Goal: Task Accomplishment & Management: Complete application form

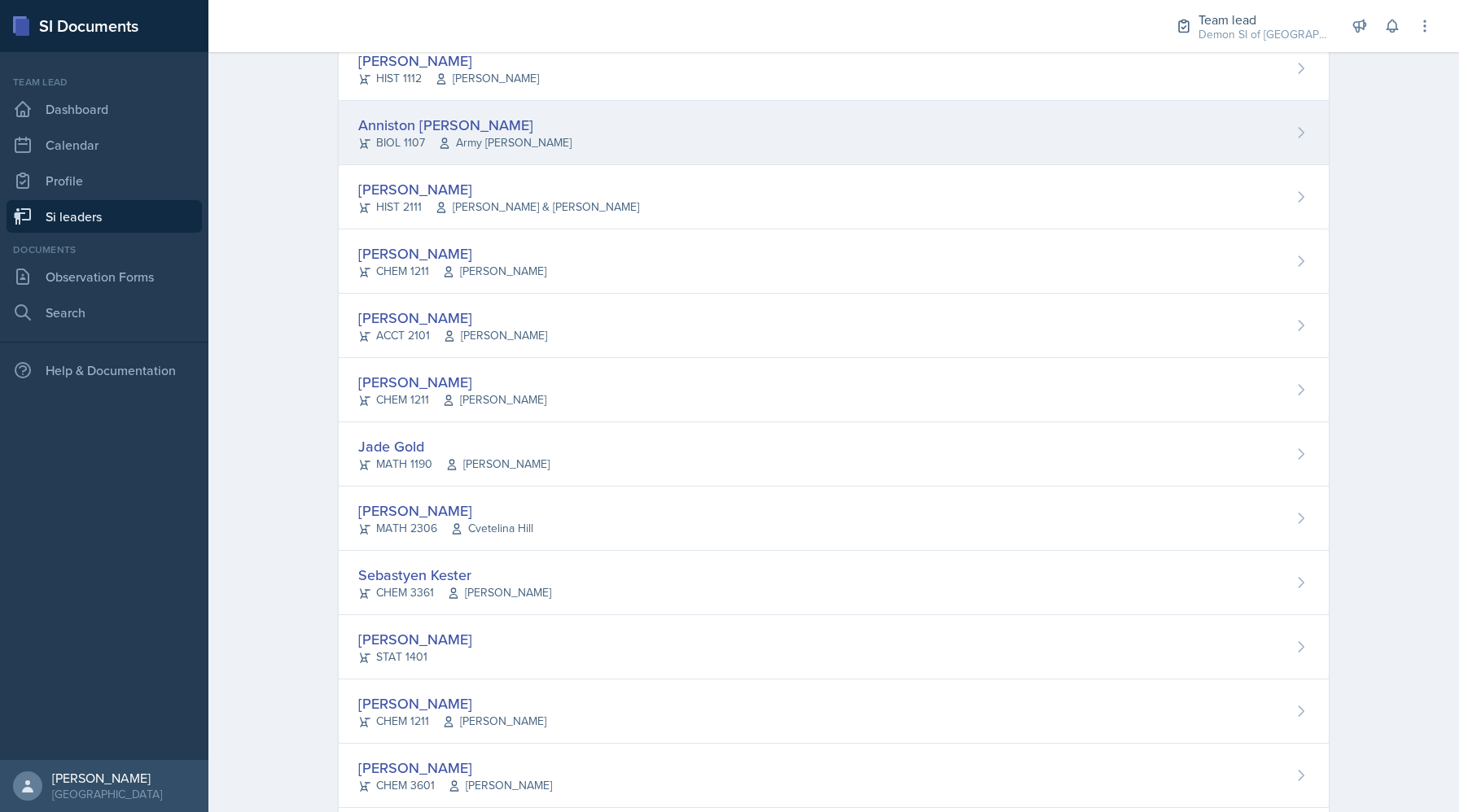
scroll to position [981, 0]
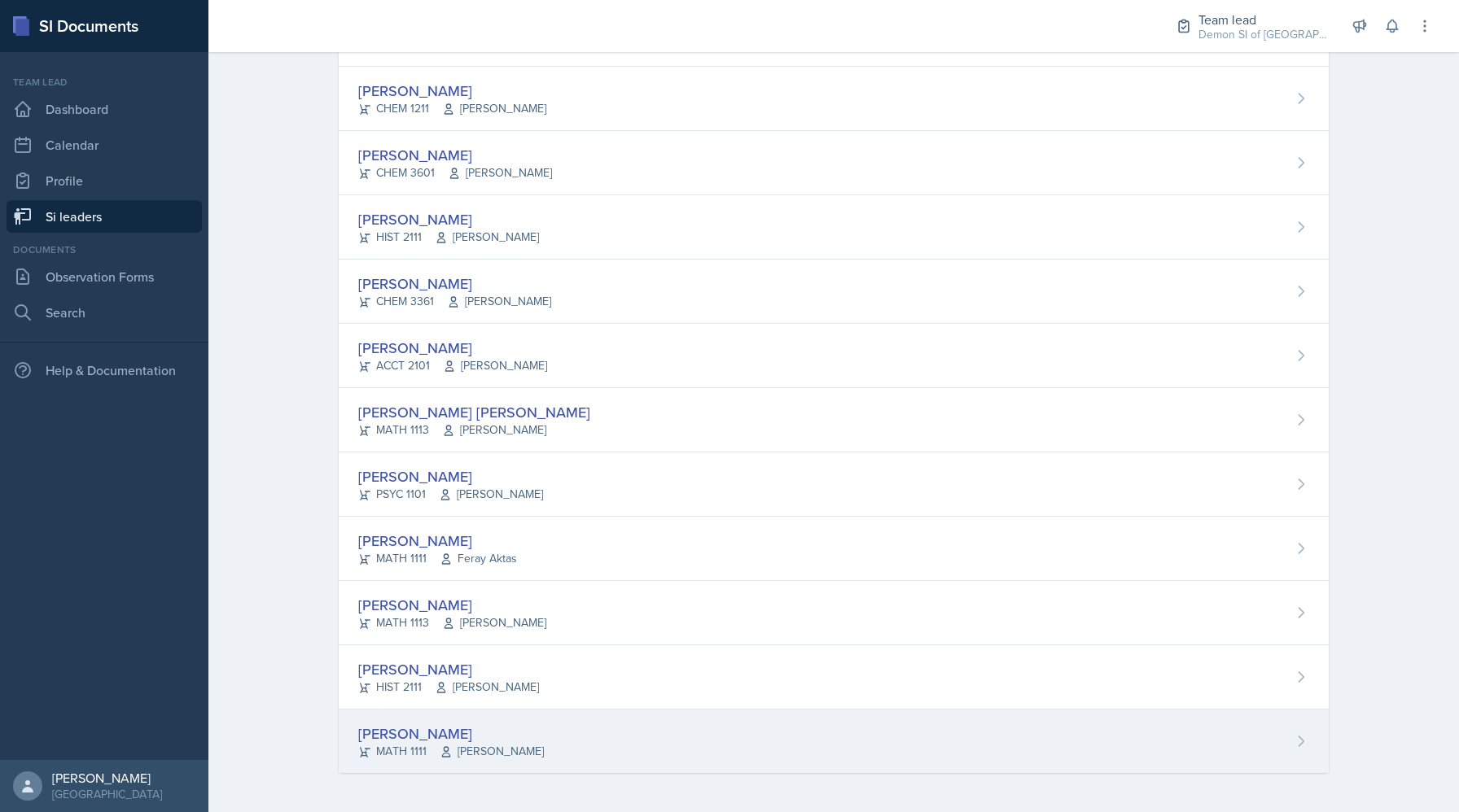
click at [472, 735] on div "[PERSON_NAME]" at bounding box center [451, 733] width 186 height 22
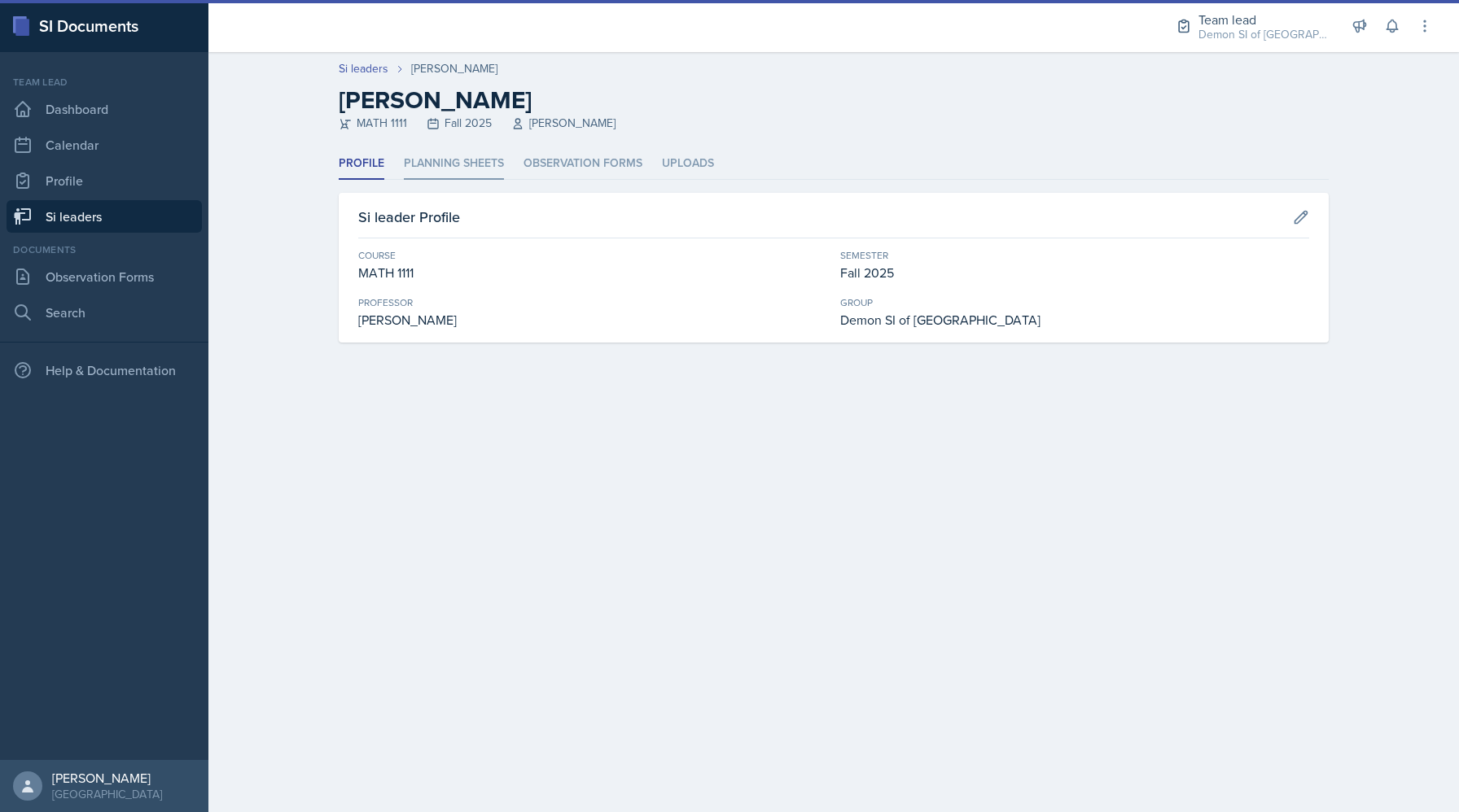
click at [459, 171] on li "Planning Sheets" at bounding box center [453, 164] width 100 height 32
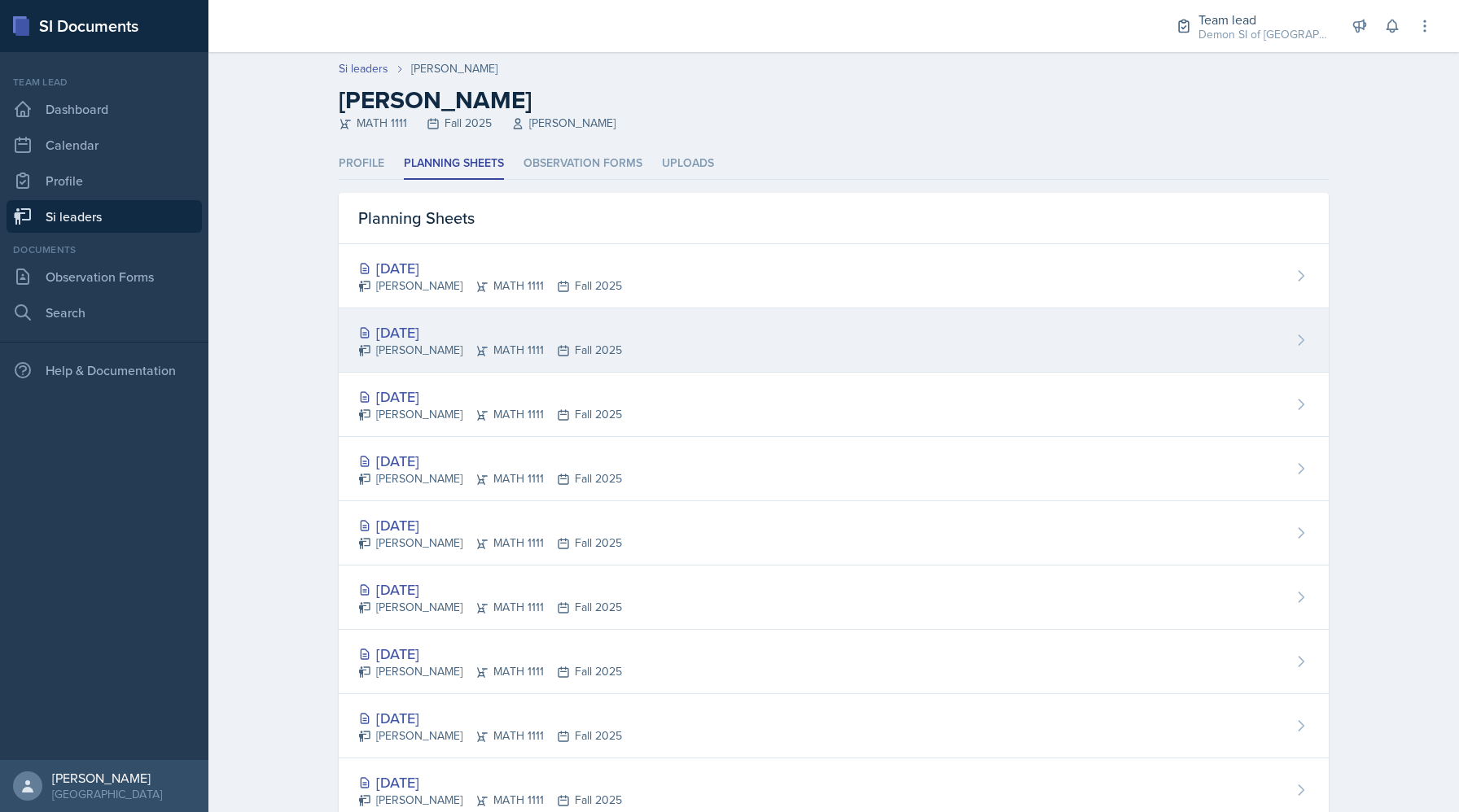
click at [542, 342] on div "[PERSON_NAME] MATH 1111 Fall 2025" at bounding box center [490, 350] width 263 height 17
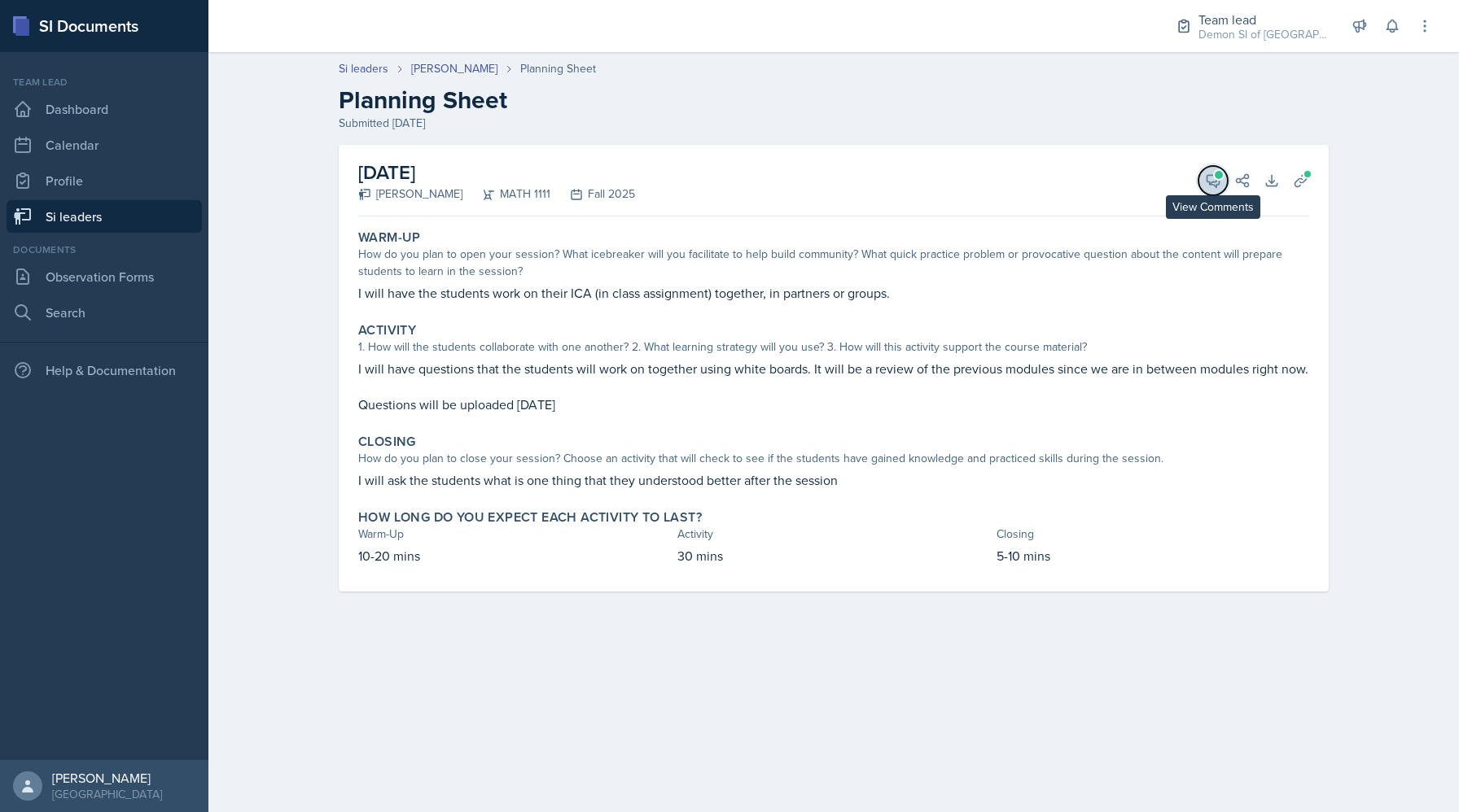
click at [1213, 175] on icon at bounding box center [1213, 181] width 12 height 12
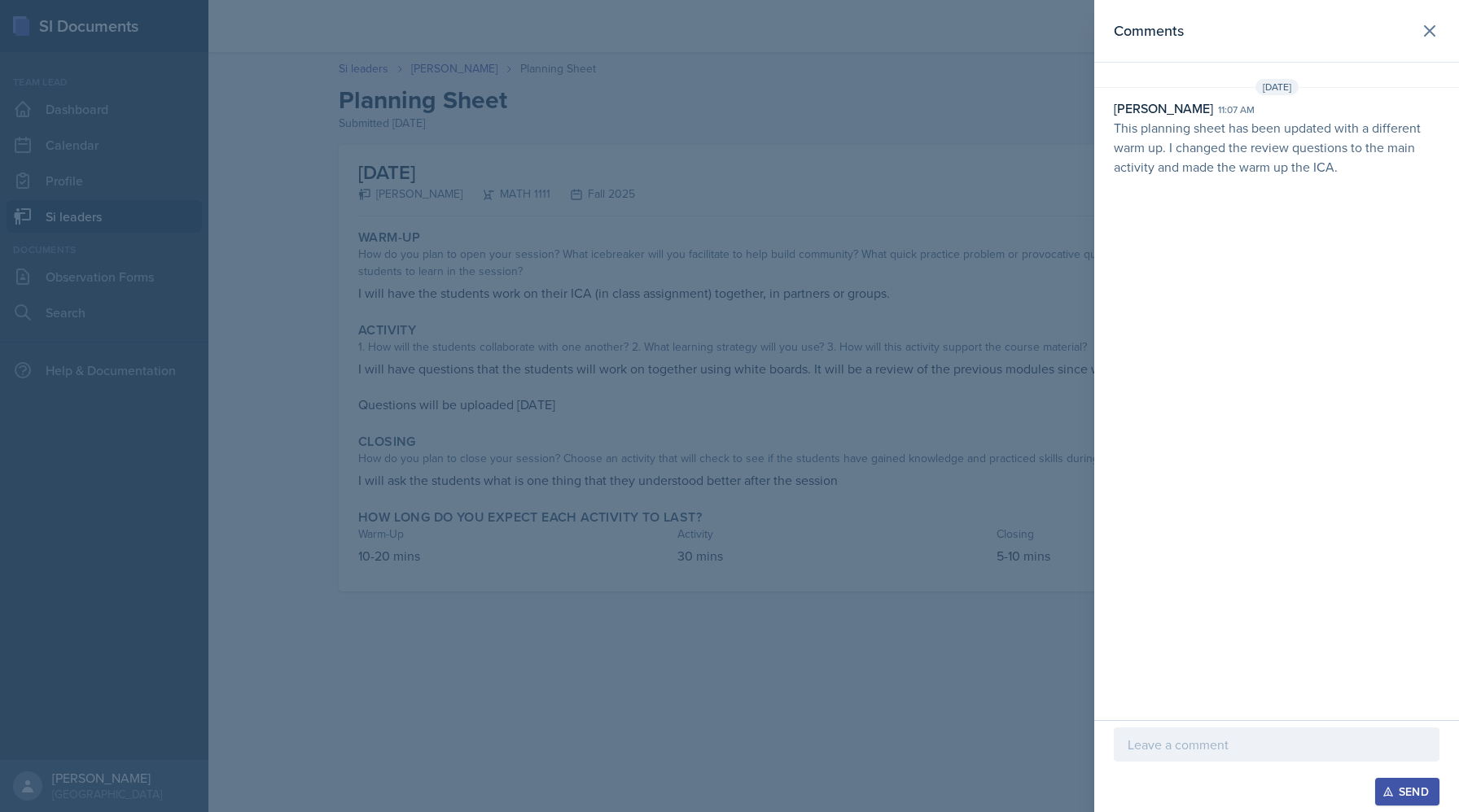
click at [889, 150] on div at bounding box center [729, 406] width 1459 height 812
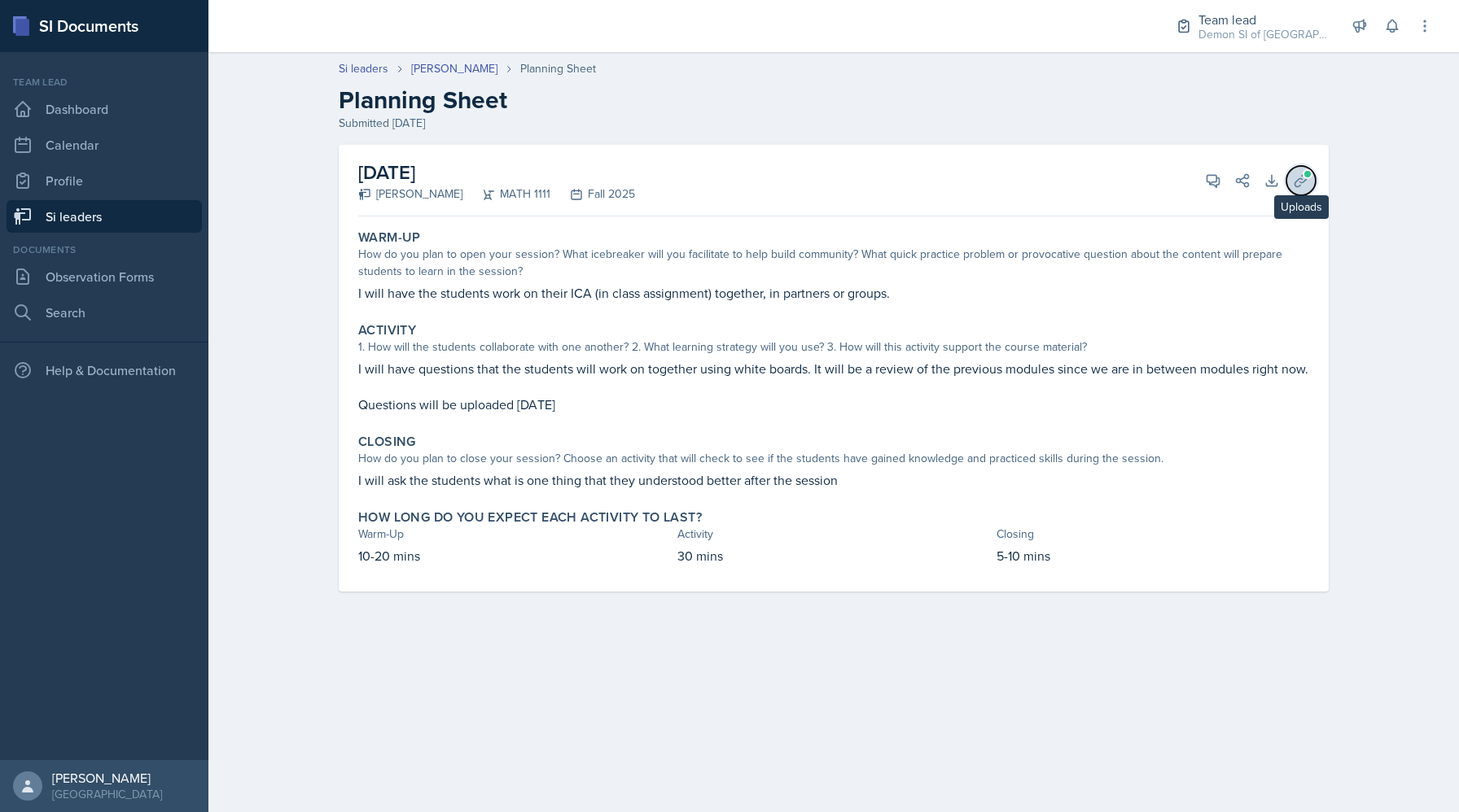
click at [1303, 181] on icon at bounding box center [1301, 180] width 16 height 16
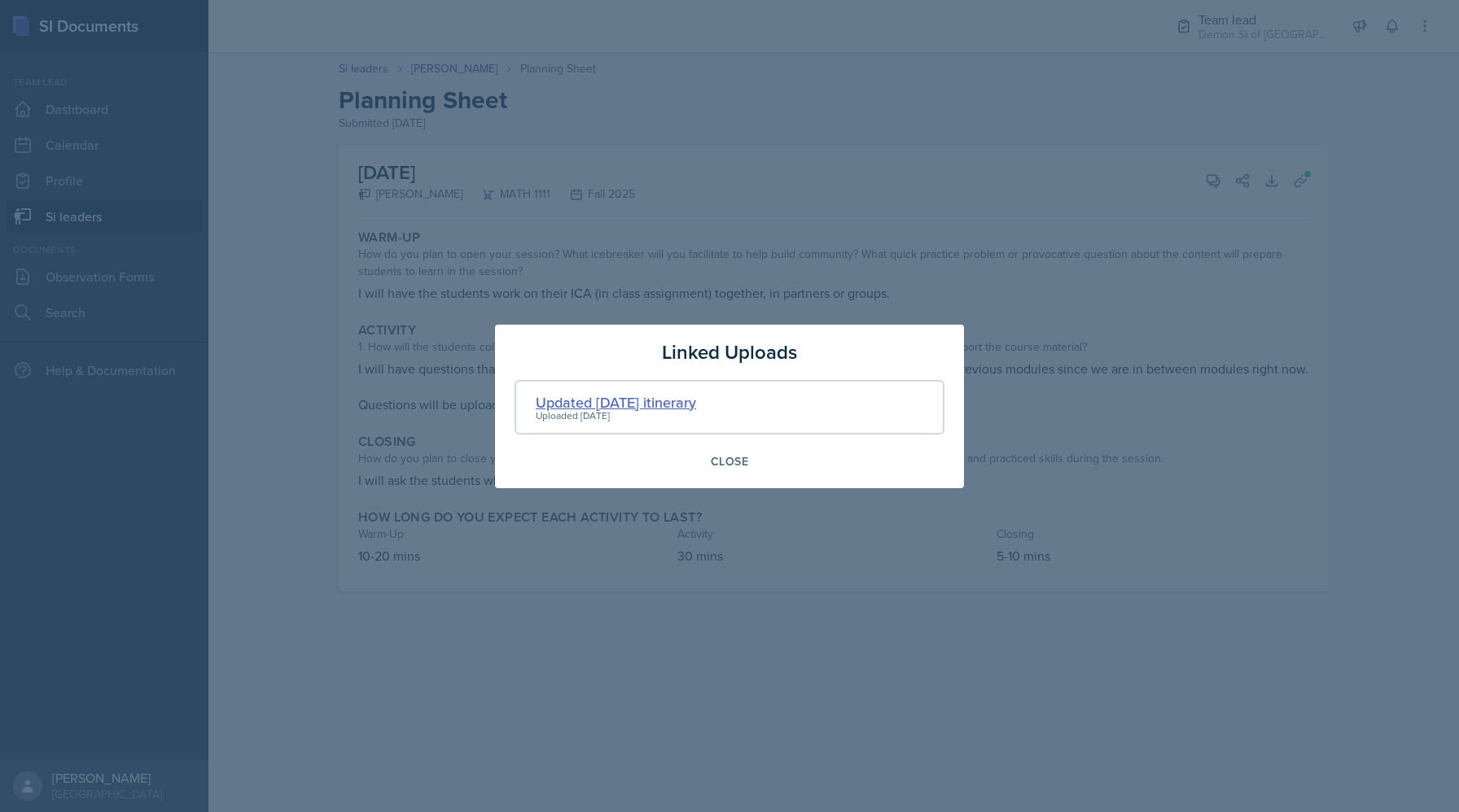
click at [640, 402] on div "Updated [DATE] itinerary" at bounding box center [615, 402] width 160 height 22
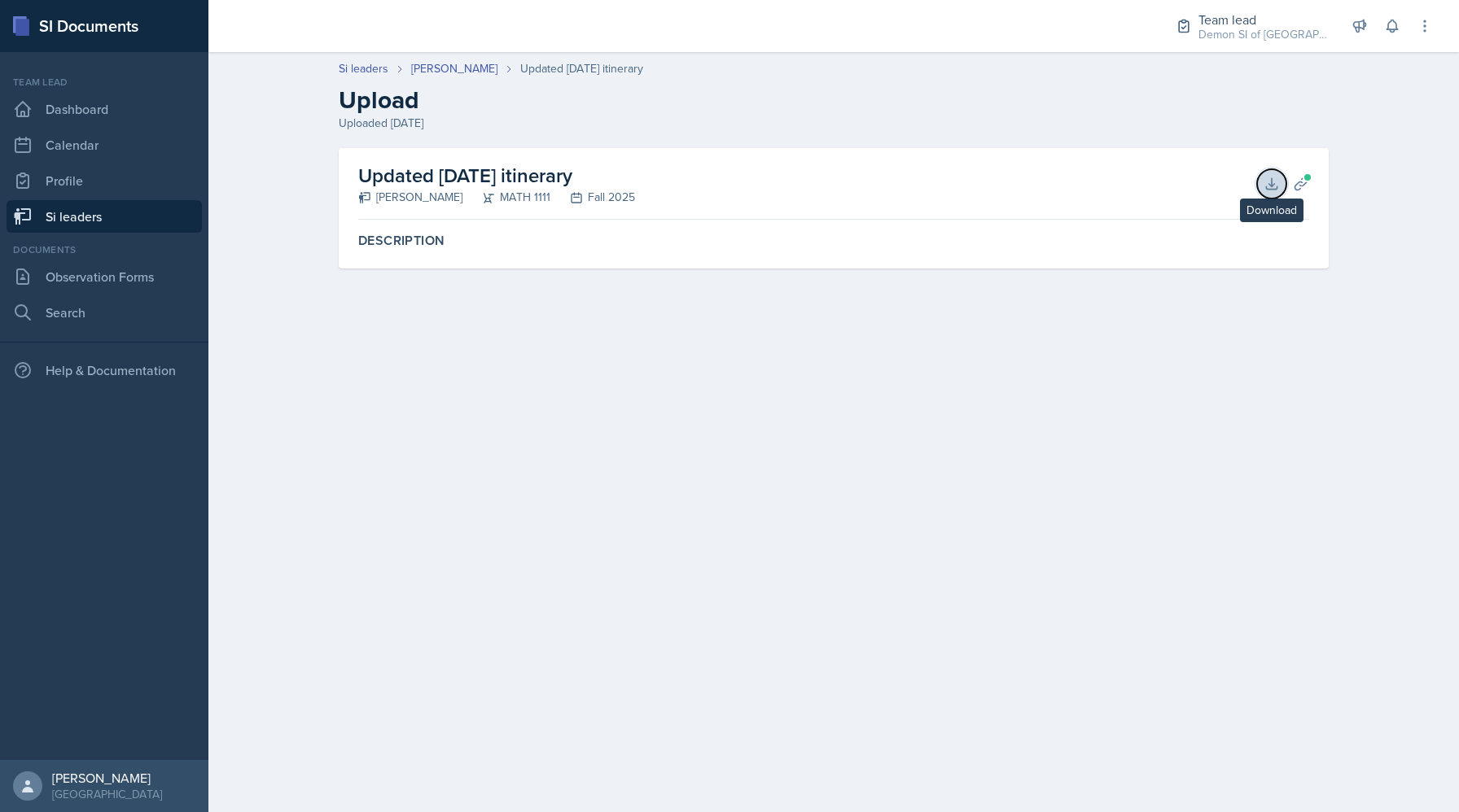
click at [1272, 176] on icon at bounding box center [1272, 184] width 16 height 16
click at [87, 118] on link "Dashboard" at bounding box center [103, 109] width 195 height 33
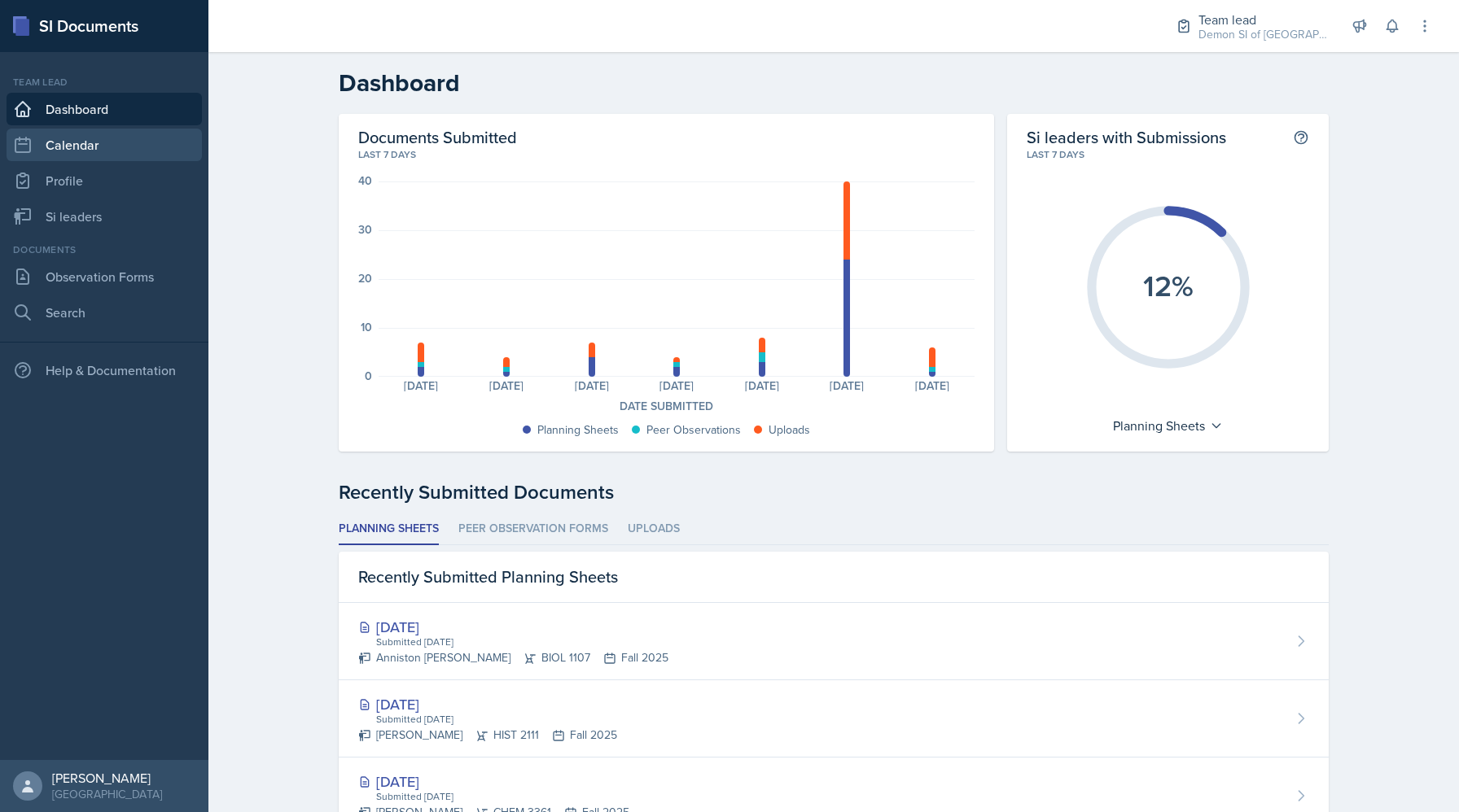
click at [129, 156] on link "Calendar" at bounding box center [103, 145] width 195 height 33
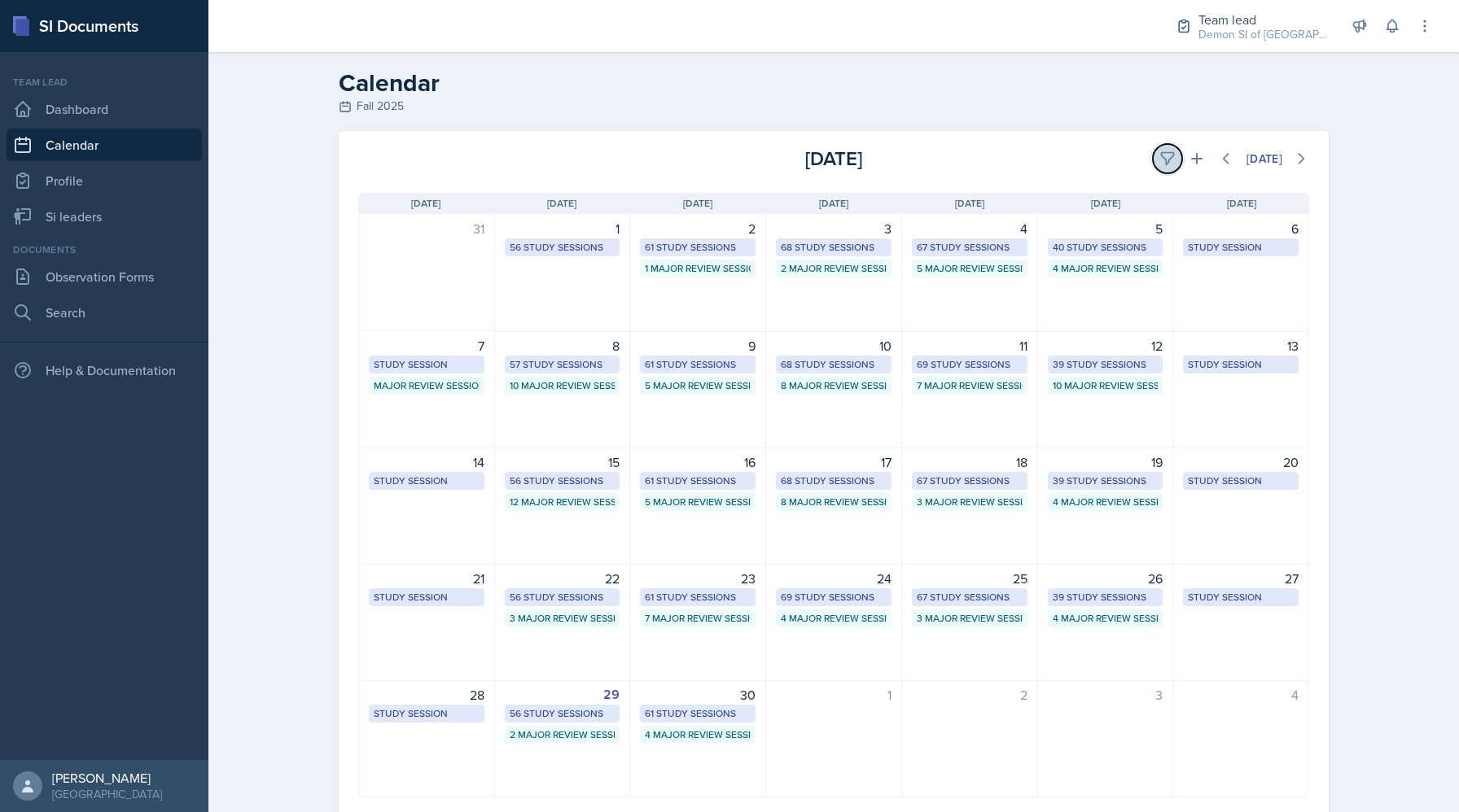
click at [1166, 157] on icon at bounding box center [1167, 158] width 16 height 16
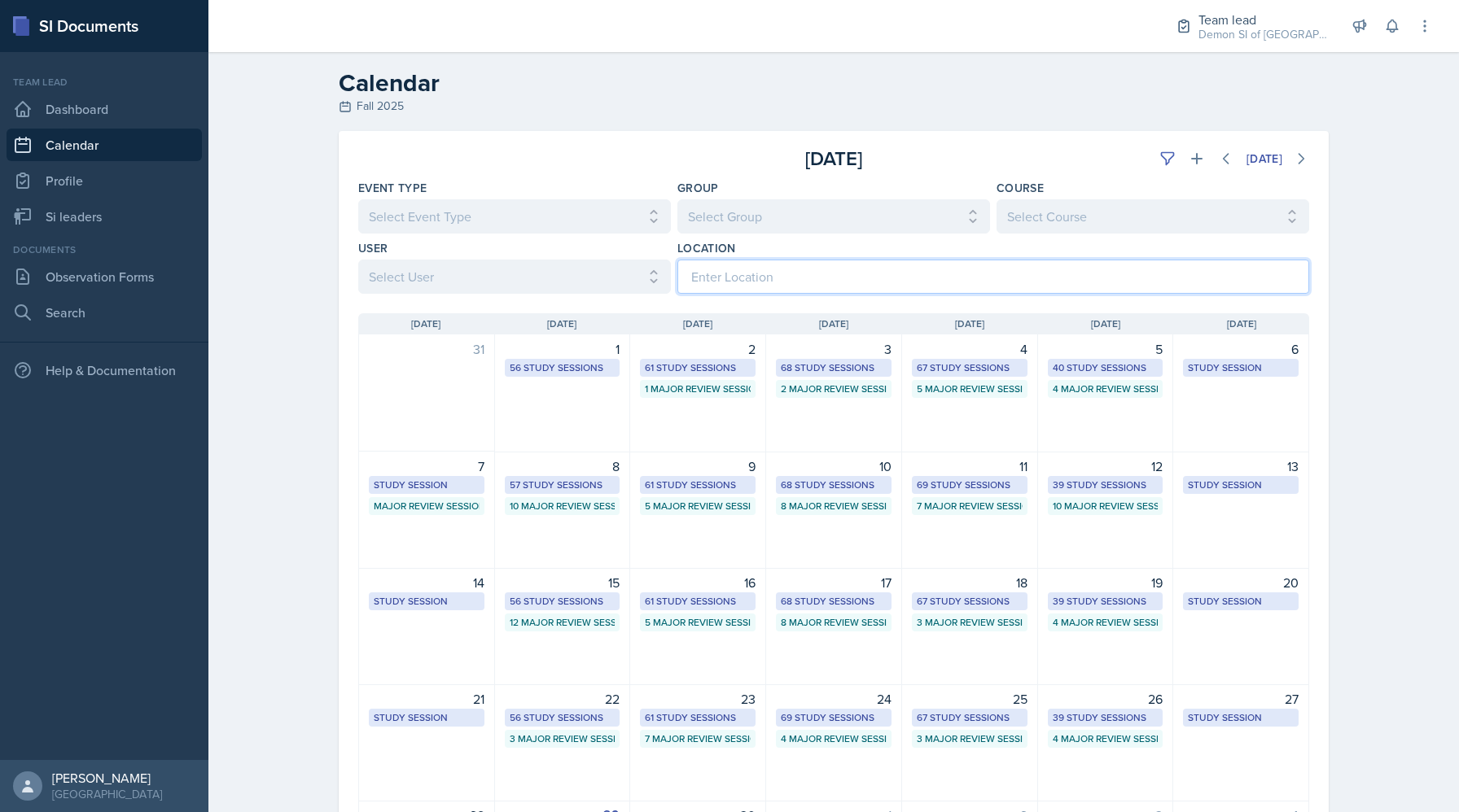
click at [783, 277] on input at bounding box center [992, 277] width 632 height 34
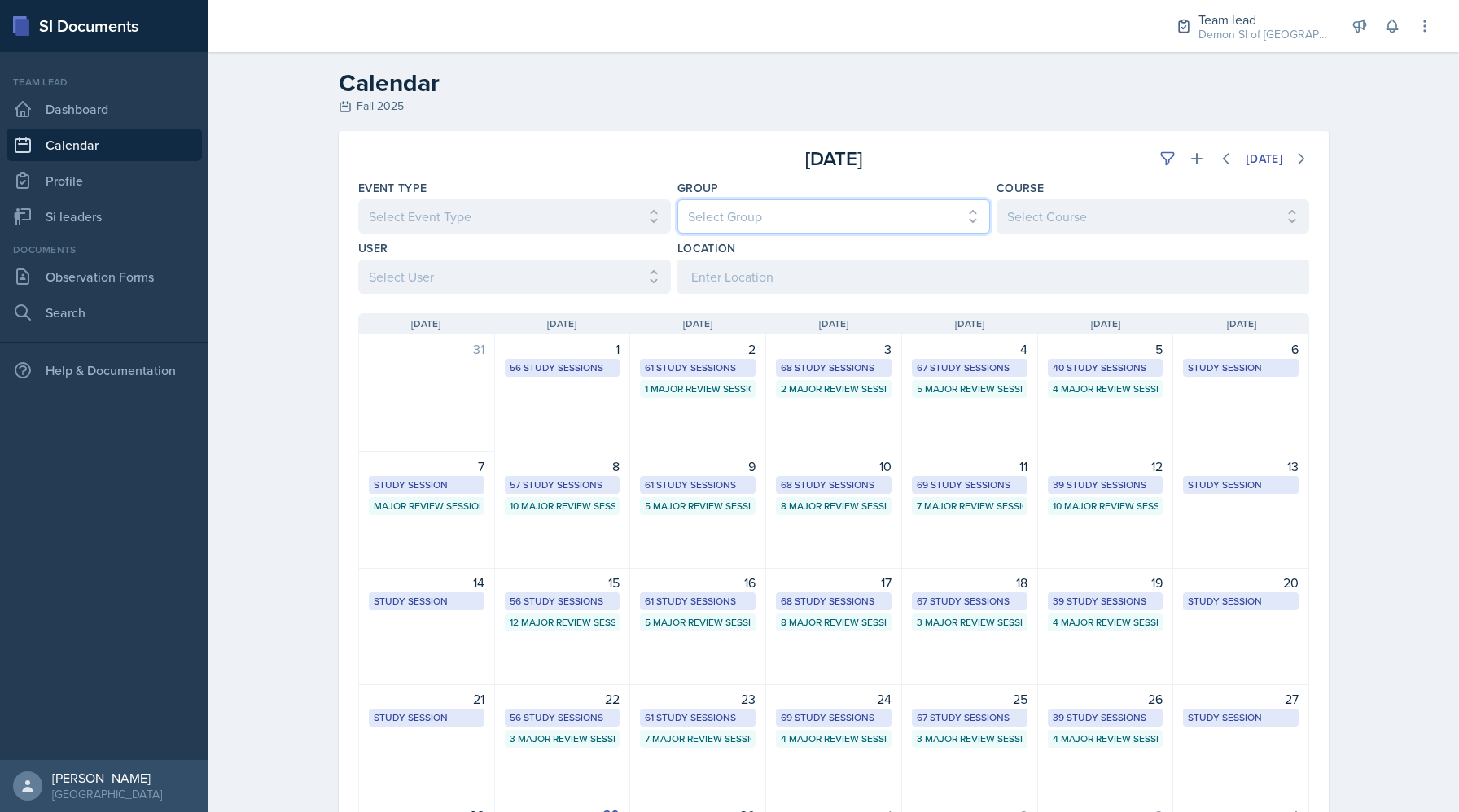
click at [774, 218] on select "Select Group All Demon SI of Fleet Street Les Mariettables Lion King Mamma SI/L…" at bounding box center [833, 216] width 313 height 34
select select "e892a4c8-123a-40ec-8aa5-ee50854cd130"
click at [677, 200] on select "Select Group All Demon SI of Fleet Street Les Mariettables Lion King Mamma SI/L…" at bounding box center [833, 216] width 313 height 34
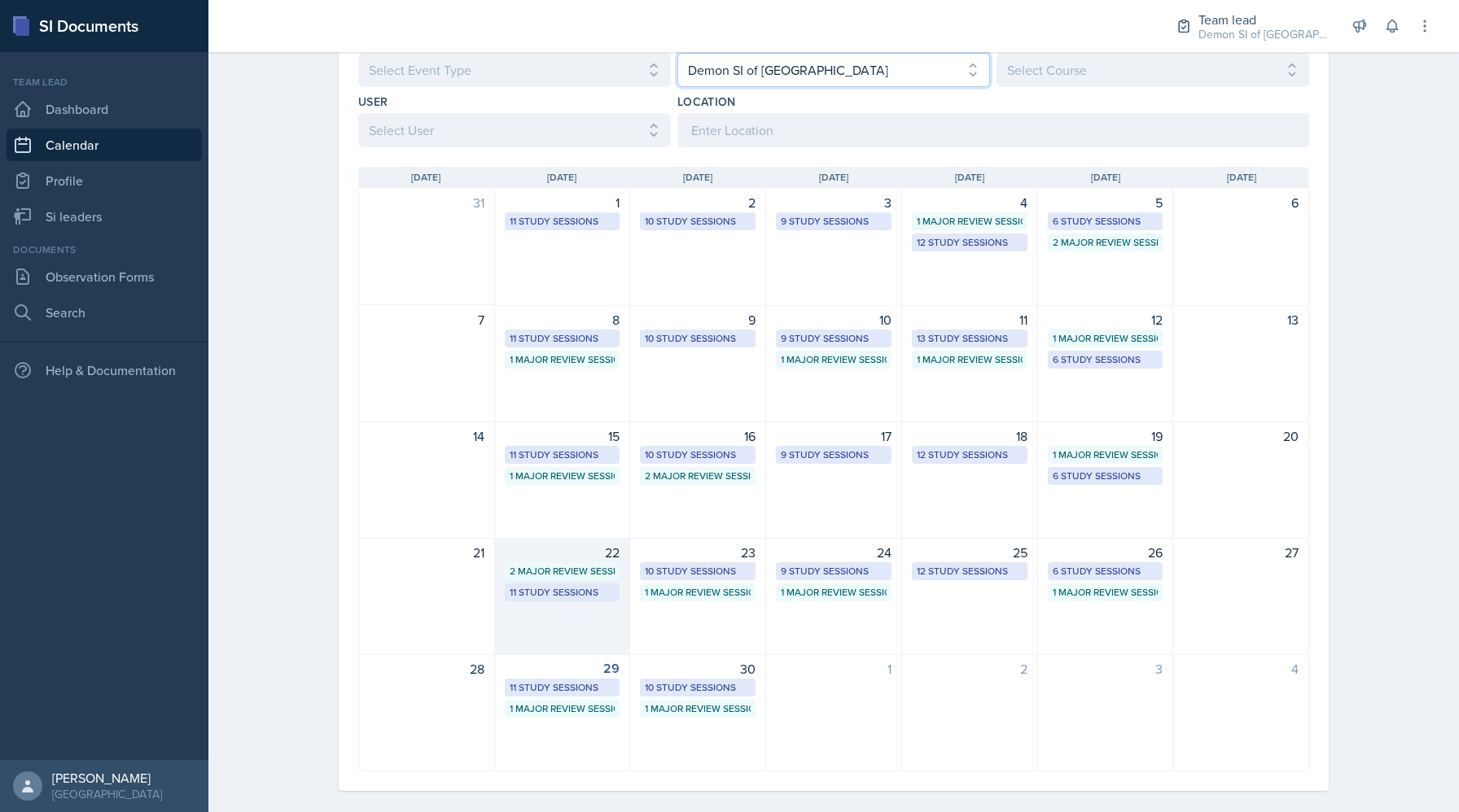
scroll to position [164, 0]
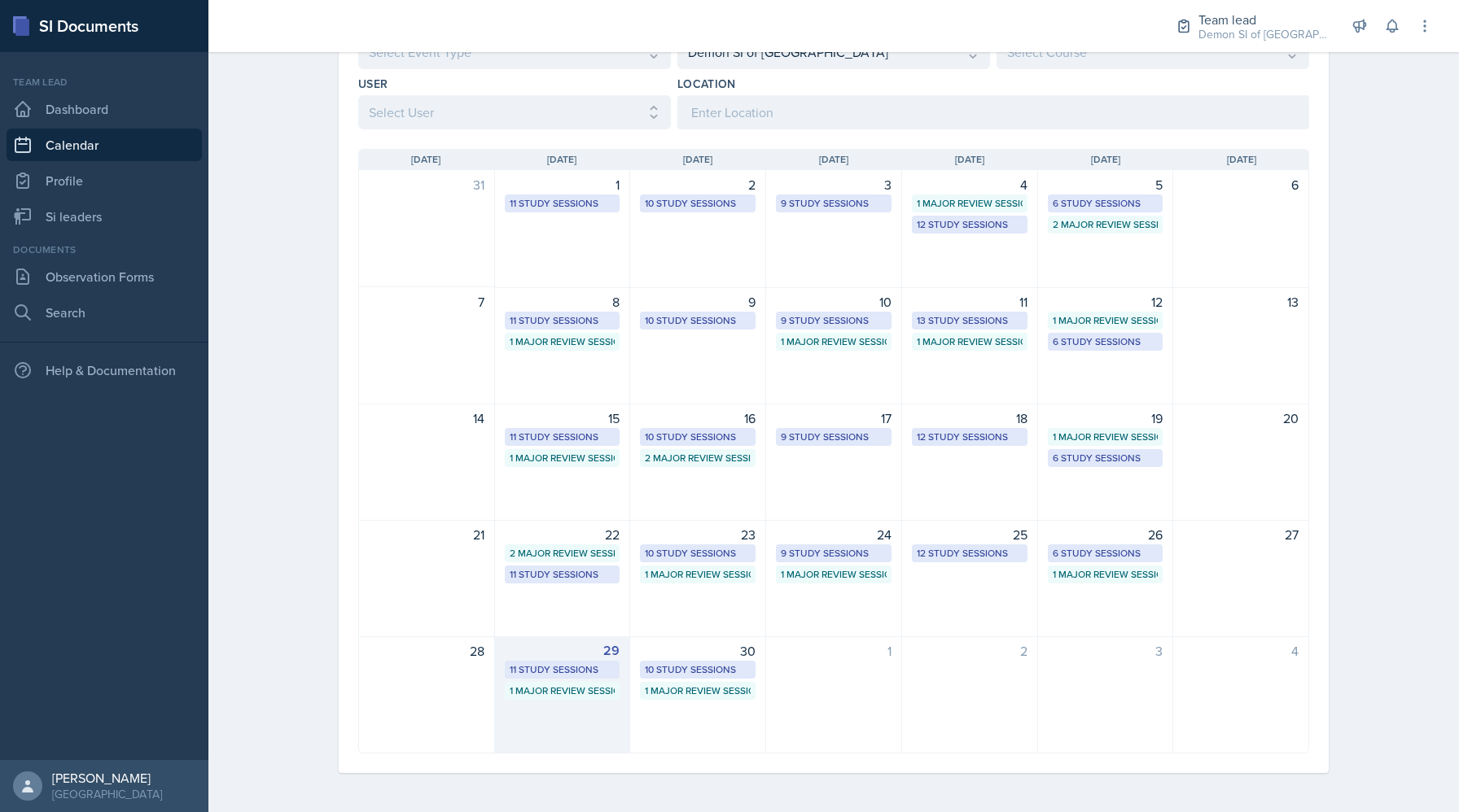
click at [573, 674] on div "11 Study Sessions" at bounding box center [563, 670] width 106 height 15
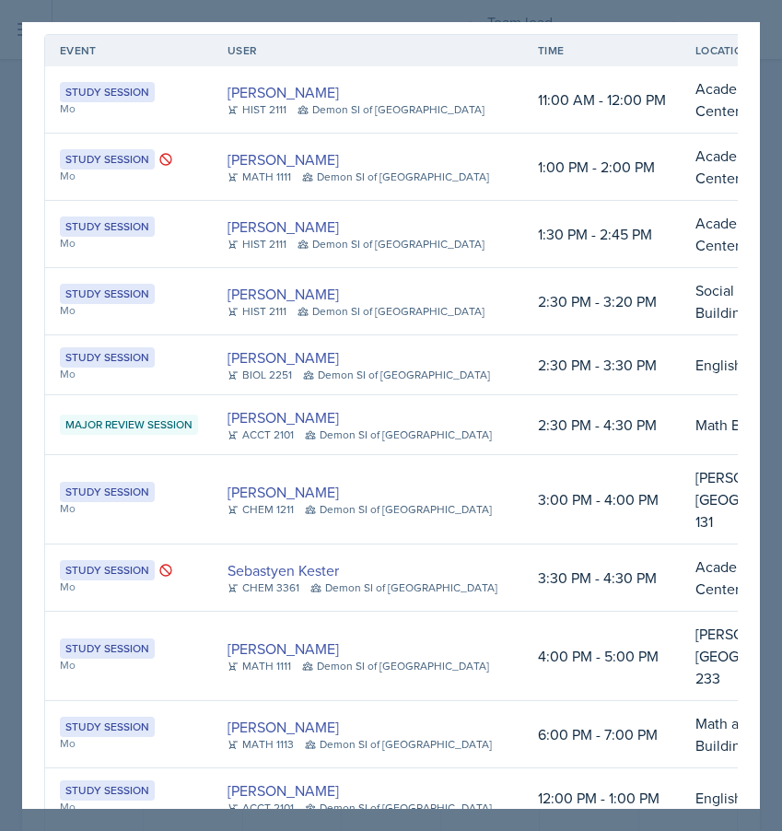
scroll to position [0, 0]
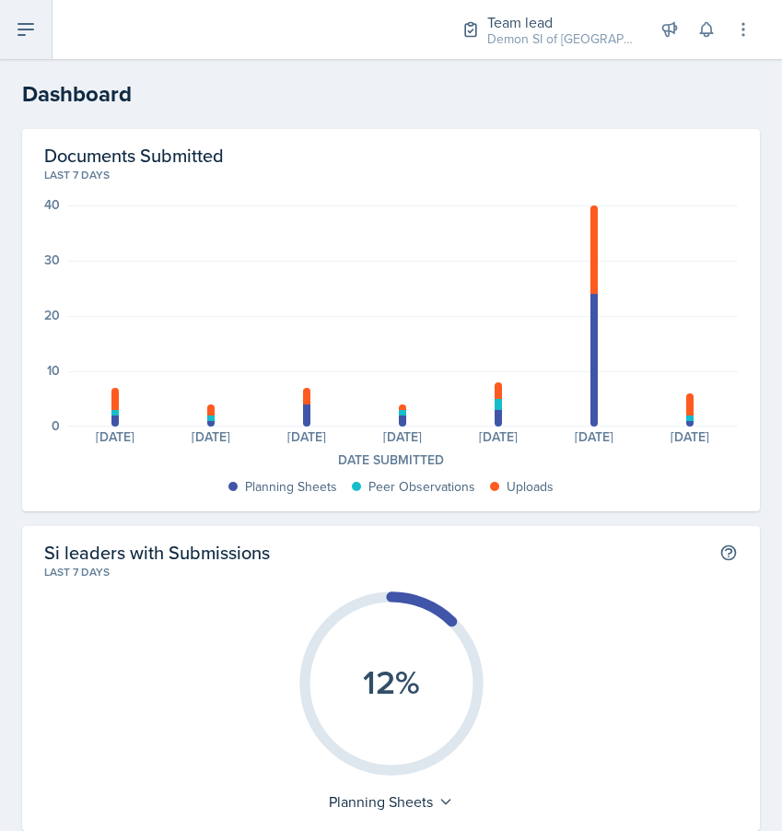
click at [23, 34] on icon at bounding box center [25, 29] width 15 height 11
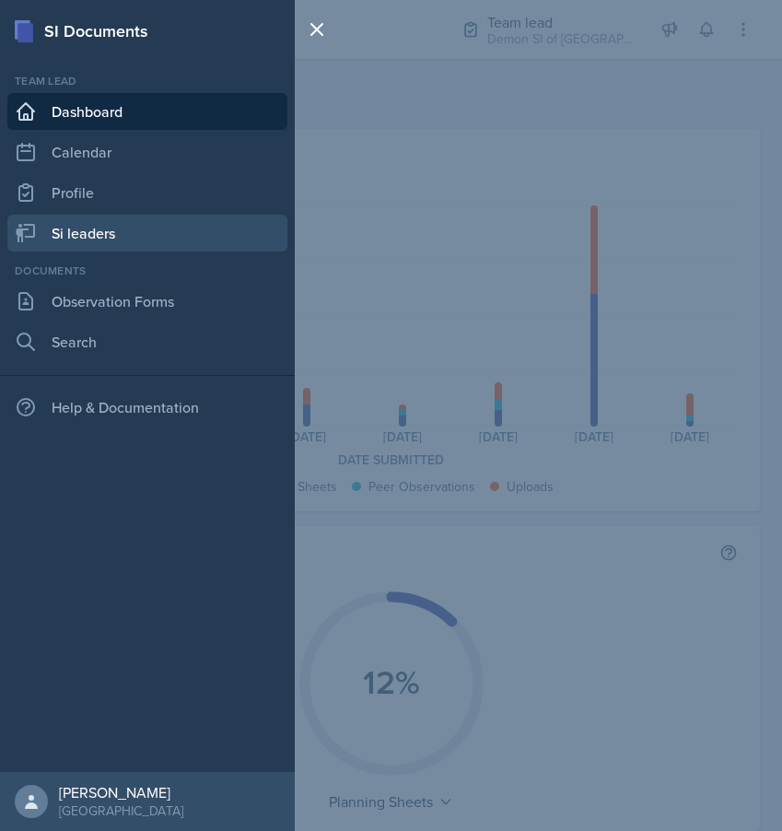
click at [152, 241] on link "Si leaders" at bounding box center [147, 233] width 280 height 37
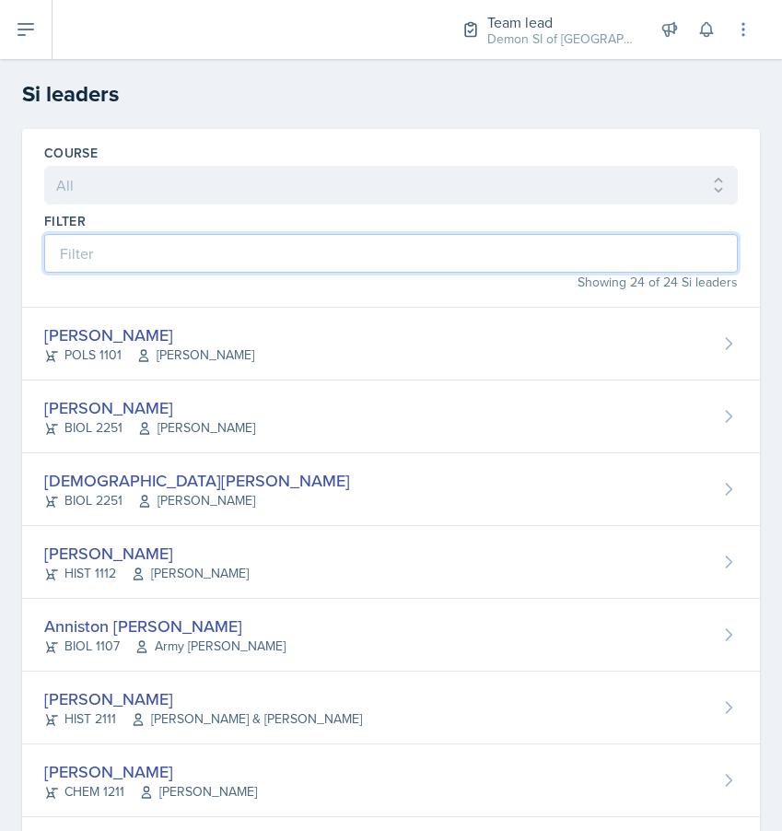
click at [298, 248] on input at bounding box center [391, 253] width 694 height 39
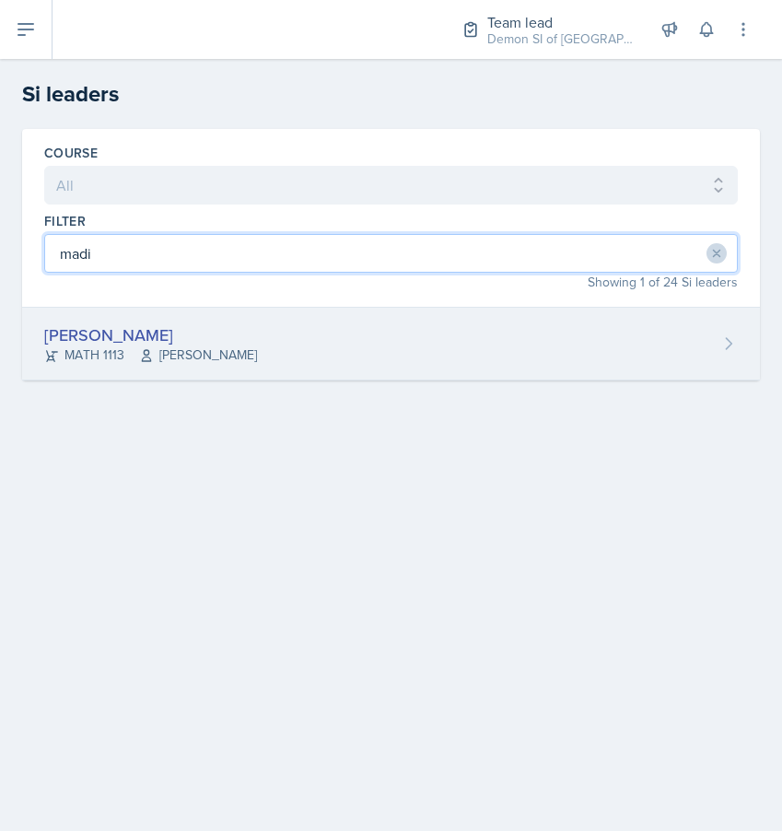
type input "madi"
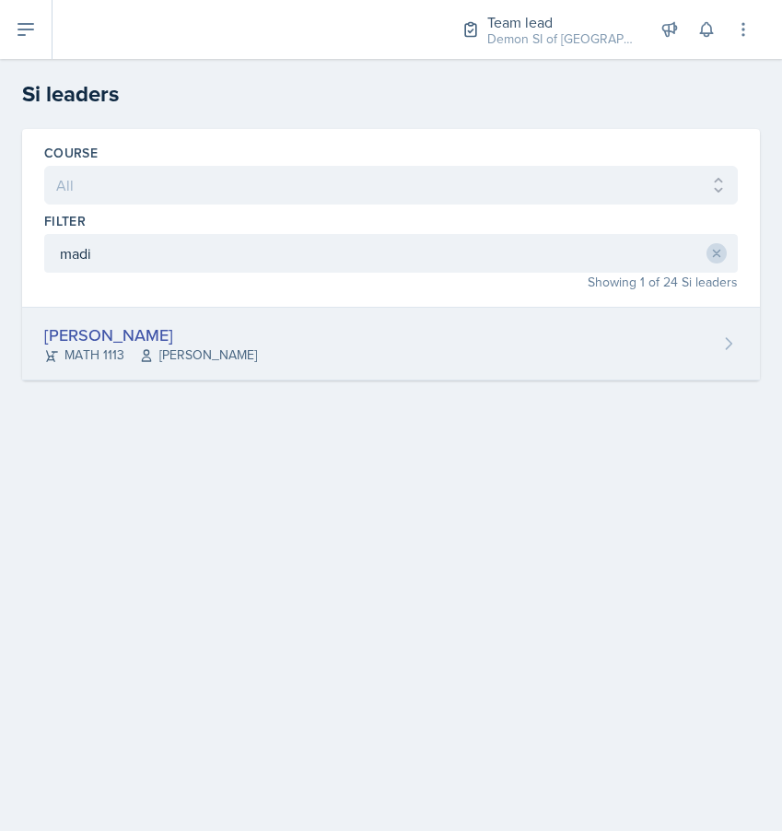
click at [97, 340] on div "Madison Villalba" at bounding box center [150, 334] width 213 height 25
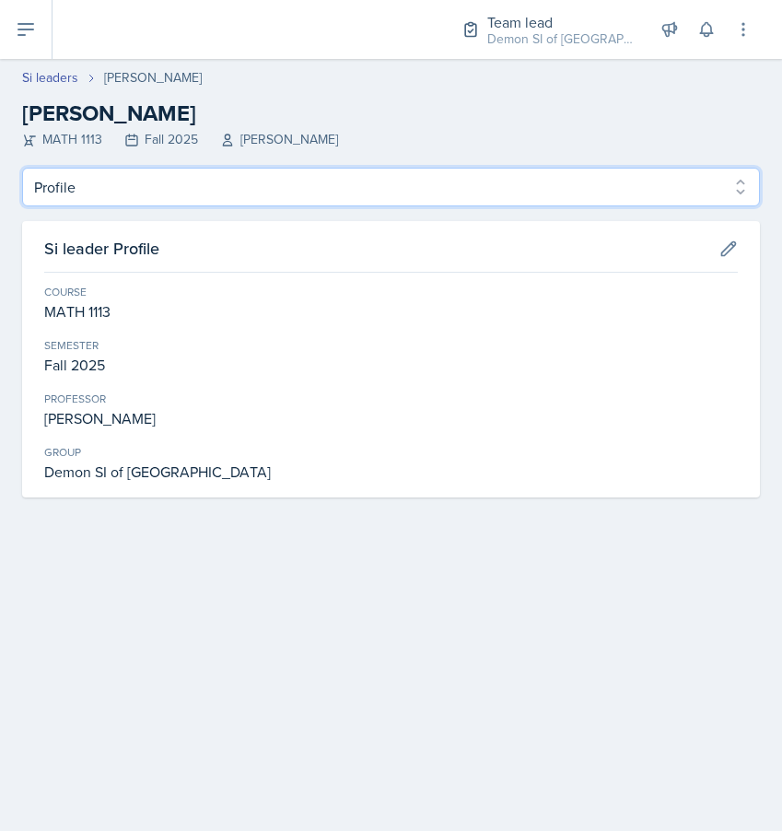
click at [129, 187] on select "Profile Planning Sheets Observation Forms Uploads" at bounding box center [391, 187] width 738 height 39
select select "Planning Sheets"
click at [22, 168] on select "Profile Planning Sheets Observation Forms Uploads" at bounding box center [391, 187] width 738 height 39
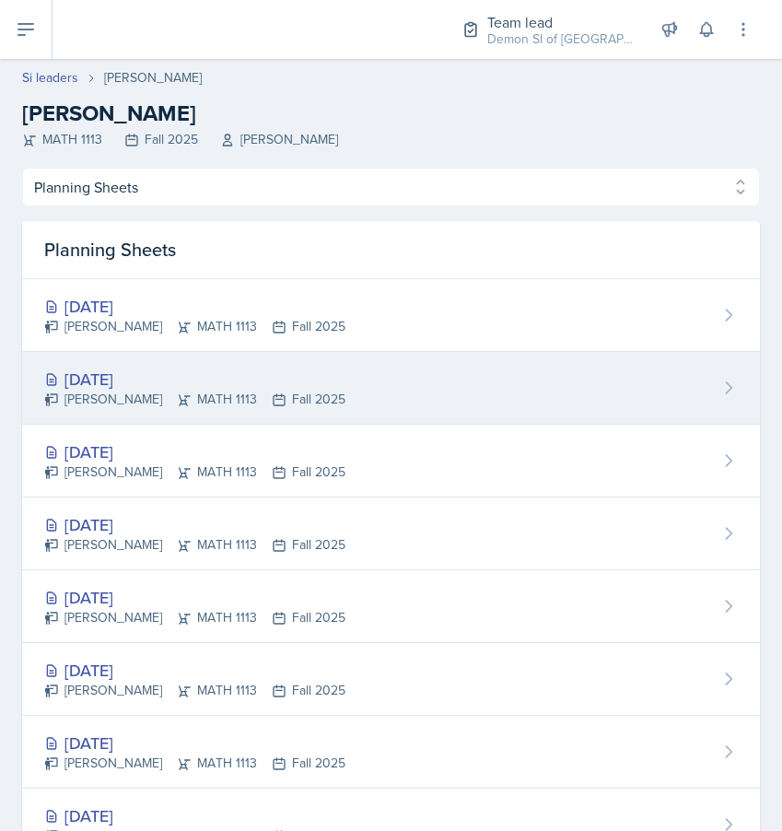
click at [133, 405] on div "Madison Villalba MATH 1113 Fall 2025" at bounding box center [194, 399] width 301 height 19
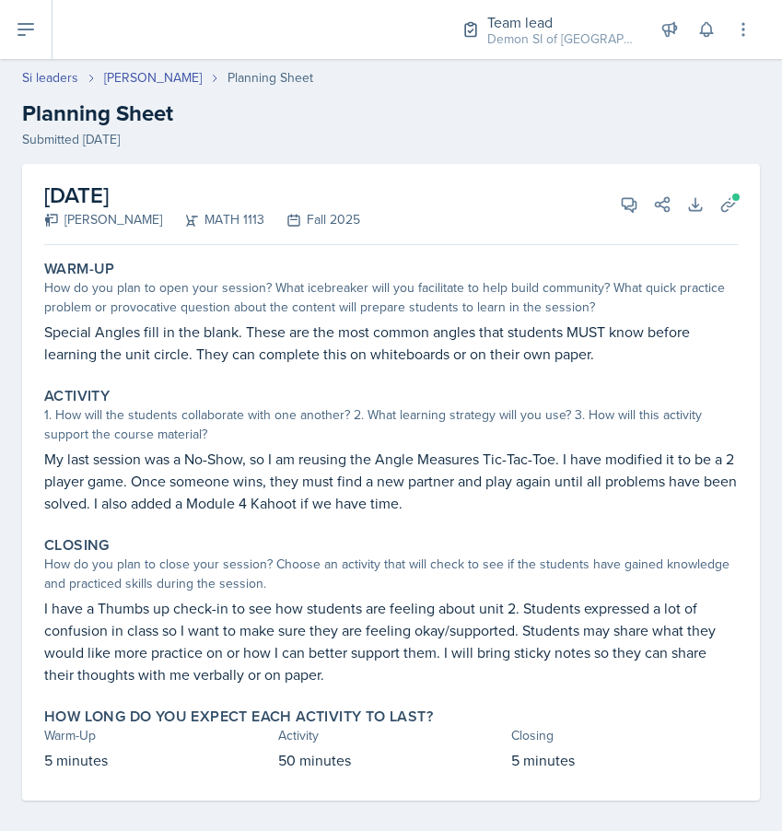
scroll to position [14, 0]
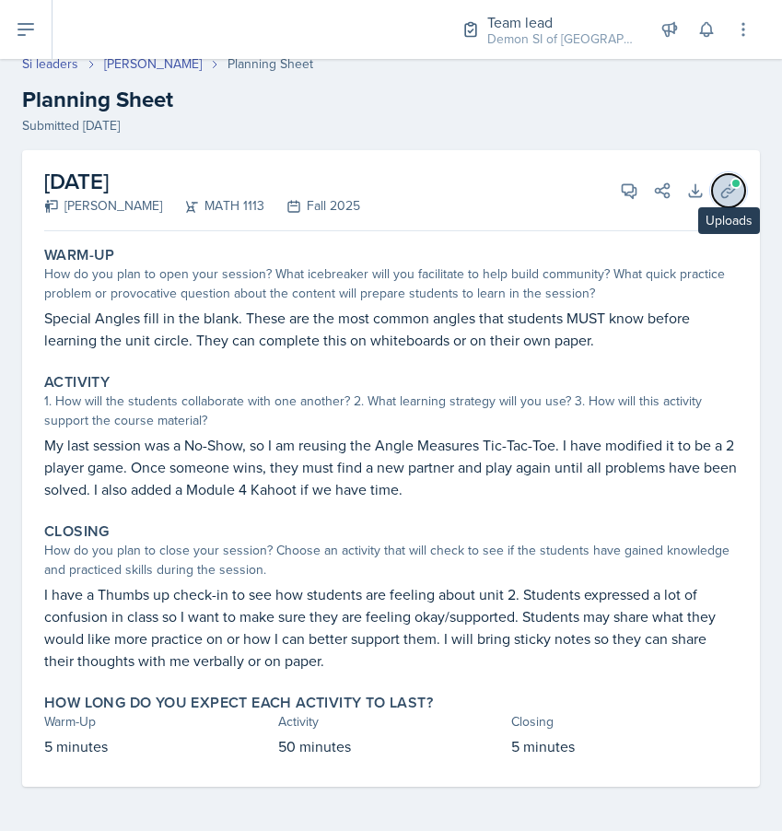
click at [723, 197] on icon at bounding box center [728, 190] width 14 height 14
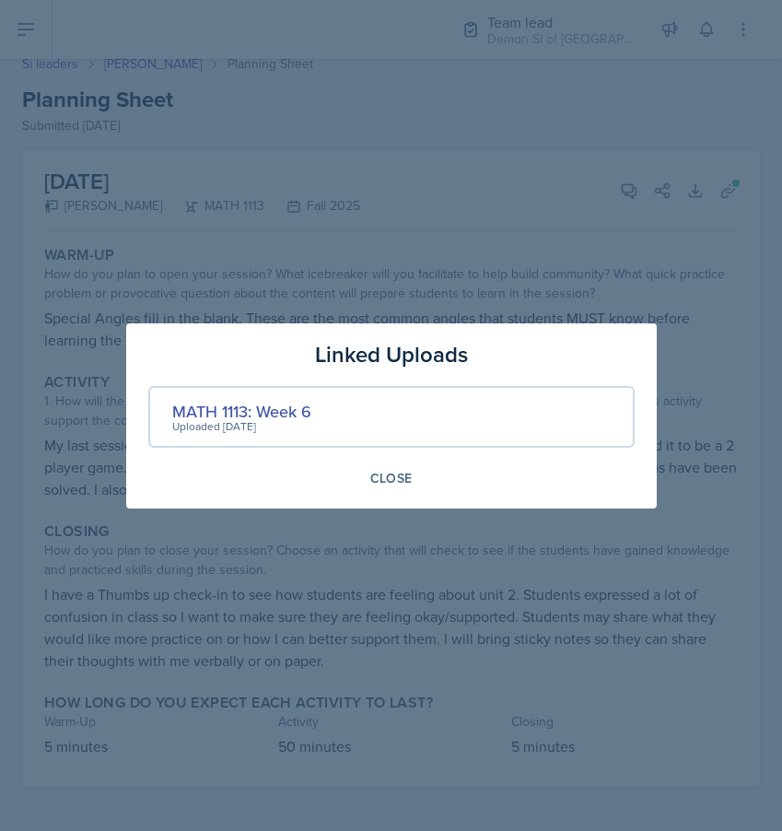
click at [276, 420] on div "Uploaded Sep 26th, 2025" at bounding box center [241, 426] width 139 height 17
click at [276, 411] on div "MATH 1113: Week 6" at bounding box center [241, 411] width 139 height 25
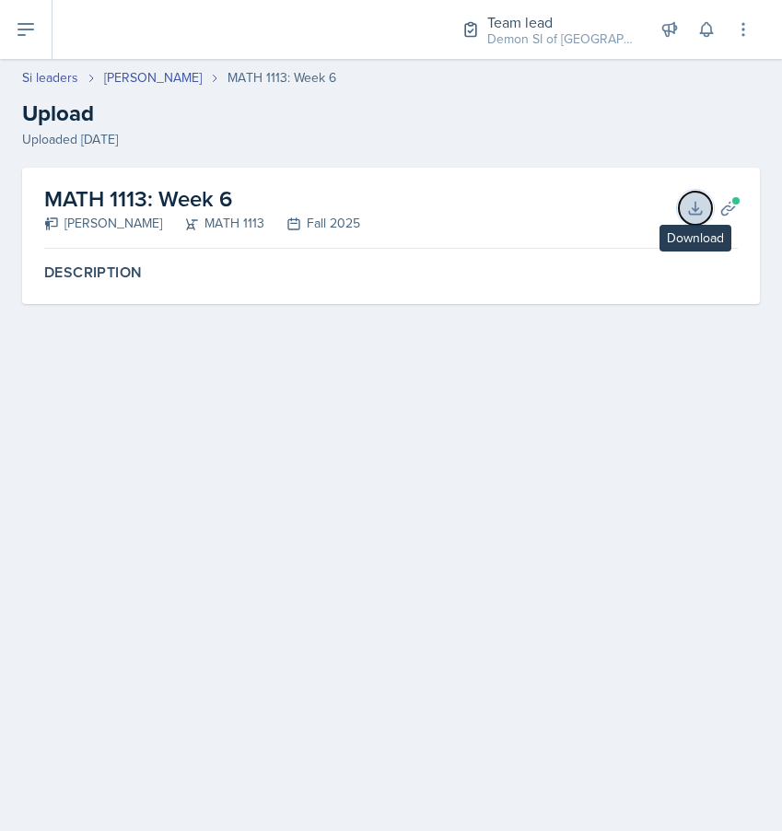
click at [686, 215] on icon at bounding box center [695, 208] width 18 height 18
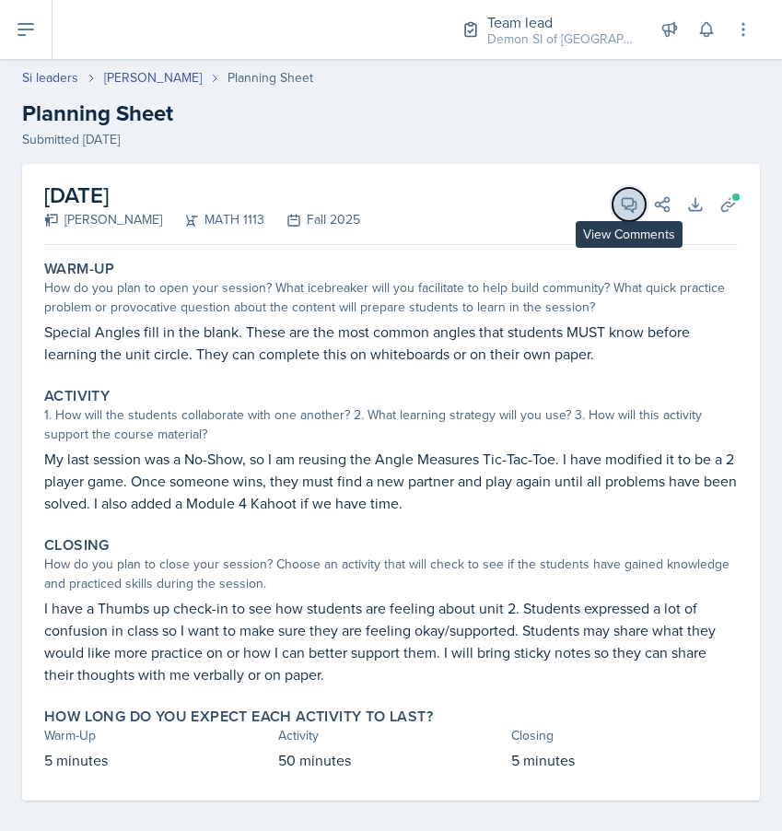
click at [630, 204] on icon at bounding box center [629, 204] width 18 height 18
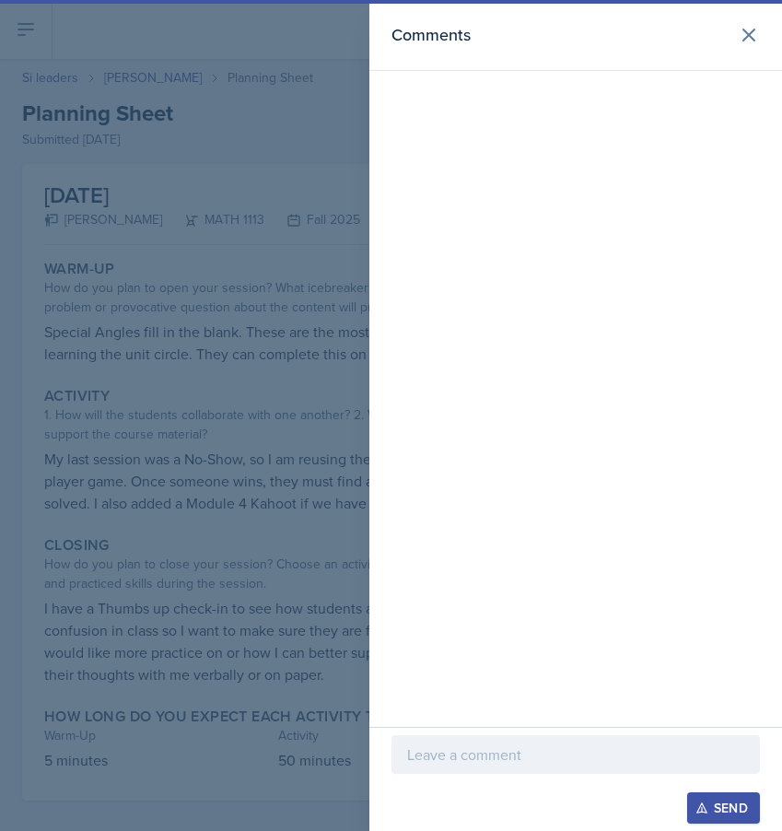
click at [498, 754] on p at bounding box center [575, 754] width 337 height 22
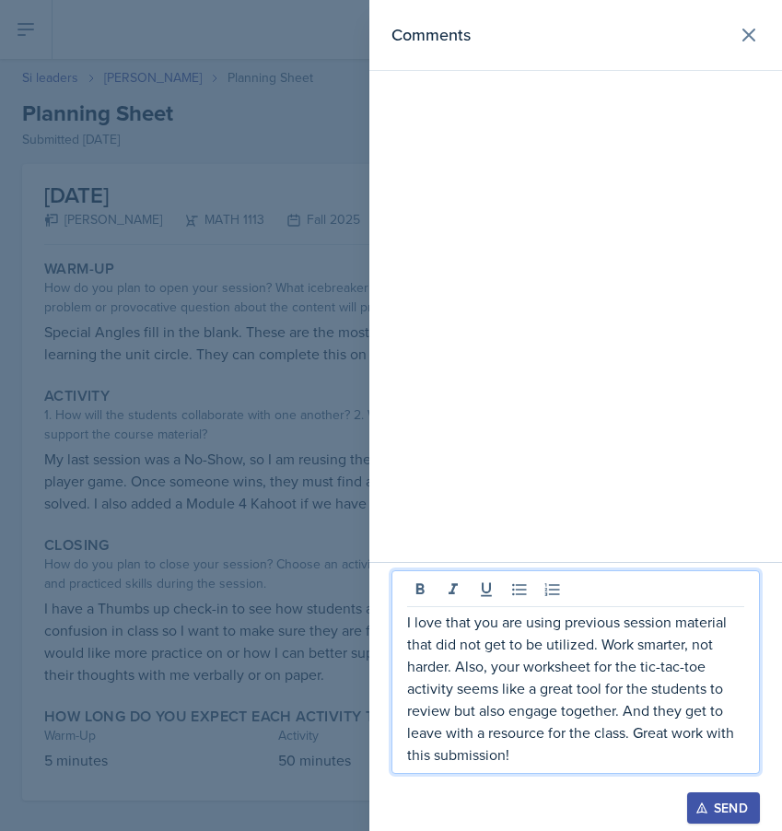
click at [263, 540] on div at bounding box center [391, 415] width 782 height 831
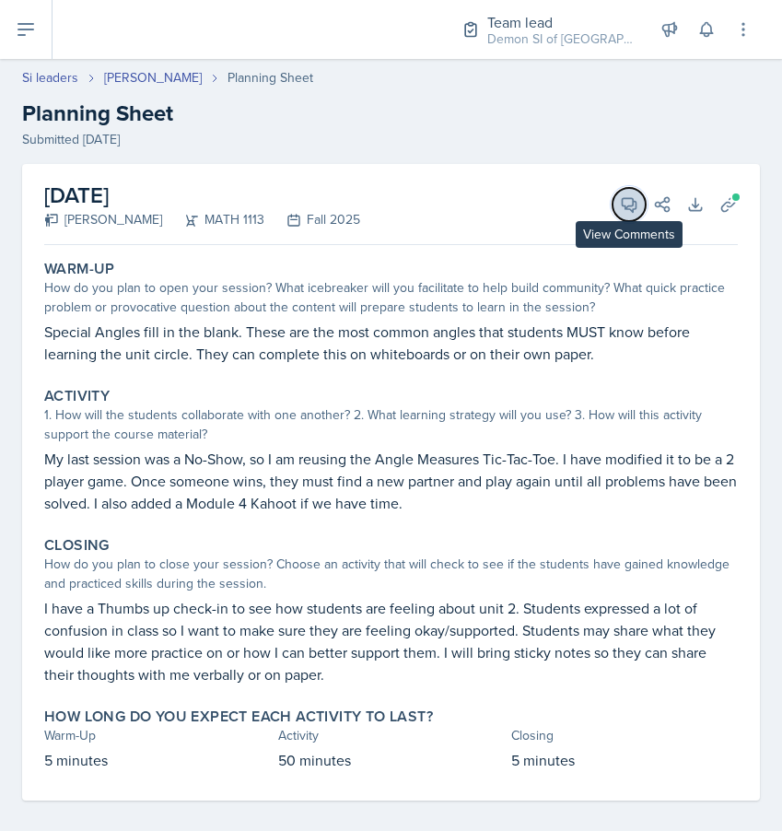
click at [627, 210] on icon at bounding box center [629, 204] width 18 height 18
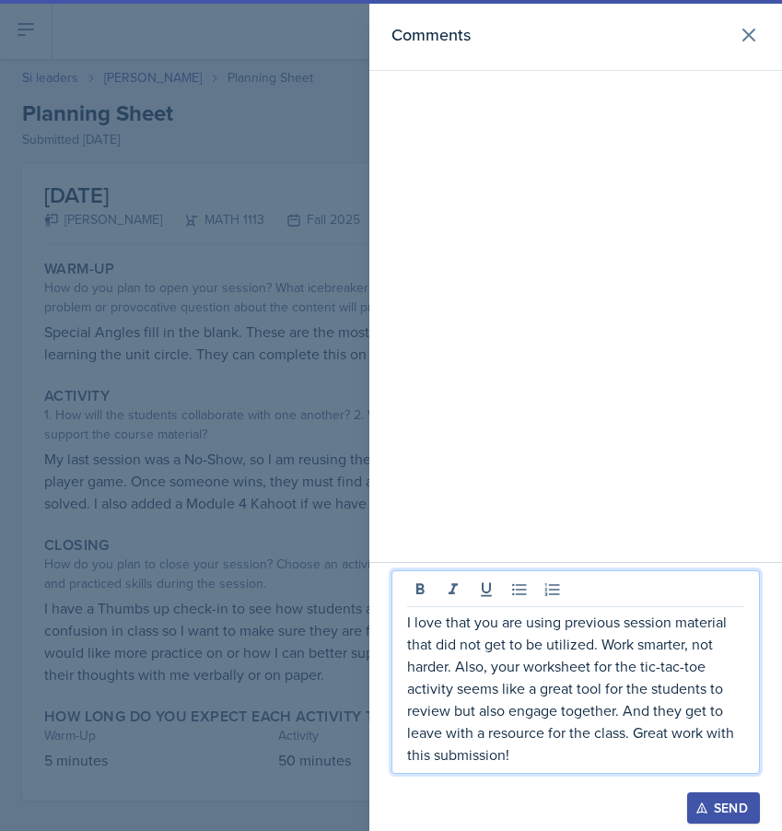
click at [605, 737] on p "I love that you are using previous session material that did not get to be util…" at bounding box center [575, 688] width 337 height 155
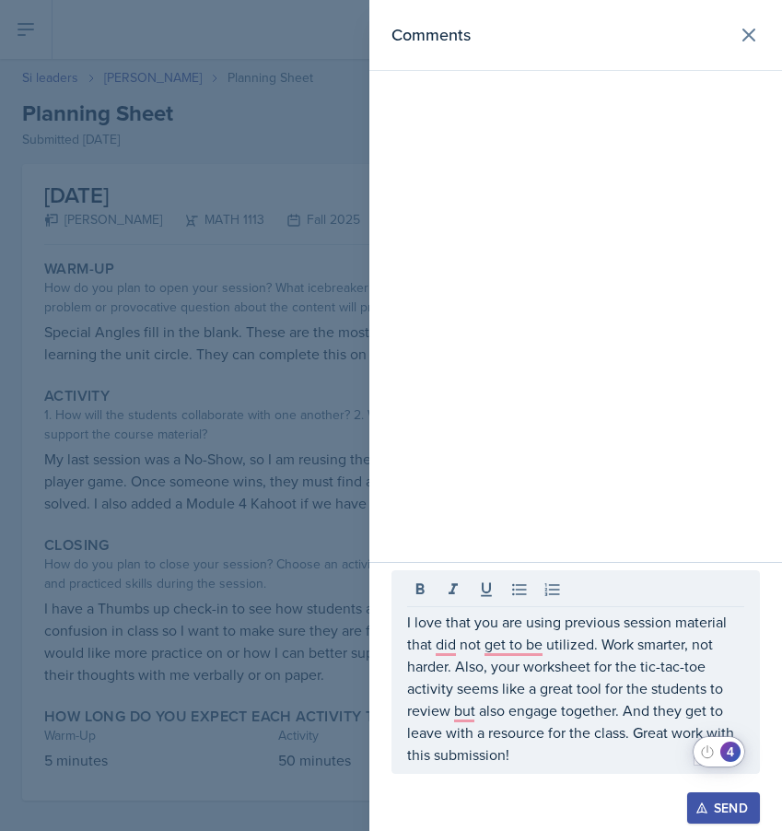
click at [734, 749] on div "4" at bounding box center [730, 752] width 20 height 20
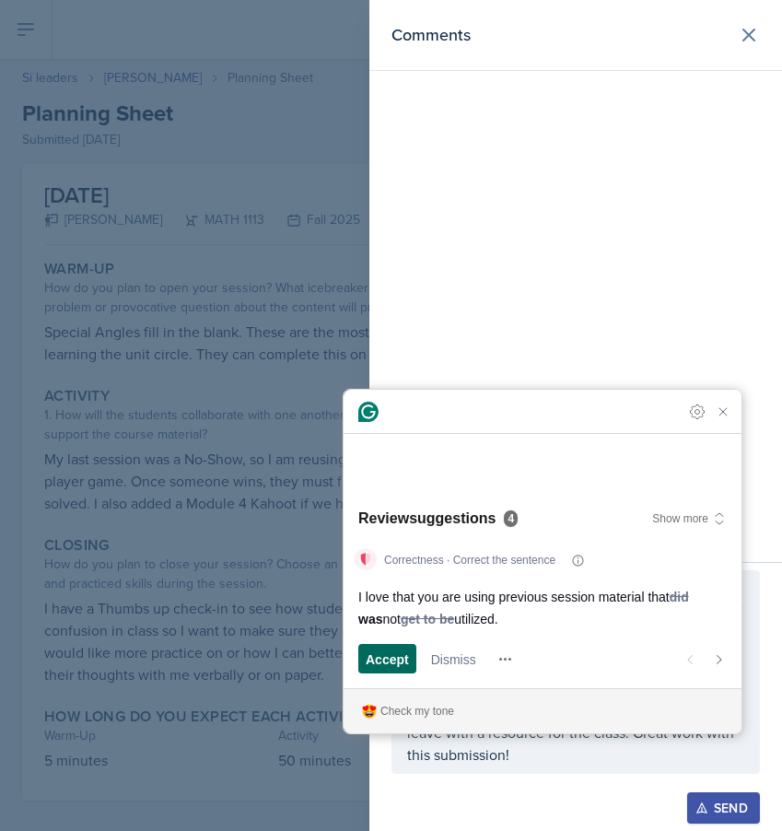
click at [385, 666] on span "Accept" at bounding box center [387, 658] width 43 height 19
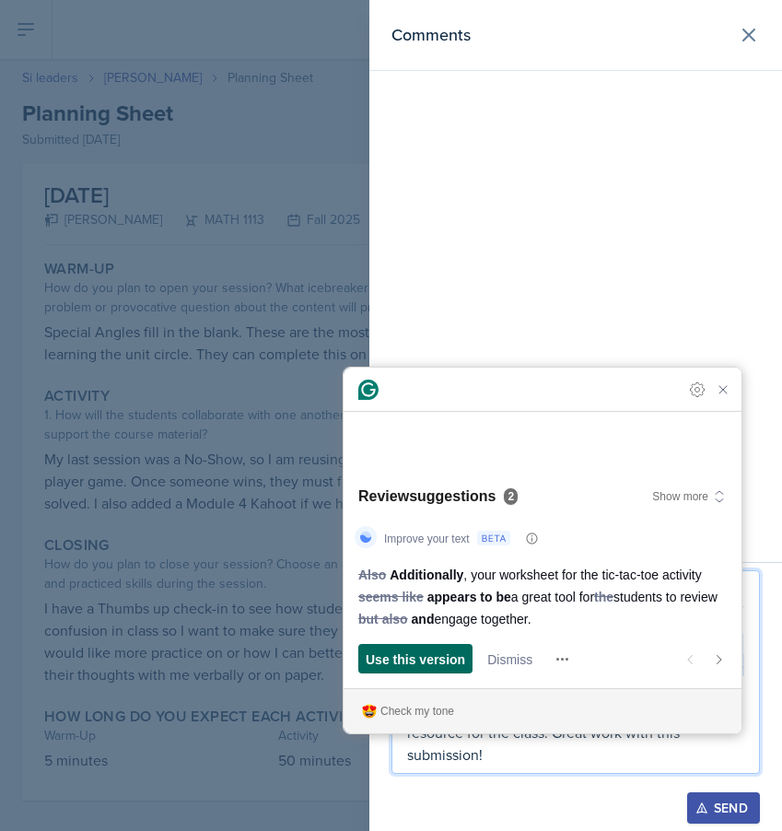
scroll to position [14, 0]
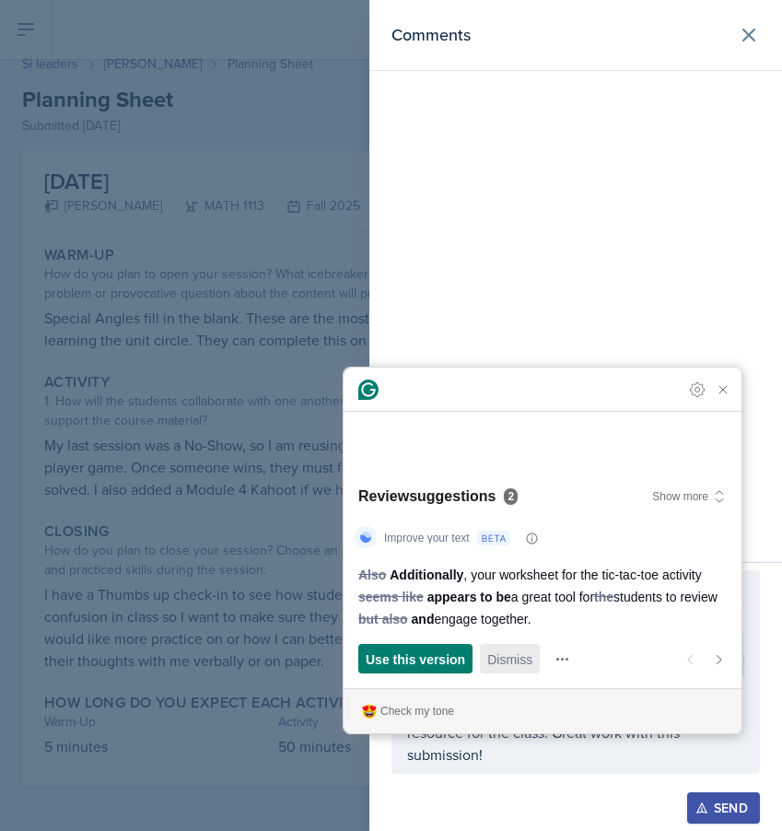
click at [507, 649] on span "Dismiss" at bounding box center [509, 658] width 45 height 19
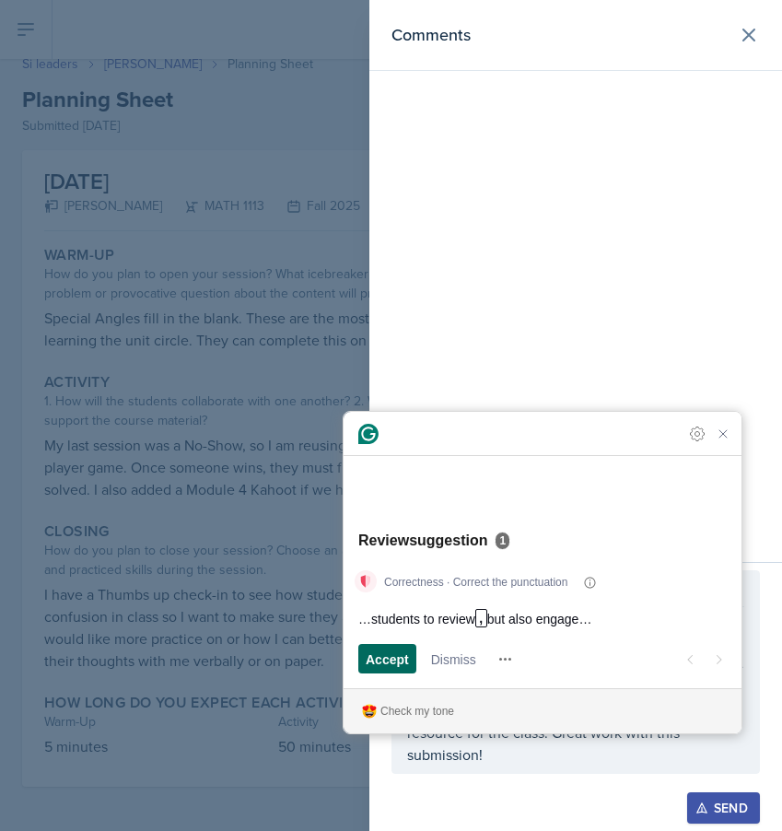
click at [403, 664] on span "Accept" at bounding box center [387, 658] width 43 height 19
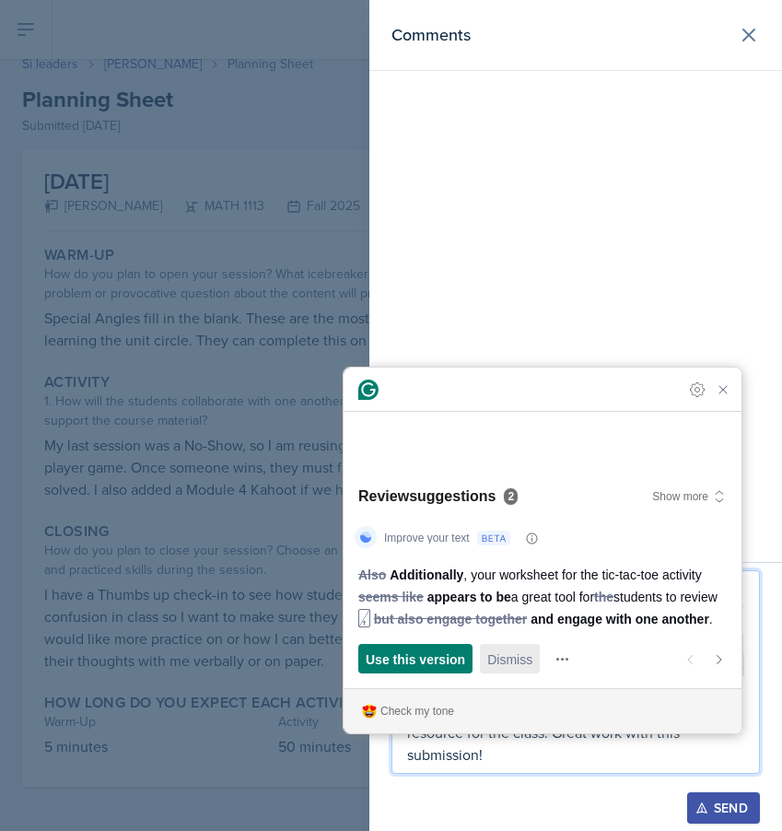
click at [518, 657] on span "Dismiss" at bounding box center [509, 658] width 45 height 19
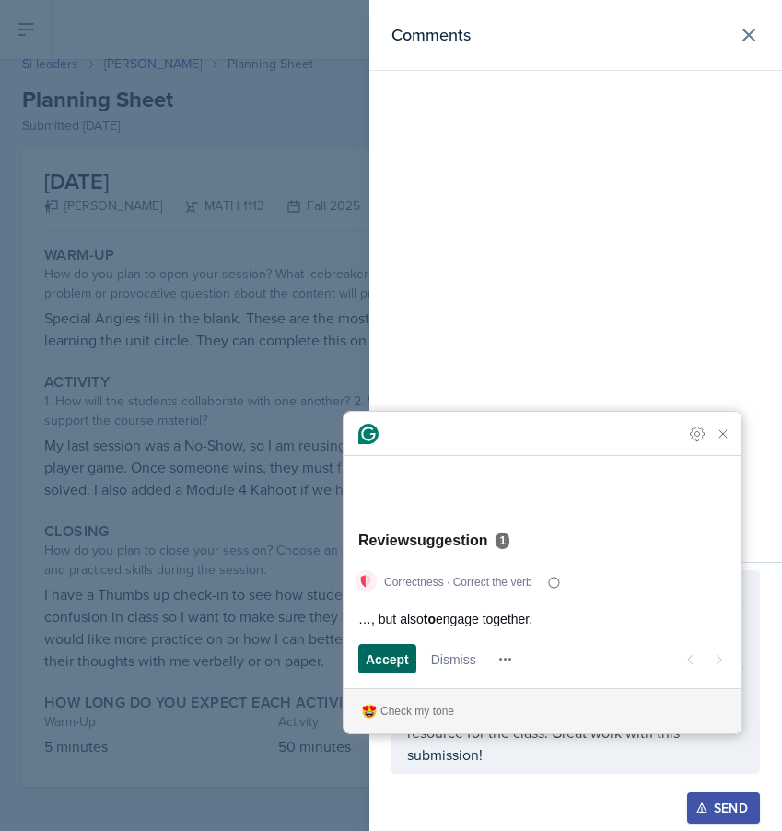
click at [368, 660] on span "Accept" at bounding box center [387, 658] width 43 height 19
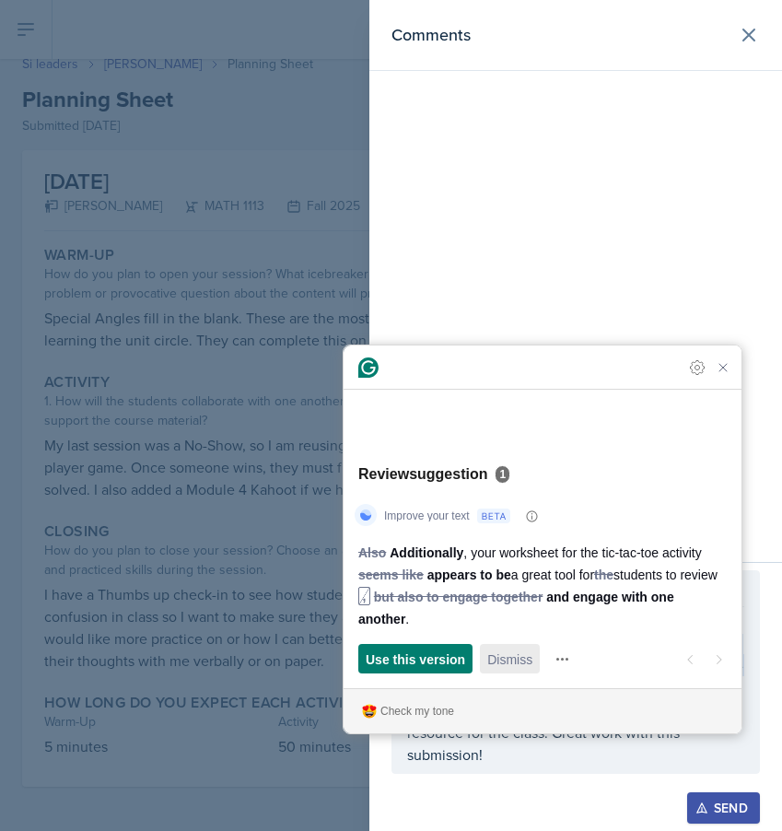
click at [506, 662] on span "Dismiss" at bounding box center [509, 658] width 45 height 19
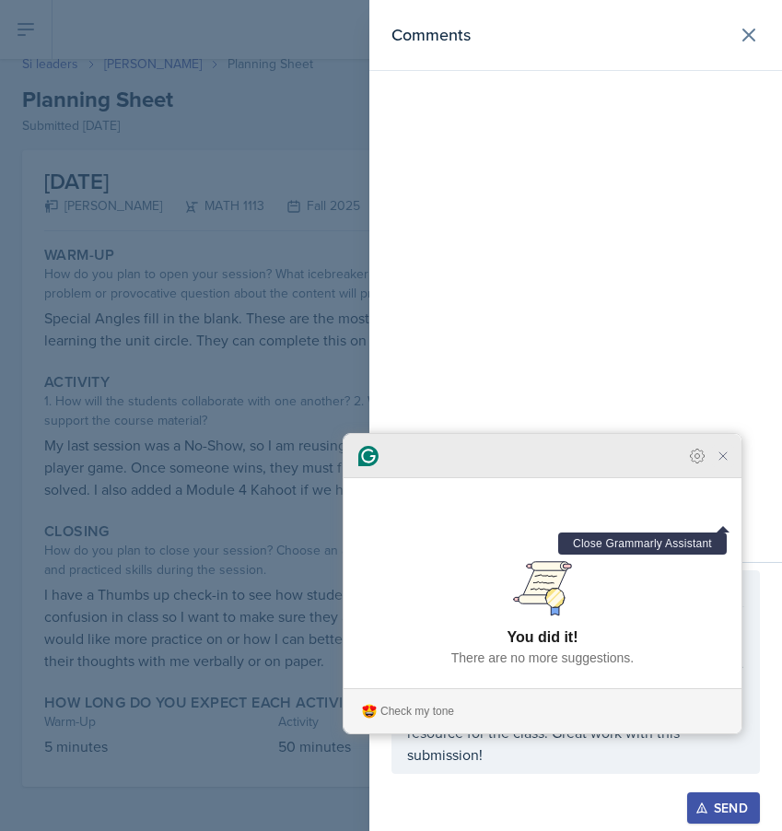
click at [730, 467] on icon "Close Grammarly Assistant" at bounding box center [723, 456] width 22 height 22
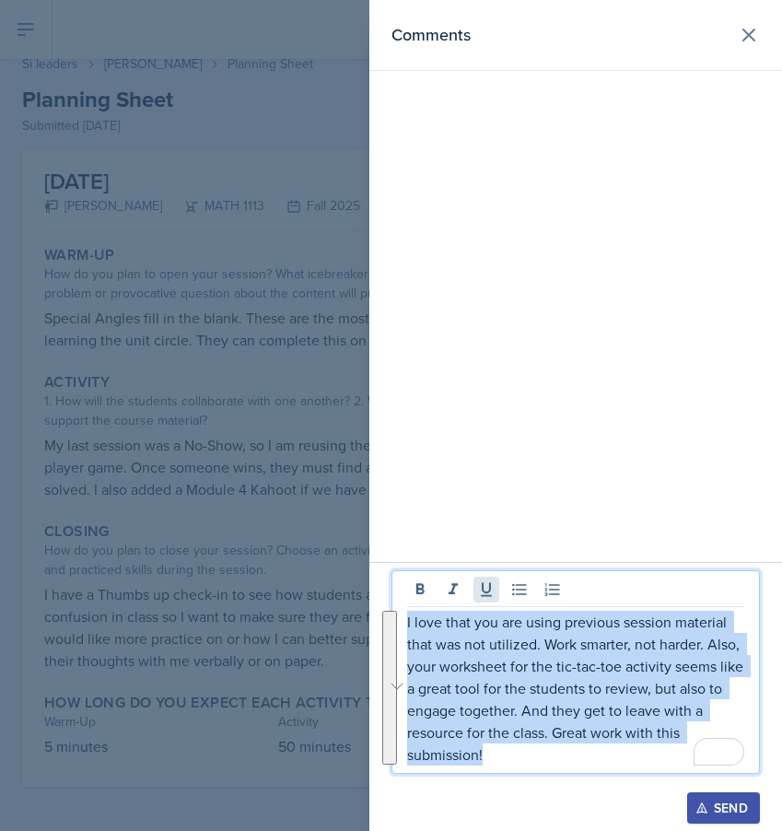
drag, startPoint x: 506, startPoint y: 761, endPoint x: 485, endPoint y: 593, distance: 168.9
click at [485, 593] on div "I love that you are using previous session material that was not utilized. Work…" at bounding box center [575, 672] width 368 height 204
copy p "I love that you are using previous session material that was not utilized. Work…"
click at [698, 806] on icon "button" at bounding box center [701, 808] width 10 height 10
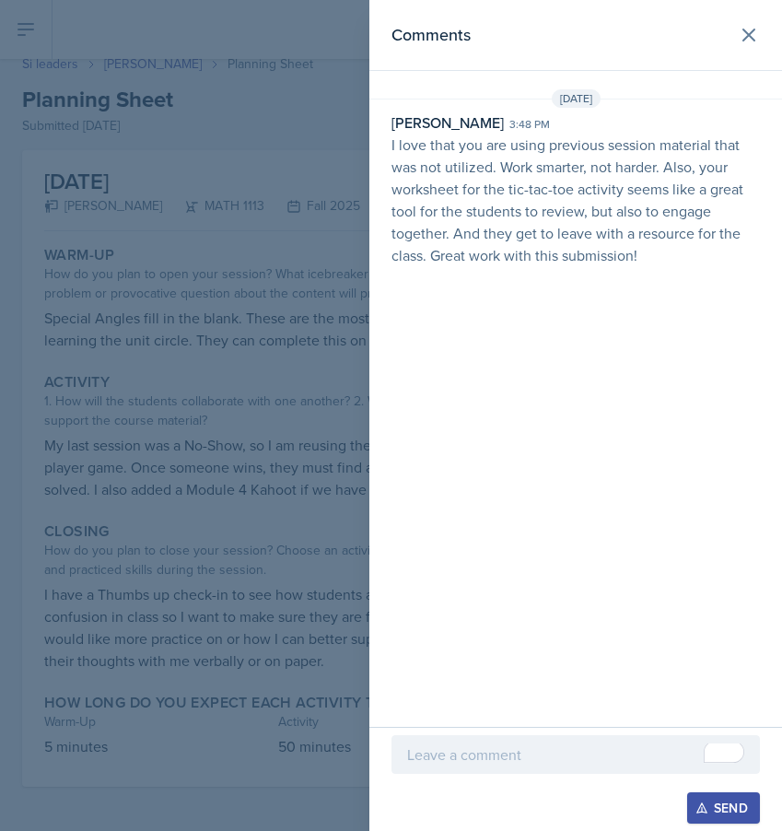
click at [283, 384] on div at bounding box center [391, 415] width 782 height 831
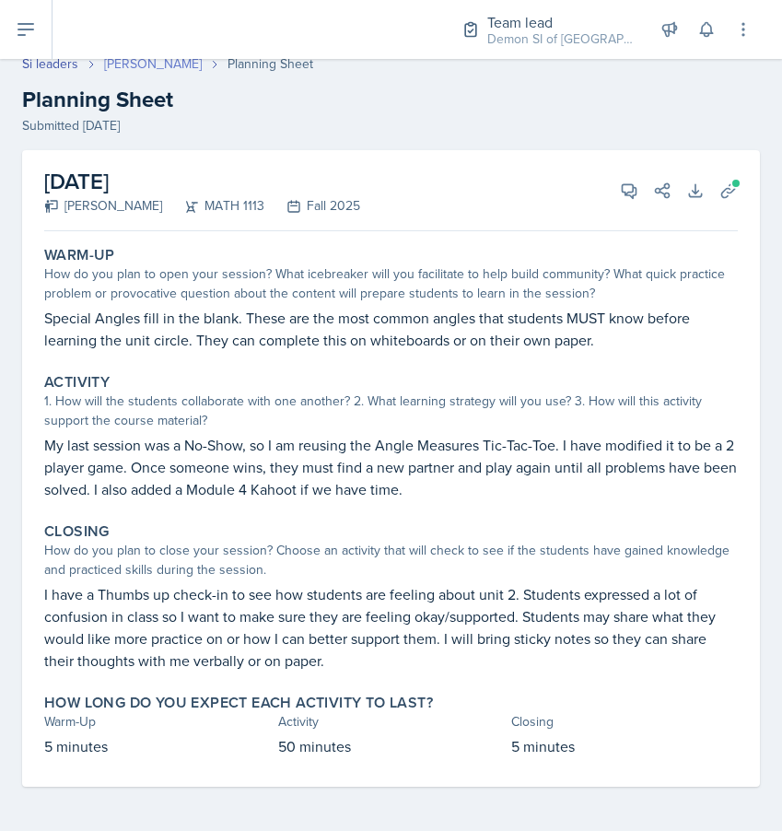
click at [155, 69] on link "Madison Villalba" at bounding box center [153, 63] width 98 height 19
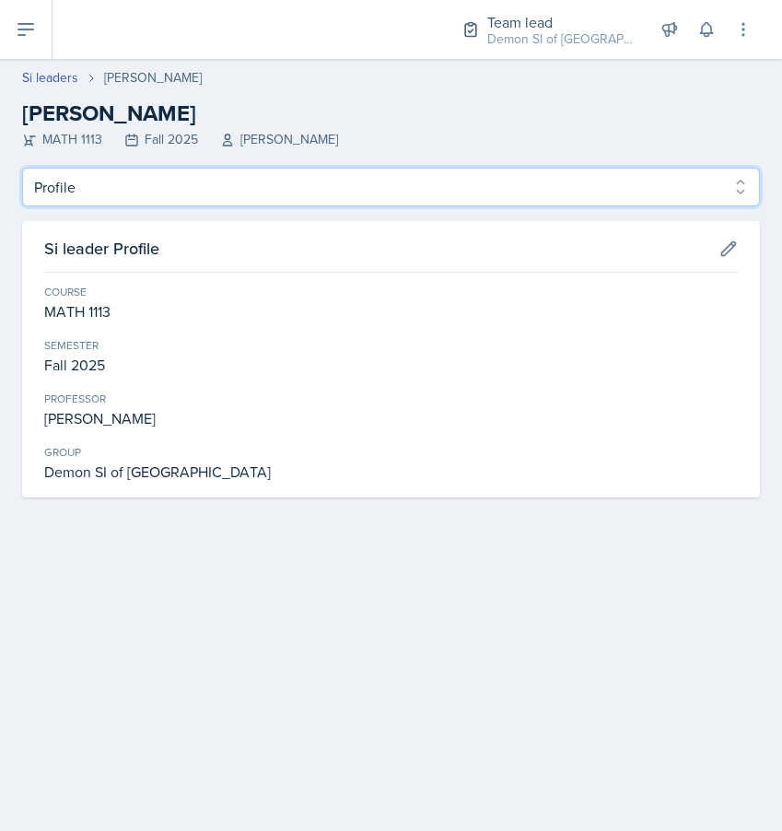
click at [190, 180] on select "Profile Planning Sheets Observation Forms Uploads" at bounding box center [391, 187] width 738 height 39
select select "Planning Sheets"
click at [22, 168] on select "Profile Planning Sheets Observation Forms Uploads" at bounding box center [391, 187] width 738 height 39
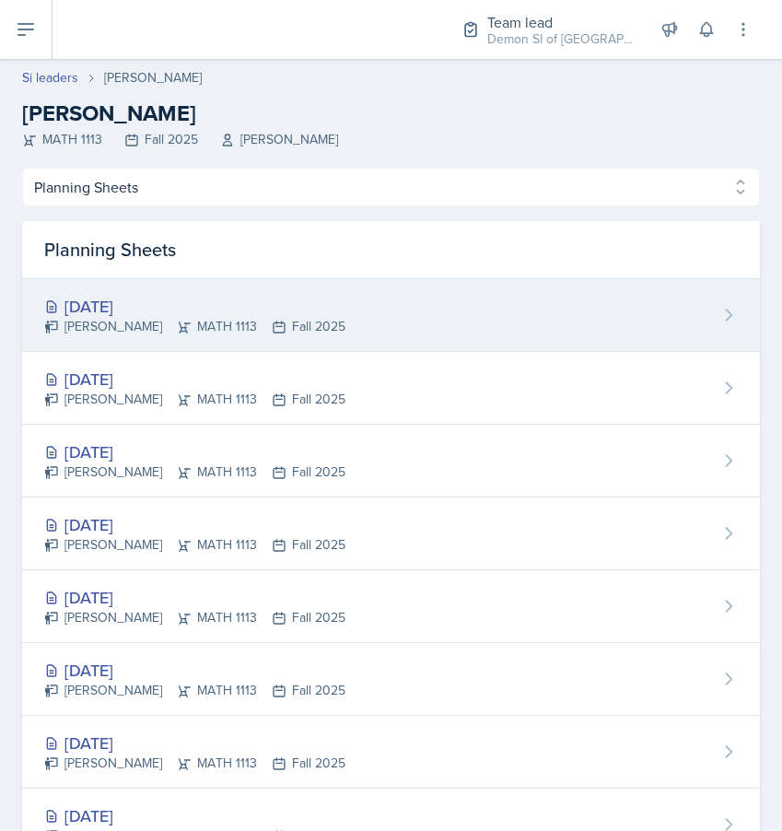
click at [203, 312] on div "Oct 3rd, 2025" at bounding box center [194, 306] width 301 height 25
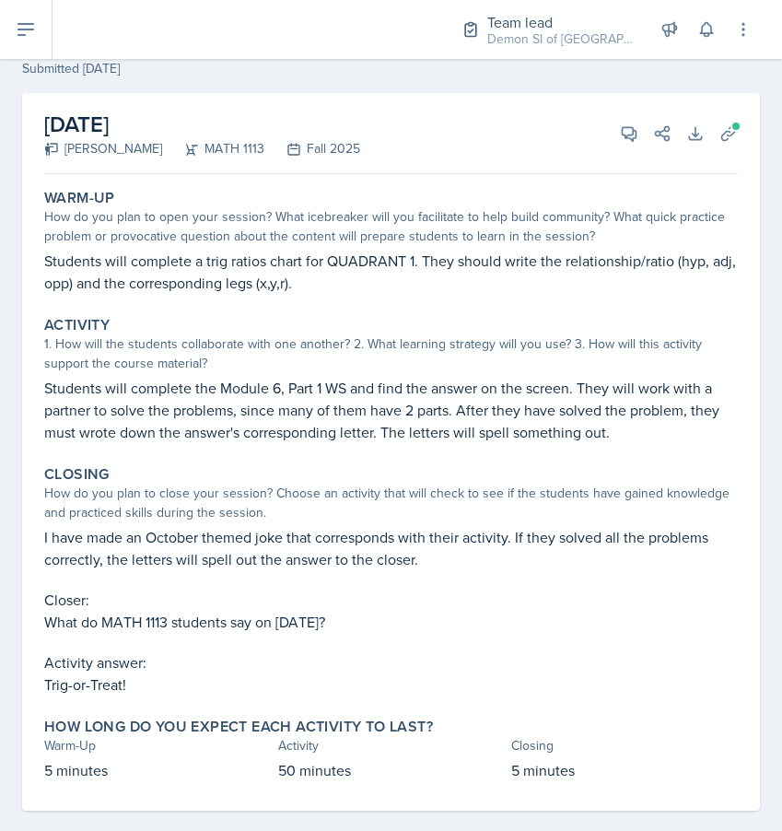
scroll to position [73, 0]
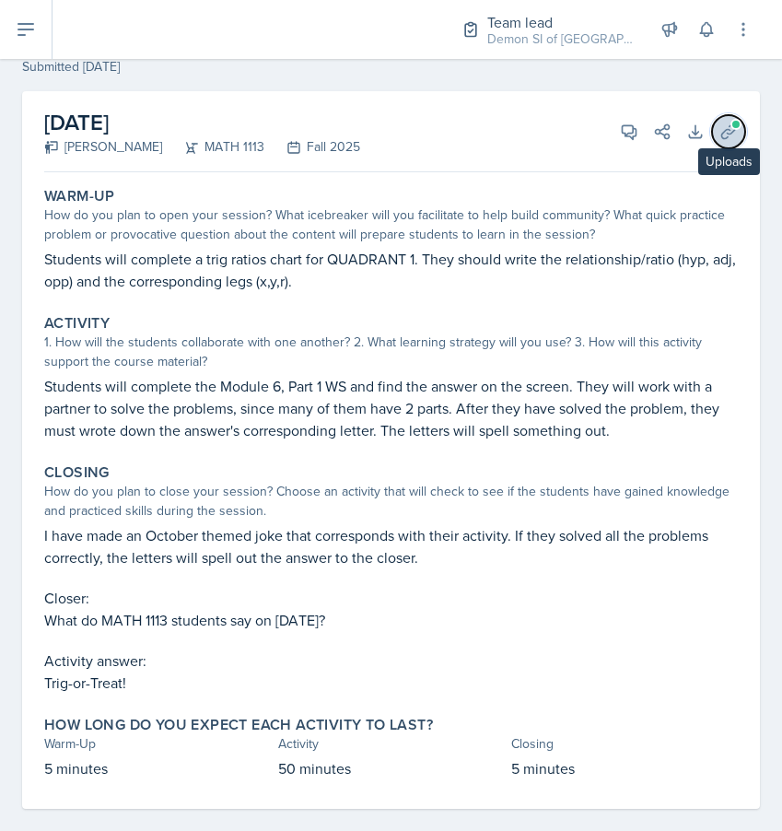
click at [741, 133] on button "Uploads" at bounding box center [728, 131] width 33 height 33
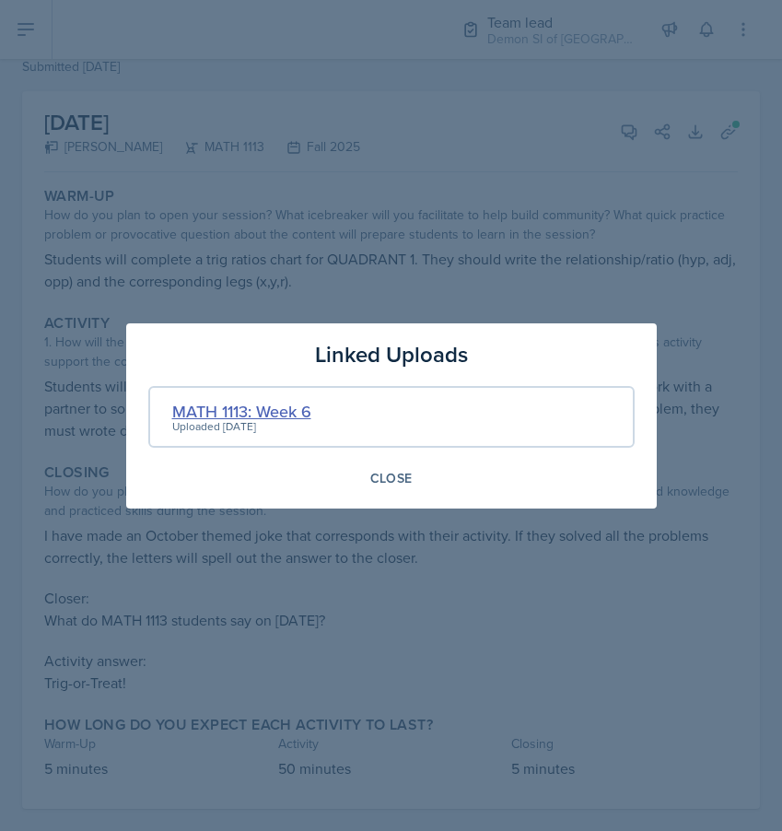
click at [309, 420] on div "MATH 1113: Week 6" at bounding box center [241, 411] width 139 height 25
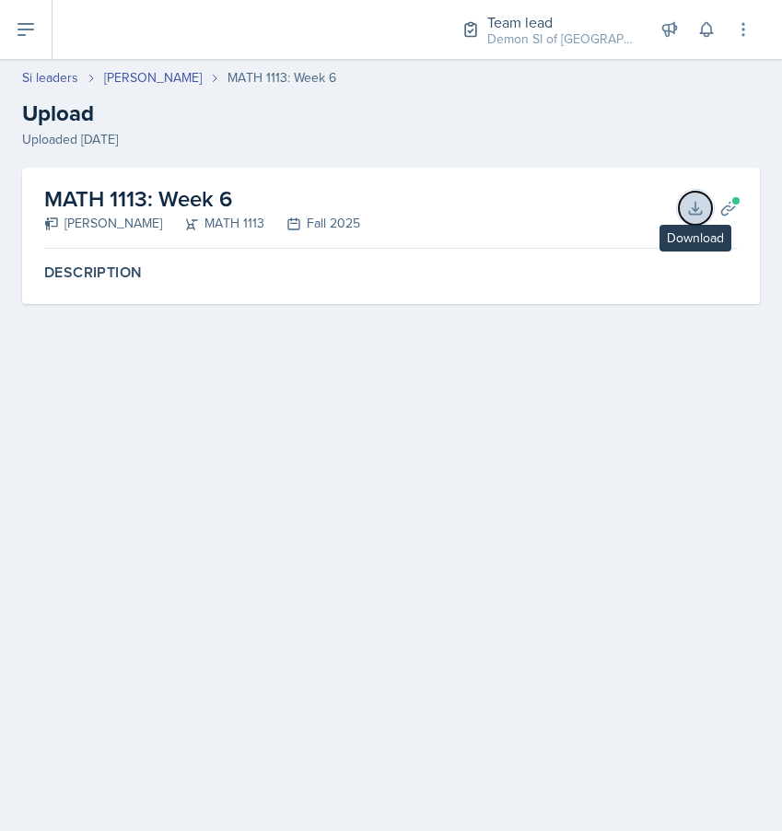
click at [701, 207] on icon at bounding box center [695, 208] width 18 height 18
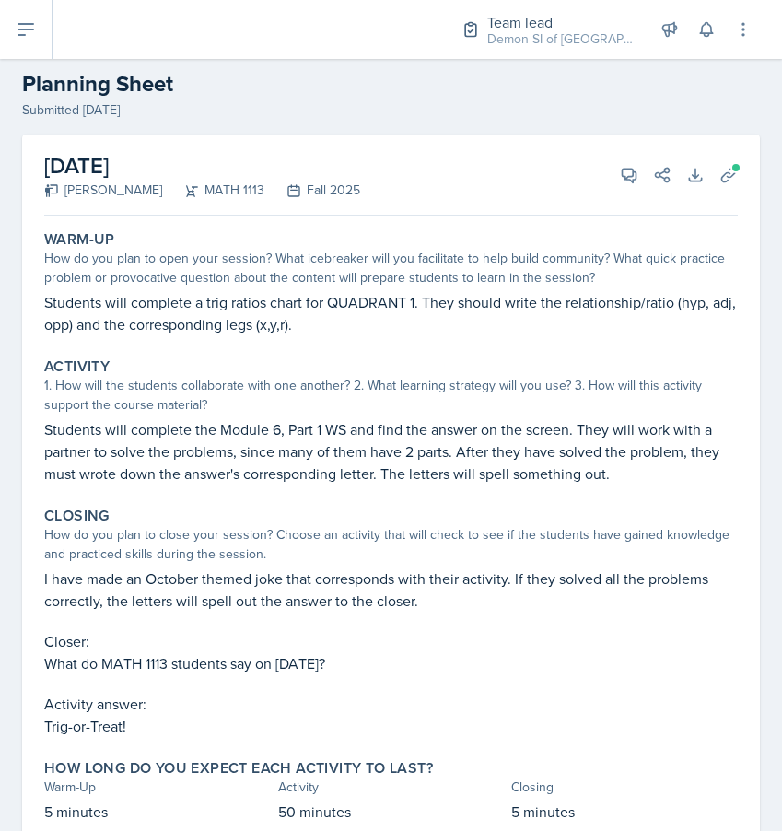
scroll to position [33, 0]
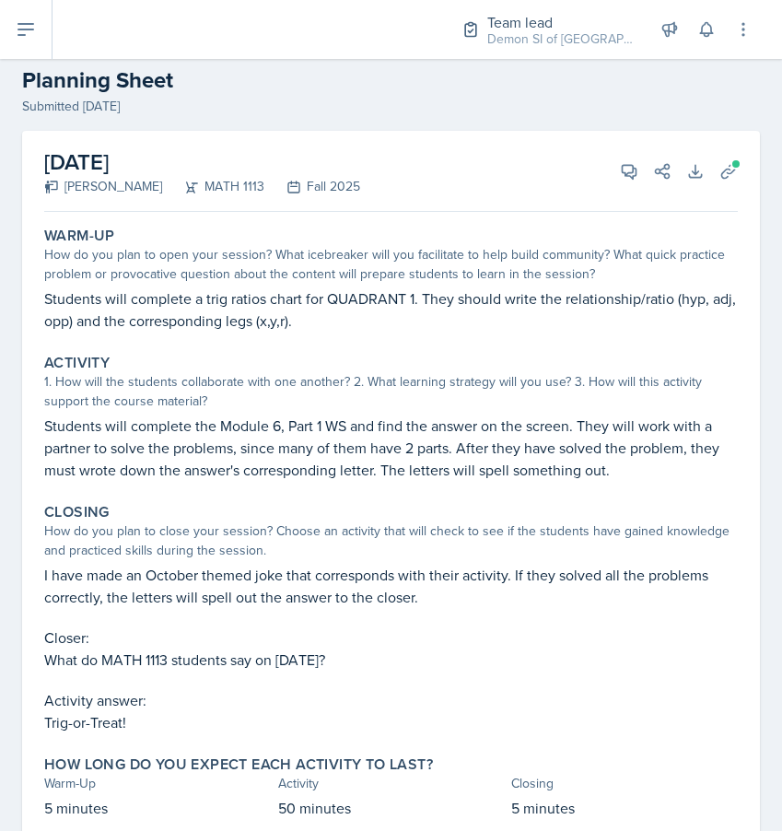
click at [617, 184] on div "October 3rd, 2025 Madison Villalba MATH 1113 Fall 2025 View Comments Comments S…" at bounding box center [391, 171] width 694 height 81
click at [628, 167] on icon at bounding box center [629, 171] width 18 height 18
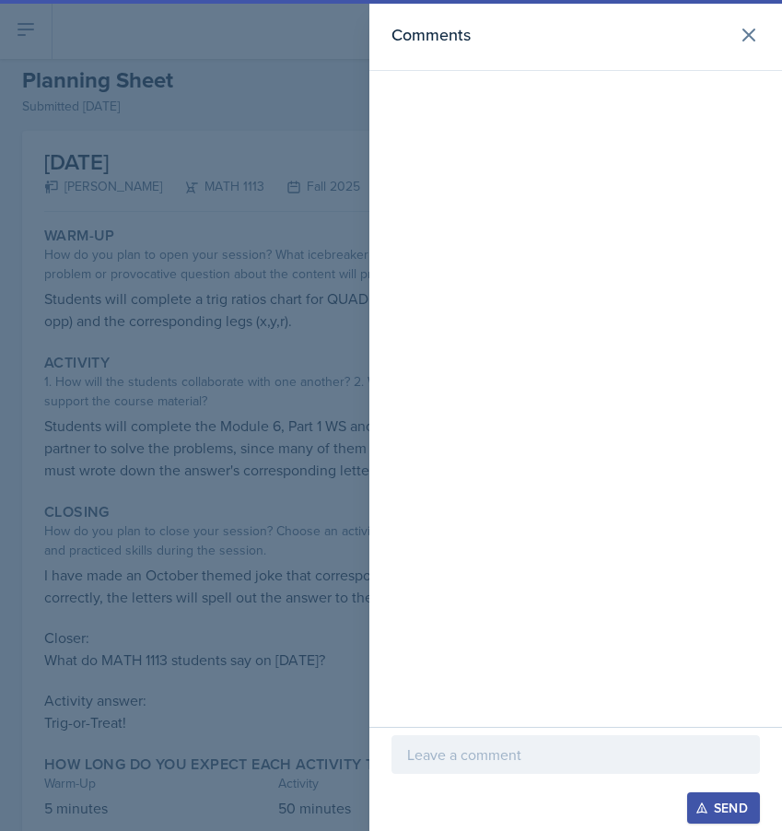
click at [522, 743] on p at bounding box center [575, 754] width 337 height 22
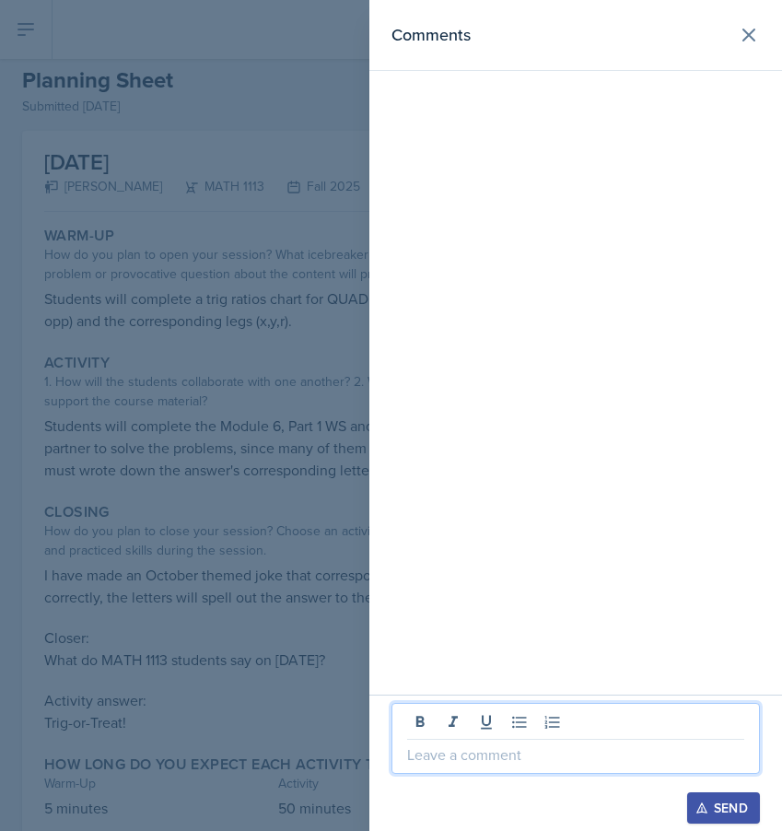
paste div
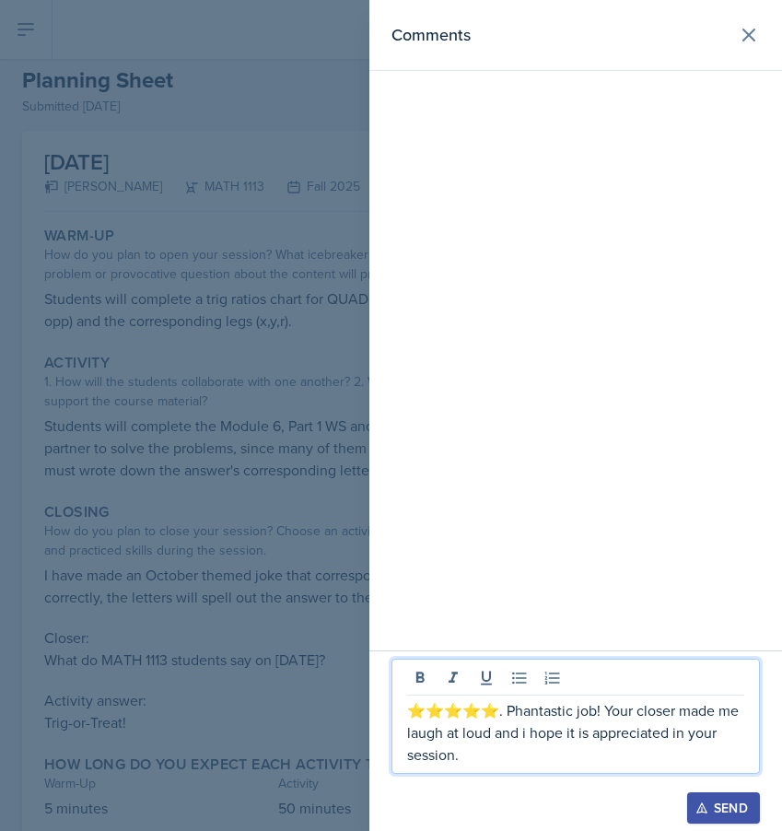
click at [484, 711] on p "⭐⭐⭐⭐⭐. Phantastic job! Your closer made me laugh at loud and i hope it is appre…" at bounding box center [575, 732] width 337 height 66
drag, startPoint x: 484, startPoint y: 710, endPoint x: 364, endPoint y: 708, distance: 119.8
click at [364, 708] on div "Comments ⭐⭐⭐⭐⭐ Phantastic job! Your closer made me laugh at loud and i hope it …" at bounding box center [391, 415] width 782 height 831
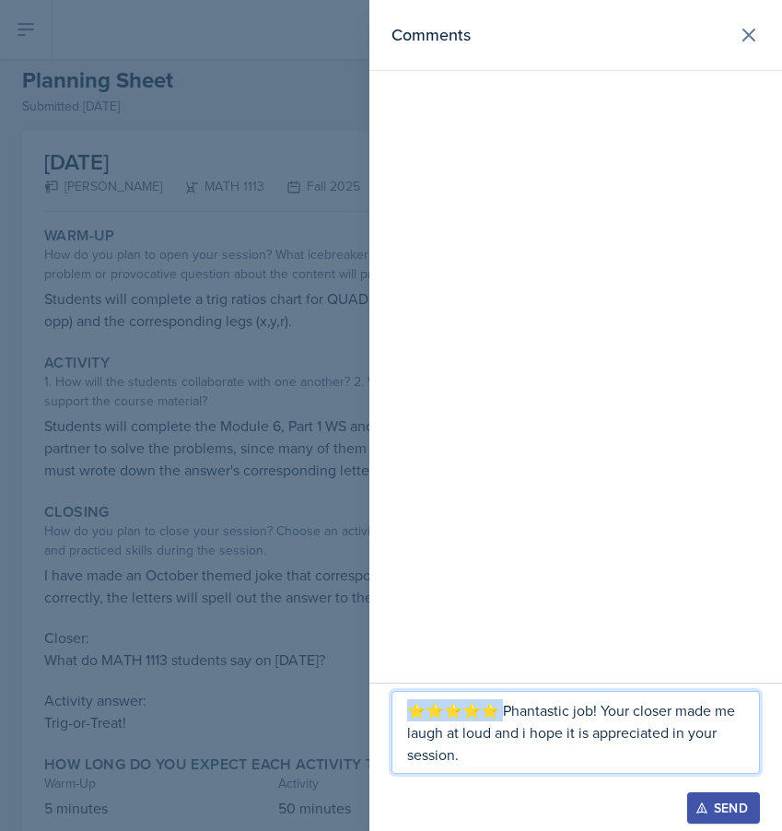
copy p "⭐⭐⭐⭐⭐"
click at [519, 759] on p "⭐⭐⭐⭐⭐ Phantastic job! Your closer made me laugh at loud and i hope it is apprec…" at bounding box center [575, 732] width 337 height 66
click at [528, 730] on p "⭐⭐⭐⭐⭐ Phantastic job! Your closer made me laugh at loud and i hope it is apprec…" at bounding box center [575, 732] width 337 height 66
click at [460, 765] on p "⭐⭐⭐⭐⭐ Phantastic job! Your closer made me laugh at loud and I hope it is apprec…" at bounding box center [575, 732] width 337 height 66
click at [313, 541] on div at bounding box center [391, 415] width 782 height 831
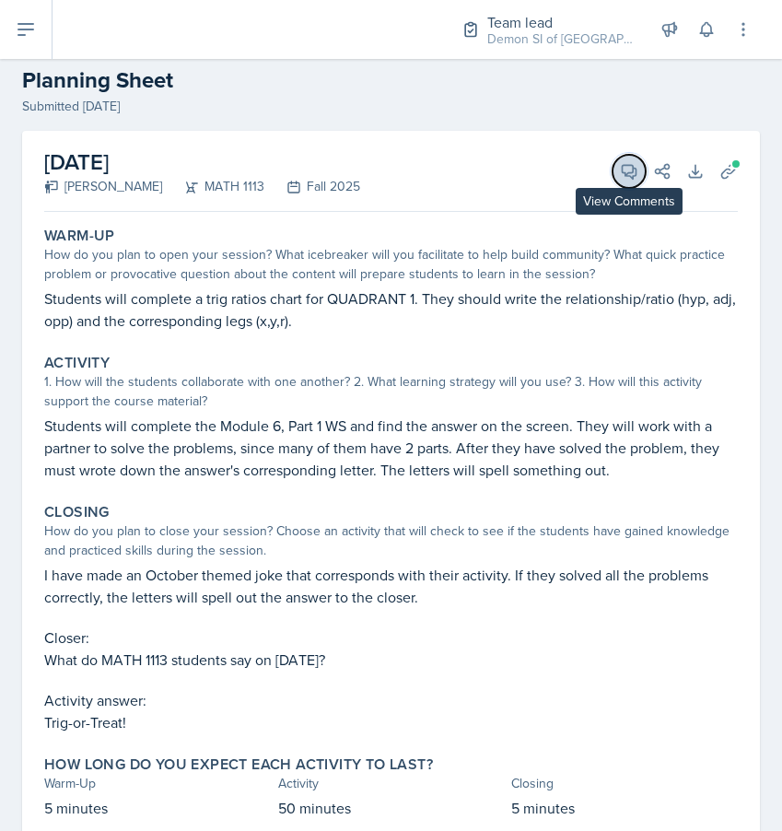
click at [624, 167] on icon at bounding box center [629, 171] width 18 height 18
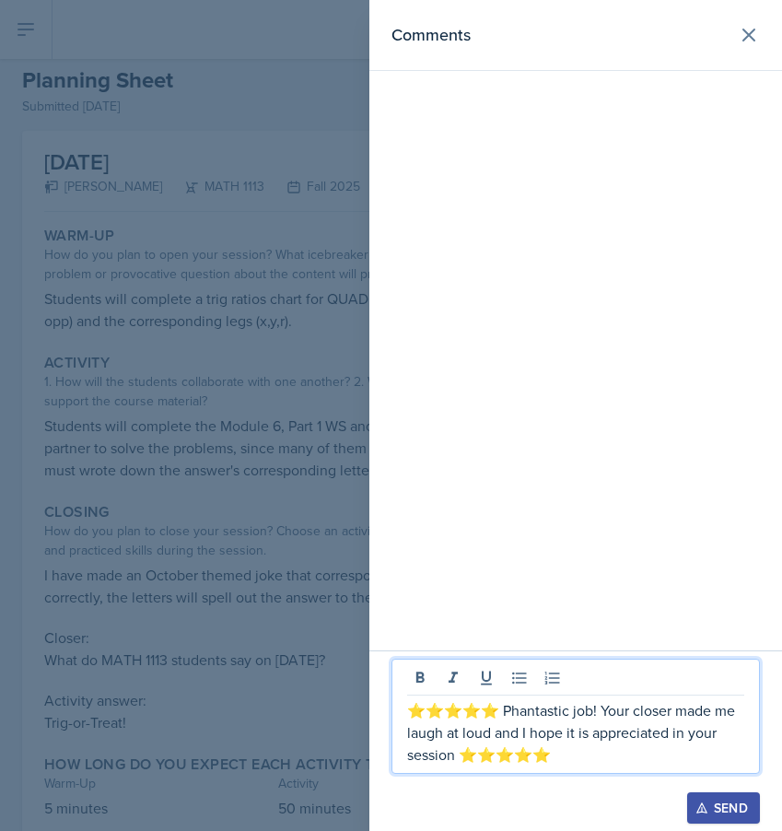
click at [560, 742] on p "⭐⭐⭐⭐⭐ Phantastic job! Your closer made me laugh at loud and I hope it is apprec…" at bounding box center [575, 732] width 337 height 66
drag, startPoint x: 558, startPoint y: 756, endPoint x: 413, endPoint y: 681, distance: 164.0
click at [413, 681] on div "⭐⭐⭐⭐⭐ Phantastic job! Your closer made me laugh at loud and I hope it is apprec…" at bounding box center [575, 716] width 368 height 115
click at [469, 719] on p "⭐⭐⭐⭐⭐ Phantastic job! Your closer made me laugh at loud and I hope it is apprec…" at bounding box center [575, 732] width 337 height 66
click at [456, 730] on p "⭐⭐⭐⭐⭐ Phantastic job! Your closer made me laugh at loud and I hope it is apprec…" at bounding box center [575, 732] width 337 height 66
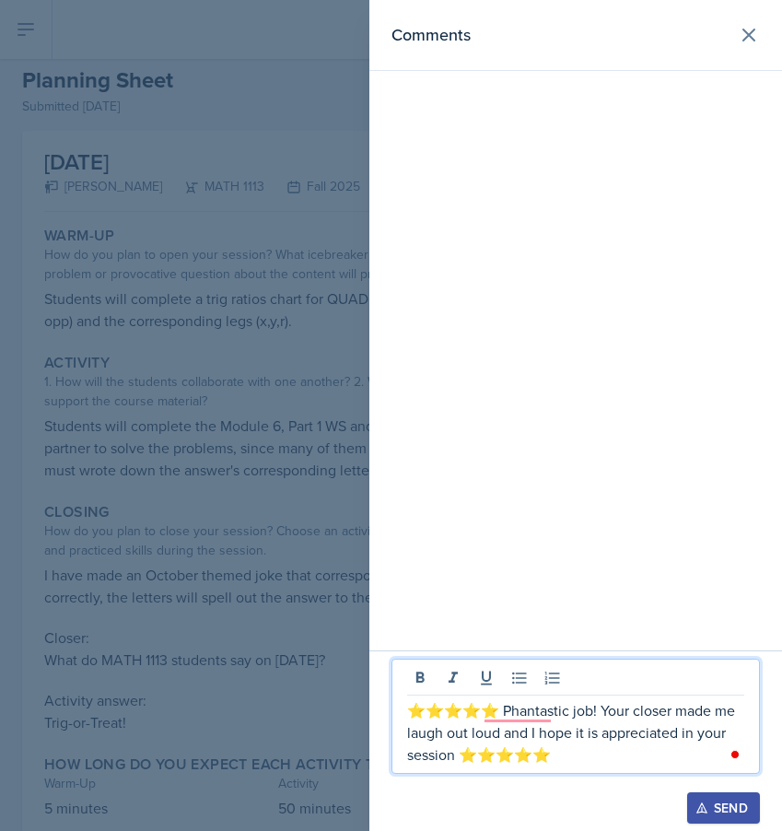
click at [555, 756] on p "⭐⭐⭐⭐⭐ Phantastic job! Your closer made me laugh out loud and I hope it is appre…" at bounding box center [575, 732] width 337 height 66
drag, startPoint x: 596, startPoint y: 753, endPoint x: 364, endPoint y: 667, distance: 247.4
click at [364, 667] on div "Comments ⭐⭐⭐⭐⭐ Phantastic job! Your closer made me laugh out loud and I hope it…" at bounding box center [391, 415] width 782 height 831
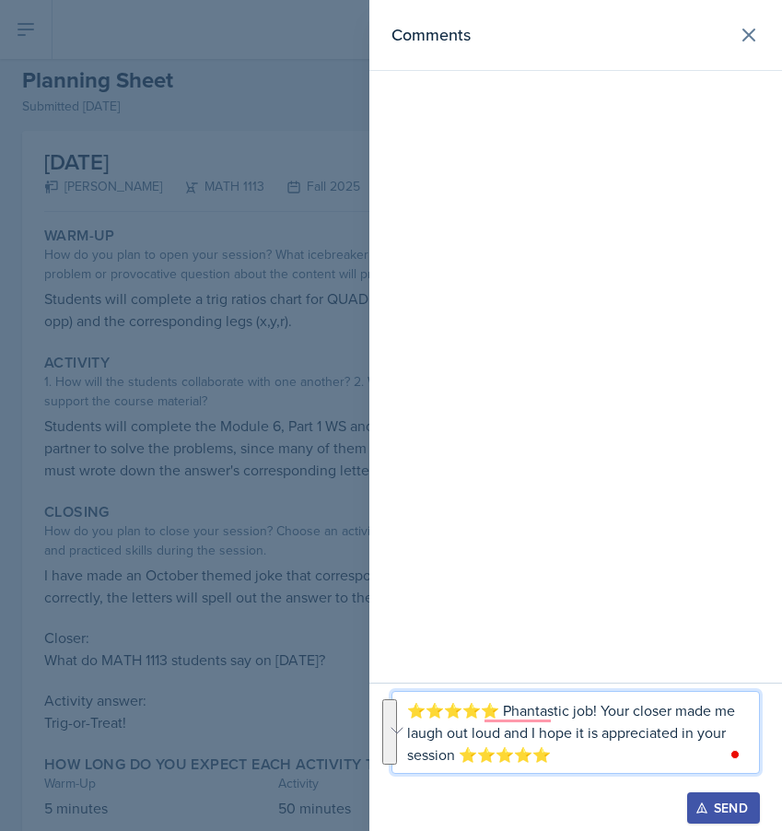
copy p "⭐⭐⭐⭐⭐ Phantastic job! Your closer made me laugh out loud and I hope it is appre…"
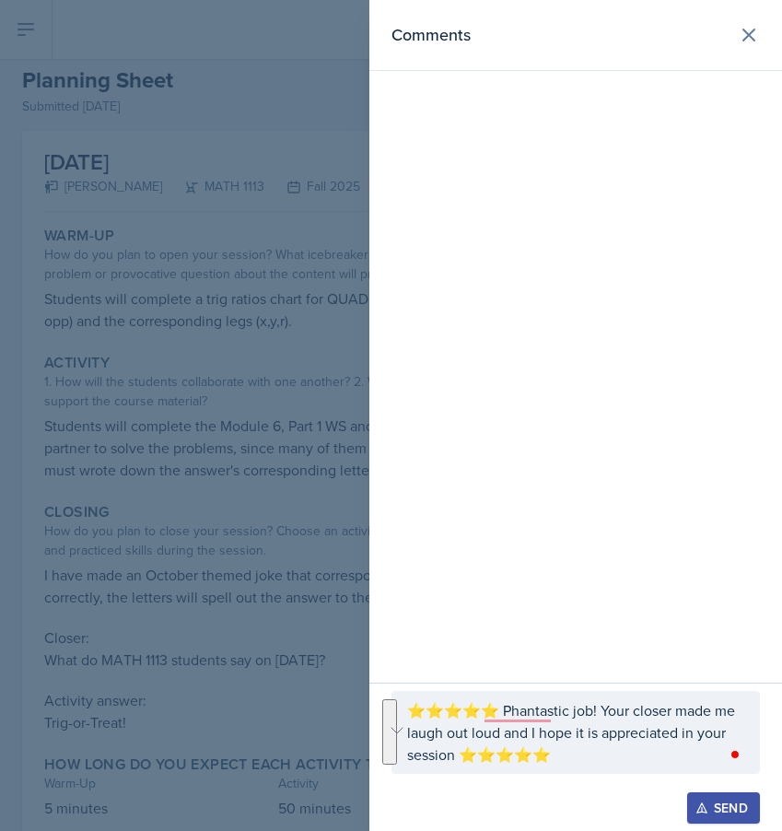
click at [753, 809] on button "Send" at bounding box center [723, 807] width 73 height 31
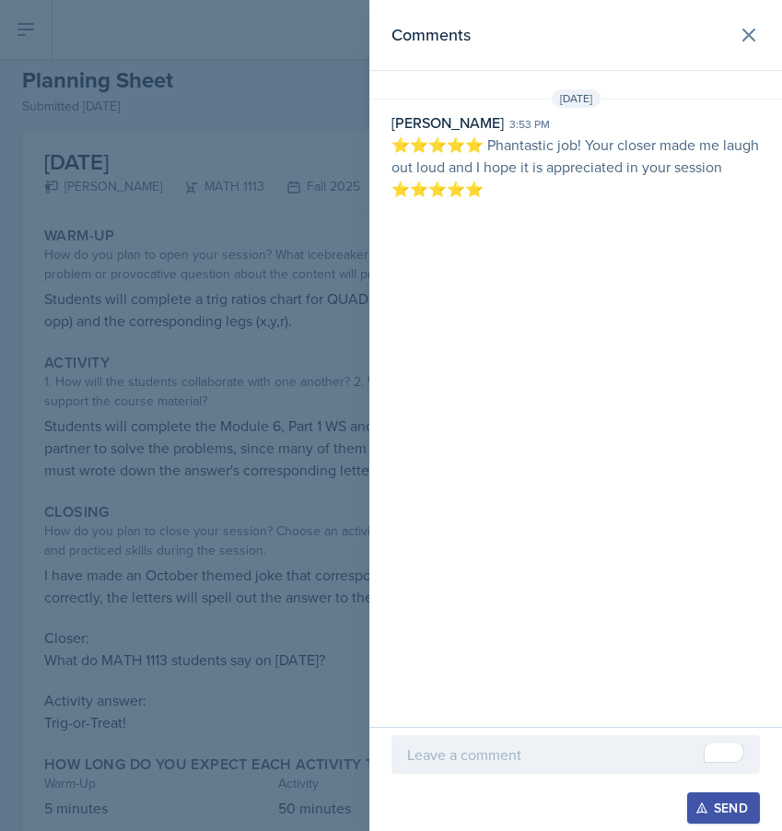
click at [39, 39] on div at bounding box center [391, 415] width 782 height 831
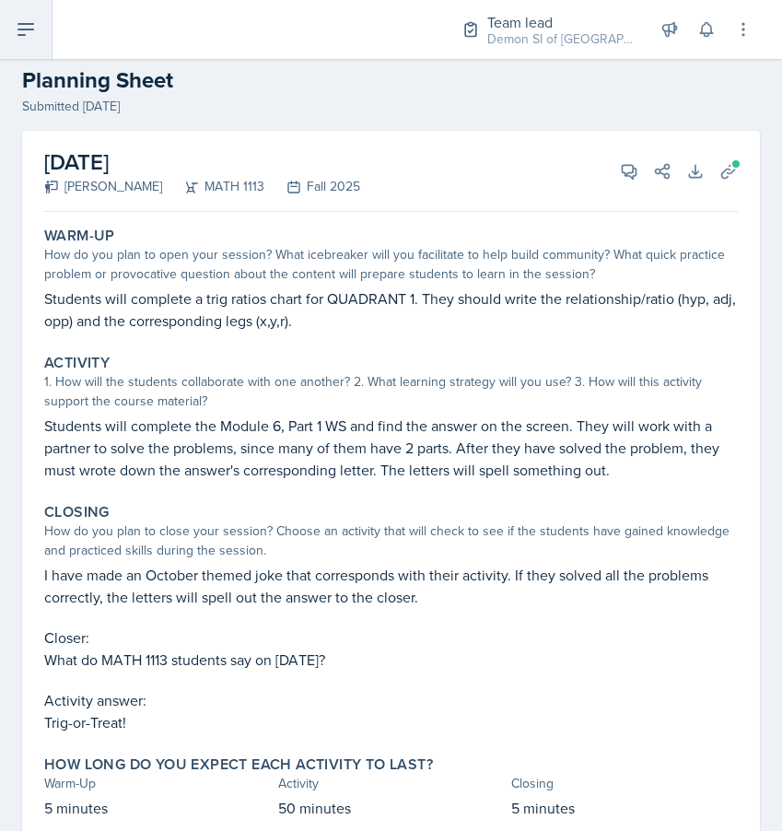
click at [41, 39] on button at bounding box center [26, 29] width 53 height 59
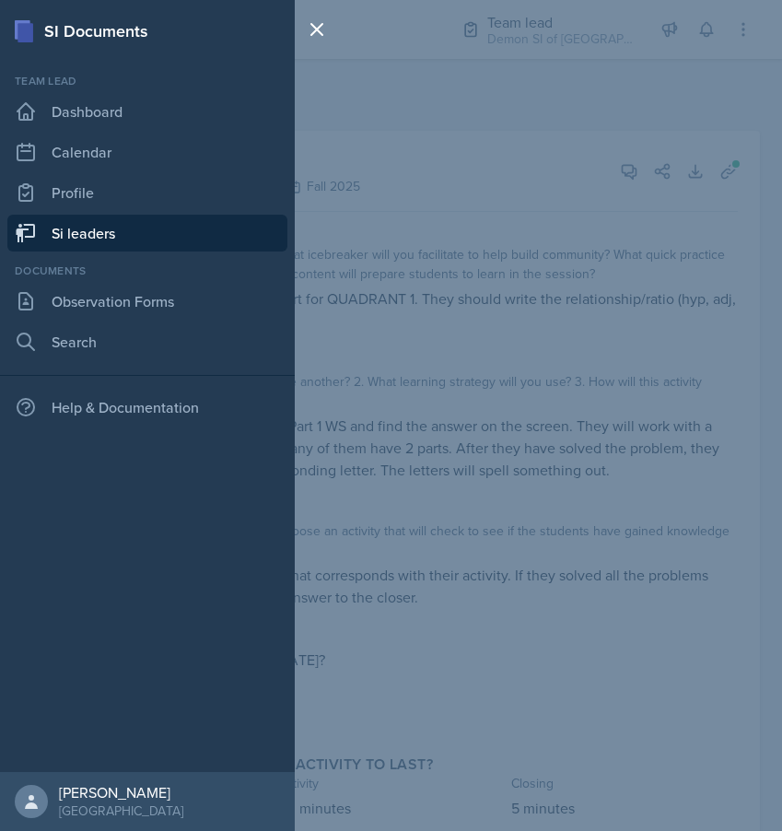
click at [111, 241] on link "Si leaders" at bounding box center [147, 233] width 280 height 37
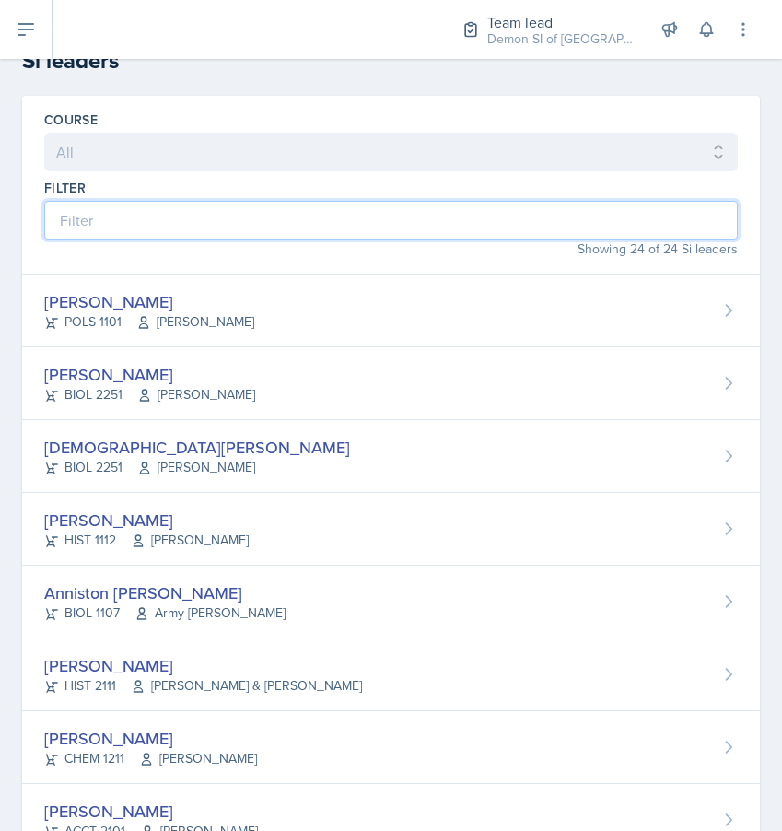
click at [166, 214] on input at bounding box center [391, 220] width 694 height 39
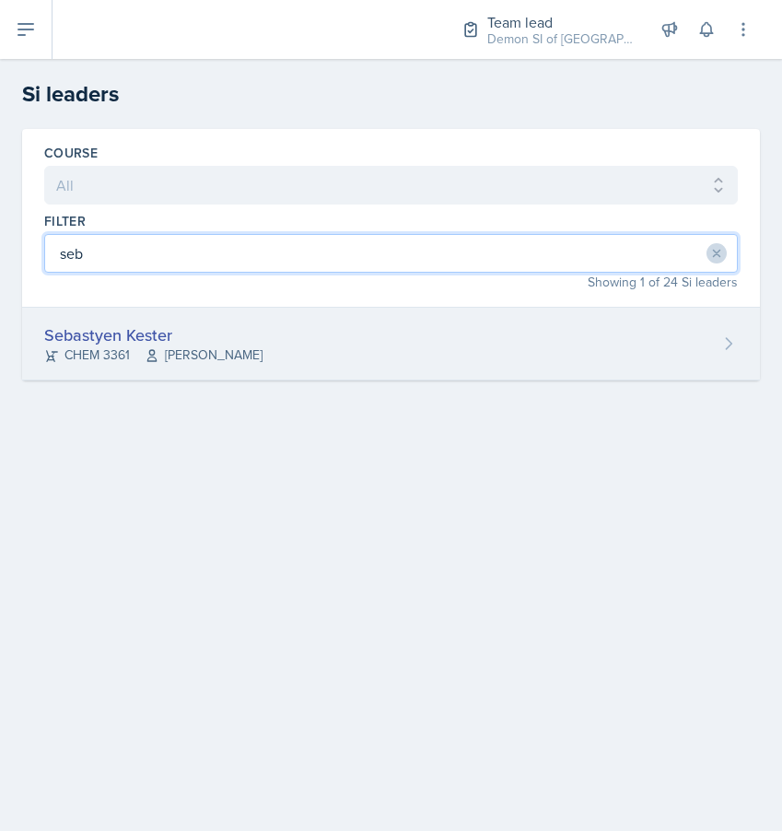
type input "seb"
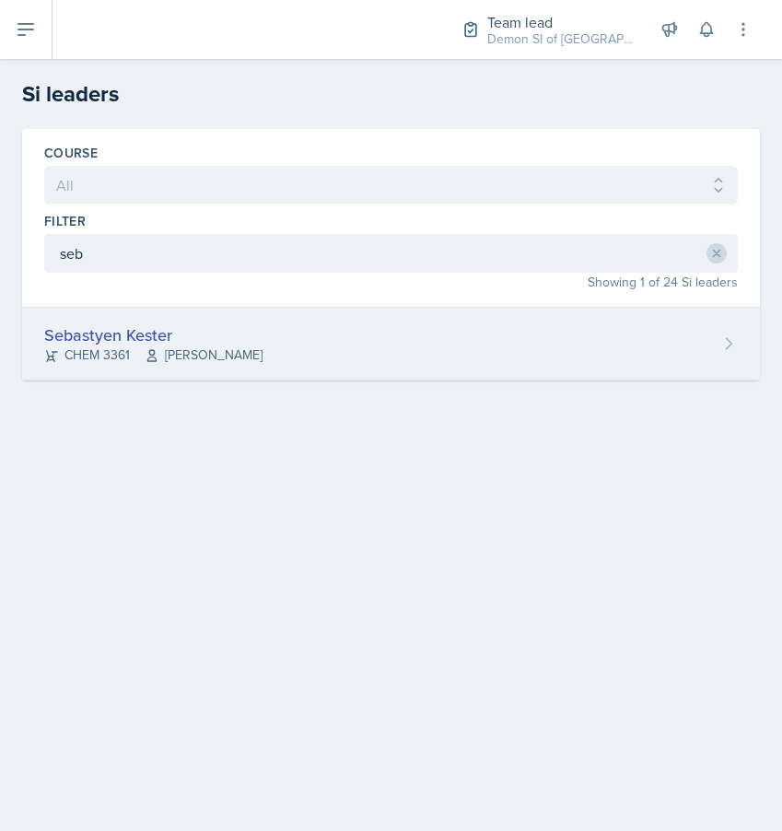
click at [169, 333] on div "Sebastyen Kester" at bounding box center [153, 334] width 218 height 25
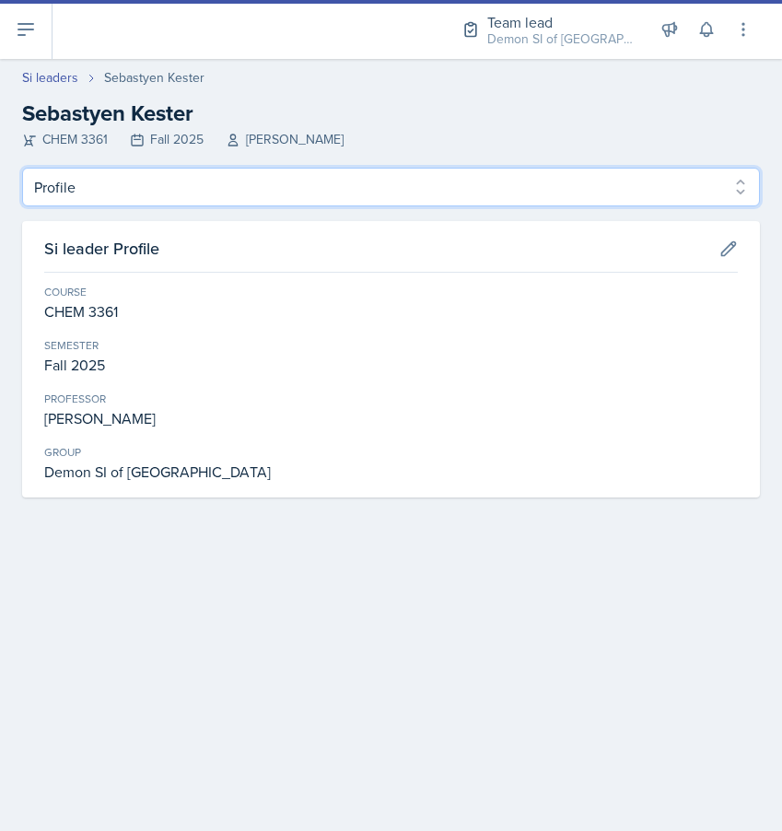
click at [190, 196] on select "Profile Planning Sheets Observation Forms Uploads" at bounding box center [391, 187] width 738 height 39
click at [22, 168] on select "Profile Planning Sheets Observation Forms Uploads" at bounding box center [391, 187] width 738 height 39
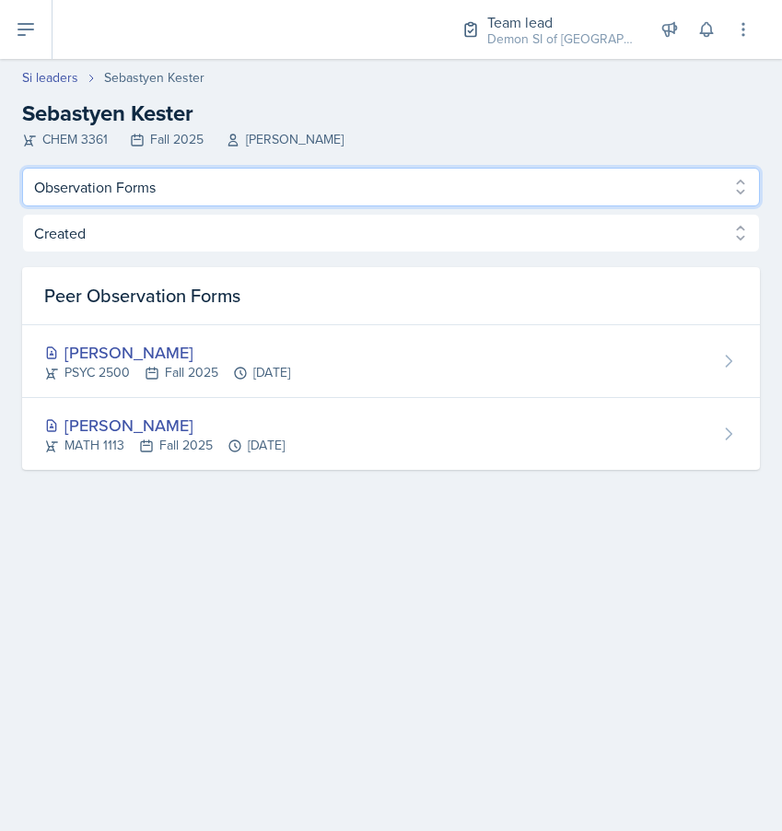
click at [201, 203] on select "Profile Planning Sheets Observation Forms Uploads" at bounding box center [391, 187] width 738 height 39
select select "Planning Sheets"
click at [22, 168] on select "Profile Planning Sheets Observation Forms Uploads" at bounding box center [391, 187] width 738 height 39
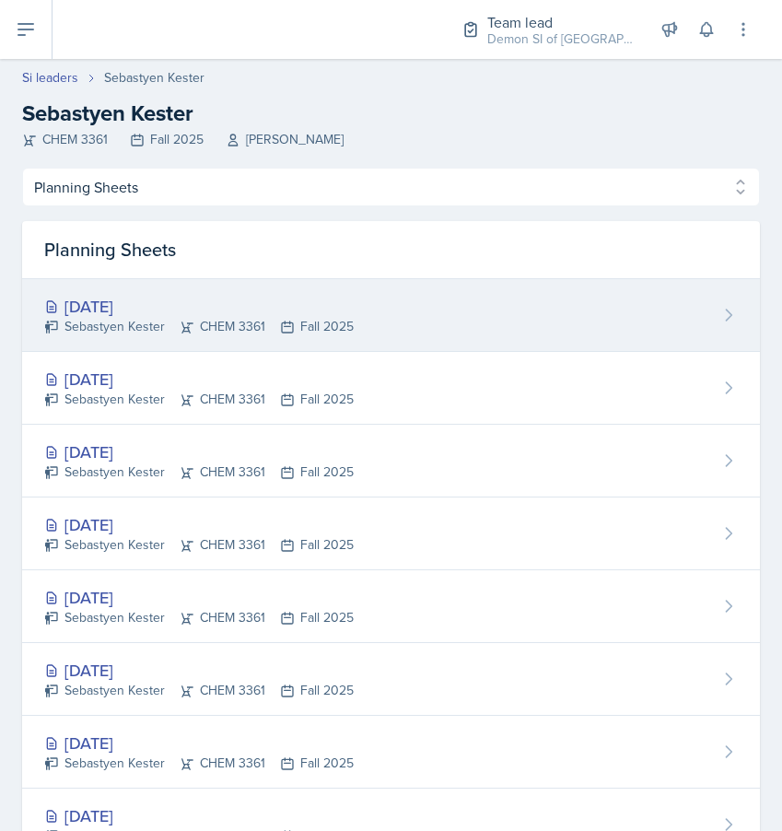
click at [220, 342] on div "Sep 24th, 2025 Sebastyen Kester CHEM 3361 Fall 2025" at bounding box center [391, 315] width 738 height 73
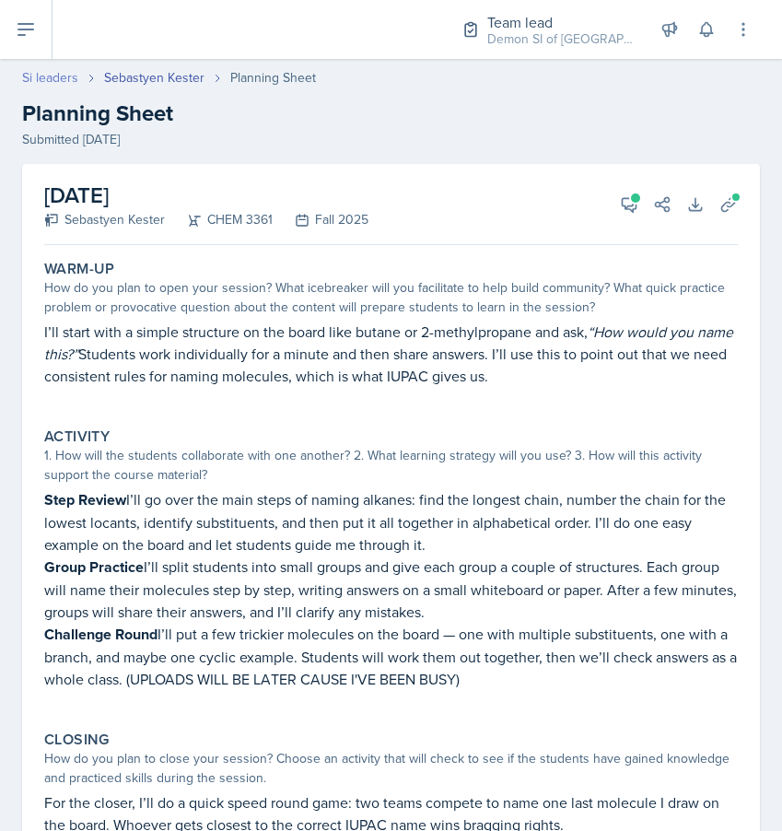
click at [38, 74] on link "Si leaders" at bounding box center [50, 77] width 56 height 19
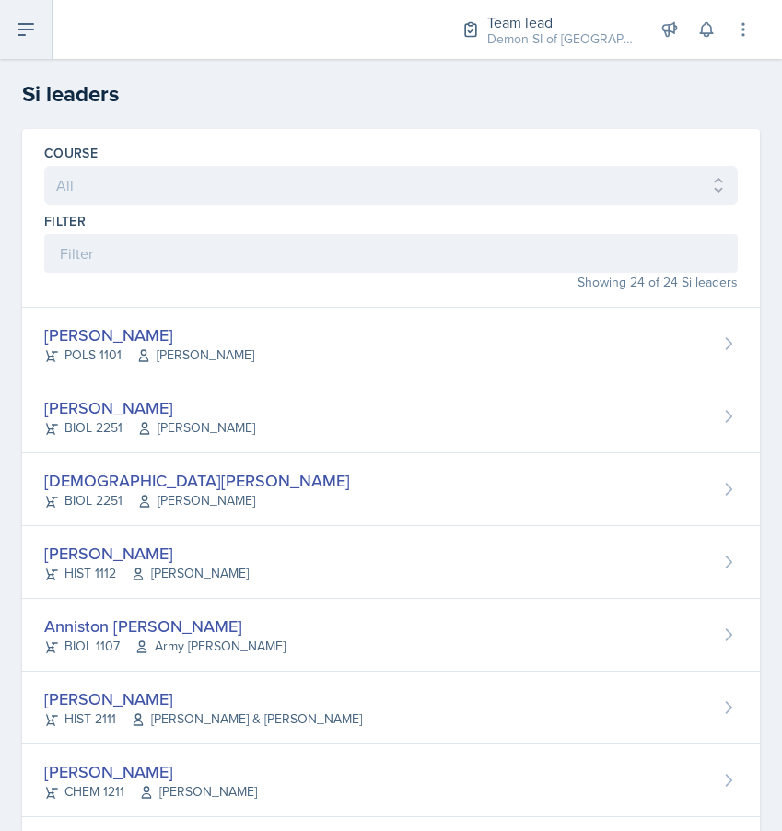
click at [23, 43] on button at bounding box center [26, 29] width 53 height 59
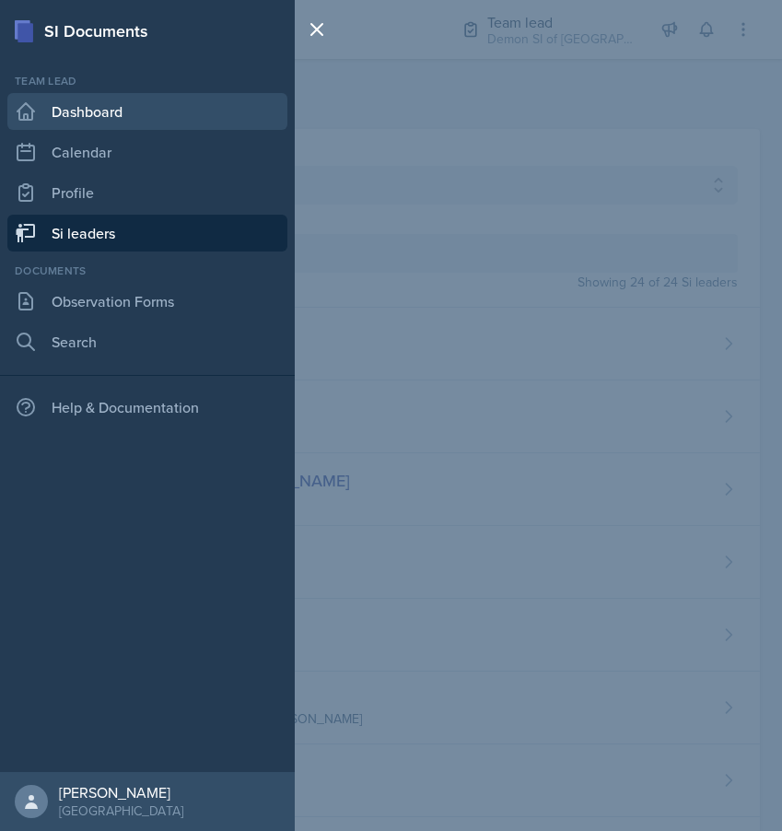
click at [103, 116] on link "Dashboard" at bounding box center [147, 111] width 280 height 37
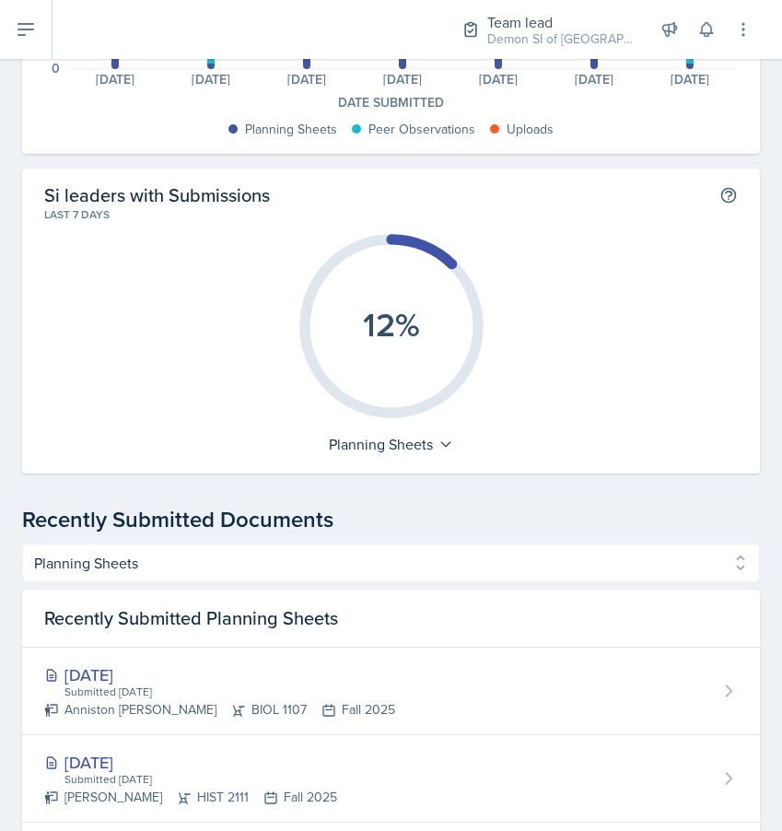
scroll to position [436, 0]
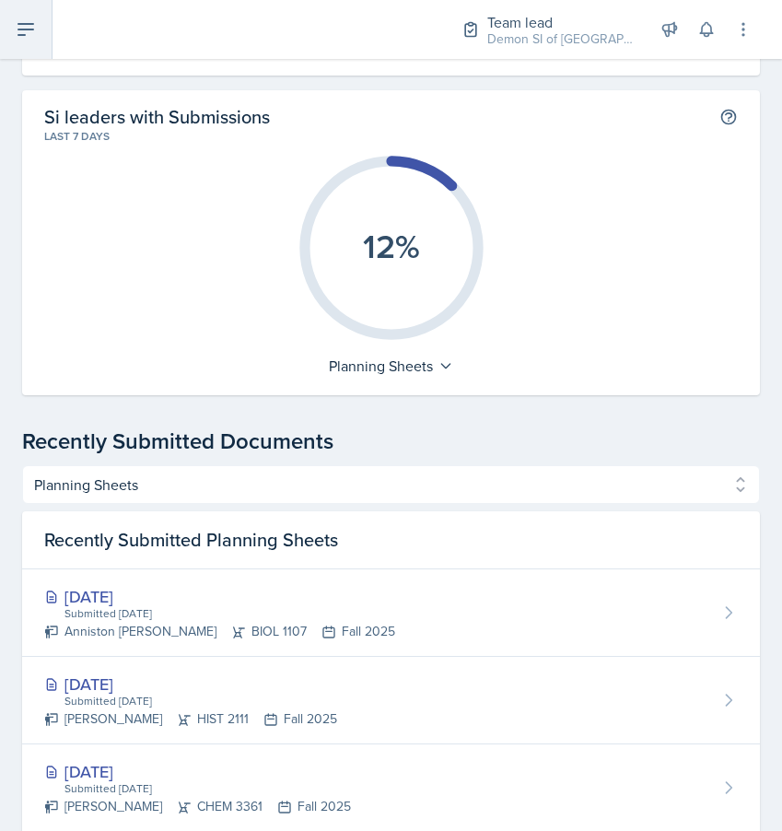
click at [17, 31] on icon at bounding box center [26, 29] width 22 height 22
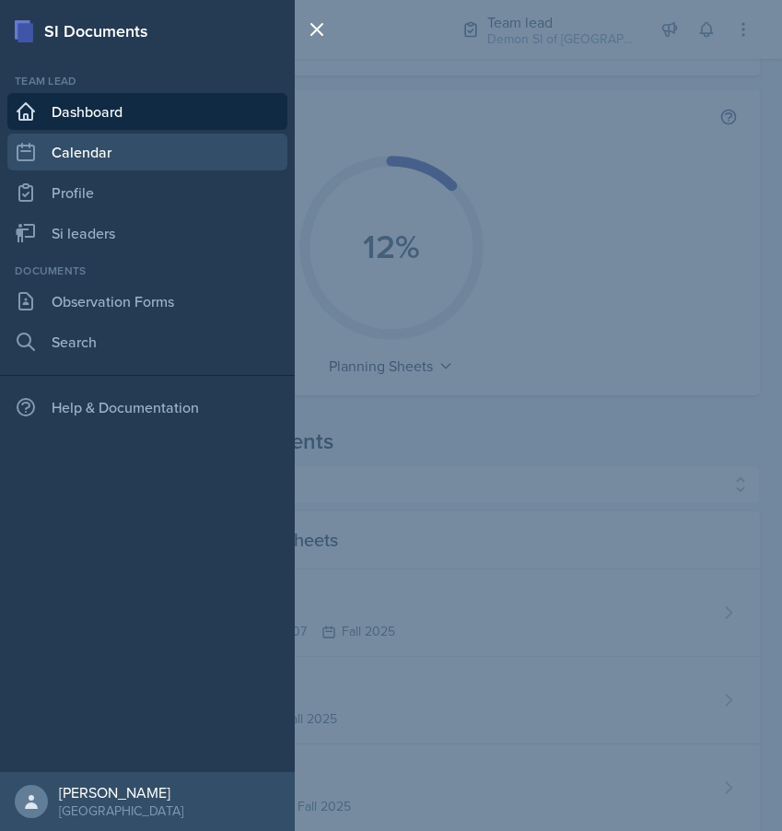
click at [112, 154] on link "Calendar" at bounding box center [147, 152] width 280 height 37
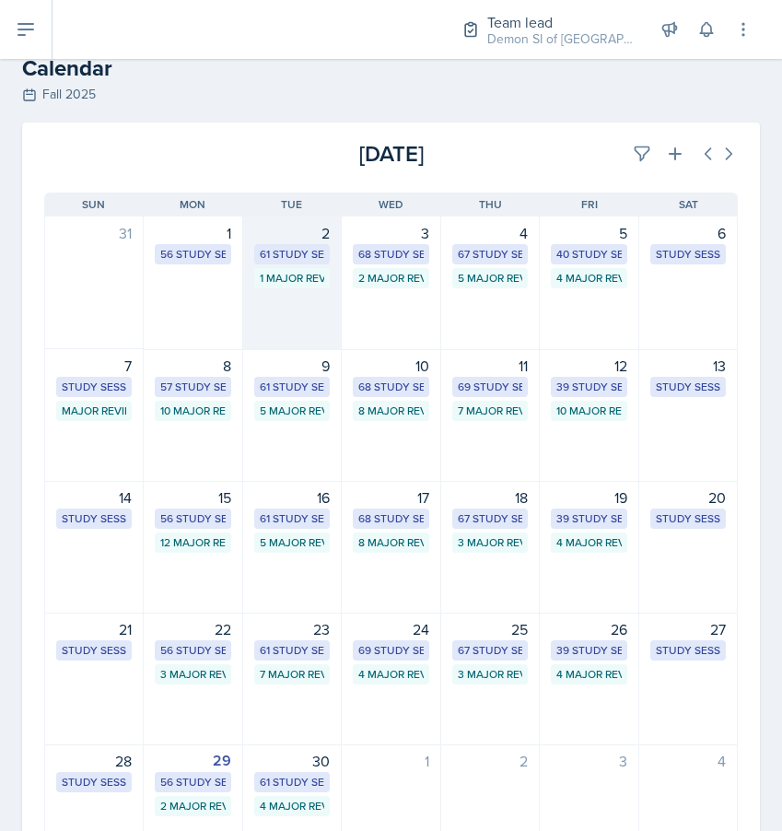
scroll to position [2, 0]
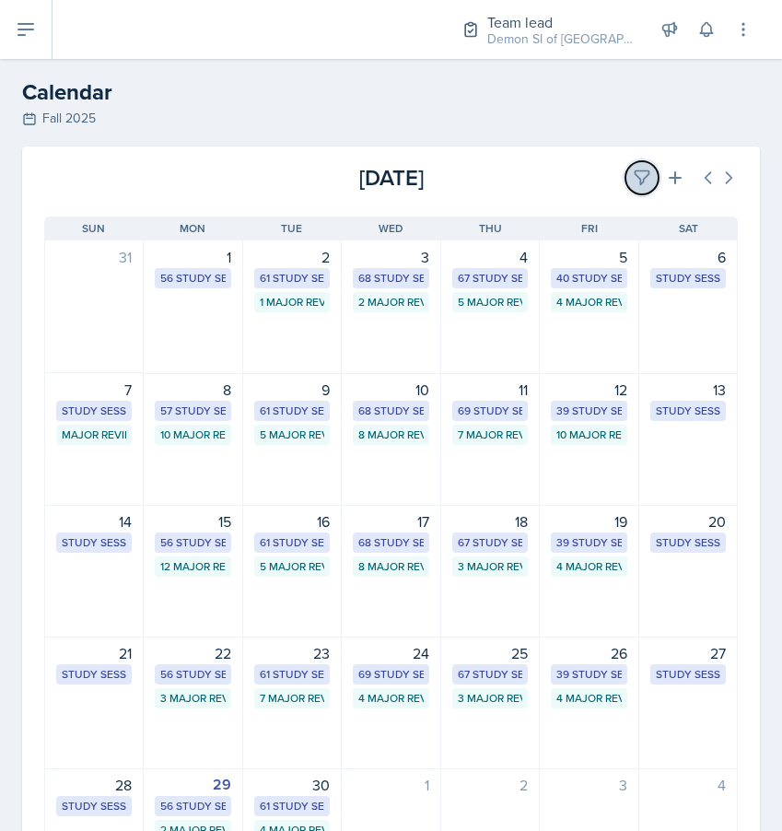
click at [638, 178] on icon at bounding box center [643, 178] width 14 height 14
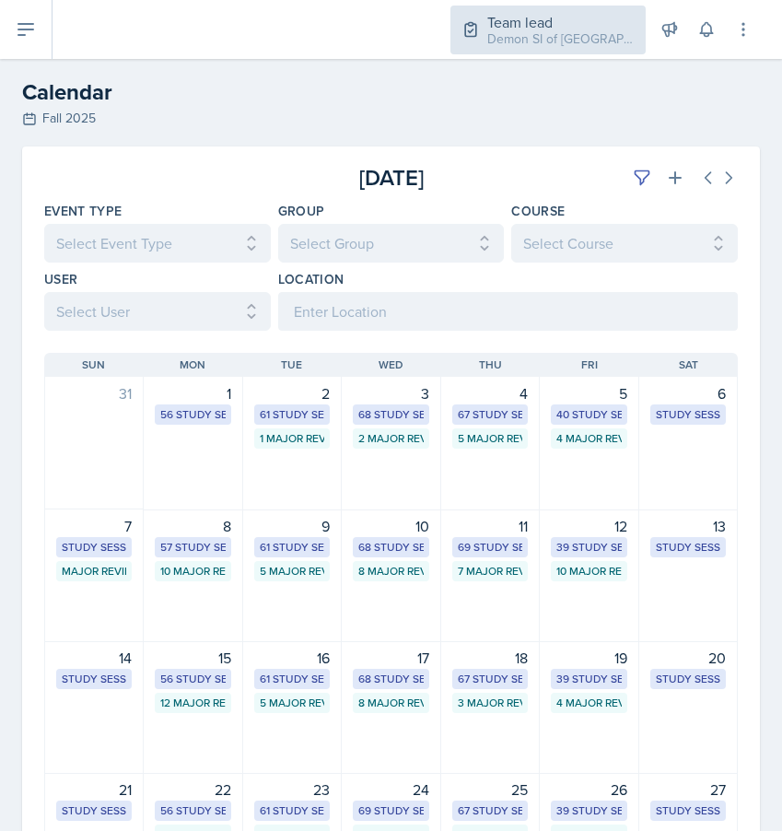
click at [548, 53] on div "Team lead Demon SI of Fleet Street / Fall 2025" at bounding box center [547, 30] width 195 height 49
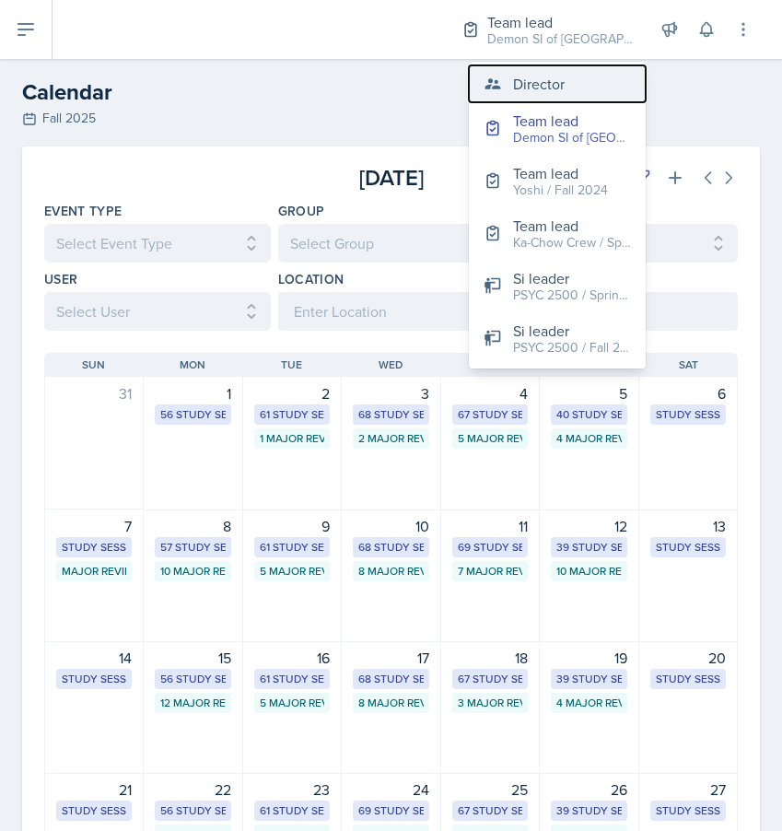
click at [541, 97] on button "Director" at bounding box center [557, 83] width 177 height 37
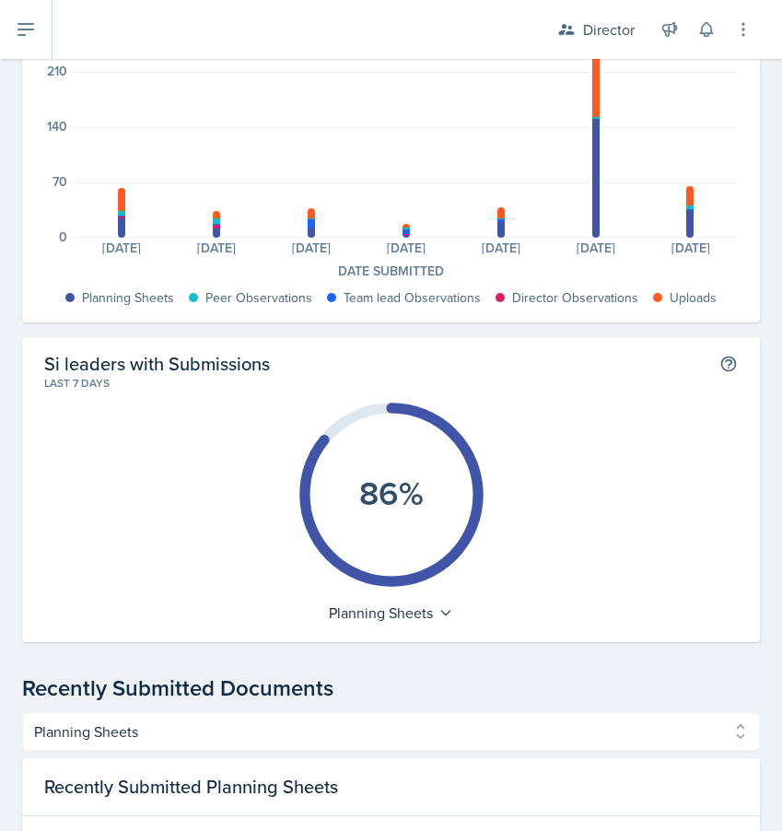
scroll to position [223, 0]
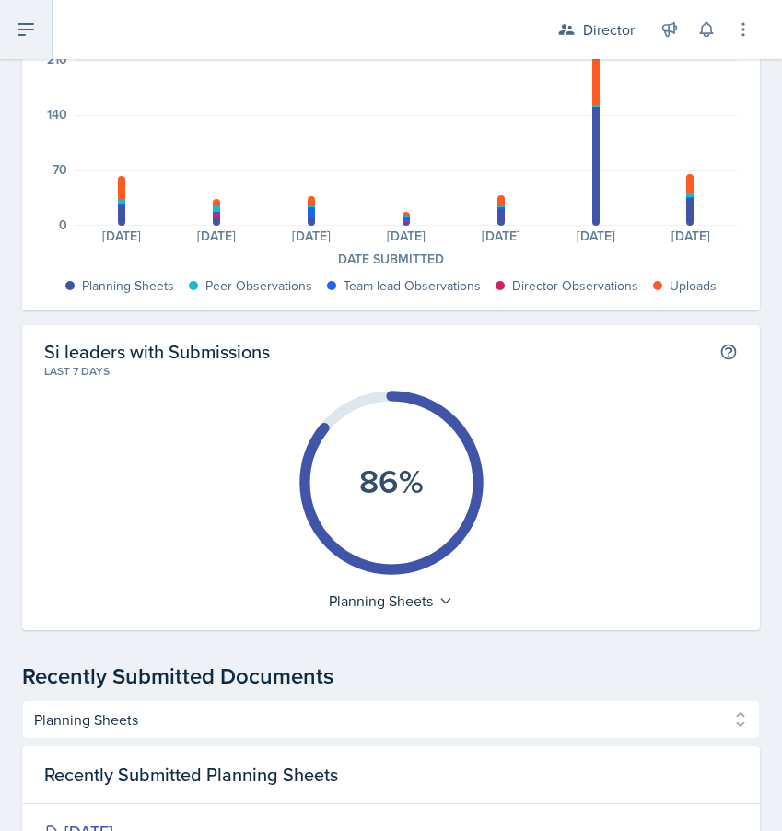
click at [41, 39] on button at bounding box center [26, 29] width 53 height 59
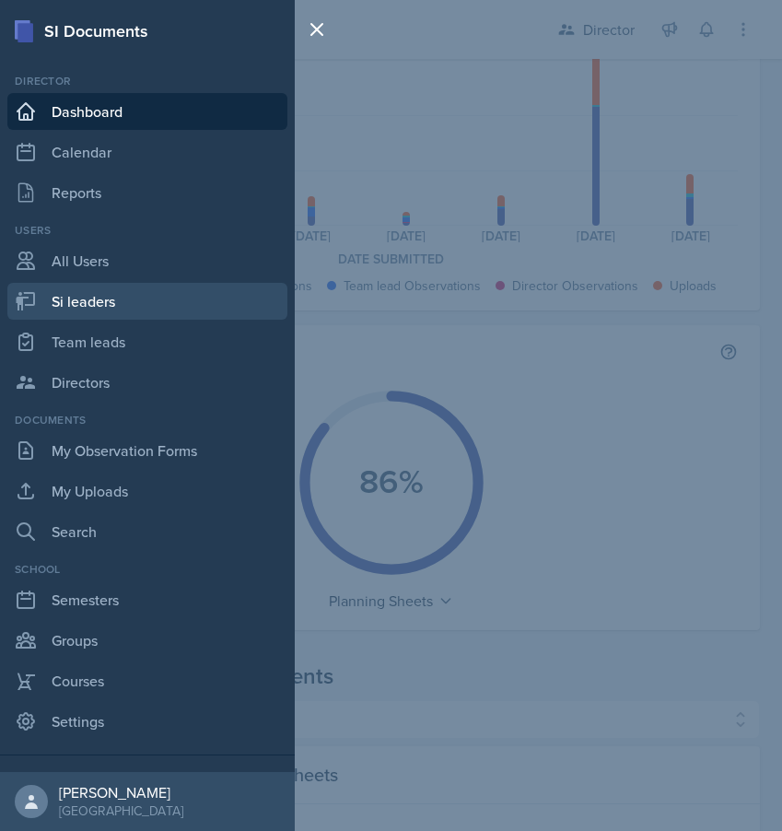
click at [109, 295] on link "Si leaders" at bounding box center [147, 301] width 280 height 37
select select "2bed604d-1099-4043-b1bc-2365e8740244"
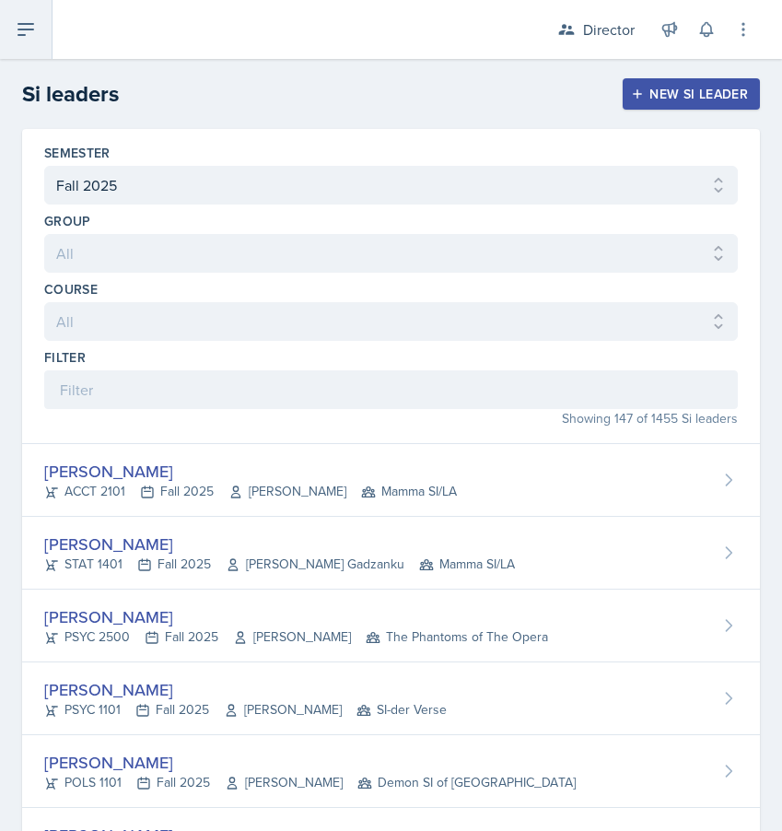
click at [12, 40] on button at bounding box center [26, 29] width 53 height 59
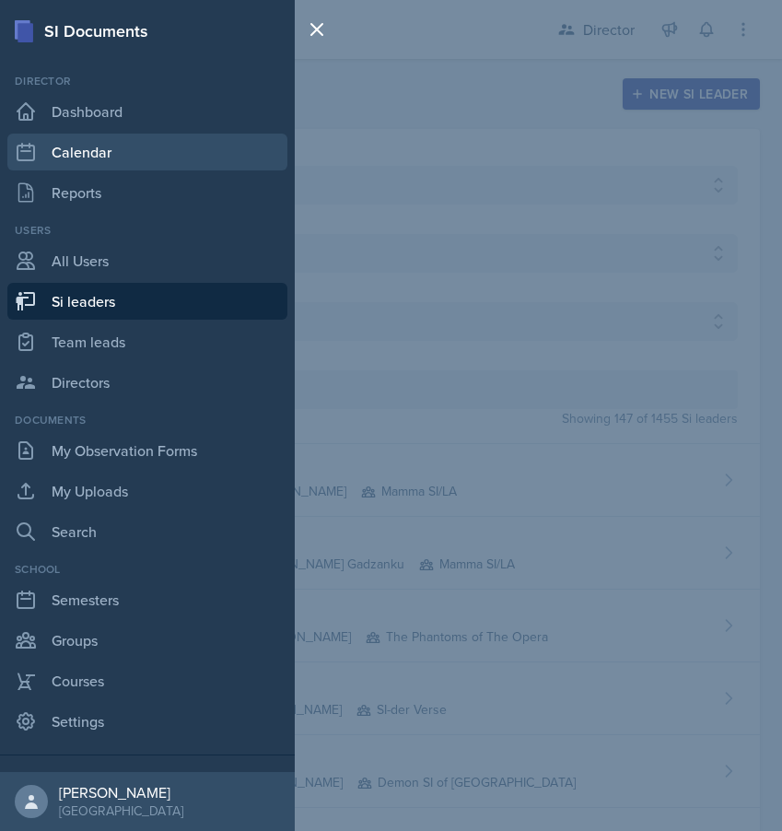
click at [65, 158] on link "Calendar" at bounding box center [147, 152] width 280 height 37
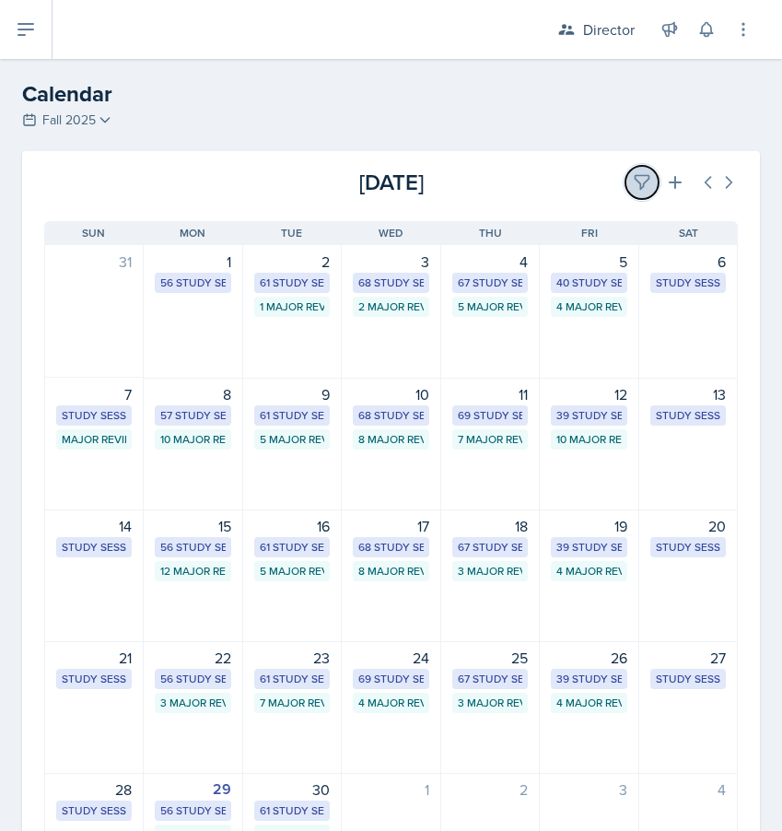
click at [633, 182] on icon at bounding box center [642, 182] width 18 height 18
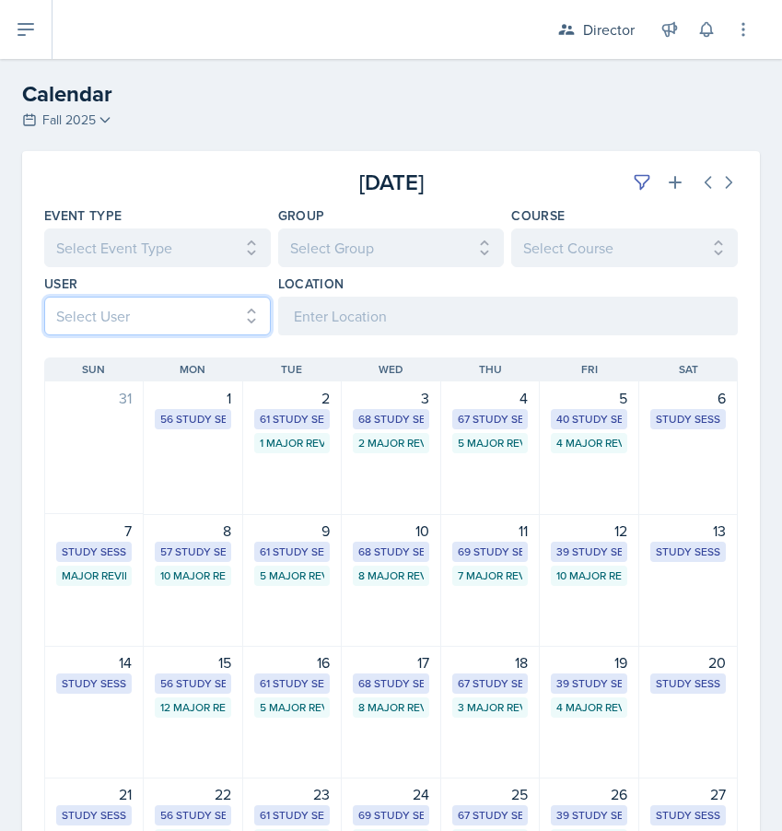
click at [219, 299] on select "Select User All Abeer Kayser Aditya Chauhan Aissa Sylla Alberto Di Stanislao Al…" at bounding box center [157, 316] width 227 height 39
select select "c9ff57a0-57ac-4549-997d-399da8758aa1"
click at [44, 297] on select "Select User All Abeer Kayser Aditya Chauhan Aissa Sylla Alberto Di Stanislao Al…" at bounding box center [157, 316] width 227 height 39
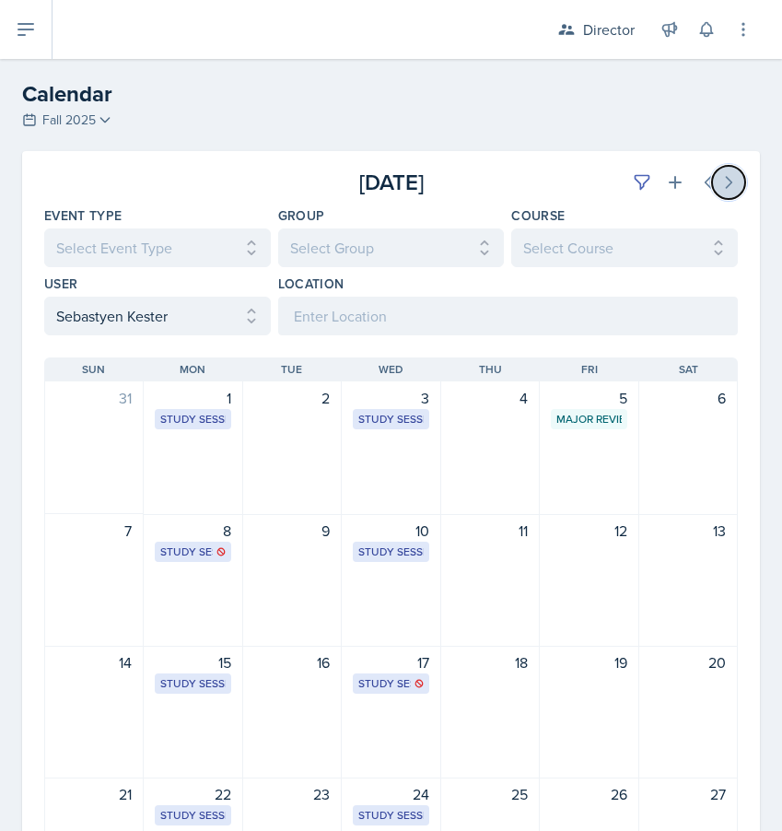
click at [739, 178] on button at bounding box center [728, 182] width 33 height 33
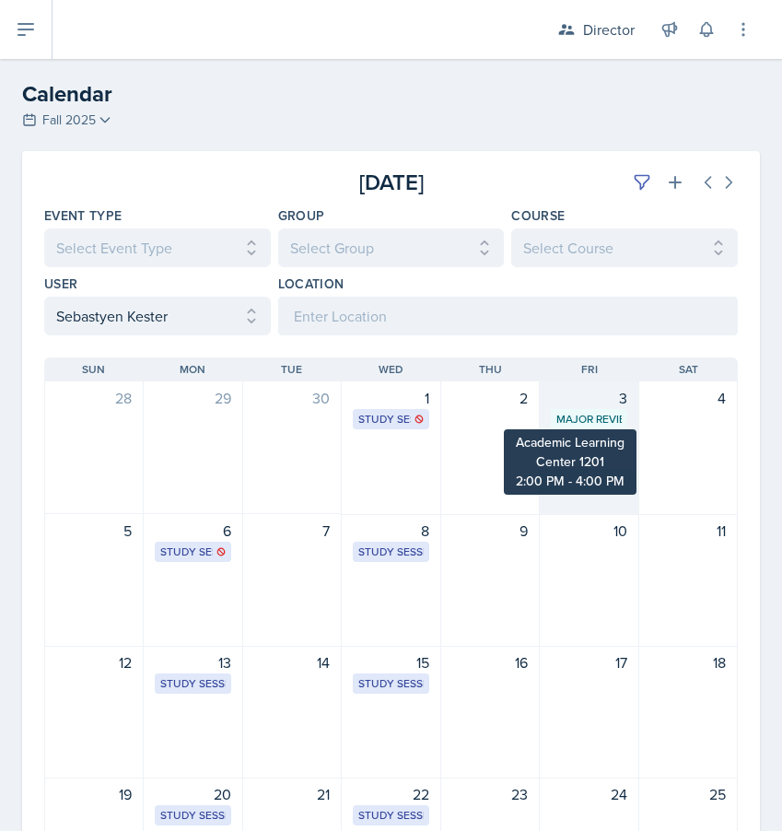
click at [607, 413] on div "Major Review Session" at bounding box center [588, 419] width 64 height 17
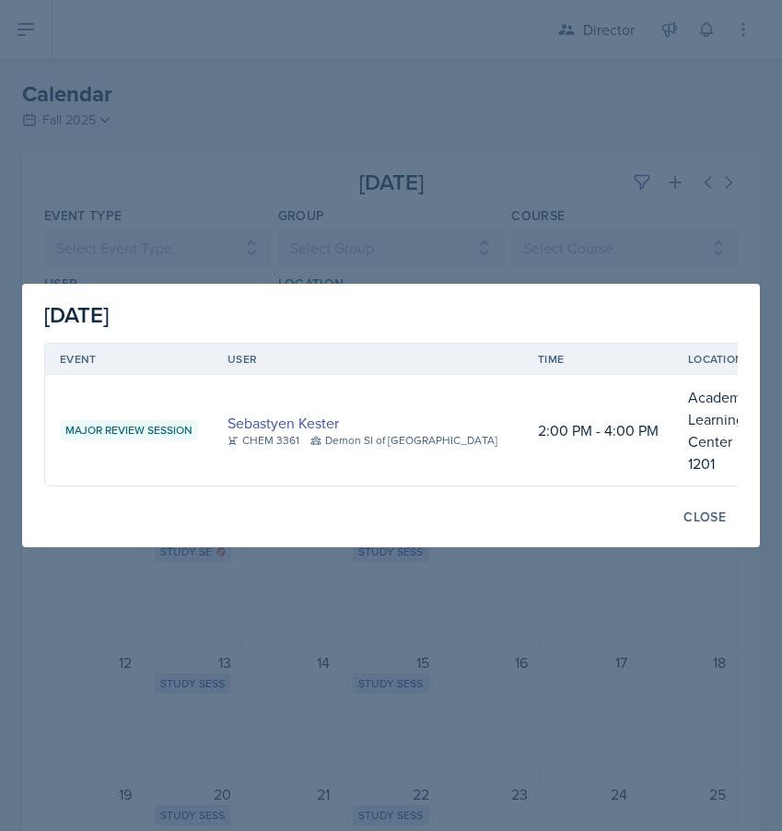
click at [631, 185] on div at bounding box center [391, 415] width 782 height 831
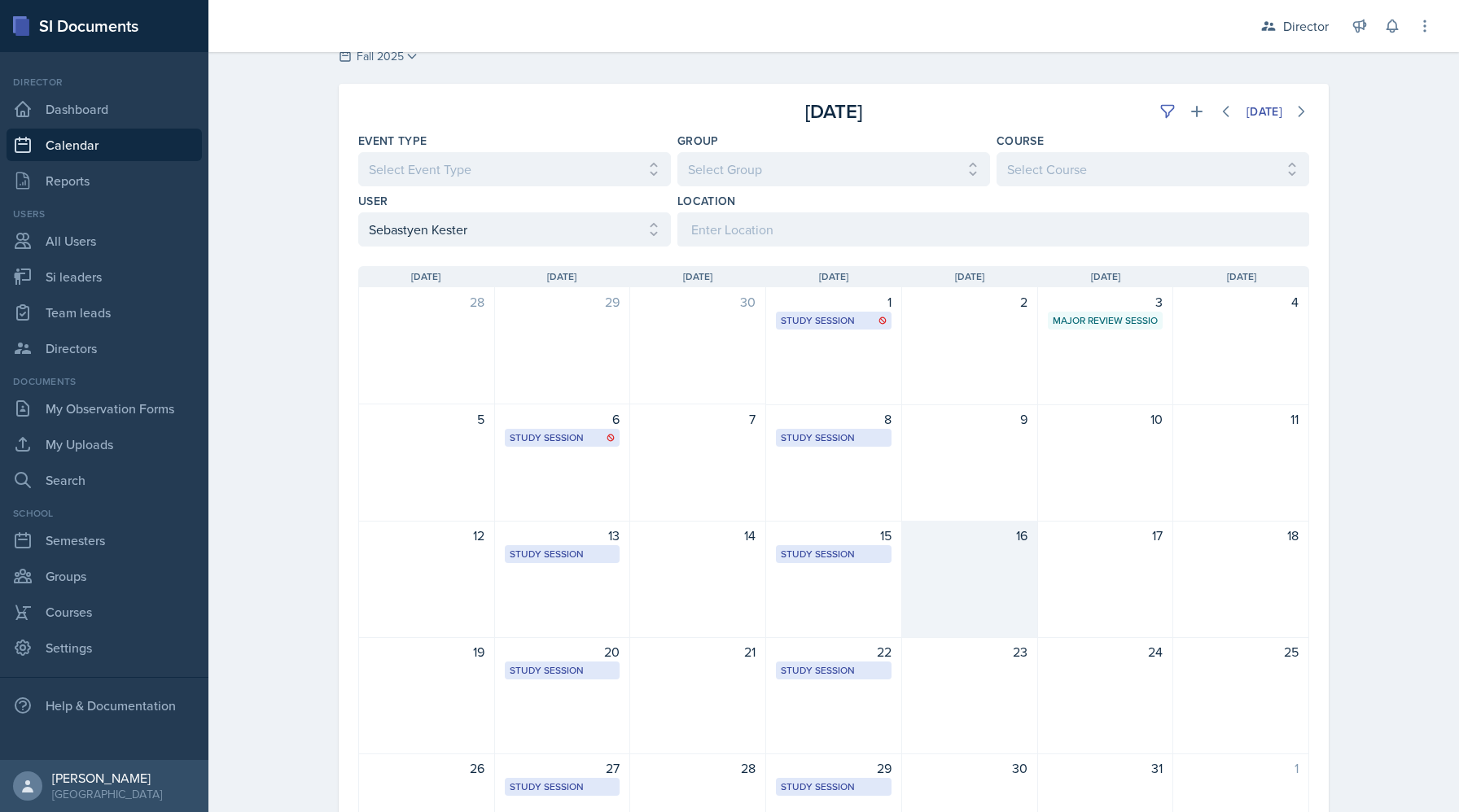
scroll to position [51, 0]
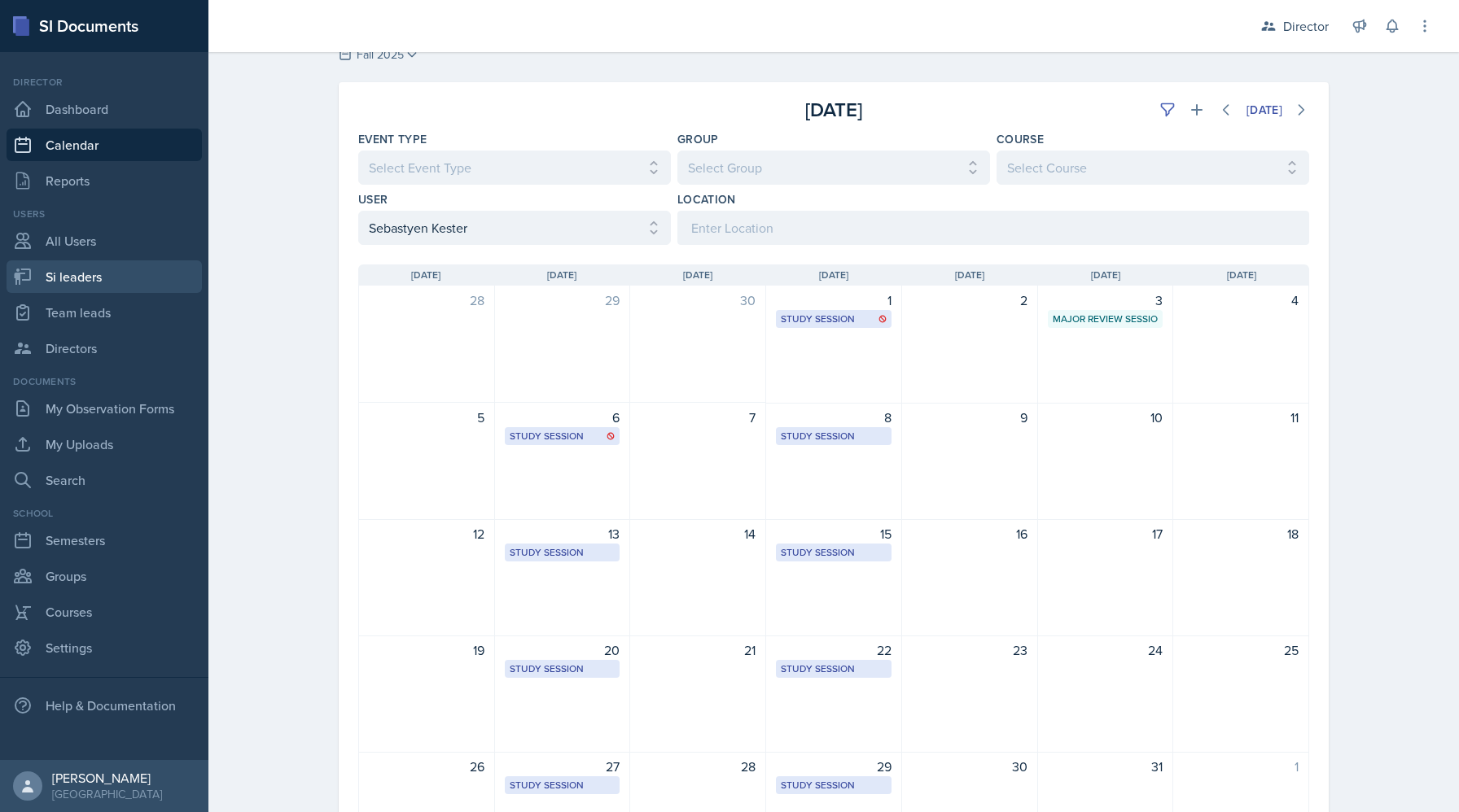
click at [67, 271] on link "Si leaders" at bounding box center [103, 277] width 195 height 33
select select "2bed604d-1099-4043-b1bc-2365e8740244"
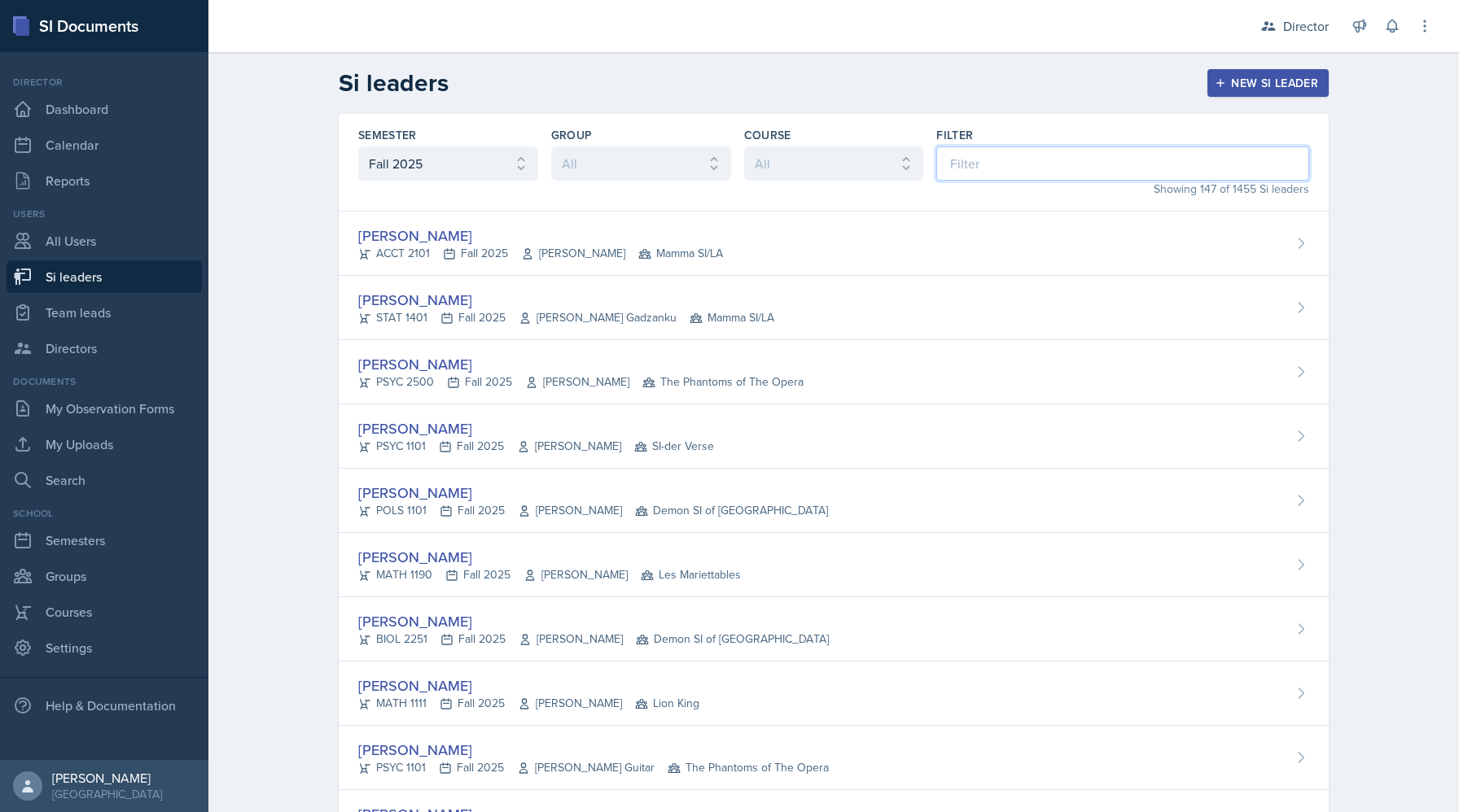
click at [1057, 160] on input at bounding box center [1122, 163] width 373 height 34
click at [1270, 26] on icon at bounding box center [1268, 26] width 16 height 16
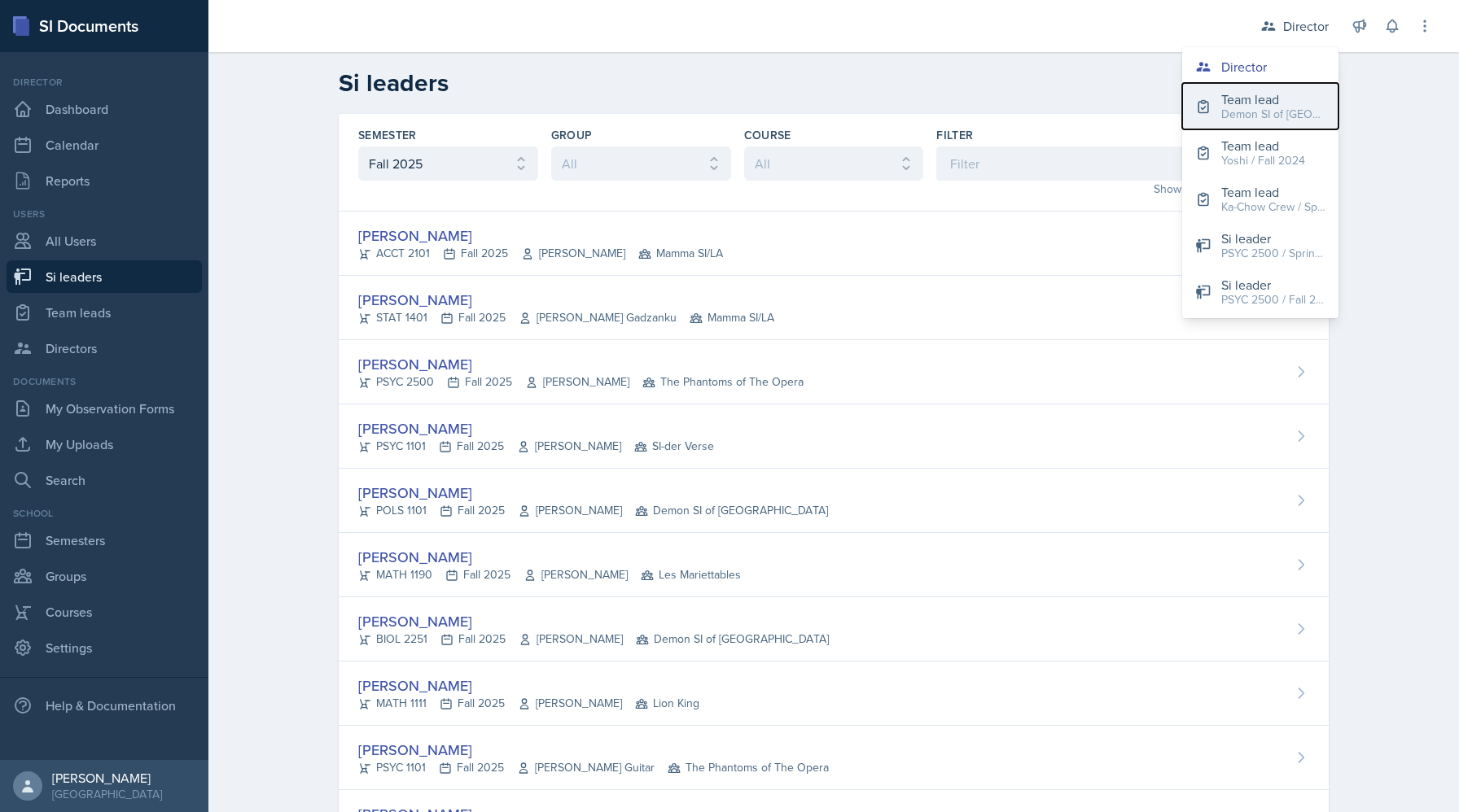
click at [1237, 115] on div "Demon SI of [GEOGRAPHIC_DATA] / Fall 2025" at bounding box center [1273, 114] width 104 height 17
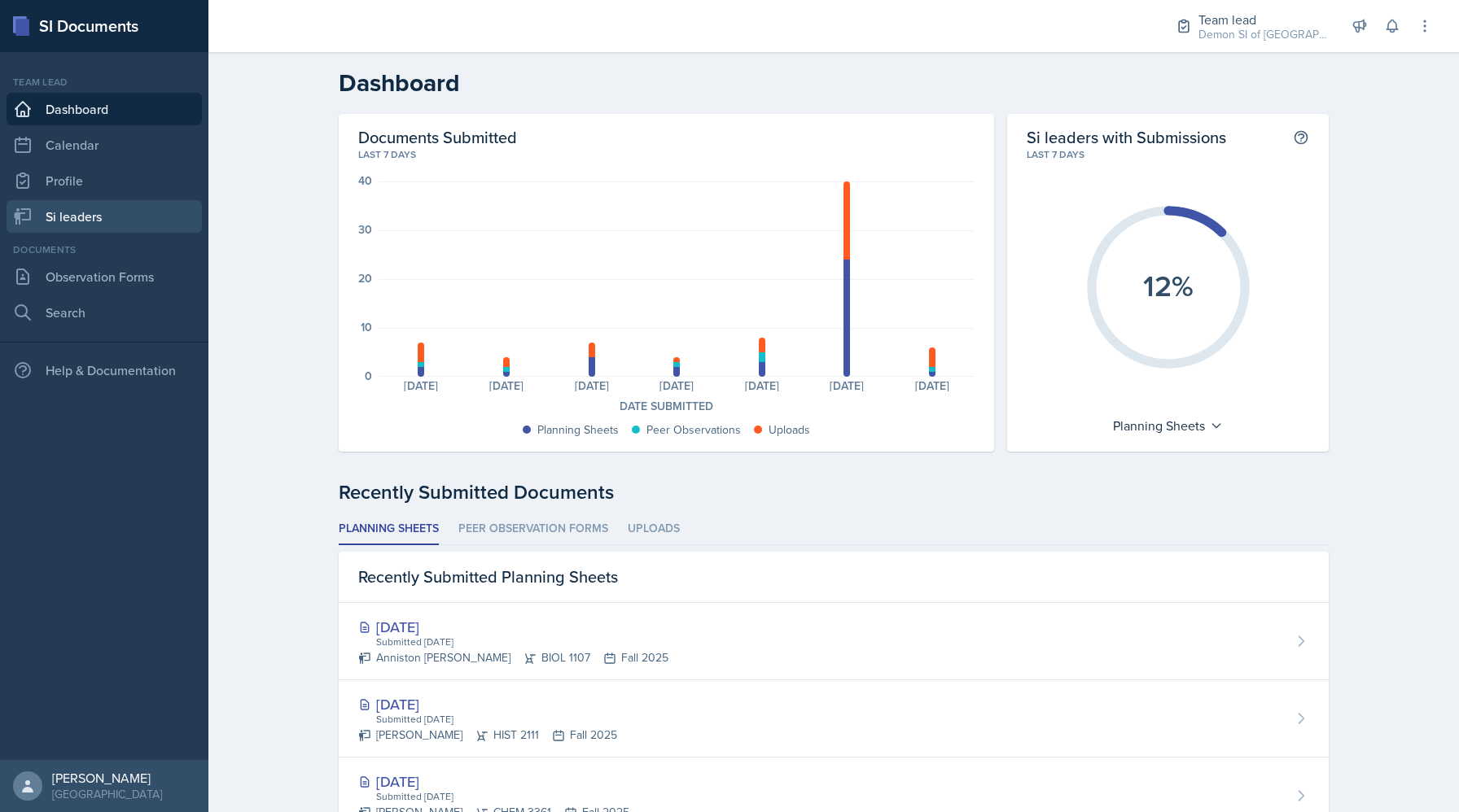
click at [78, 212] on link "Si leaders" at bounding box center [103, 216] width 195 height 33
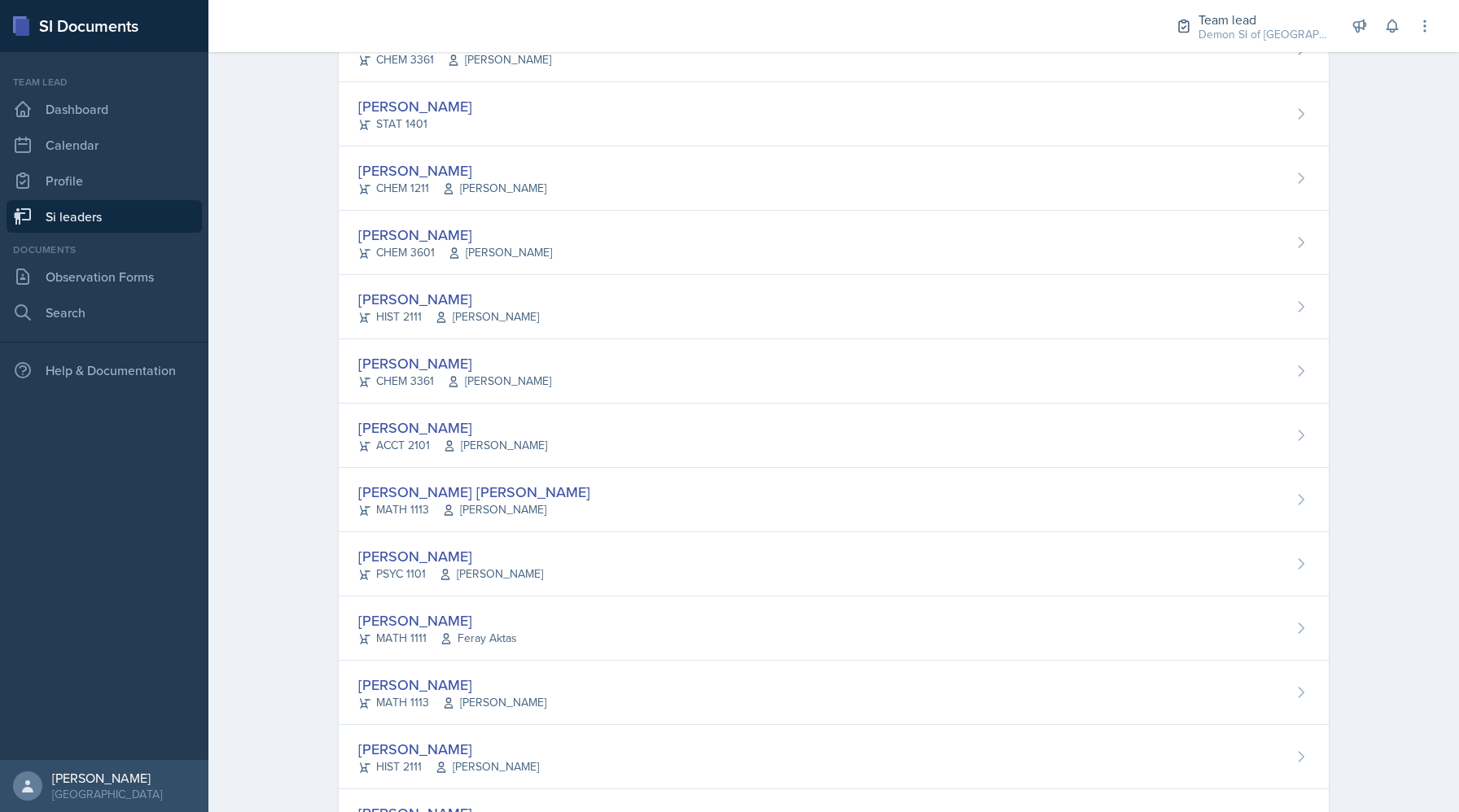
scroll to position [981, 0]
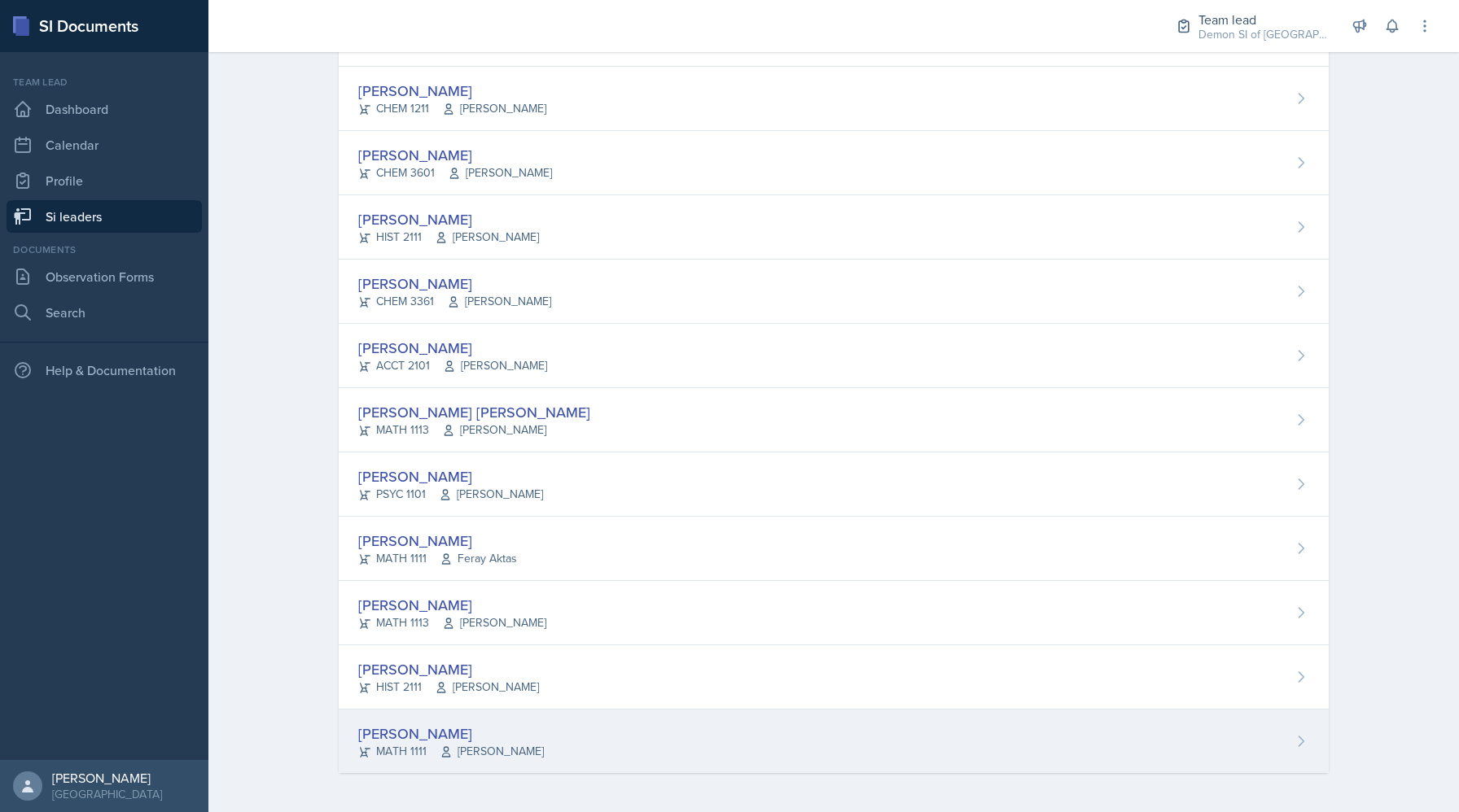
click at [445, 731] on div "[PERSON_NAME]" at bounding box center [451, 733] width 186 height 22
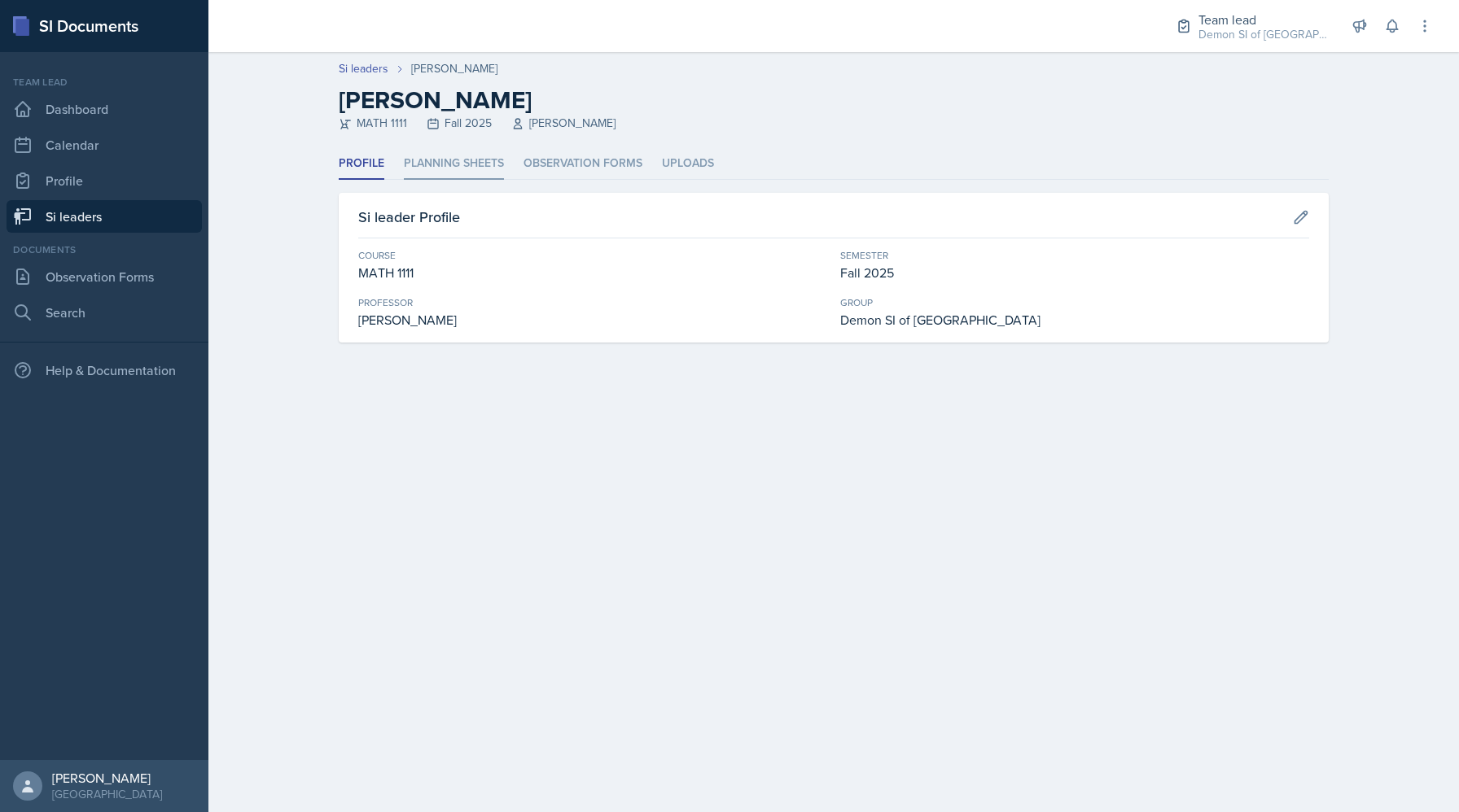
click at [427, 154] on li "Planning Sheets" at bounding box center [453, 164] width 100 height 32
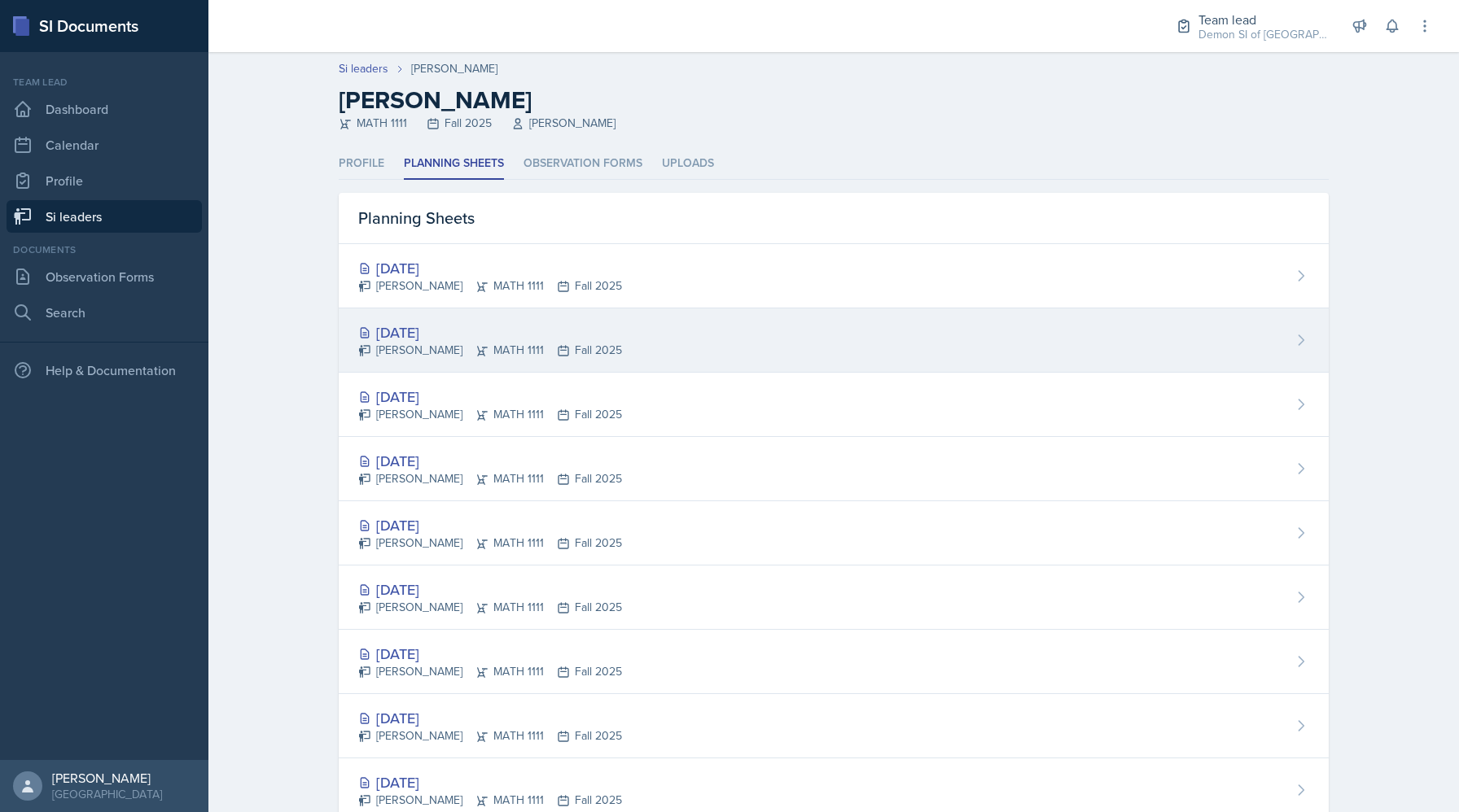
click at [425, 359] on div "Sep 29th, 2025 Elizabeth Yalew MATH 1111 Fall 2025" at bounding box center [833, 340] width 990 height 65
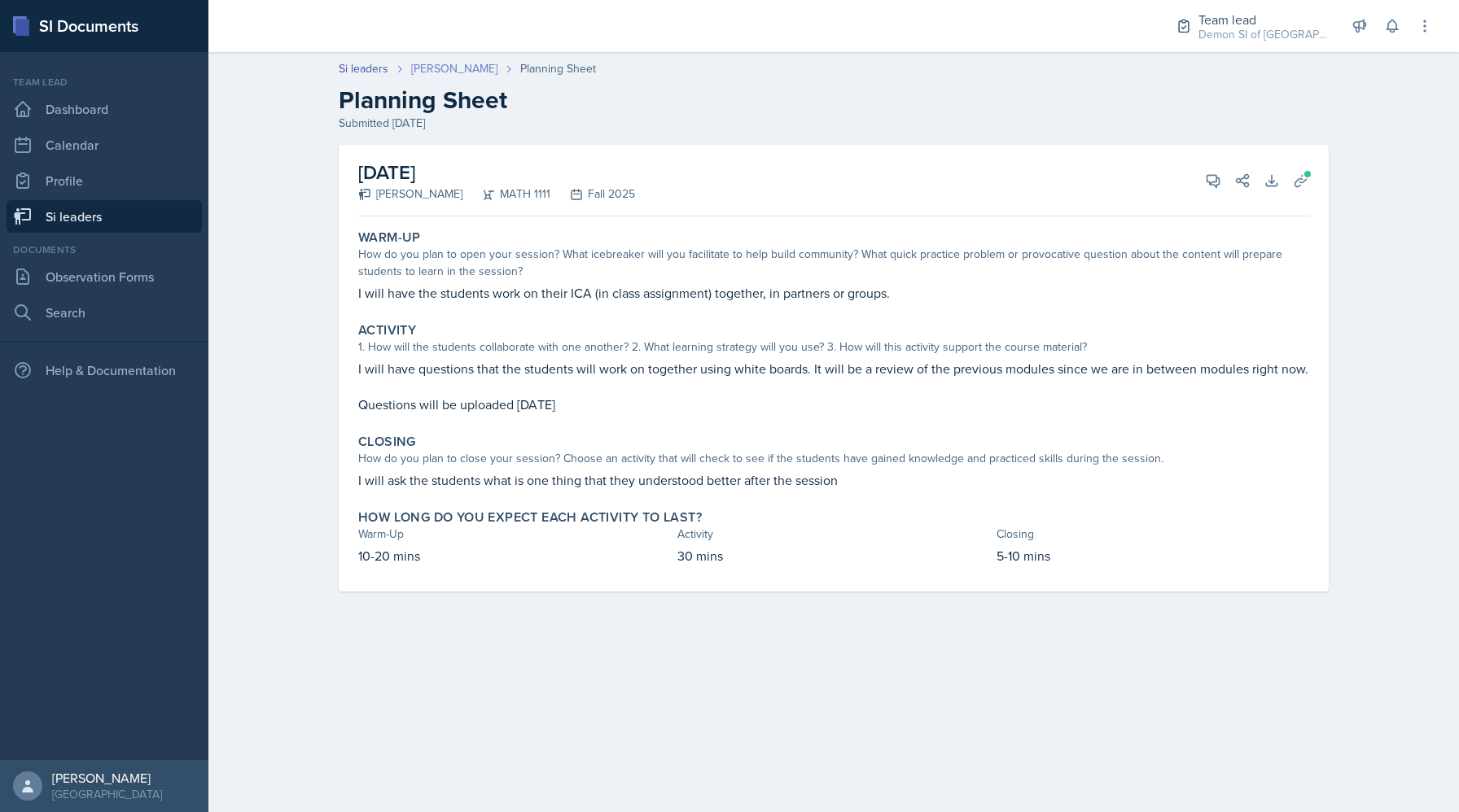
click at [459, 65] on link "[PERSON_NAME]" at bounding box center [454, 68] width 87 height 17
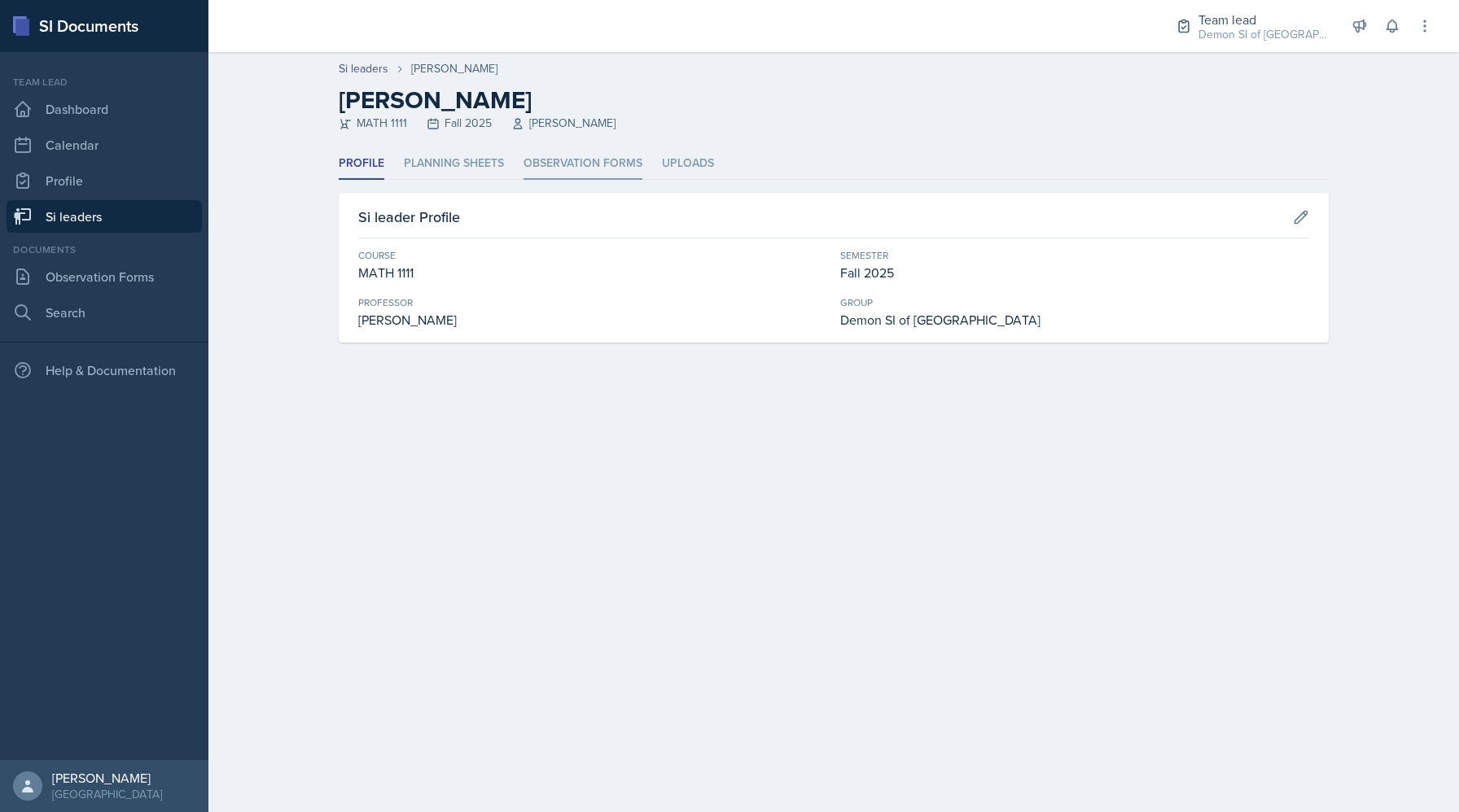
click at [596, 163] on li "Observation Forms" at bounding box center [582, 164] width 118 height 32
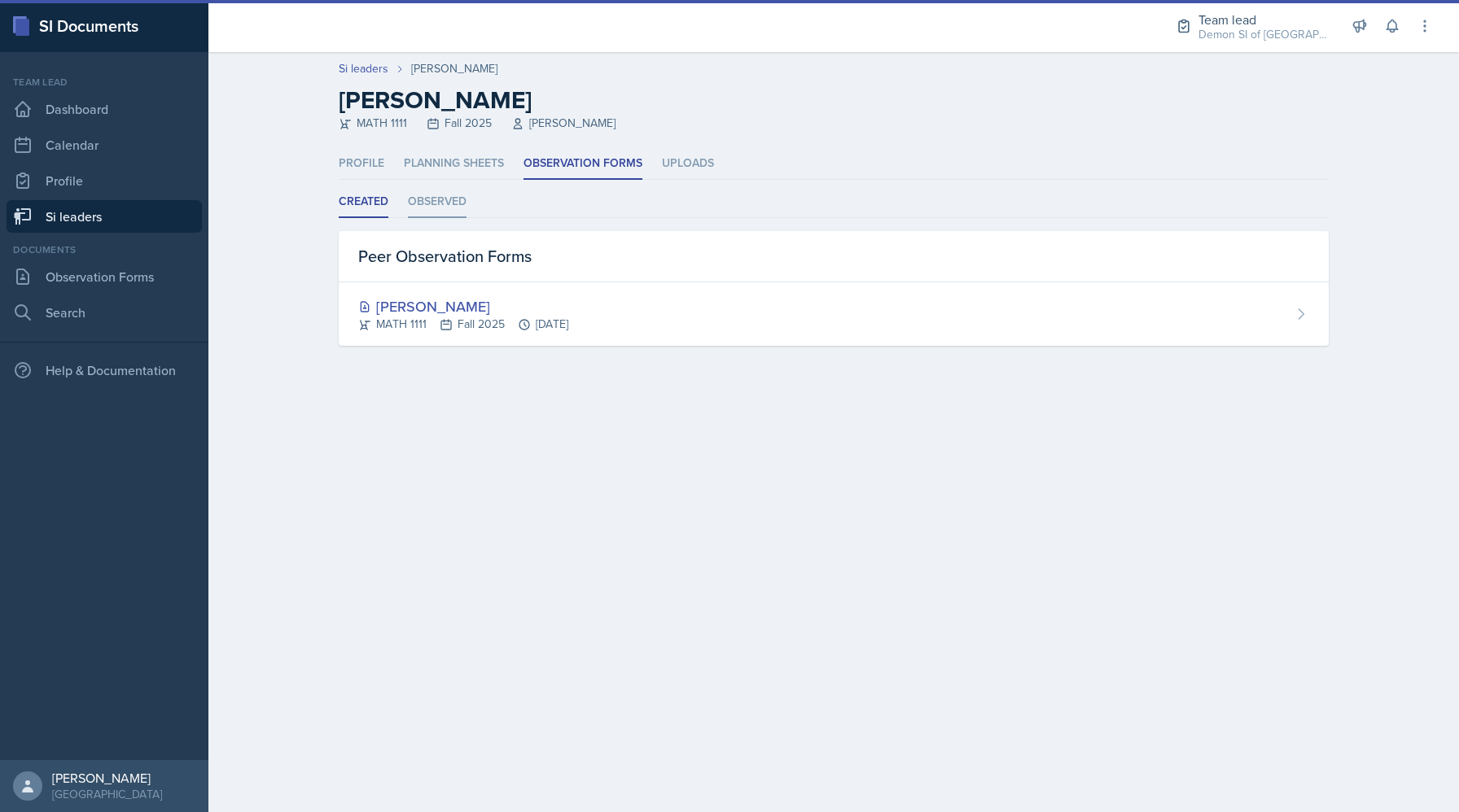
click at [447, 207] on li "Observed" at bounding box center [437, 202] width 58 height 32
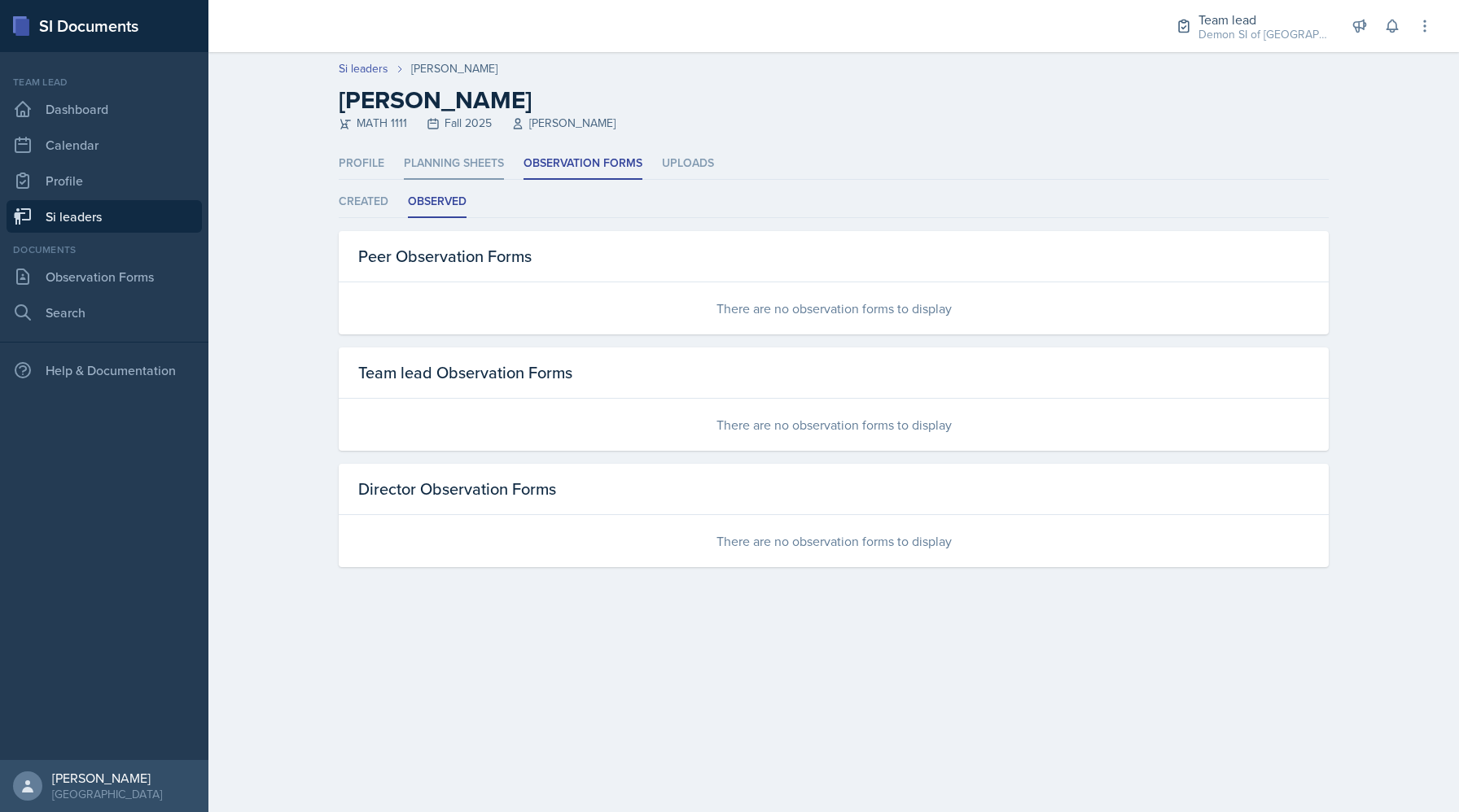
click at [463, 157] on li "Planning Sheets" at bounding box center [453, 164] width 100 height 32
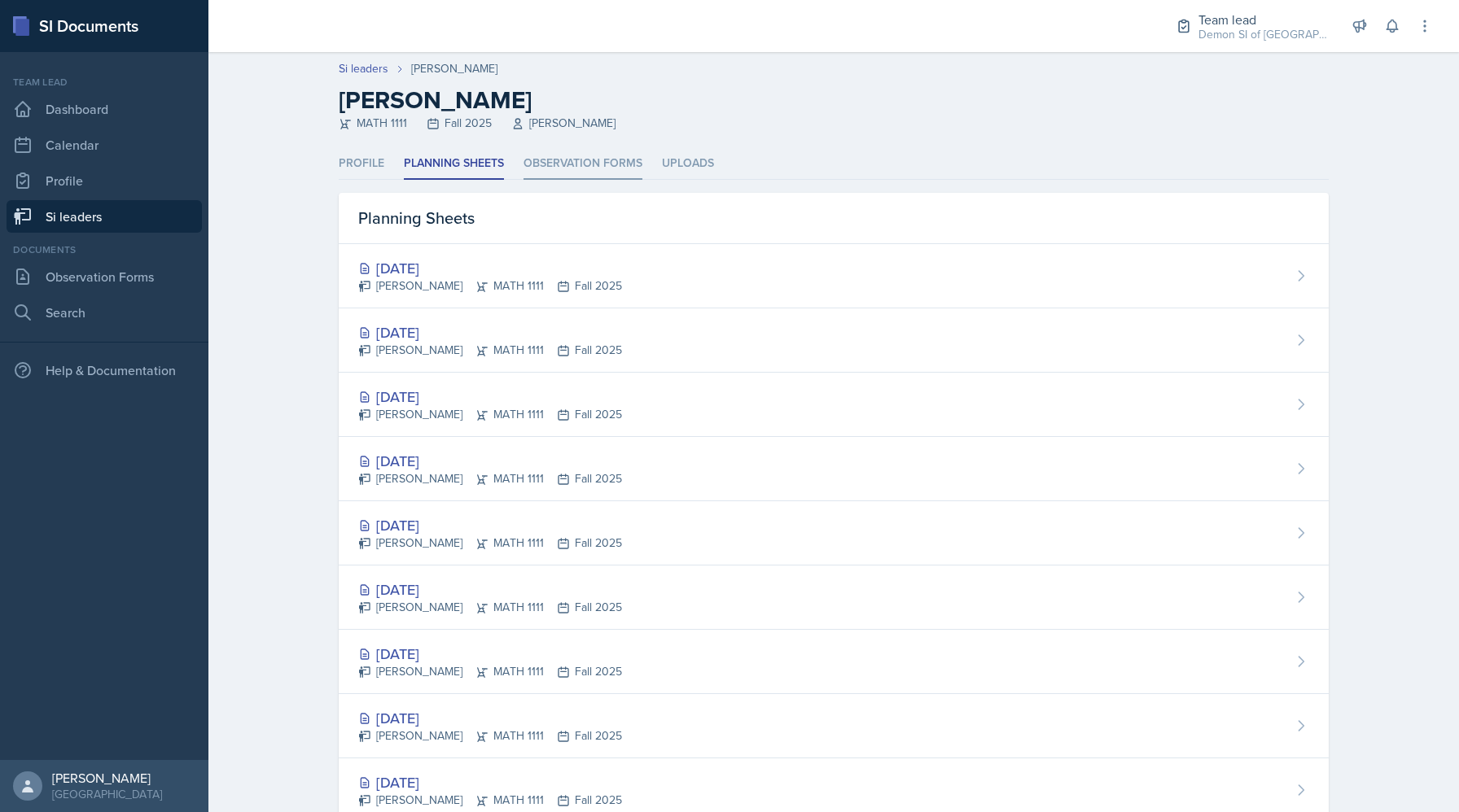
click at [556, 166] on li "Observation Forms" at bounding box center [582, 164] width 118 height 32
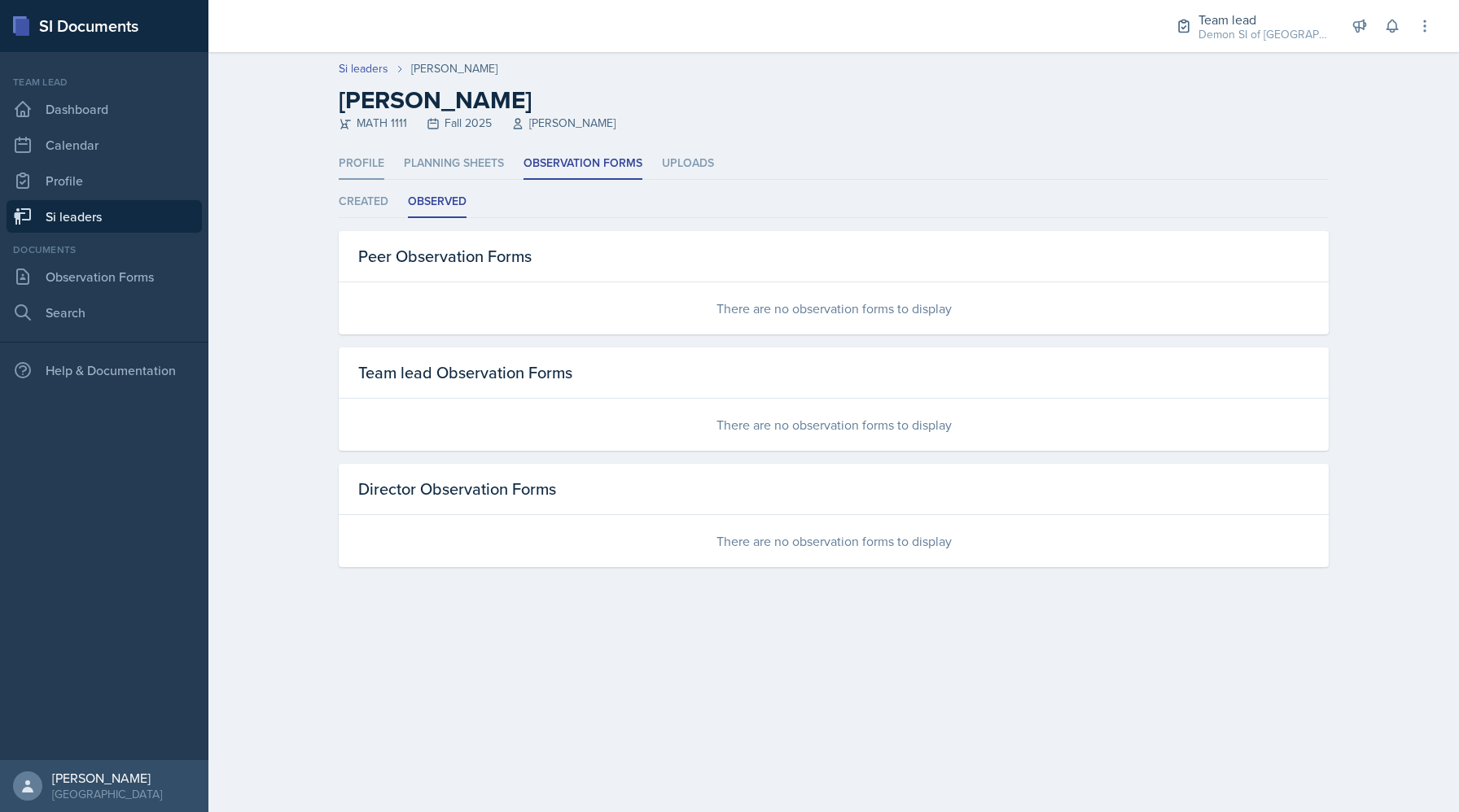
click at [369, 161] on li "Profile" at bounding box center [361, 164] width 46 height 32
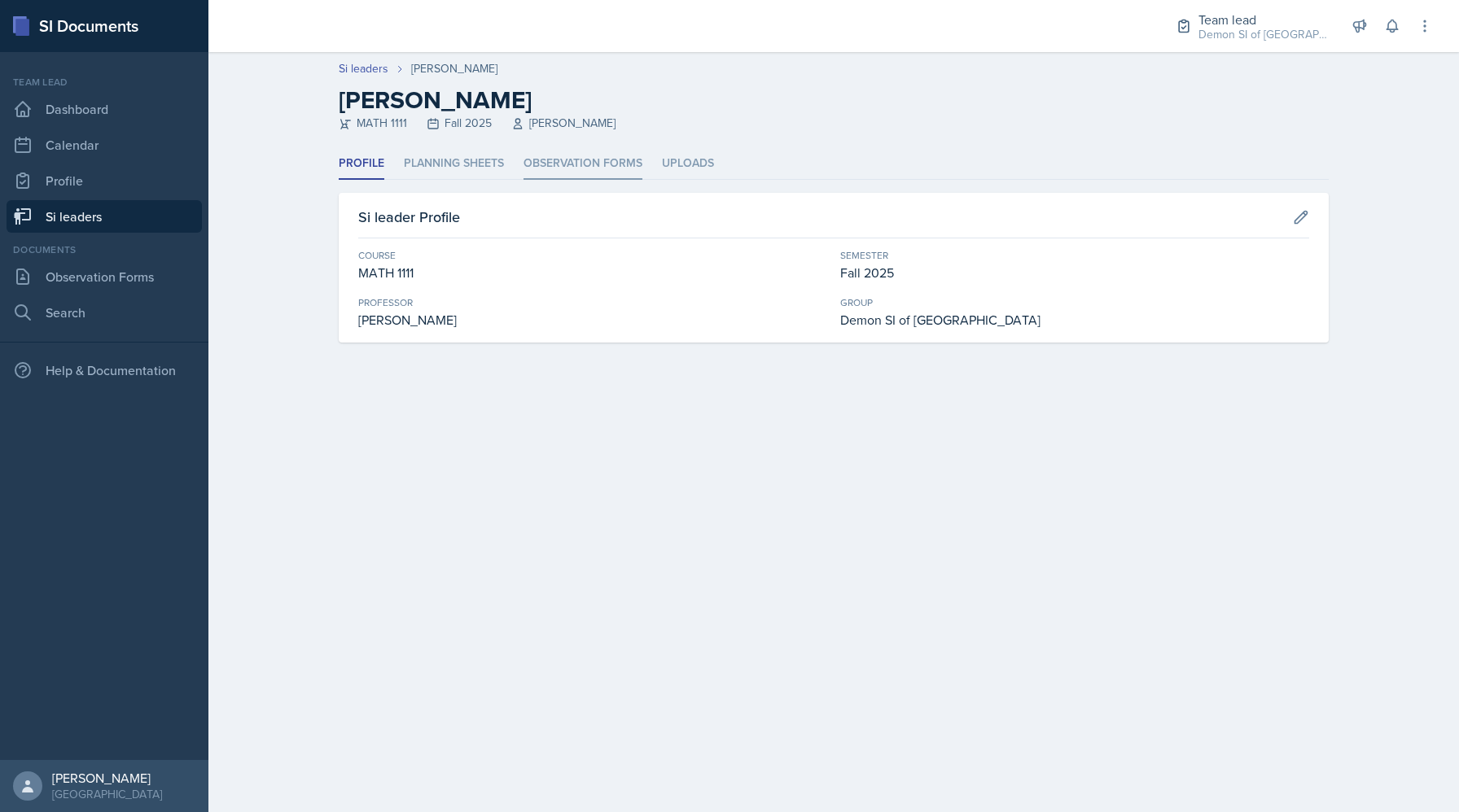
click at [573, 160] on li "Observation Forms" at bounding box center [582, 164] width 118 height 32
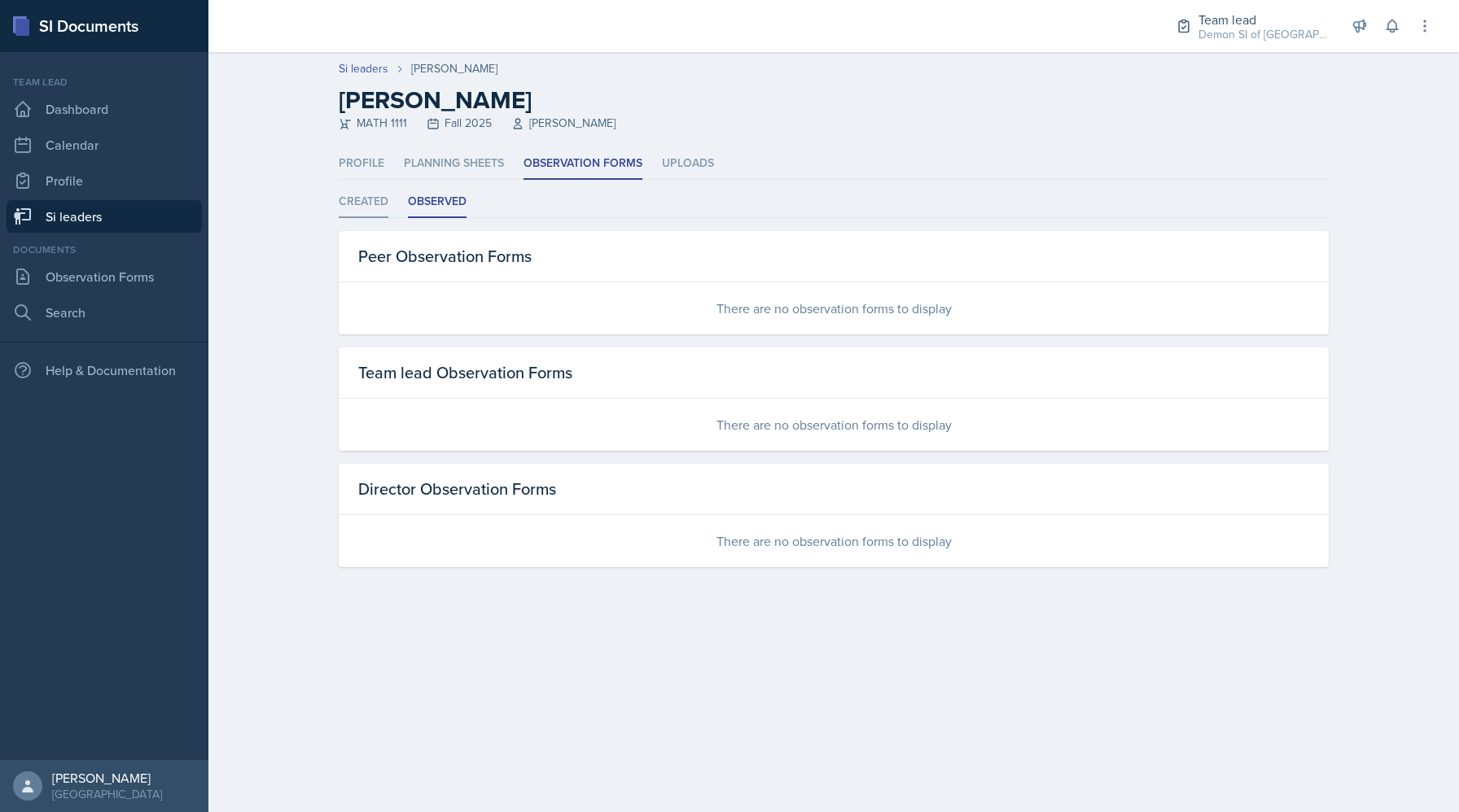
click at [373, 209] on li "Created" at bounding box center [363, 202] width 49 height 32
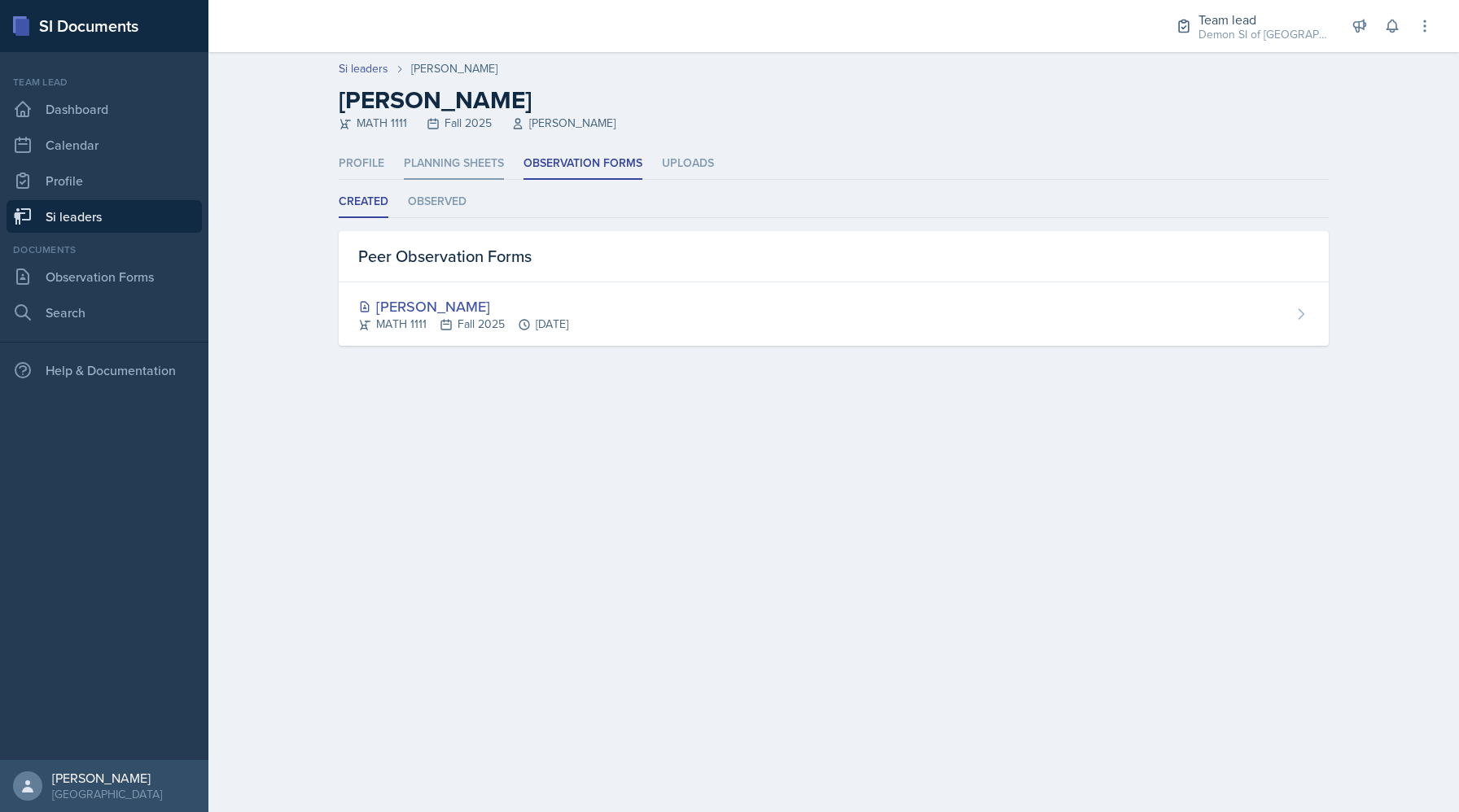
click at [475, 165] on li "Planning Sheets" at bounding box center [453, 164] width 100 height 32
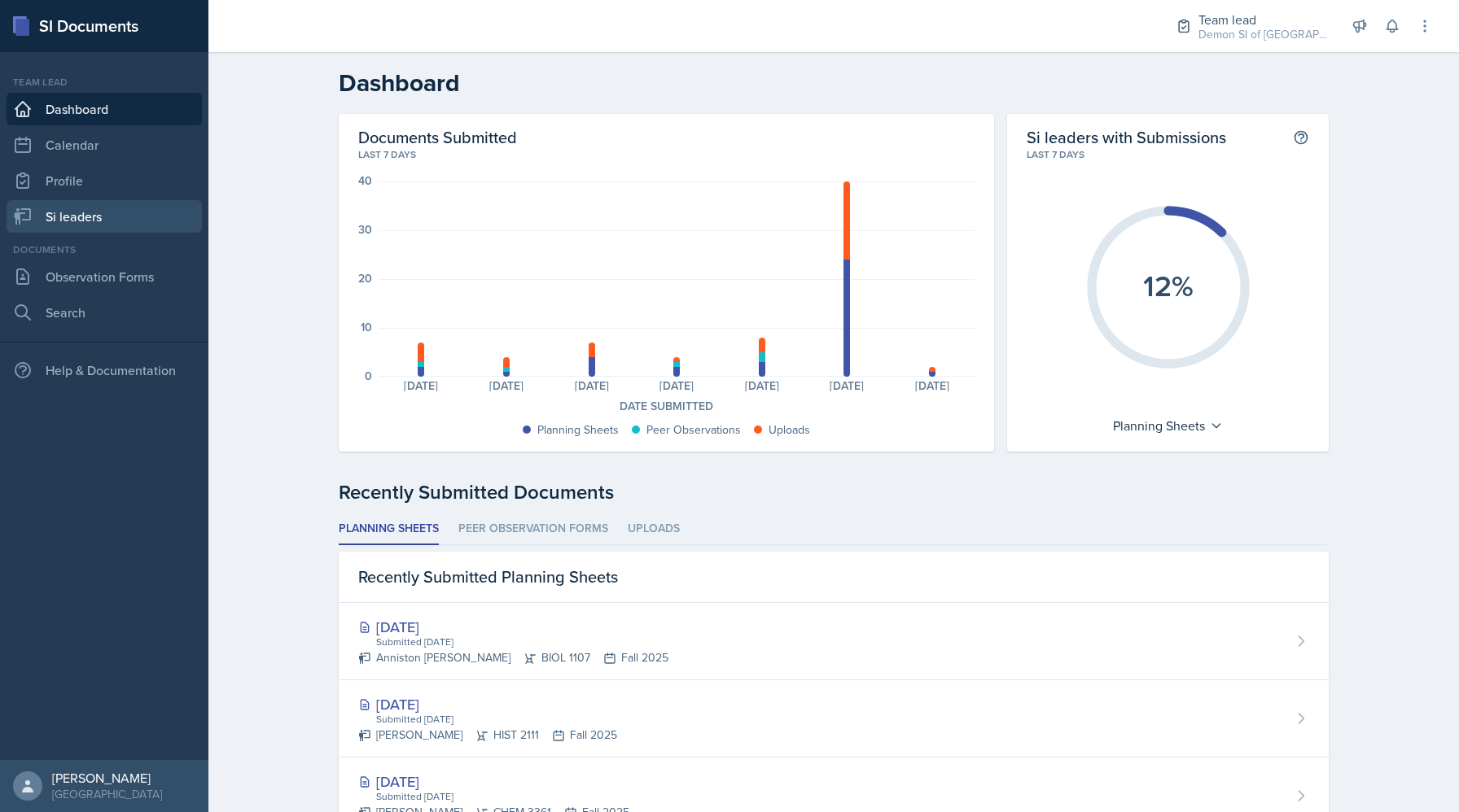
click at [72, 210] on link "Si leaders" at bounding box center [103, 216] width 195 height 33
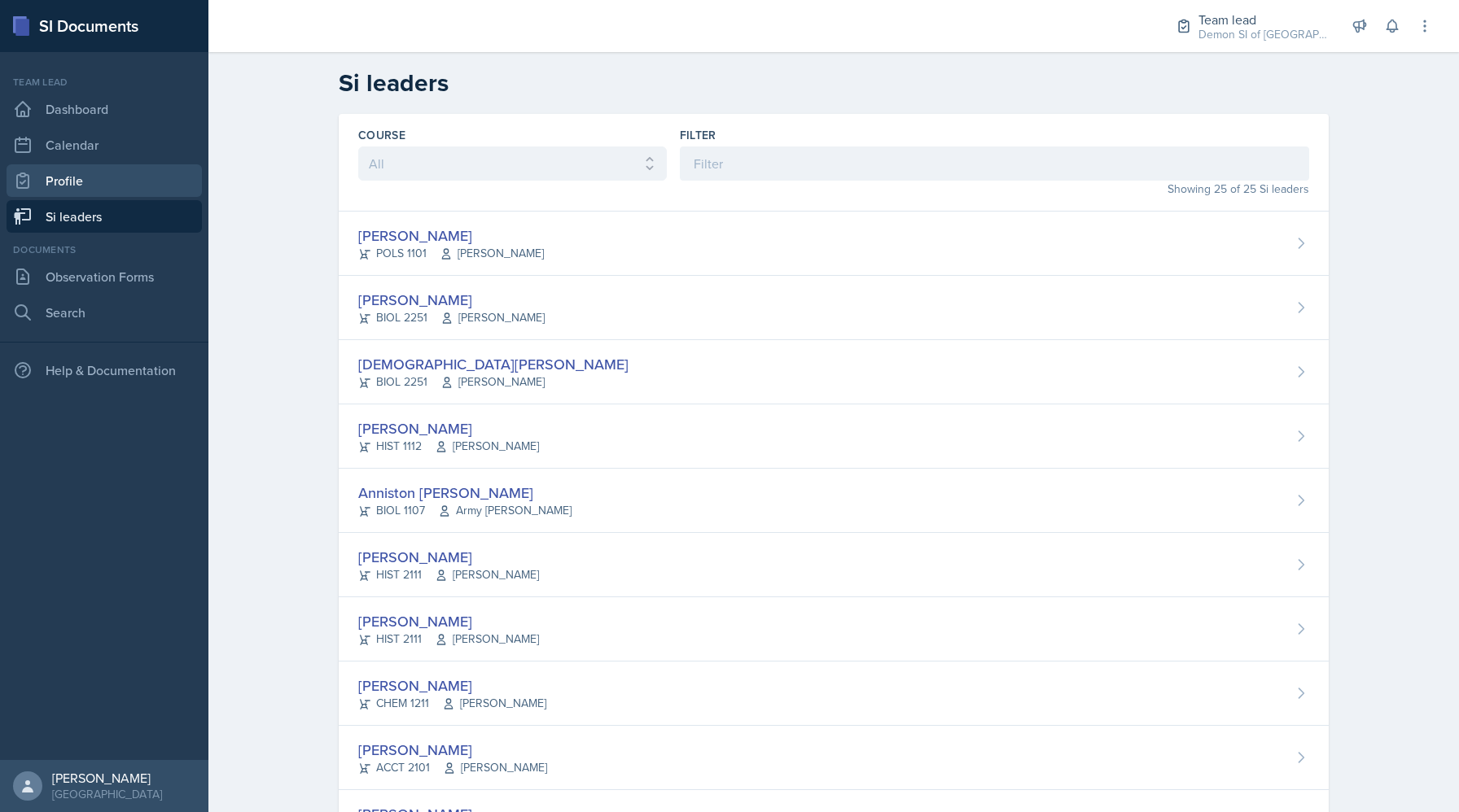
click at [102, 179] on link "Profile" at bounding box center [103, 180] width 195 height 33
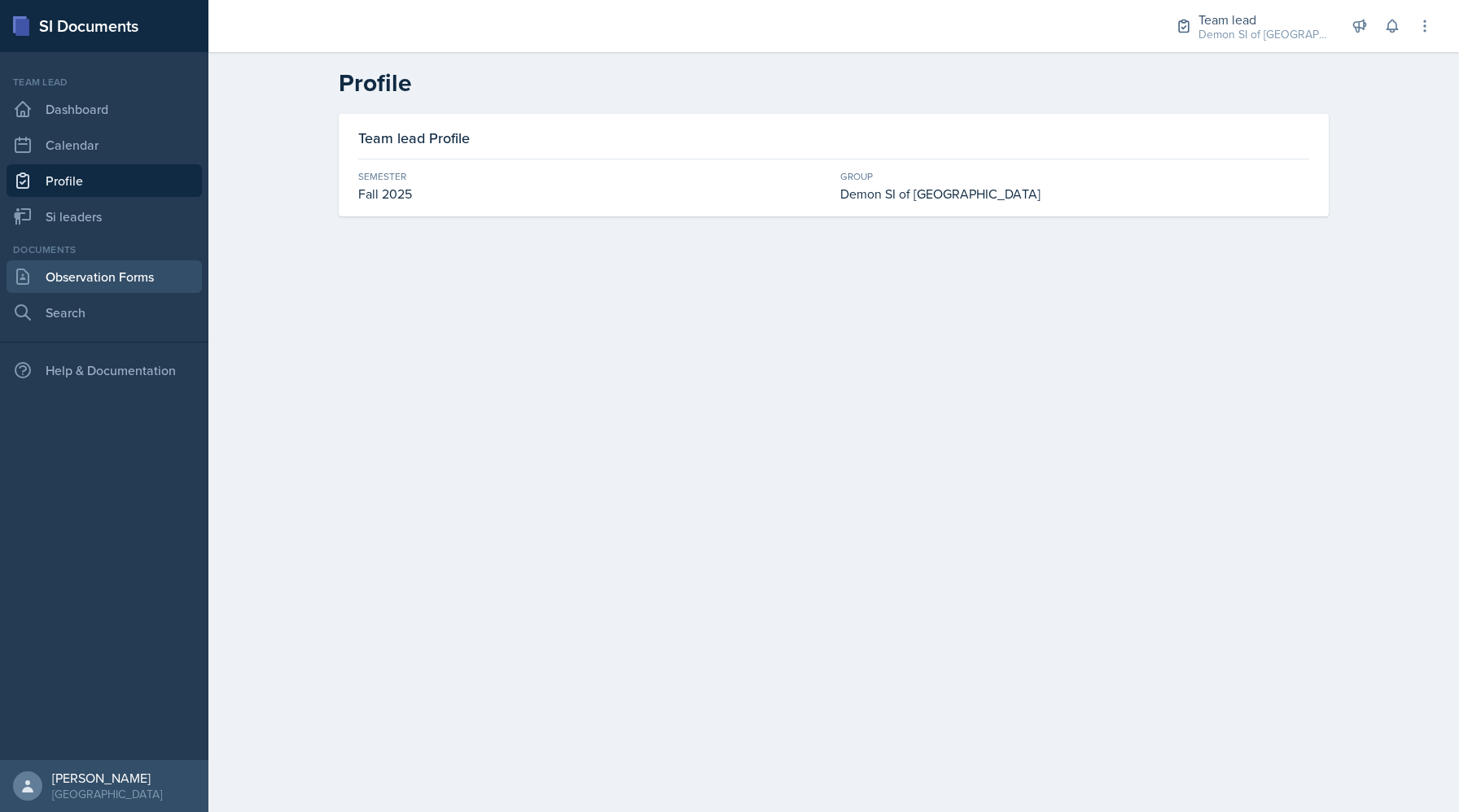
click at [133, 275] on link "Observation Forms" at bounding box center [103, 277] width 195 height 33
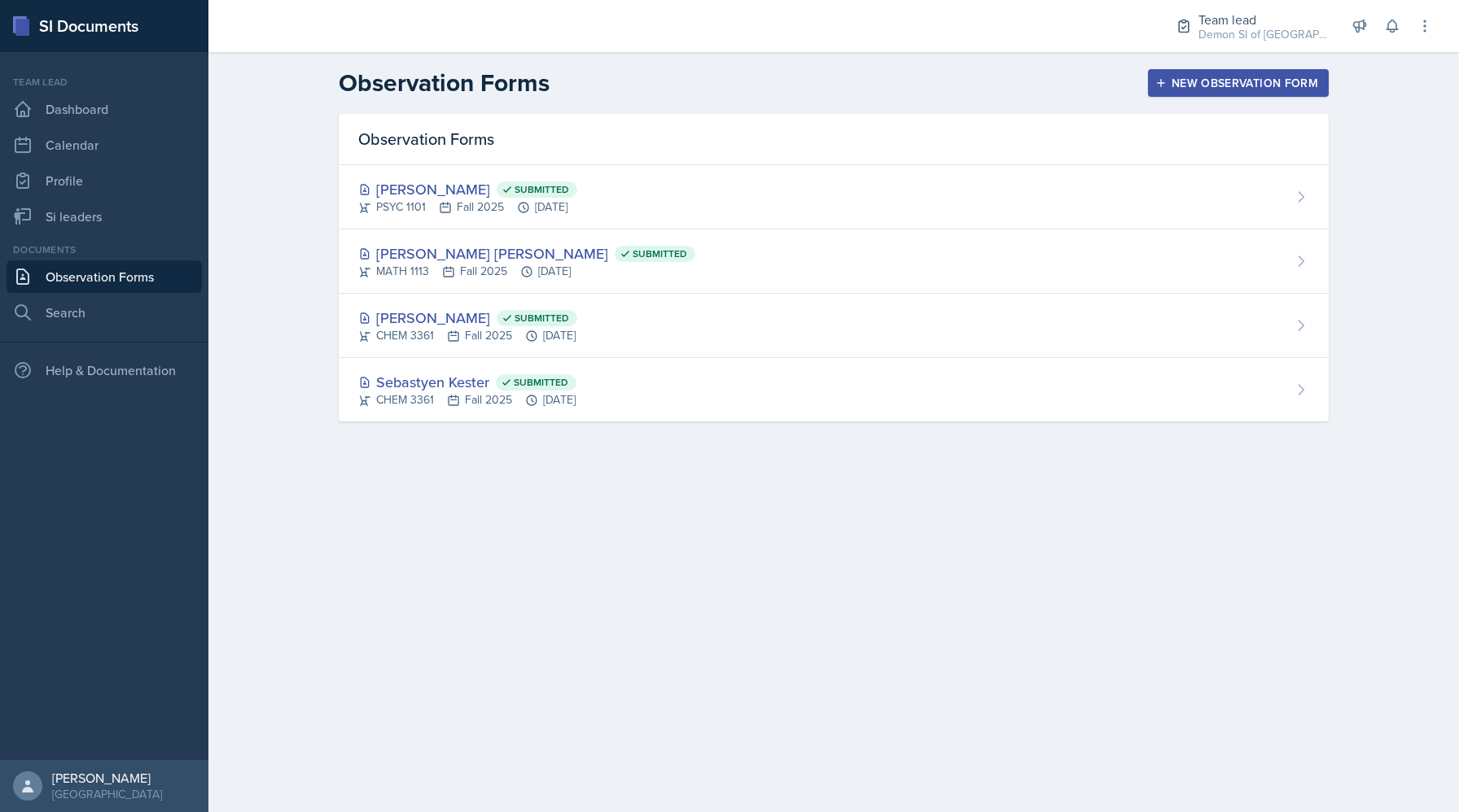
click at [1220, 80] on div "New Observation Form" at bounding box center [1238, 83] width 160 height 13
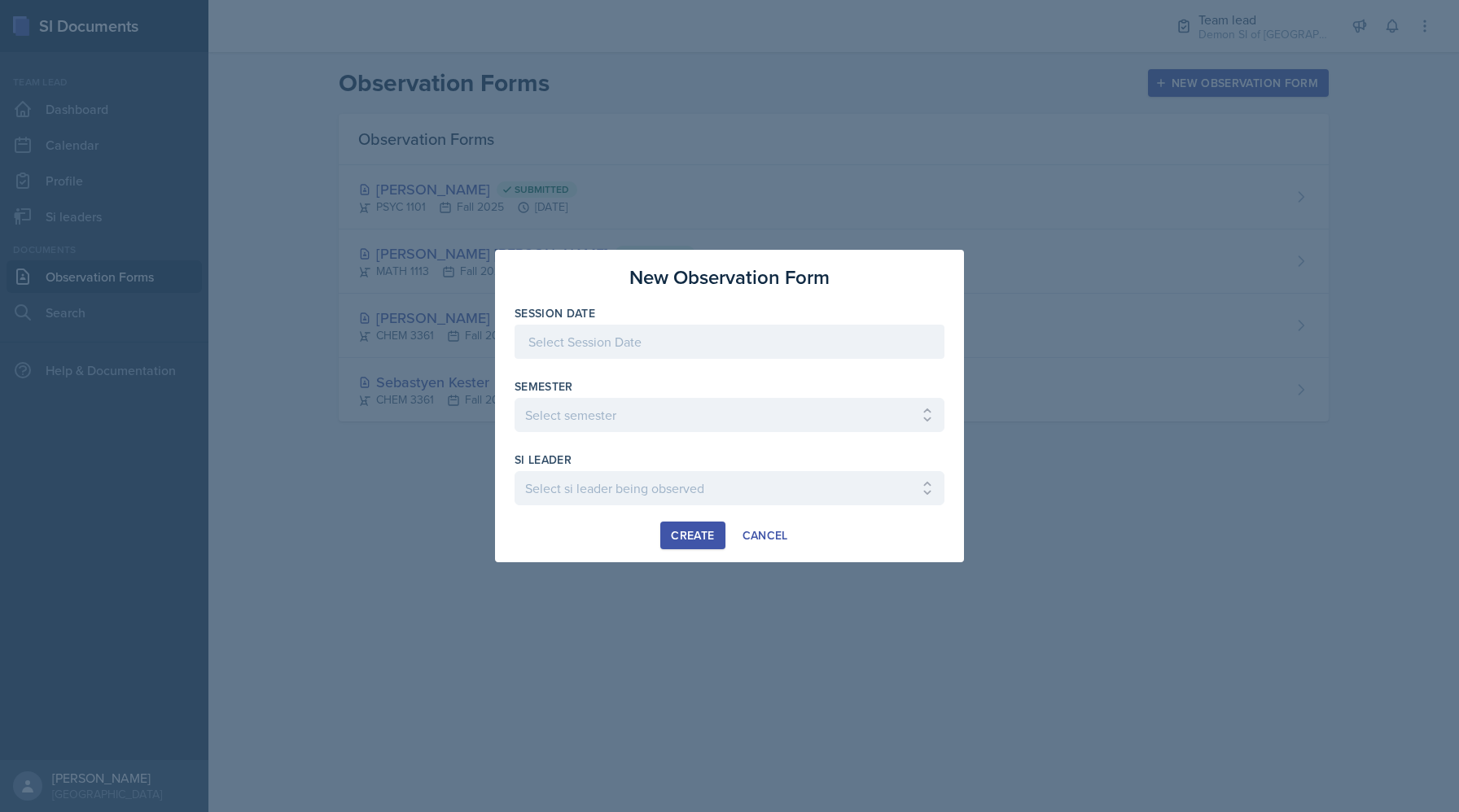
click at [707, 342] on div at bounding box center [729, 342] width 429 height 34
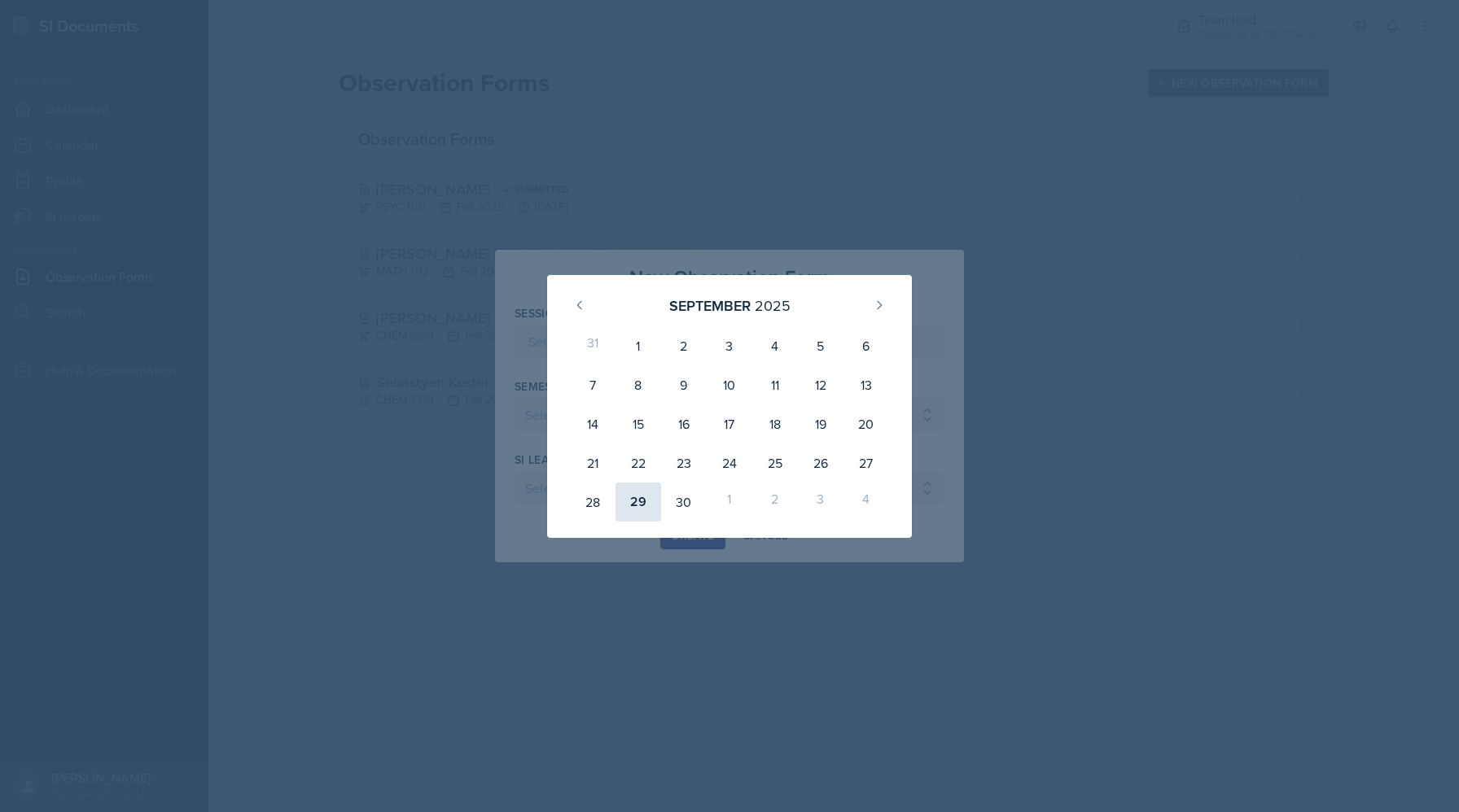
click at [635, 501] on div "29" at bounding box center [638, 502] width 46 height 39
type input "[DATE]"
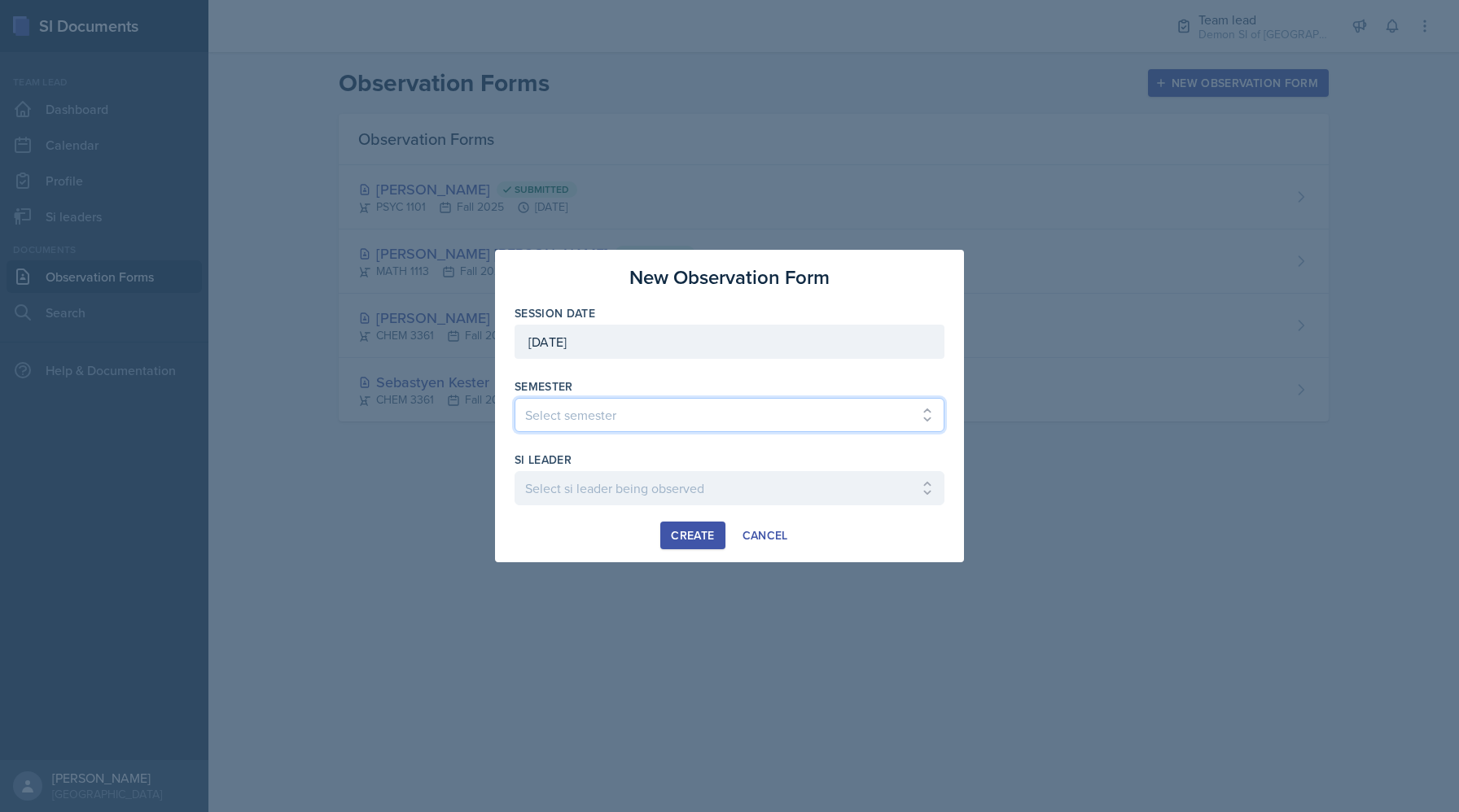
click at [614, 424] on select "Select semester All Spring 2021 Summer 2021 Spring 2022 Fall 2020 Fall 2021 Fal…" at bounding box center [729, 414] width 429 height 34
select select "2bed604d-1099-4043-b1bc-2365e8740244"
click at [514, 398] on select "Select semester All Spring 2021 Summer 2021 Spring 2022 Fall 2020 Fall 2021 Fal…" at bounding box center [729, 414] width 429 height 34
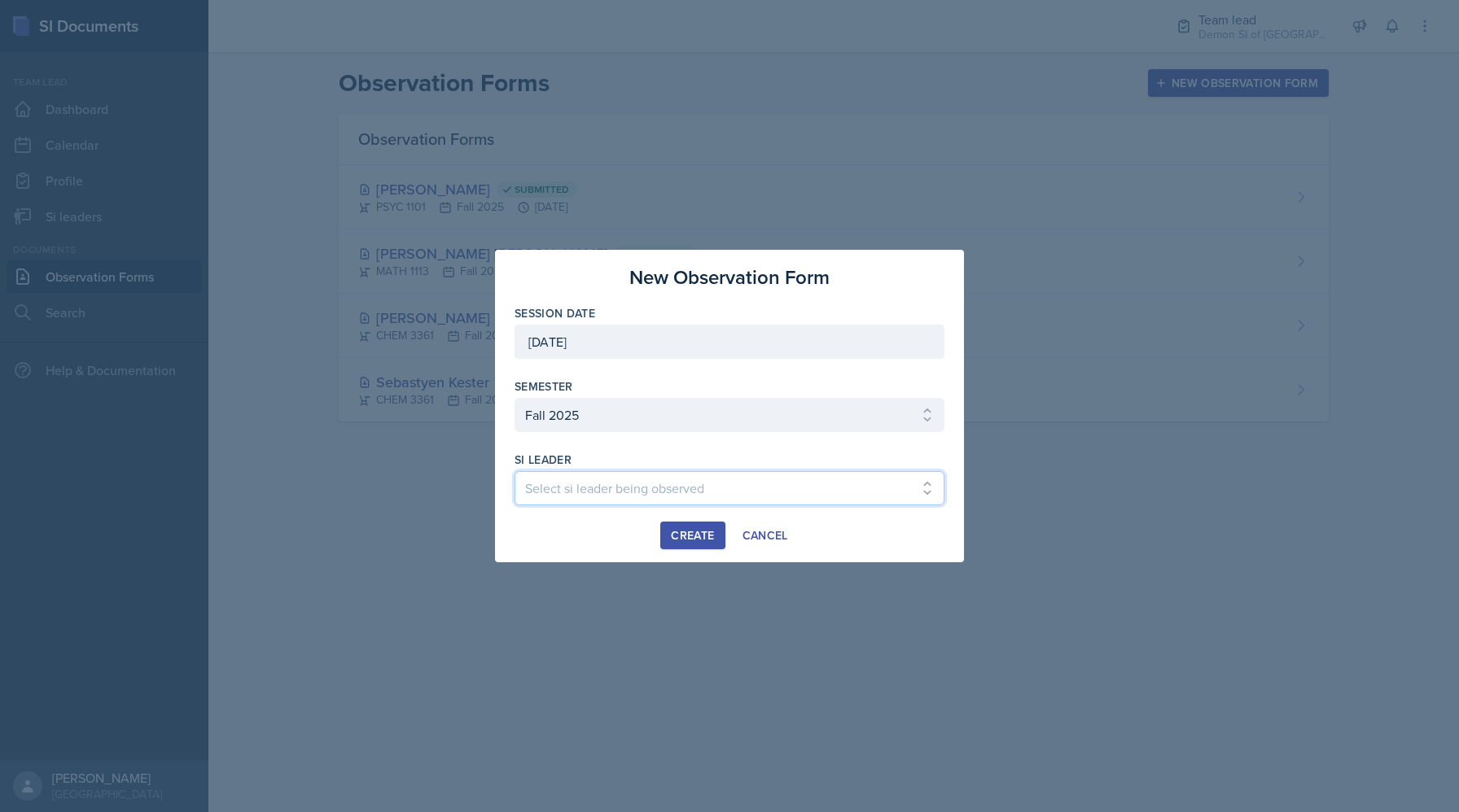
click at [607, 497] on select "Select si leader being observed Aditya Chauhan / MATH 1190 / Les Mariettables A…" at bounding box center [729, 488] width 429 height 34
select select "7e054701-8f44-4c7d-9d41-495348d8c59e"
click at [514, 471] on select "Select si leader being observed Aditya Chauhan / MATH 1190 / Les Mariettables A…" at bounding box center [729, 488] width 429 height 34
click at [688, 522] on button "Create" at bounding box center [692, 535] width 65 height 27
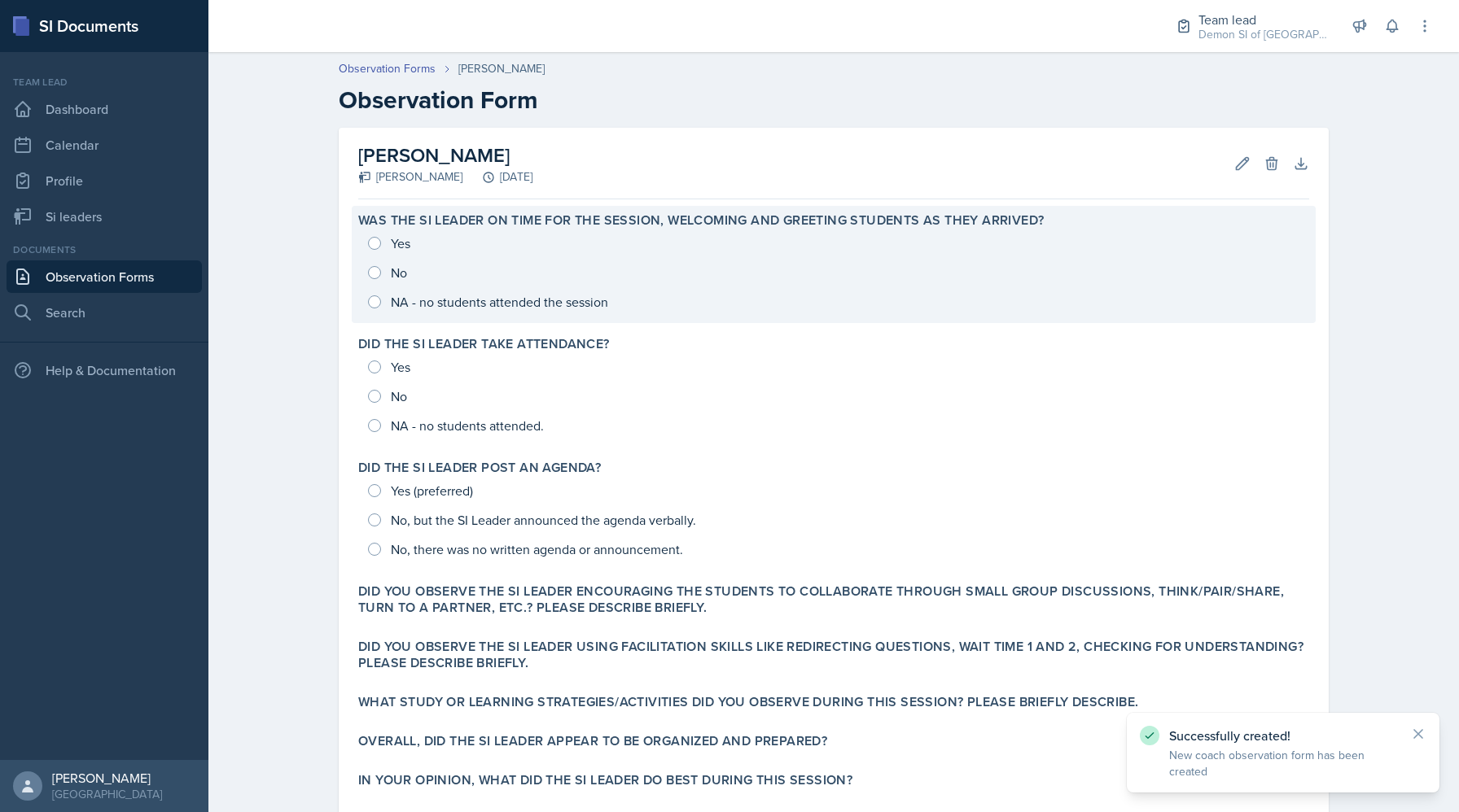
click at [397, 246] on div "Yes No NA - no students attended the session" at bounding box center [833, 272] width 951 height 87
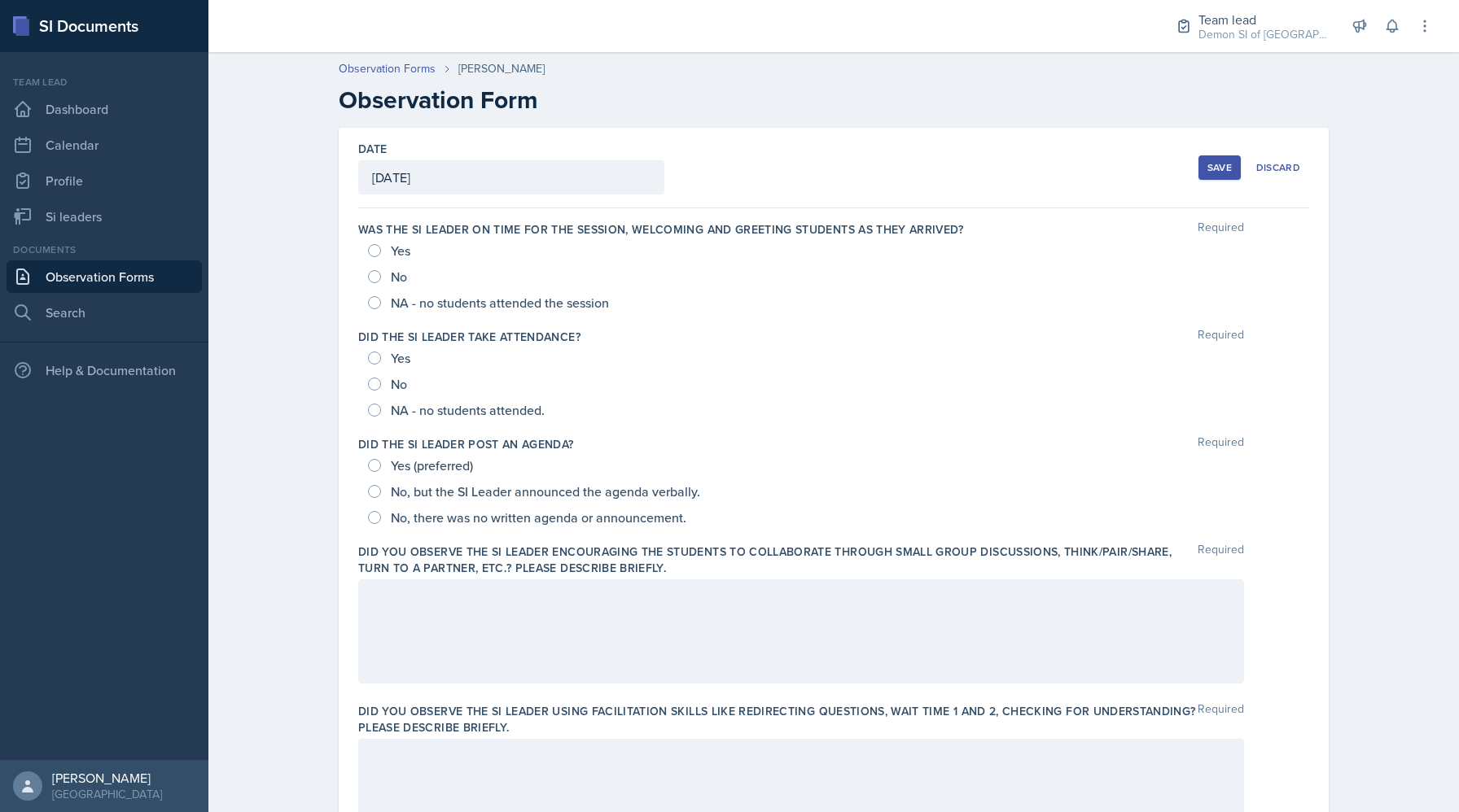
click at [388, 257] on div "Yes" at bounding box center [391, 250] width 46 height 26
click at [369, 252] on input "Yes" at bounding box center [374, 250] width 13 height 13
radio input "true"
click at [371, 360] on input "Yes" at bounding box center [374, 358] width 13 height 13
radio input "true"
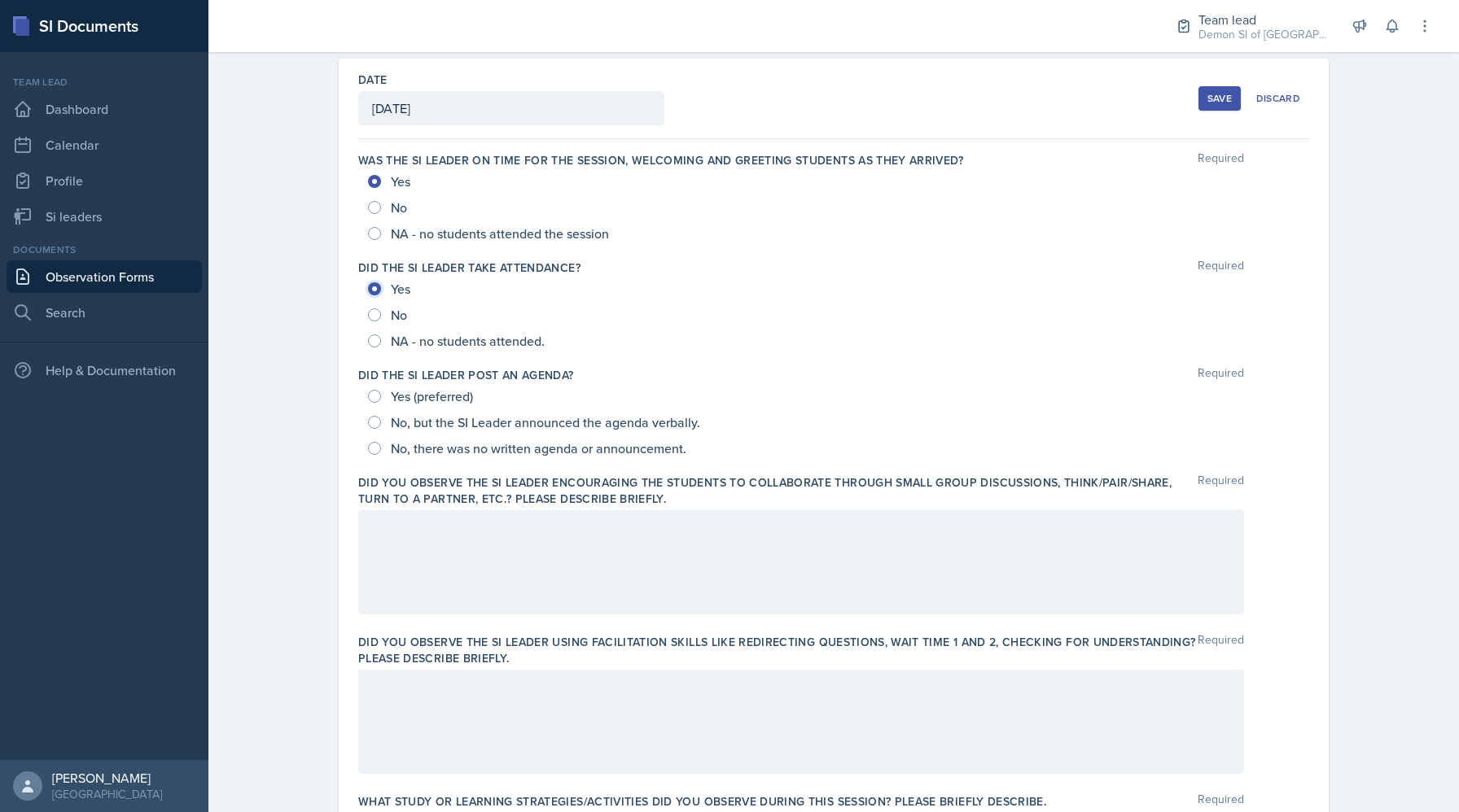
scroll to position [70, 0]
click at [375, 406] on div "Yes (preferred)" at bounding box center [422, 395] width 109 height 26
click at [435, 395] on span "Yes (preferred)" at bounding box center [431, 395] width 82 height 16
click at [381, 395] on input "Yes (preferred)" at bounding box center [374, 395] width 13 height 13
radio input "true"
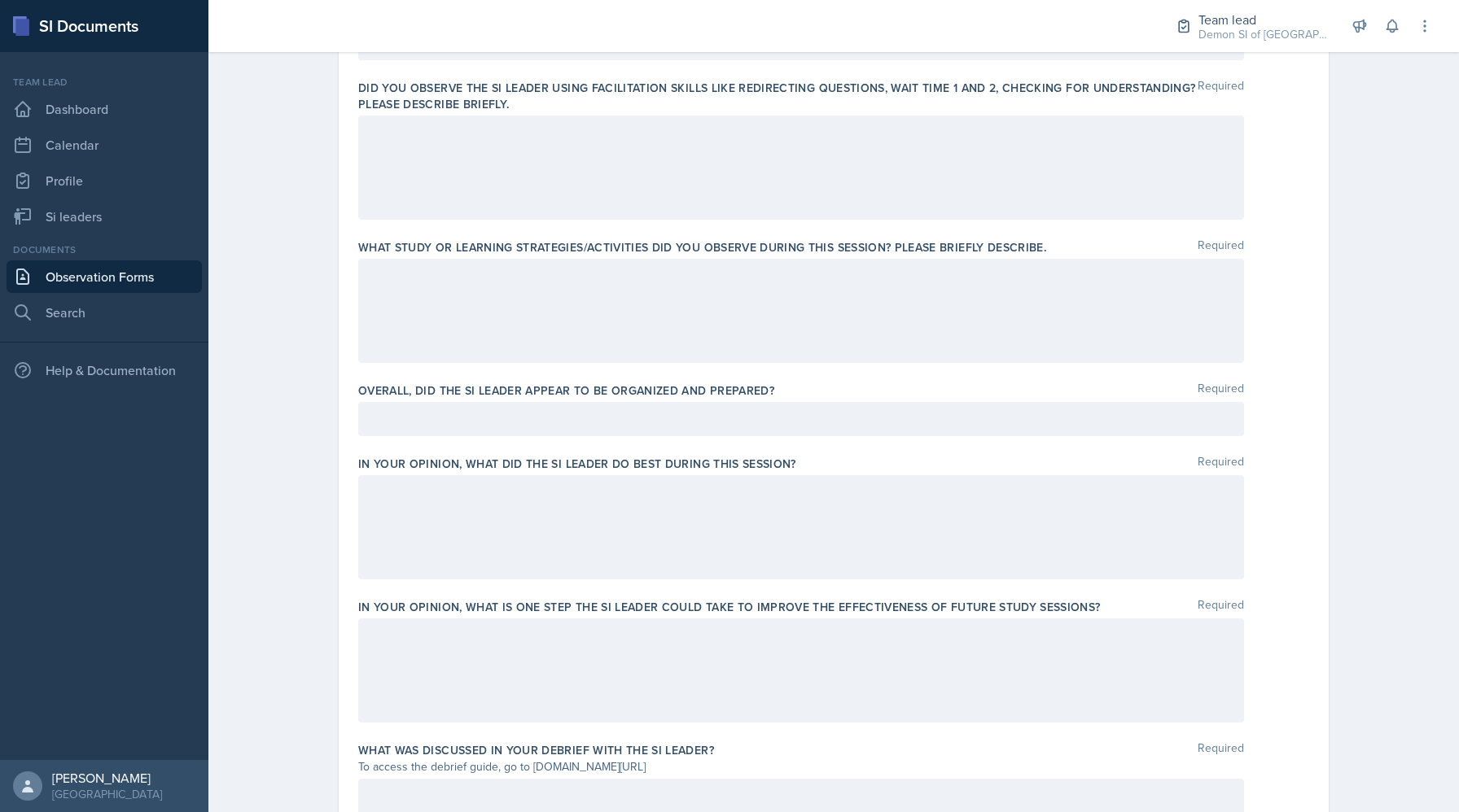
click at [416, 435] on div at bounding box center [801, 419] width 885 height 34
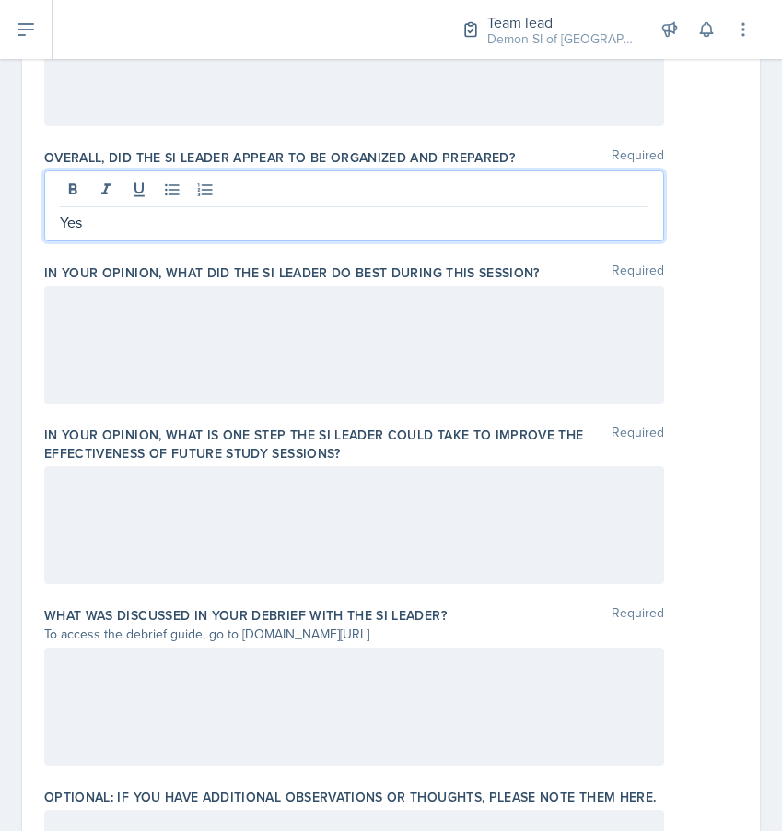
scroll to position [1065, 0]
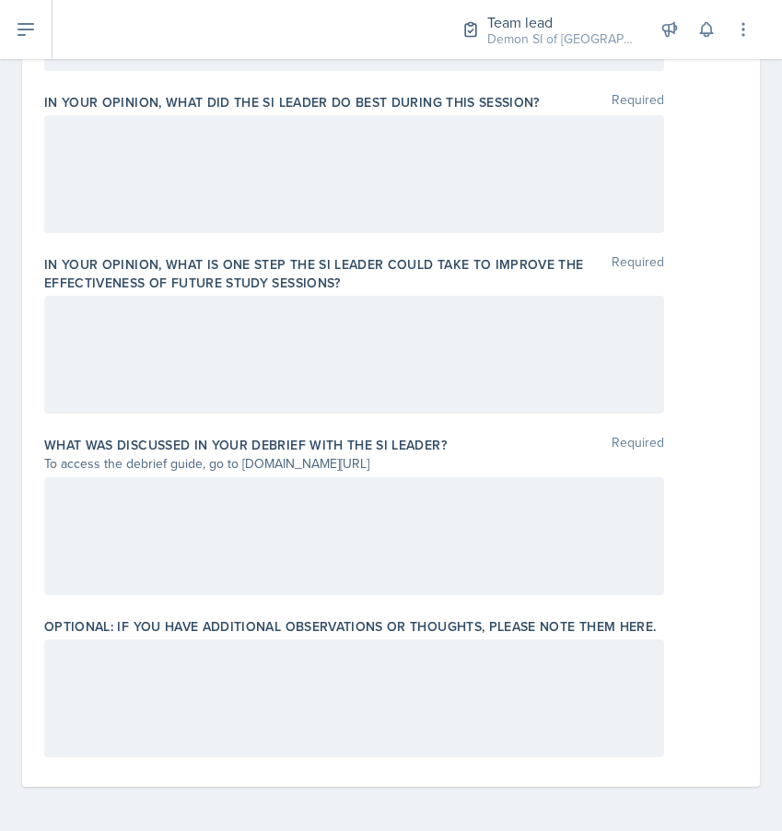
click at [225, 586] on div at bounding box center [354, 536] width 620 height 118
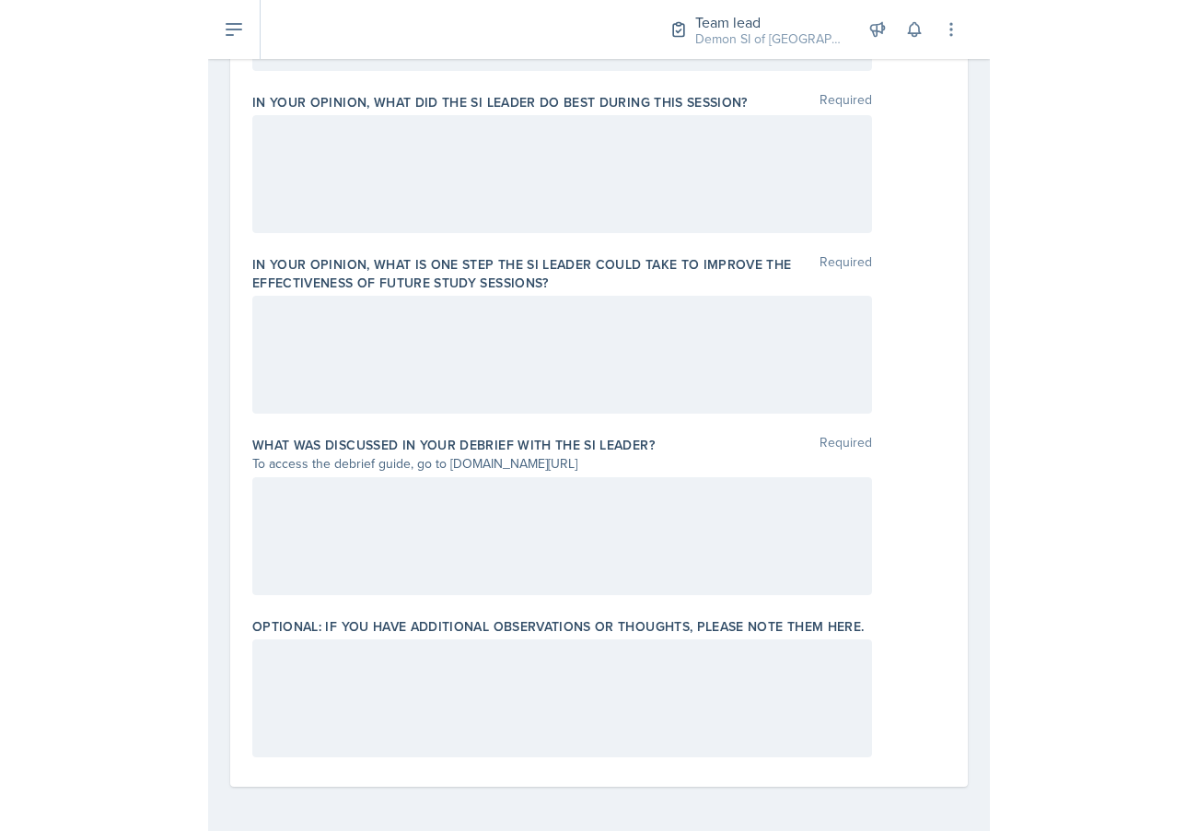
scroll to position [1202, 0]
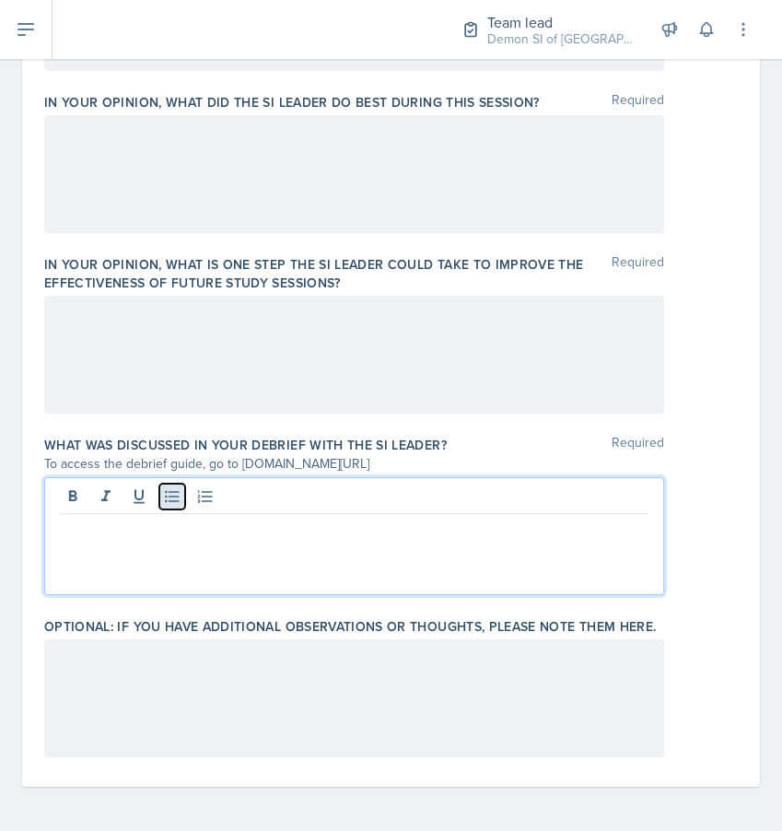
click at [166, 504] on icon at bounding box center [172, 496] width 18 height 18
click at [174, 498] on icon at bounding box center [172, 496] width 18 height 18
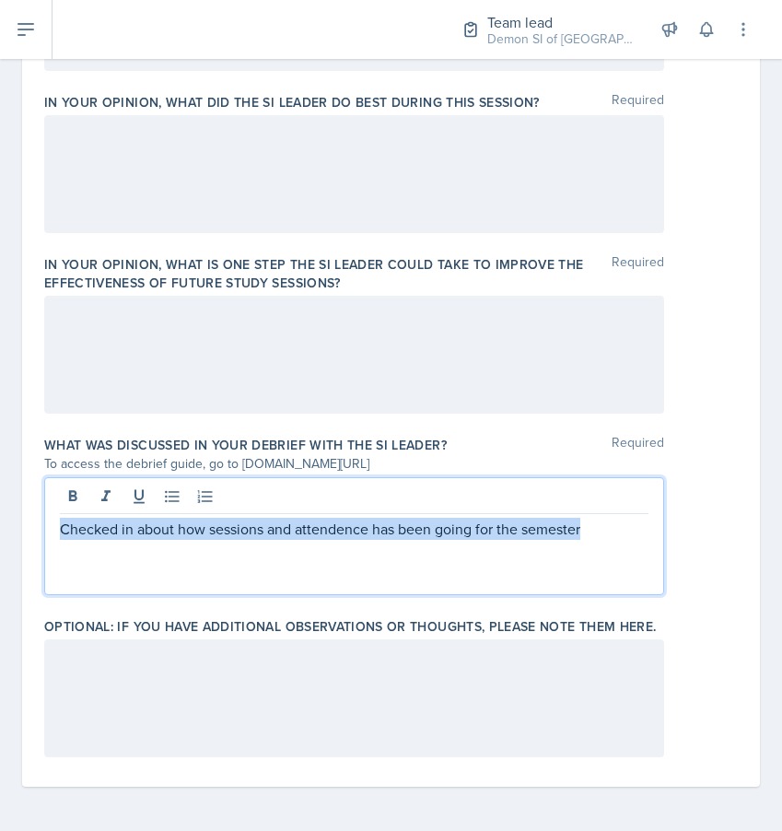
drag, startPoint x: 593, startPoint y: 535, endPoint x: 52, endPoint y: 533, distance: 541.6
click at [52, 533] on div "Checked in about how sessions and attendence has been going for the semester" at bounding box center [354, 536] width 620 height 118
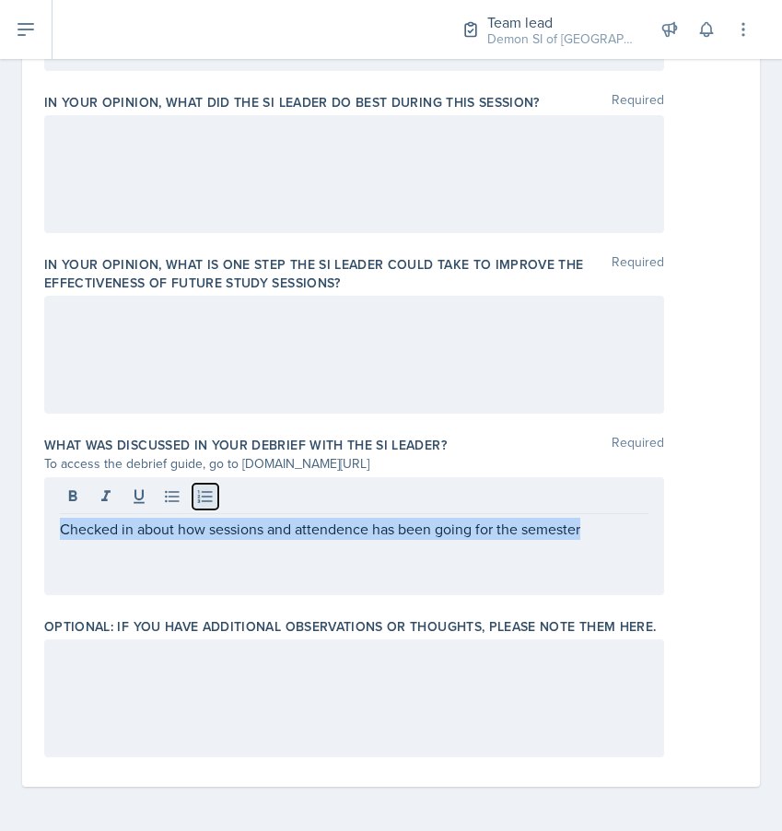
click at [195, 500] on button at bounding box center [206, 497] width 26 height 26
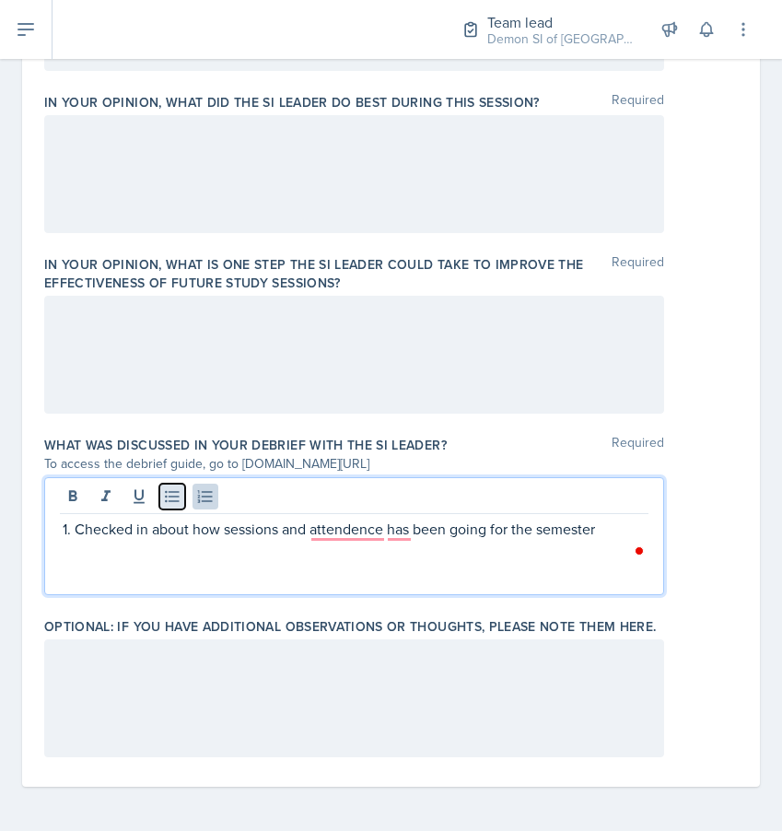
click at [181, 504] on button at bounding box center [172, 497] width 26 height 26
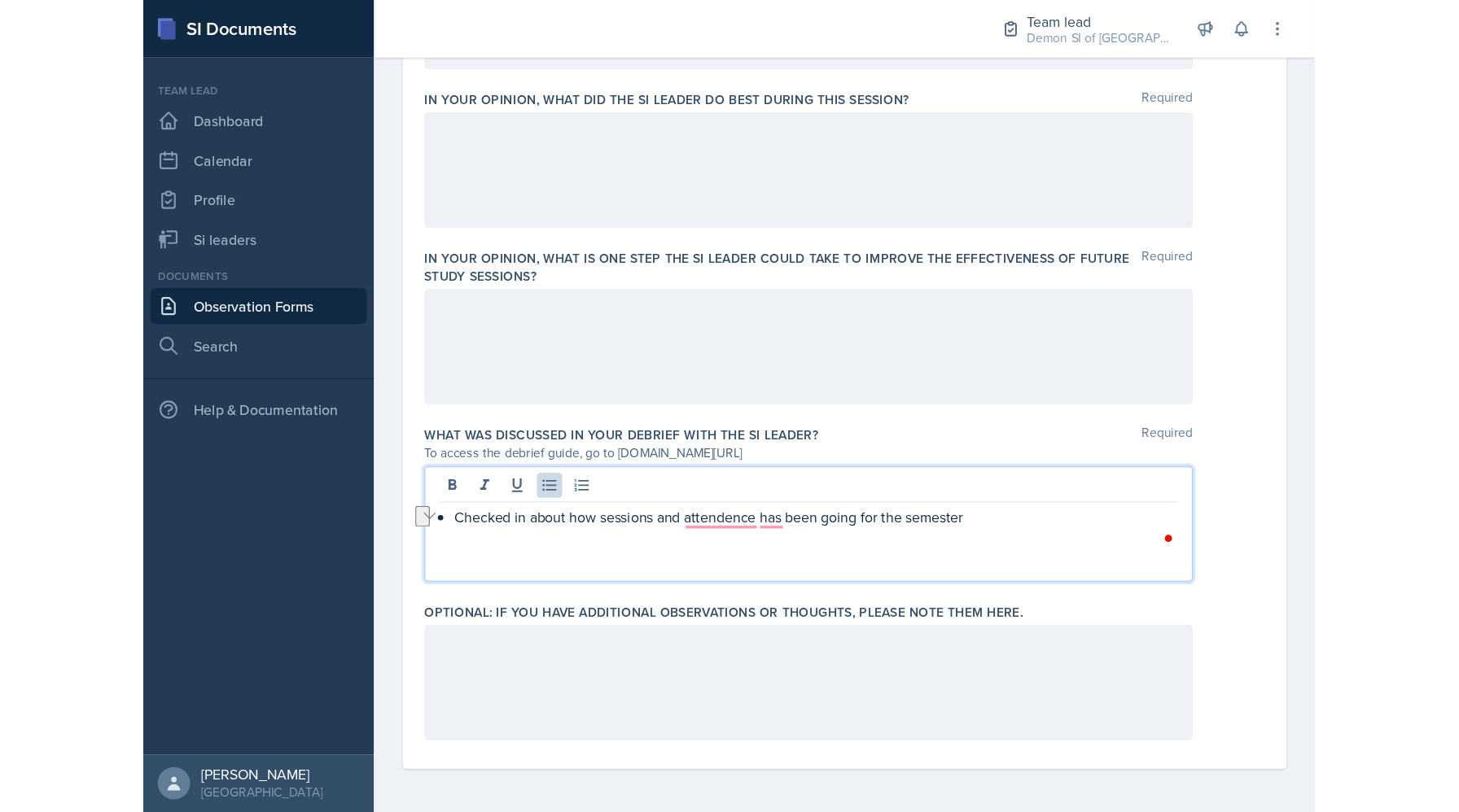
scroll to position [1013, 0]
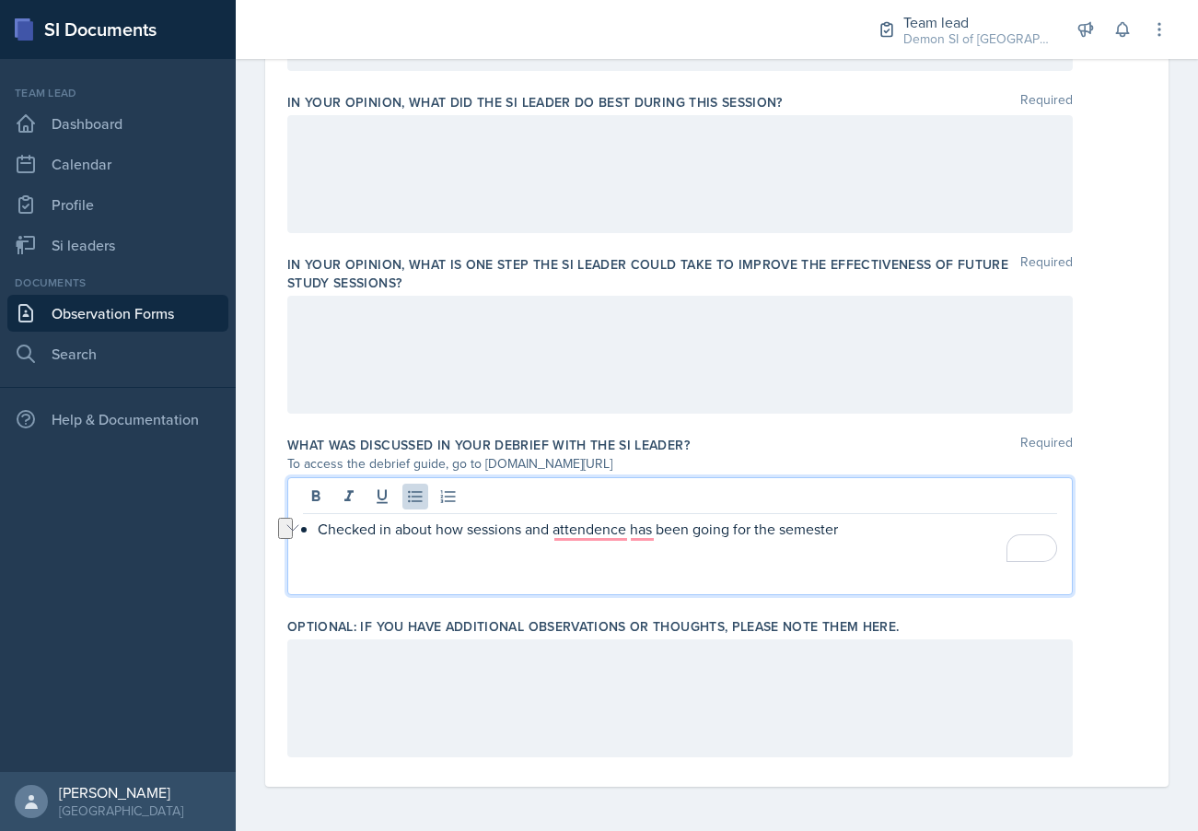
click at [595, 549] on p "To enrich screen reader interactions, please activate Accessibility in Grammarl…" at bounding box center [680, 551] width 754 height 22
click at [595, 543] on p "To enrich screen reader interactions, please activate Accessibility in Grammarl…" at bounding box center [680, 551] width 754 height 22
click at [592, 529] on p "Checked in about how sessions and attendence has been going for the semester" at bounding box center [688, 529] width 740 height 22
click at [646, 530] on p "Checked in about how sessions and attendance has been going for the semester" at bounding box center [688, 529] width 740 height 22
click at [863, 540] on p "To enrich screen reader interactions, please activate Accessibility in Grammarl…" at bounding box center [680, 551] width 754 height 22
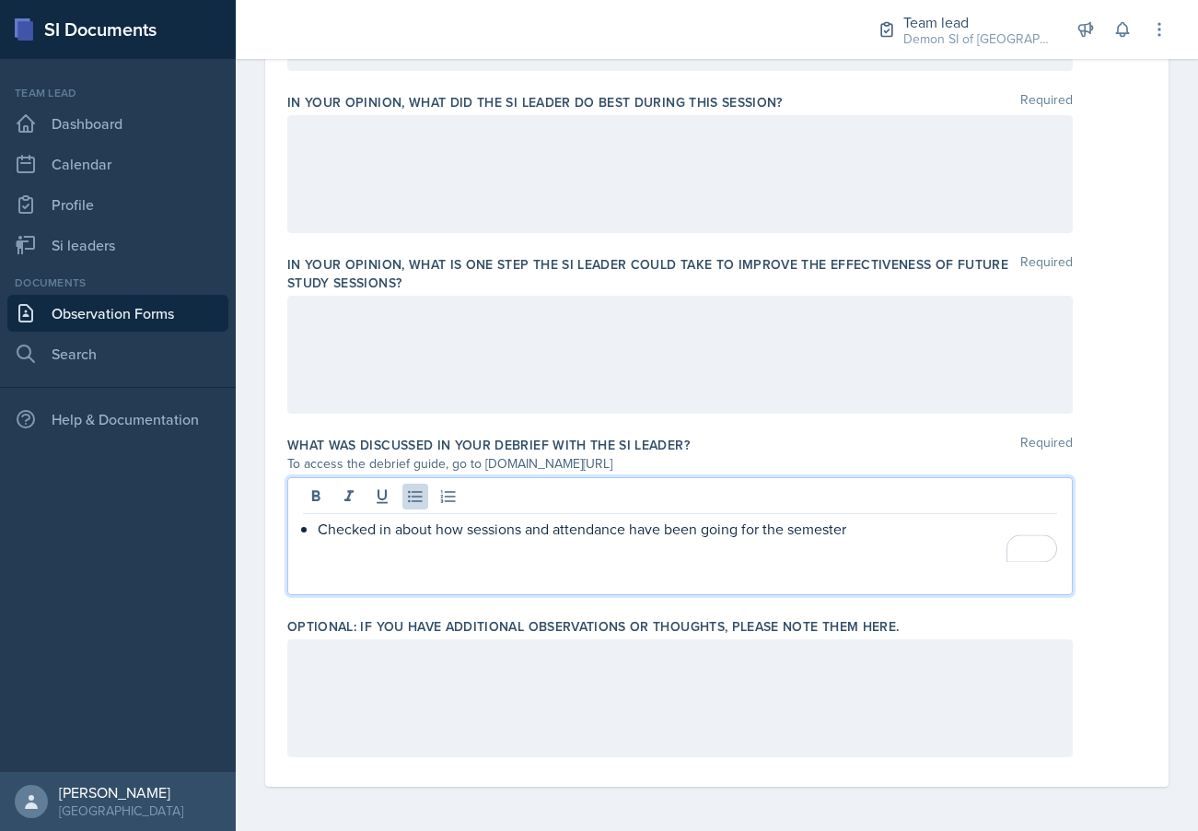
click at [867, 531] on p "Checked in about how sessions and attendance have been going for the semester" at bounding box center [688, 529] width 740 height 22
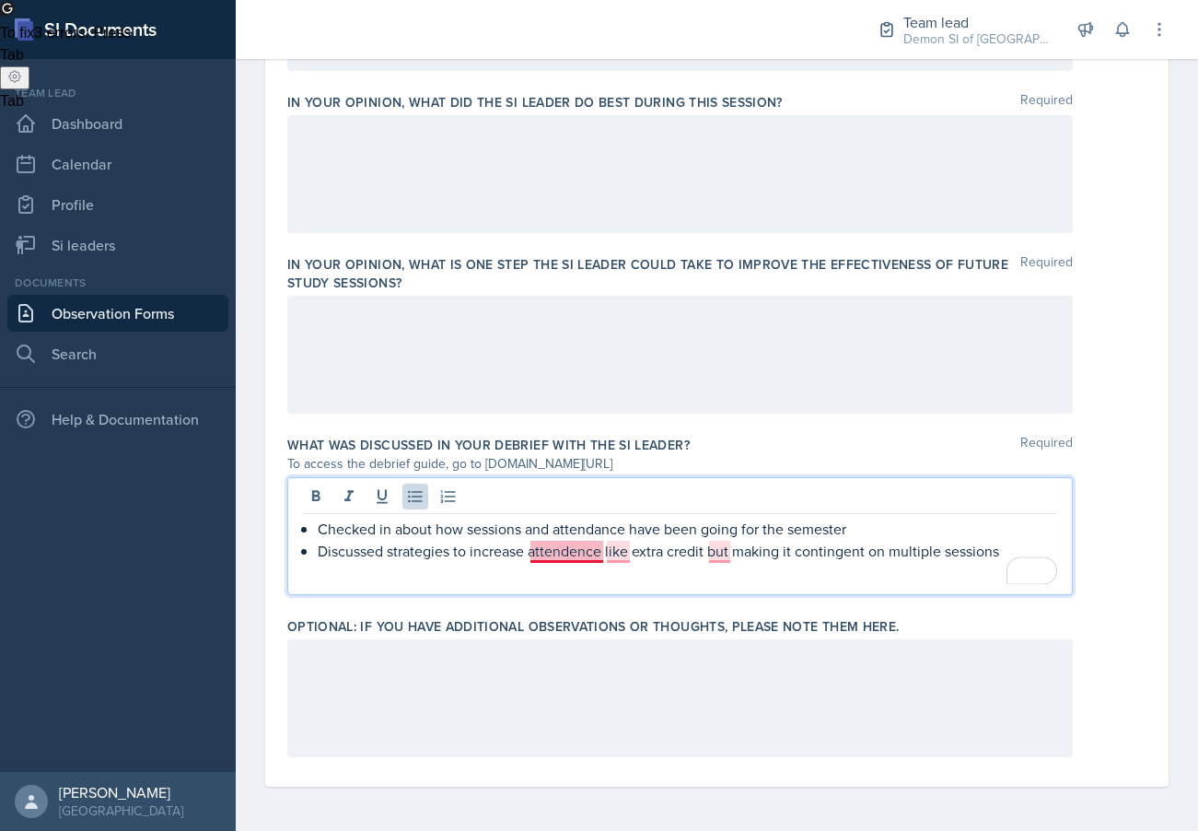
click at [574, 552] on p "Discussed strategies to increase attendence like extra credit but making it con…" at bounding box center [688, 551] width 740 height 22
click at [574, 555] on p "Discussed strategies to increase attendence like extra credit but making it con…" at bounding box center [688, 551] width 740 height 22
click at [620, 565] on p "To enrich screen reader interactions, please activate Accessibility in Grammarl…" at bounding box center [680, 573] width 754 height 22
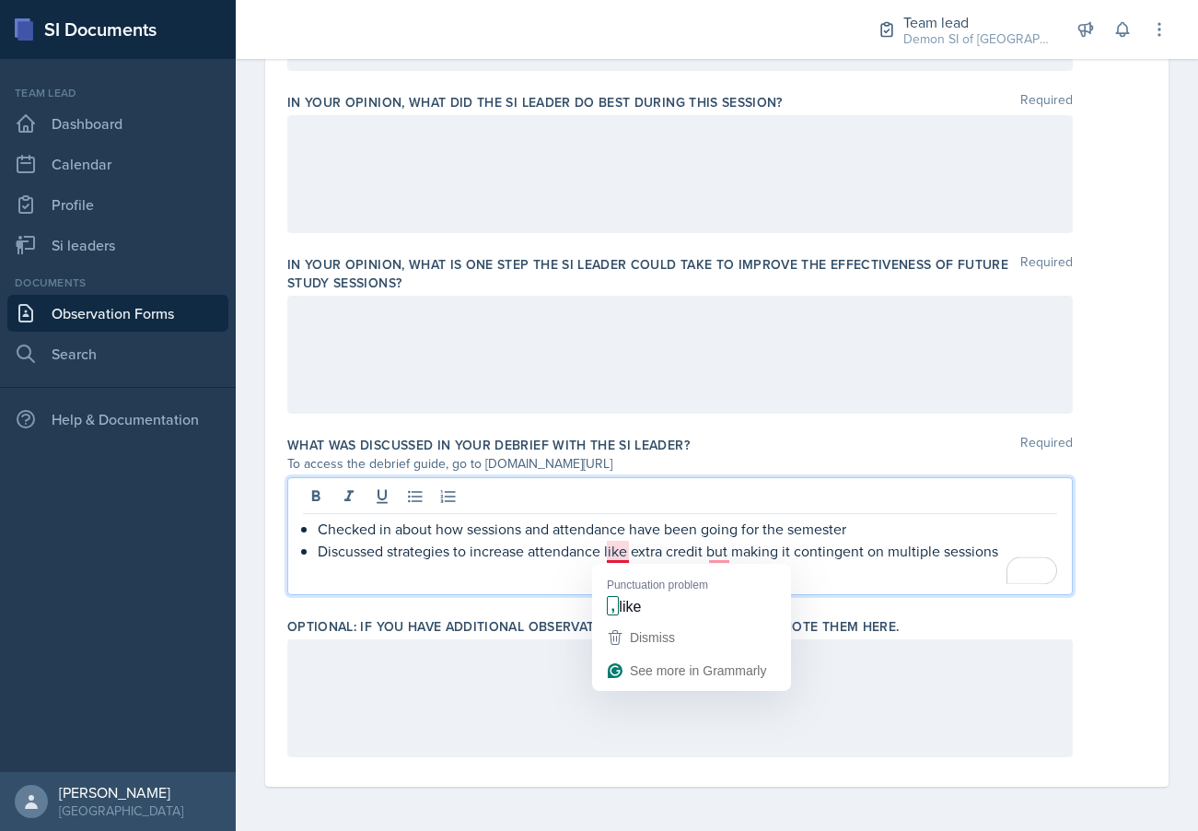
click at [617, 555] on p "Discussed strategies to increase attendance like extra credit but making it con…" at bounding box center [688, 551] width 740 height 22
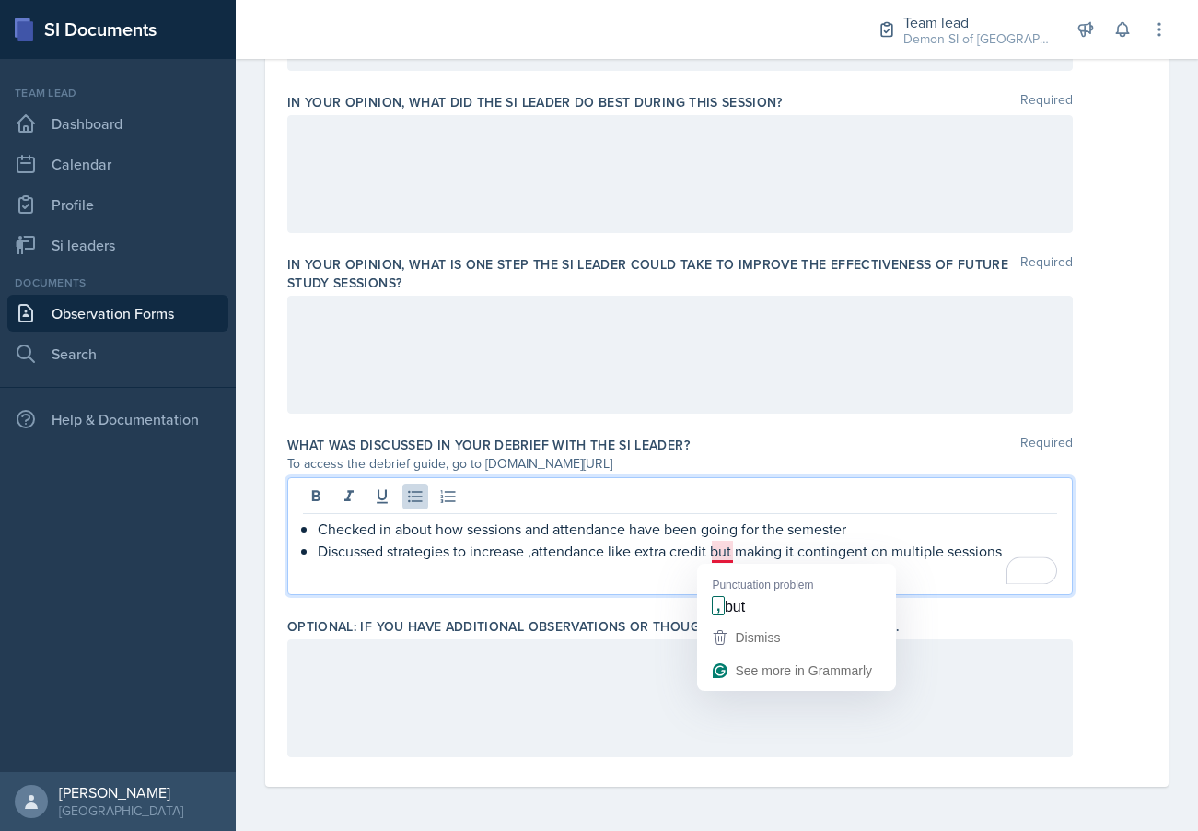
click at [727, 552] on p "Discussed strategies to increase ,attendance like extra credit but making it co…" at bounding box center [688, 551] width 740 height 22
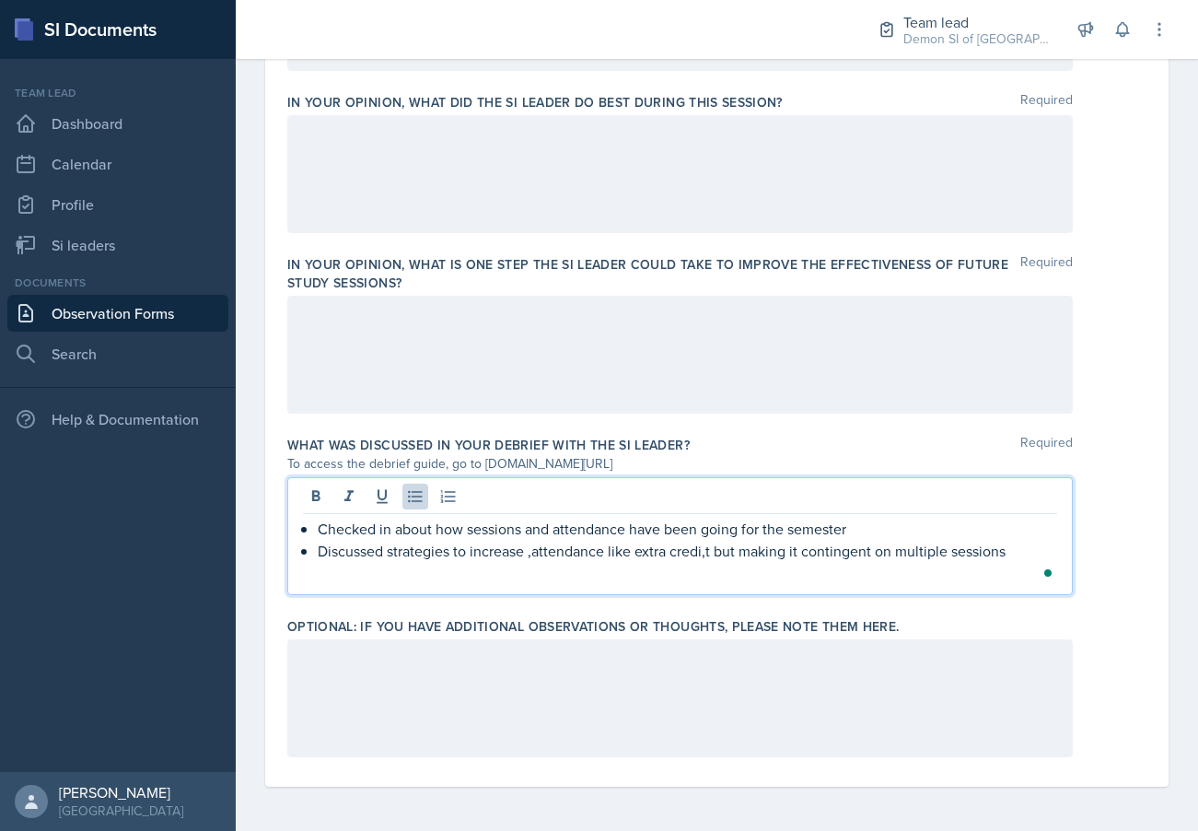
click at [1010, 553] on p "Discussed strategies to increase ,attendance like extra credi,t but making it c…" at bounding box center [688, 551] width 740 height 22
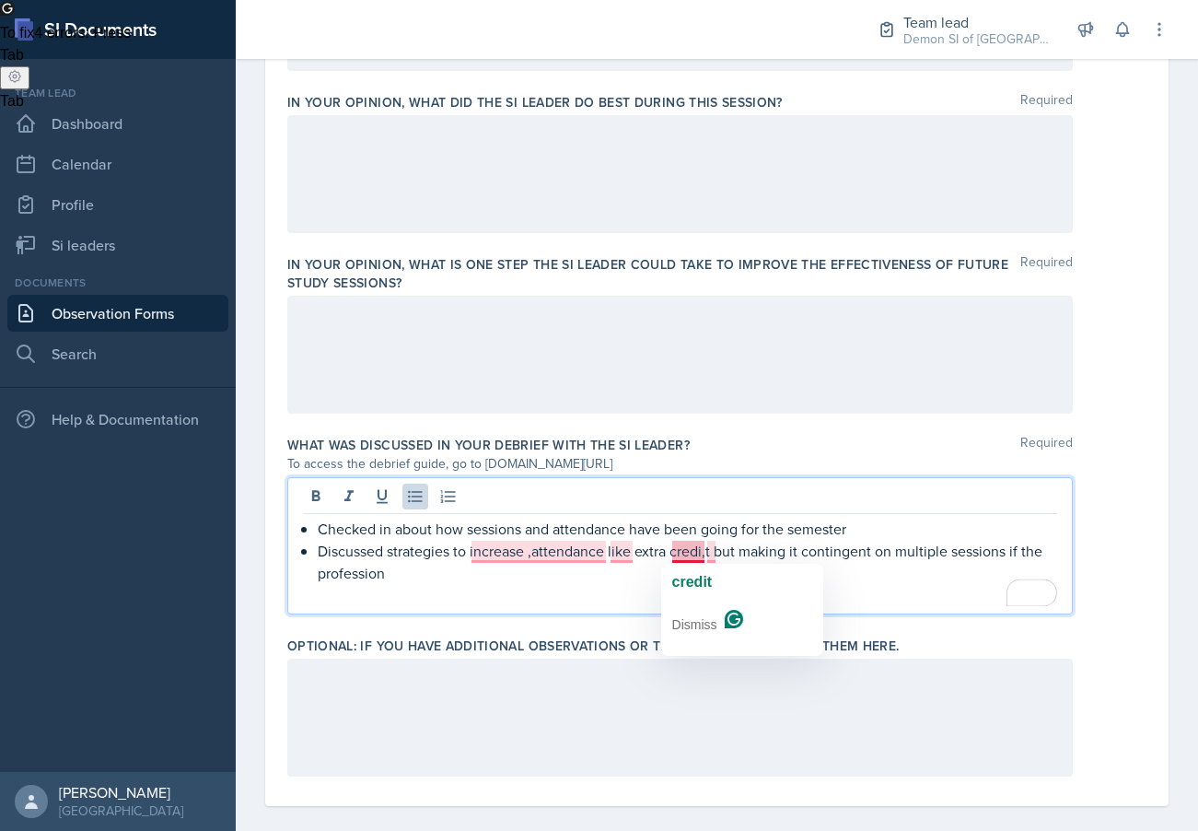
click at [705, 550] on p "Discussed strategies to increase ,attendance like extra credi,t but making it c…" at bounding box center [688, 562] width 740 height 44
click at [448, 569] on p "Discussed strategies to increase ,attendance like extra credit but making it co…" at bounding box center [688, 562] width 740 height 44
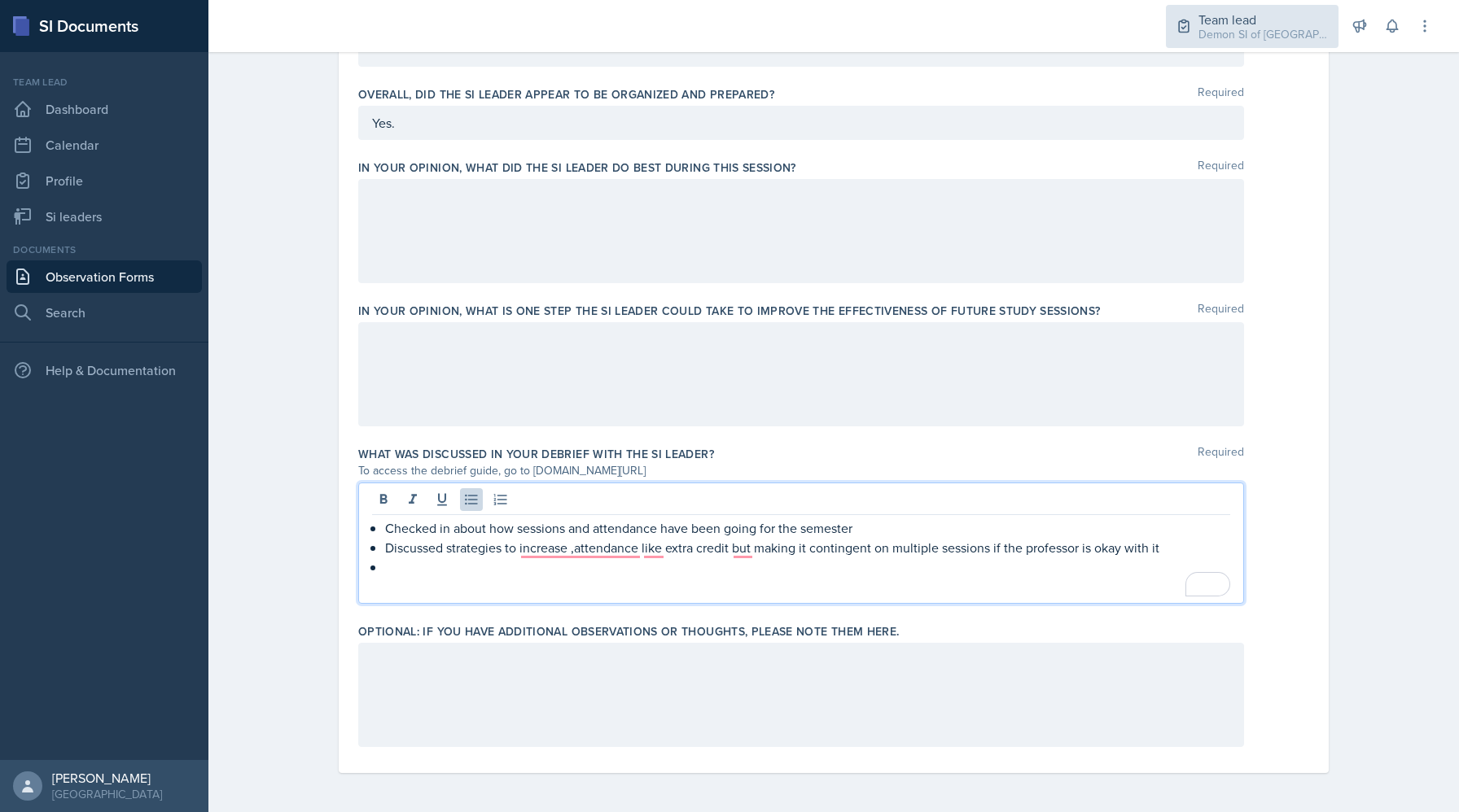
scroll to position [920, 0]
click at [564, 549] on p "Discussed strategies to increase ,attendance like extra credit but making it co…" at bounding box center [808, 548] width 845 height 19
click at [650, 552] on p "Discussed strategies to increase attendance like extra credit but making it con…" at bounding box center [808, 548] width 845 height 19
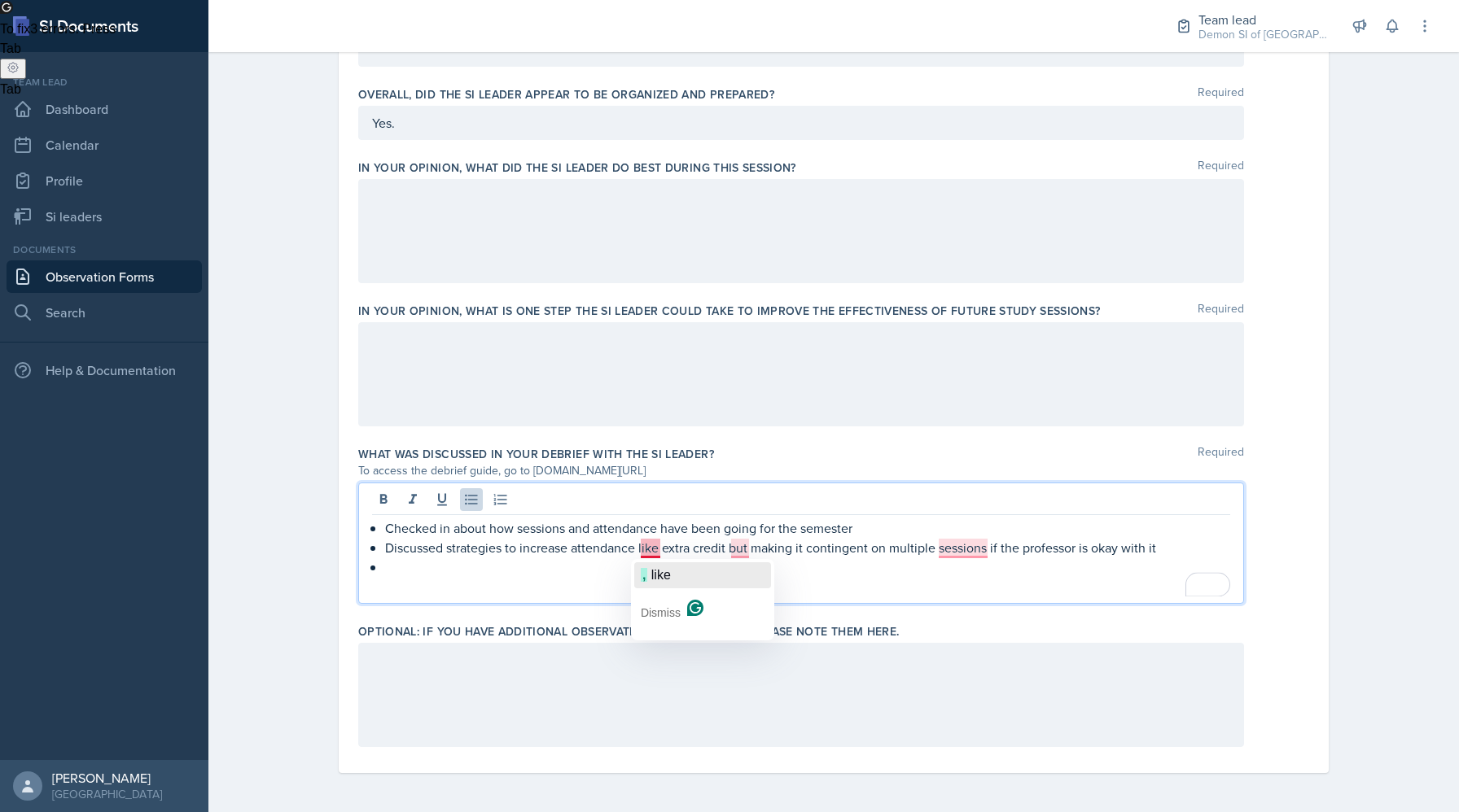
click at [660, 581] on span "like" at bounding box center [661, 575] width 19 height 14
click at [740, 550] on p "Discussed strategies to increase attendance, like extra credit but making it co…" at bounding box center [808, 548] width 845 height 19
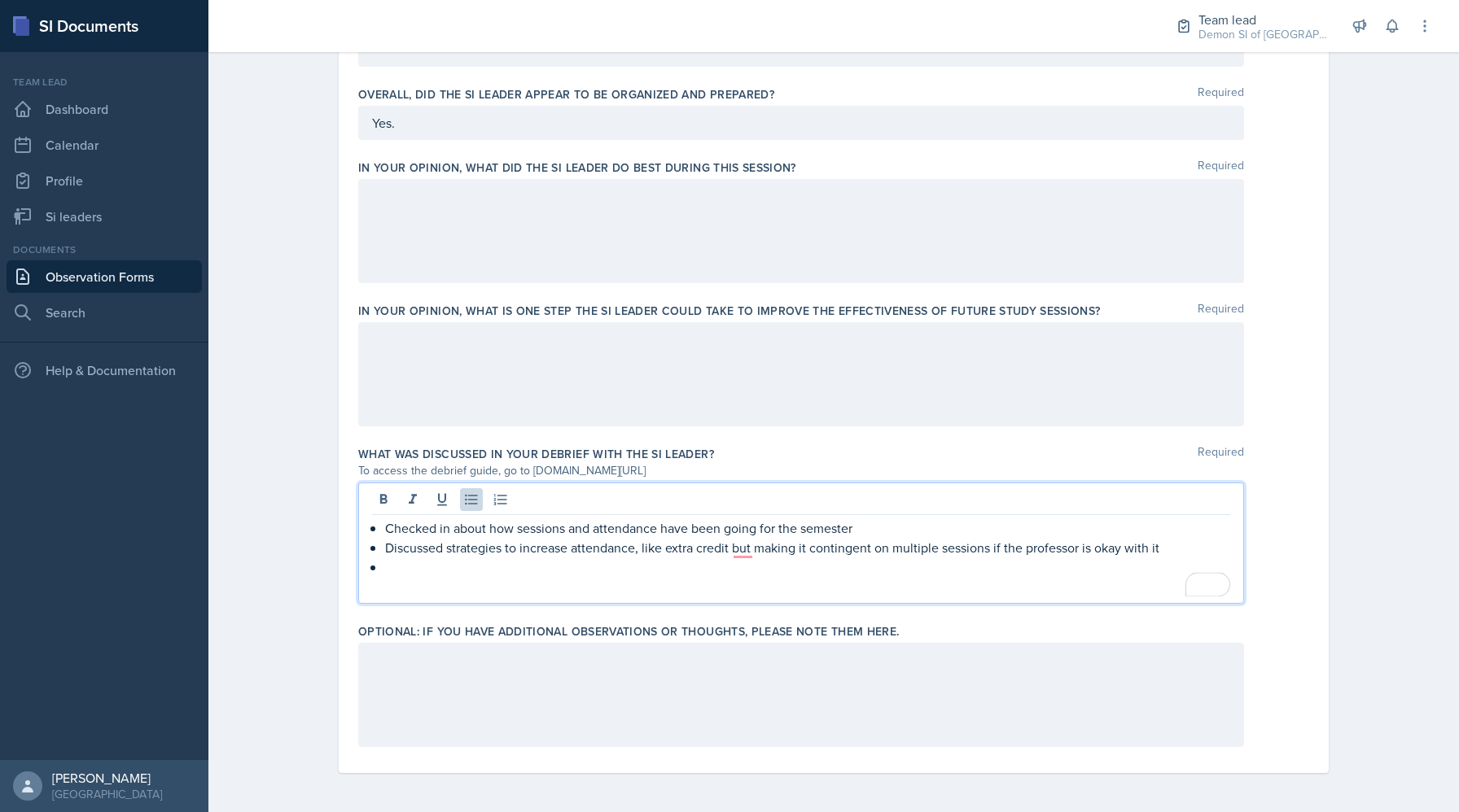
click at [731, 546] on p "Discussed strategies to increase attendance, like extra credit but making it co…" at bounding box center [808, 548] width 845 height 19
click at [738, 549] on p "Discussed strategies to increase attendance, like extra credit but making it co…" at bounding box center [808, 548] width 845 height 19
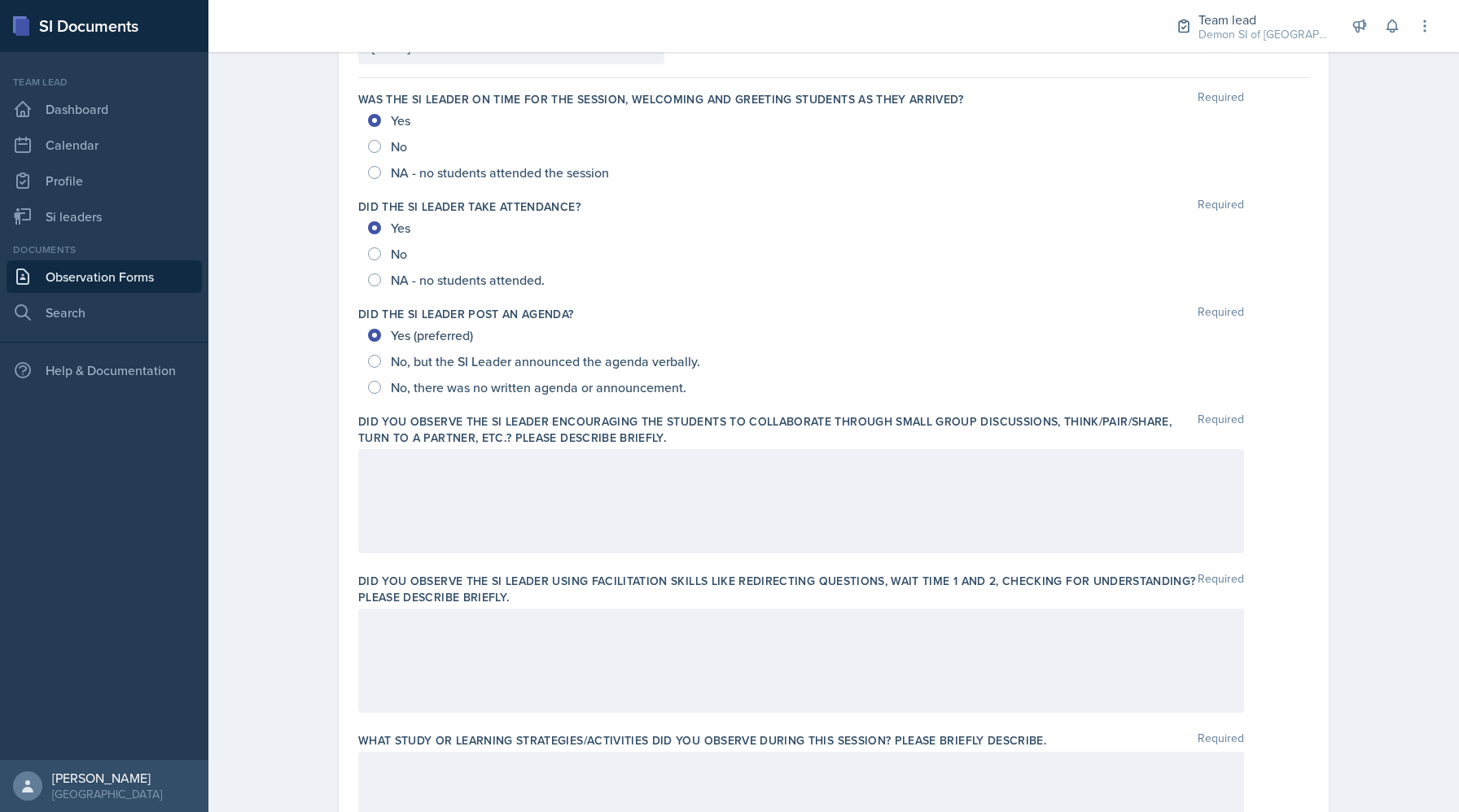
scroll to position [0, 0]
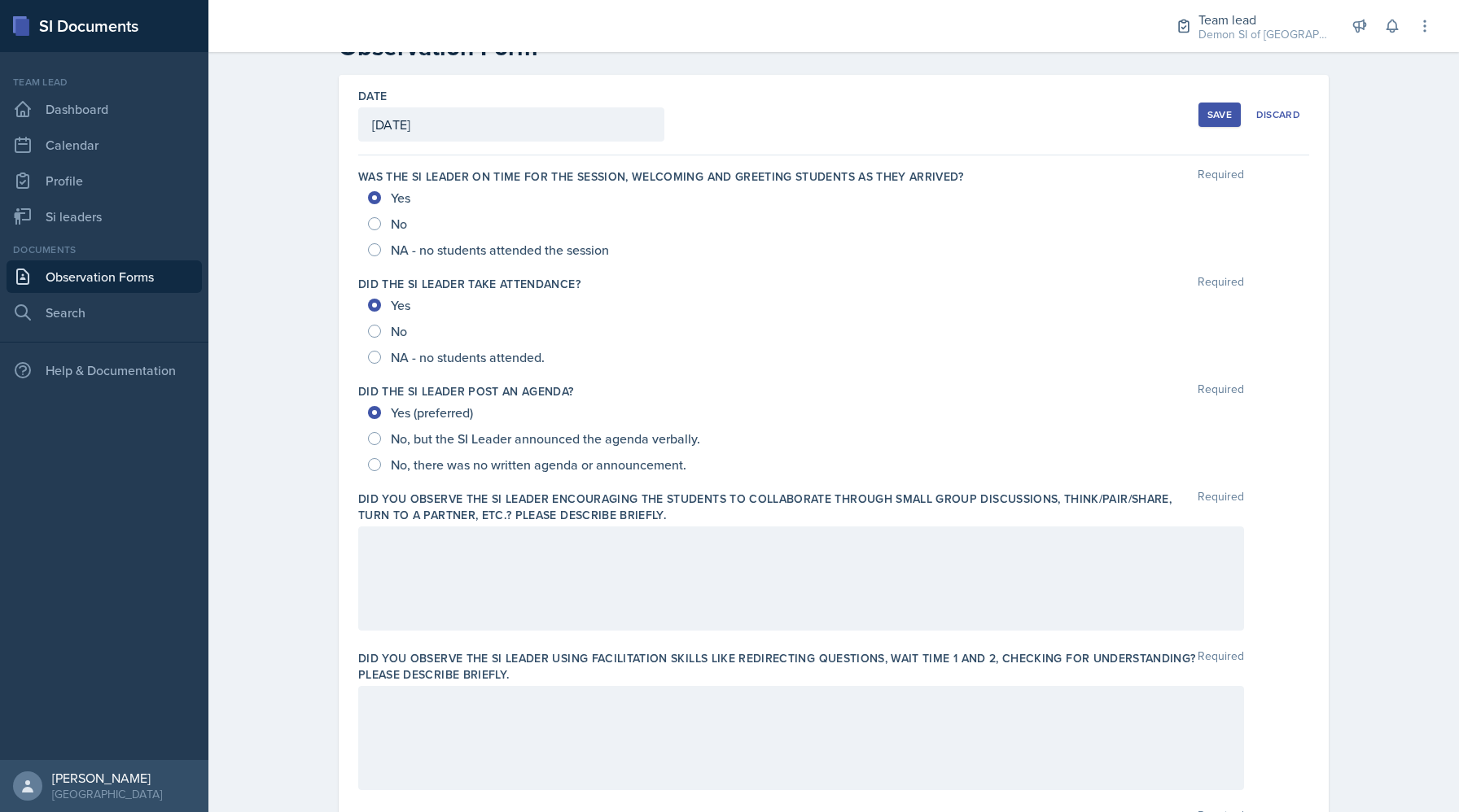
click at [528, 583] on div at bounding box center [801, 579] width 885 height 104
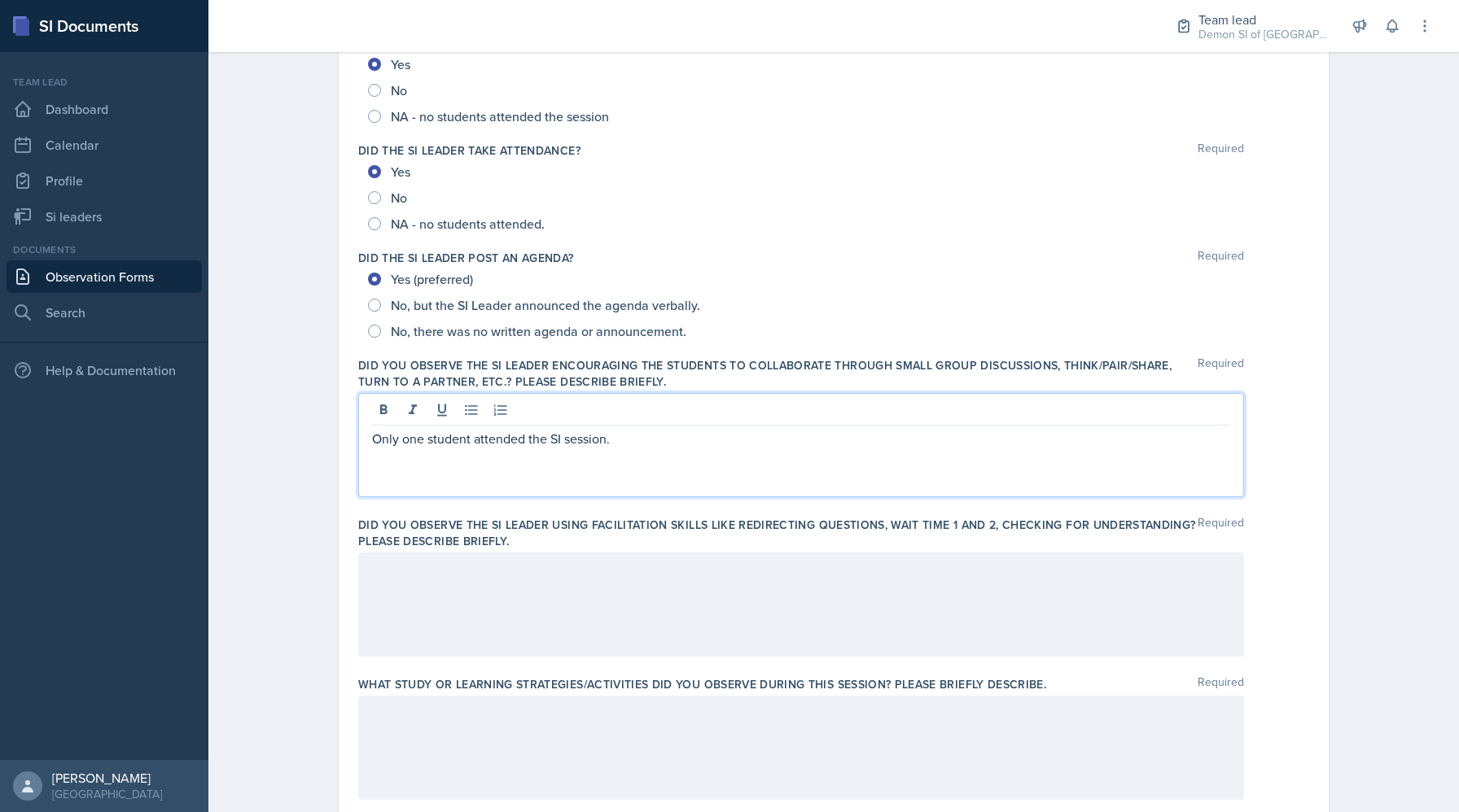
scroll to position [189, 0]
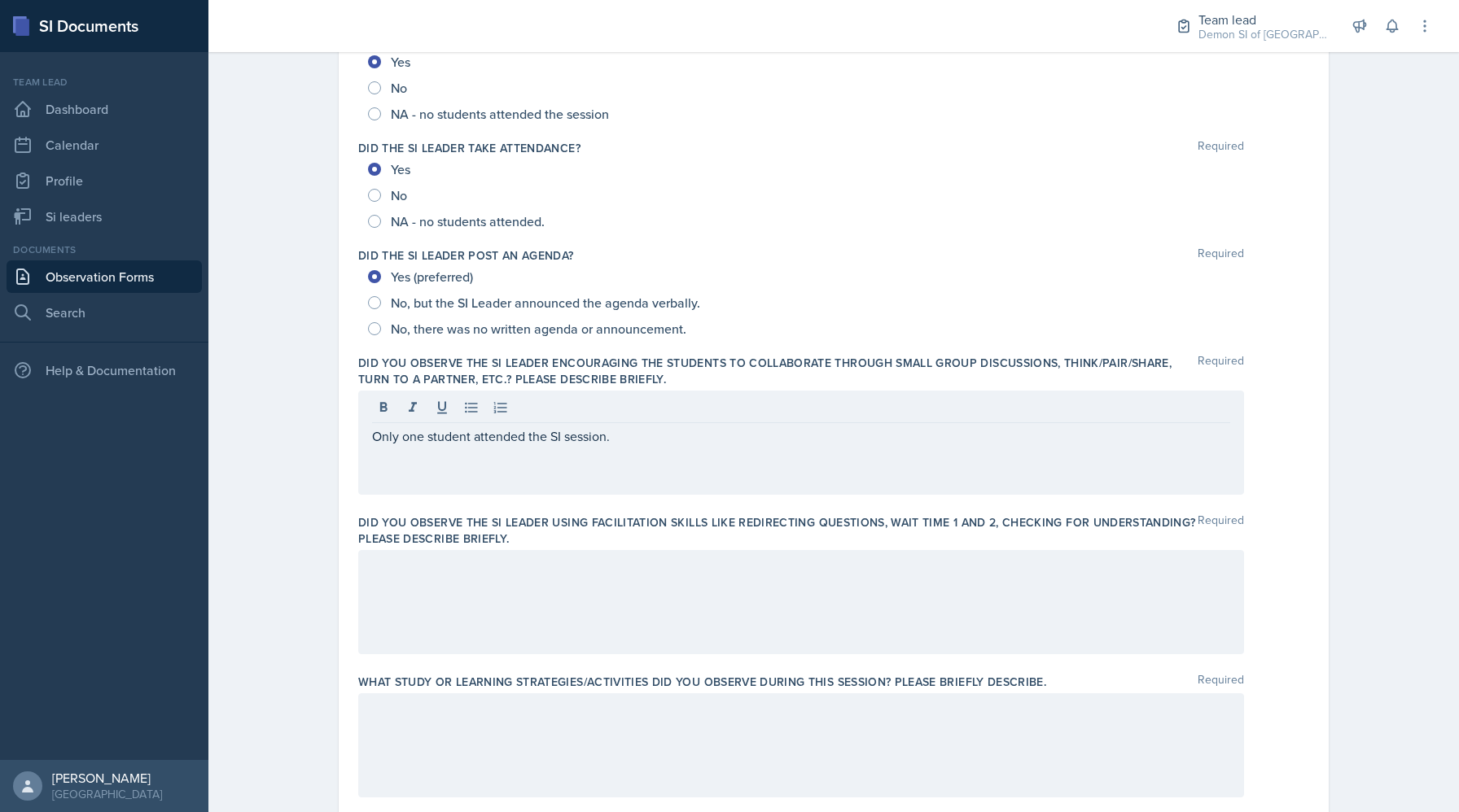
click at [505, 672] on div "What study or learning strategies/activities did you observe during this sessio…" at bounding box center [833, 739] width 951 height 143
click at [478, 618] on div at bounding box center [801, 603] width 885 height 104
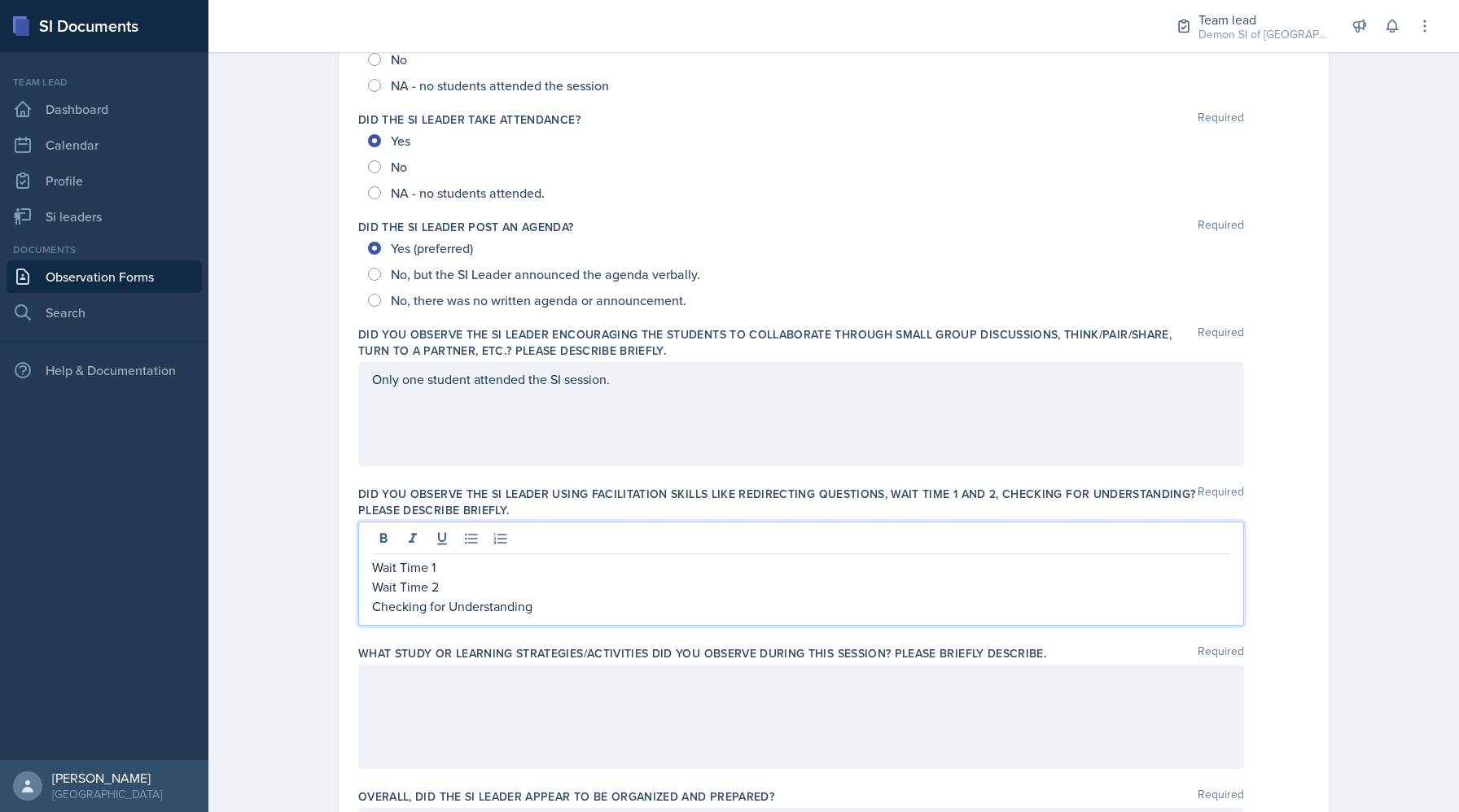
click at [441, 565] on p "Wait Time 1" at bounding box center [801, 567] width 858 height 19
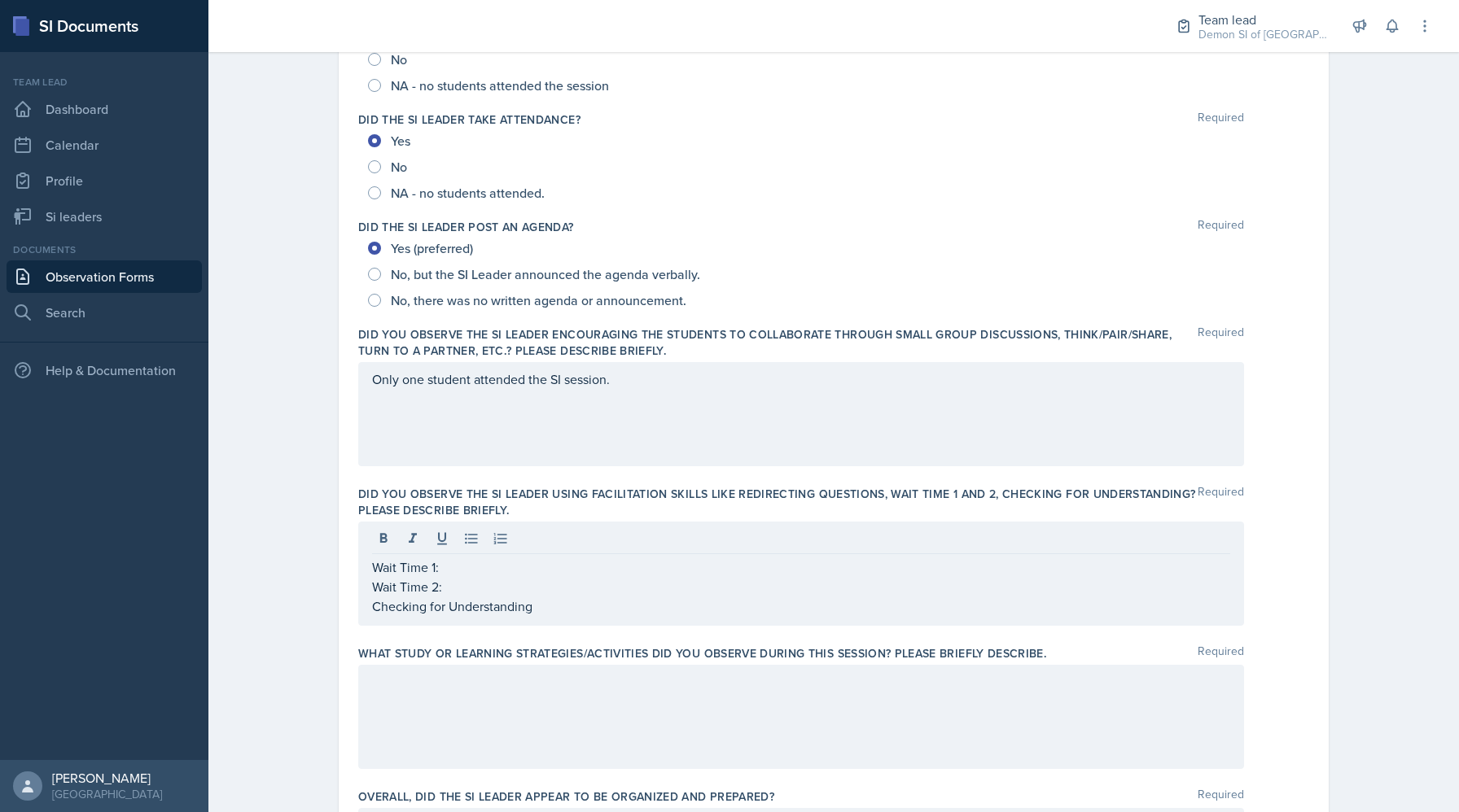
click at [483, 555] on div "Wait Time 1: Wait Time 2: Checking for Understanding" at bounding box center [801, 573] width 885 height 104
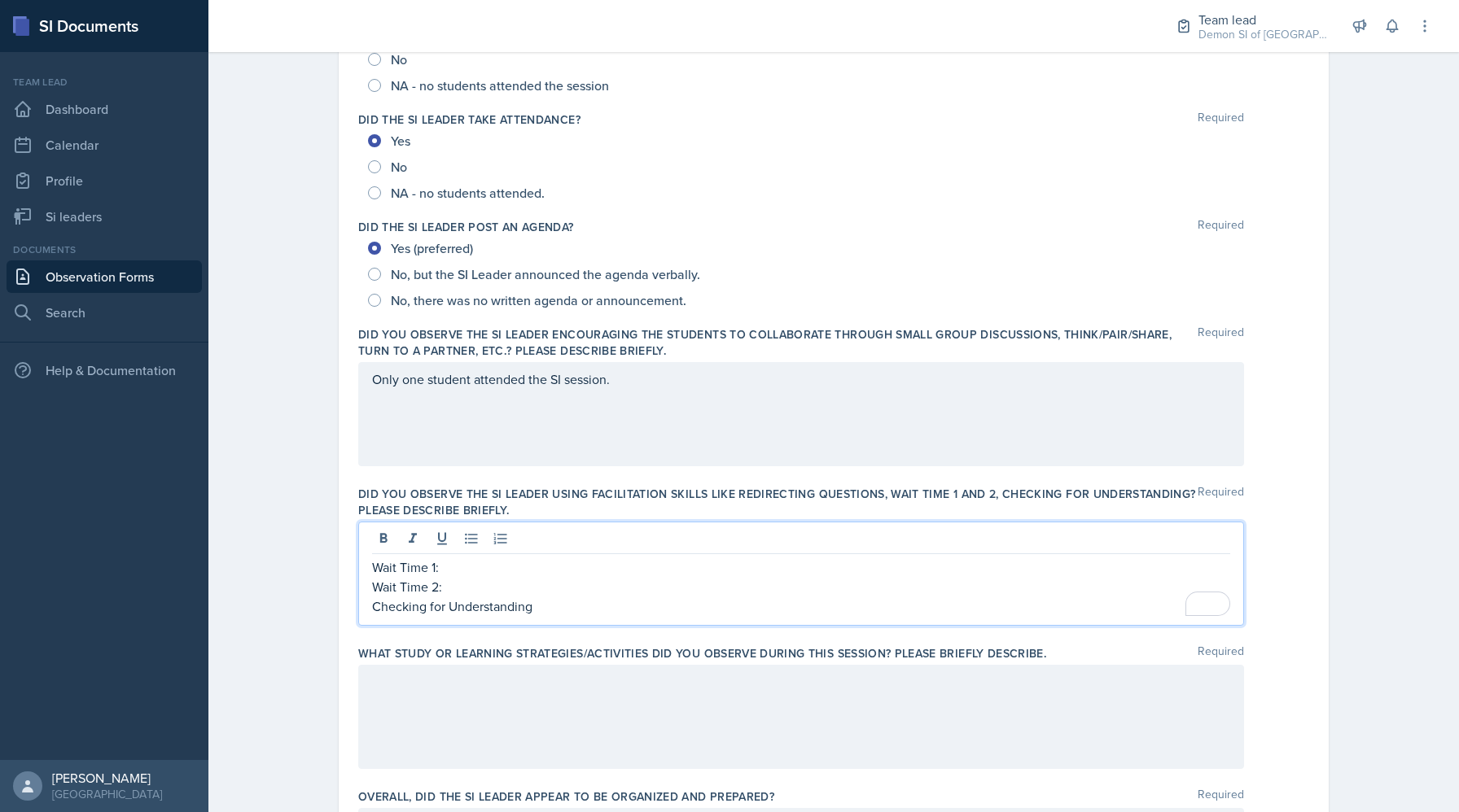
click at [479, 568] on p "Wait Time 1:" at bounding box center [801, 567] width 858 height 19
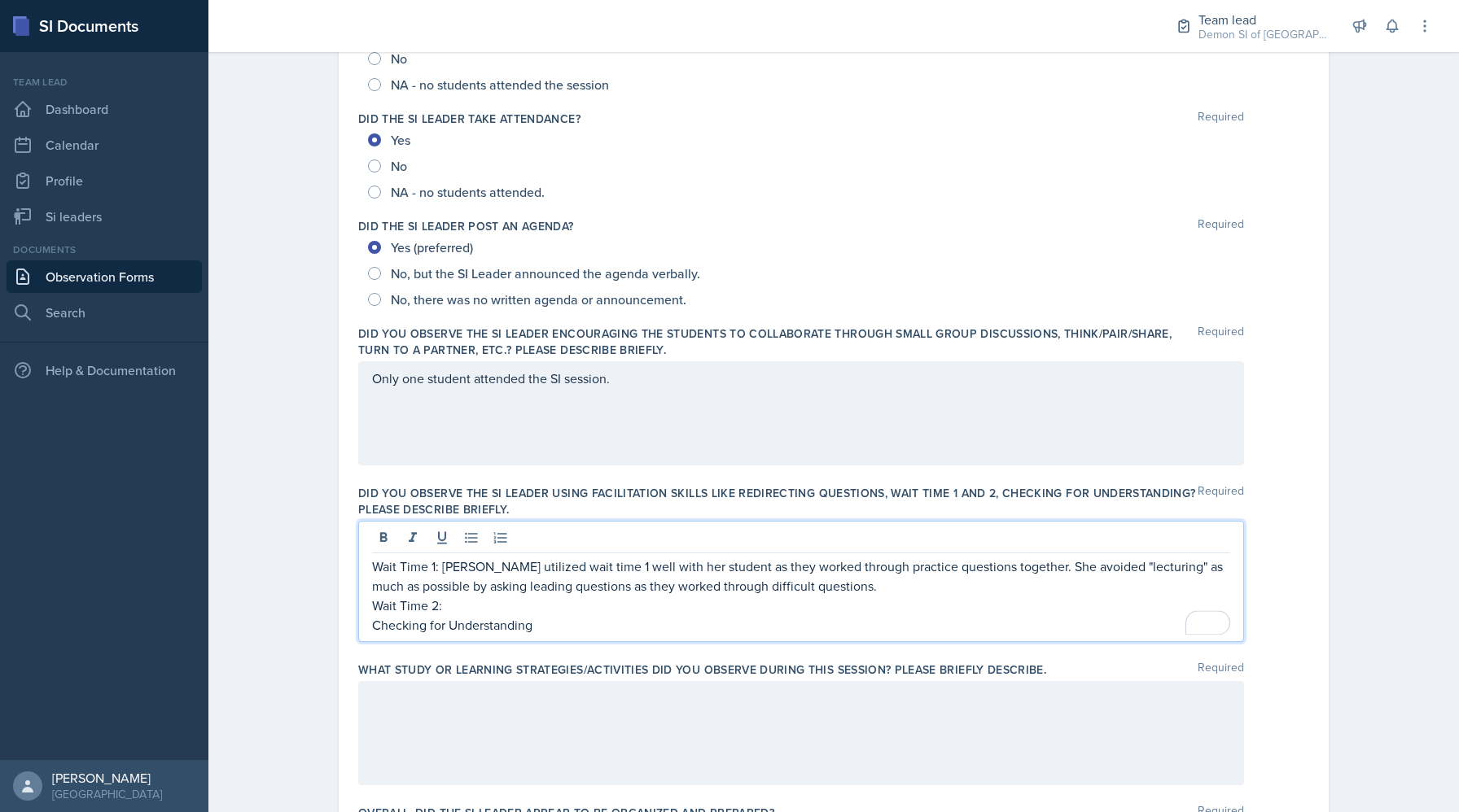
click at [465, 442] on div "Only one student attended the SI session." at bounding box center [801, 414] width 885 height 104
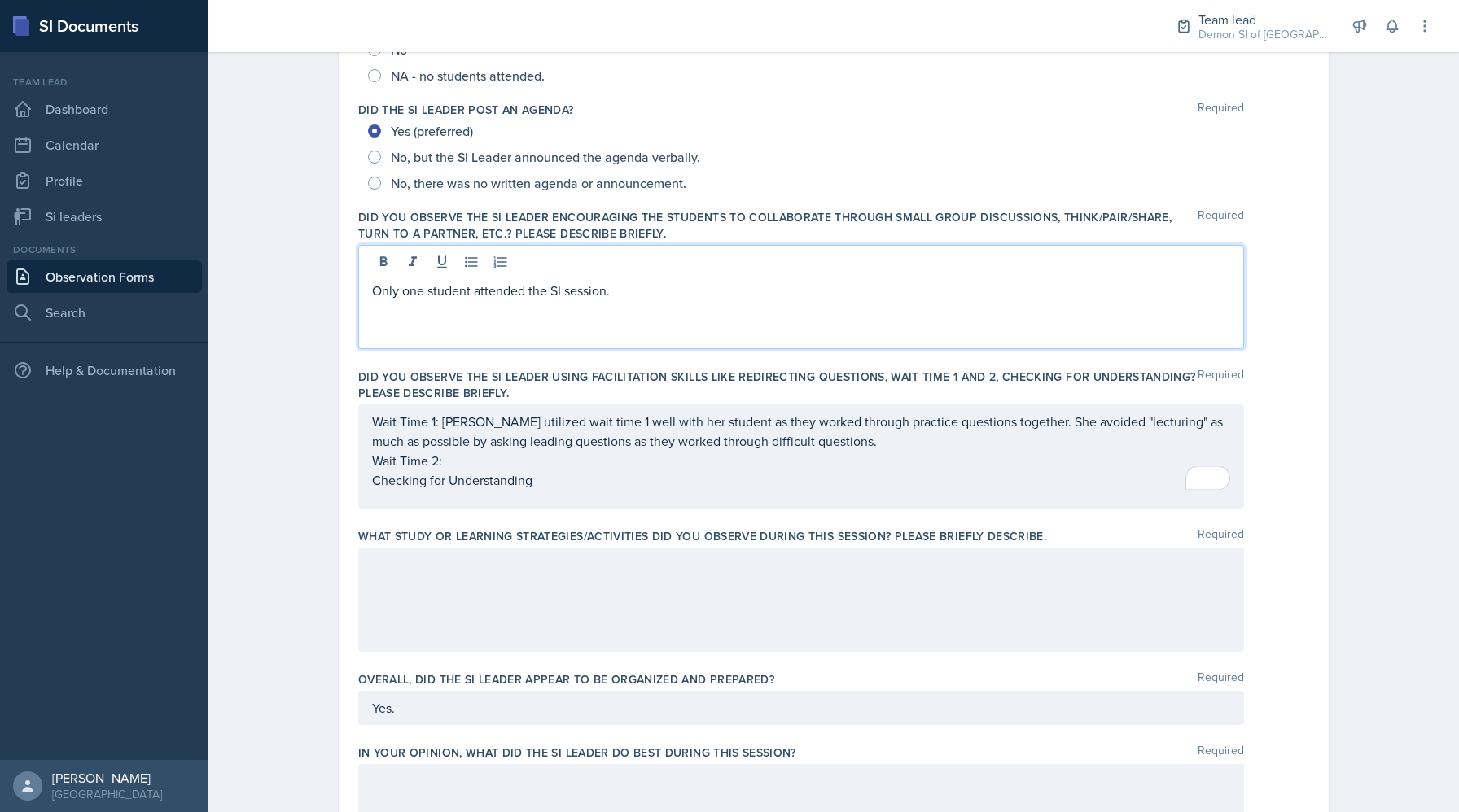
scroll to position [336, 0]
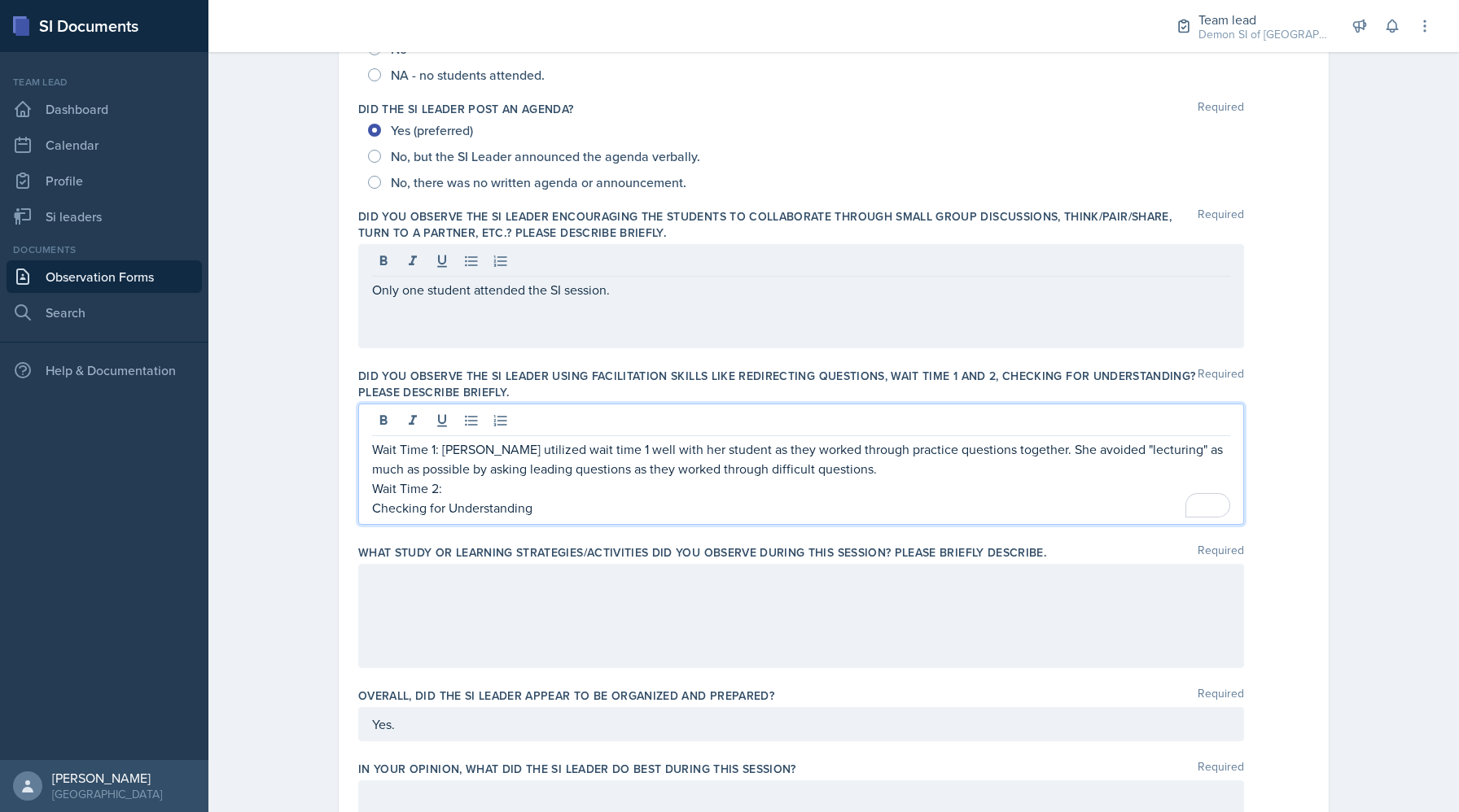
click at [527, 456] on div "Wait Time 1: Elizabeth utilized wait time 1 well with her student as they worke…" at bounding box center [801, 478] width 858 height 78
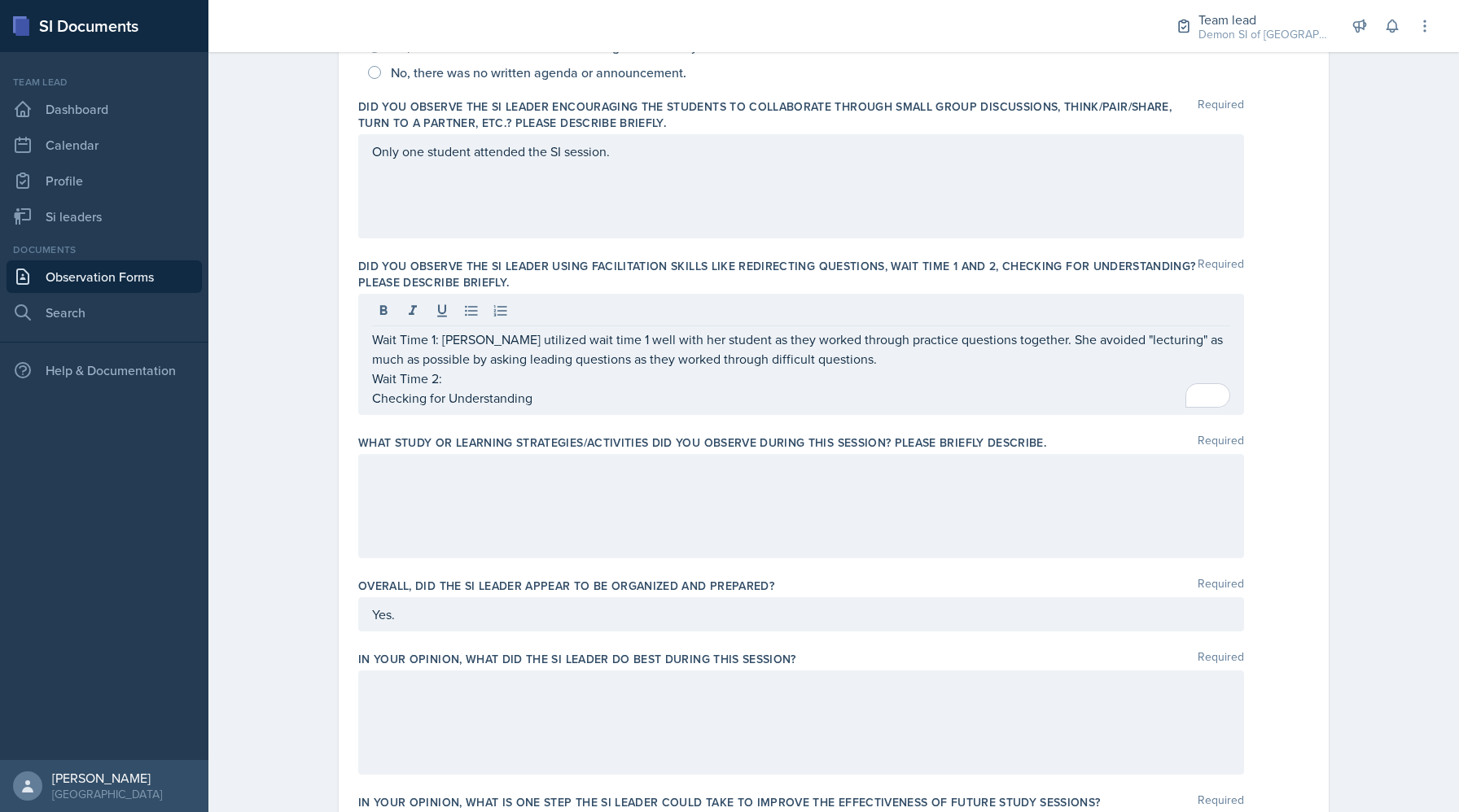
click at [507, 529] on div at bounding box center [801, 506] width 885 height 104
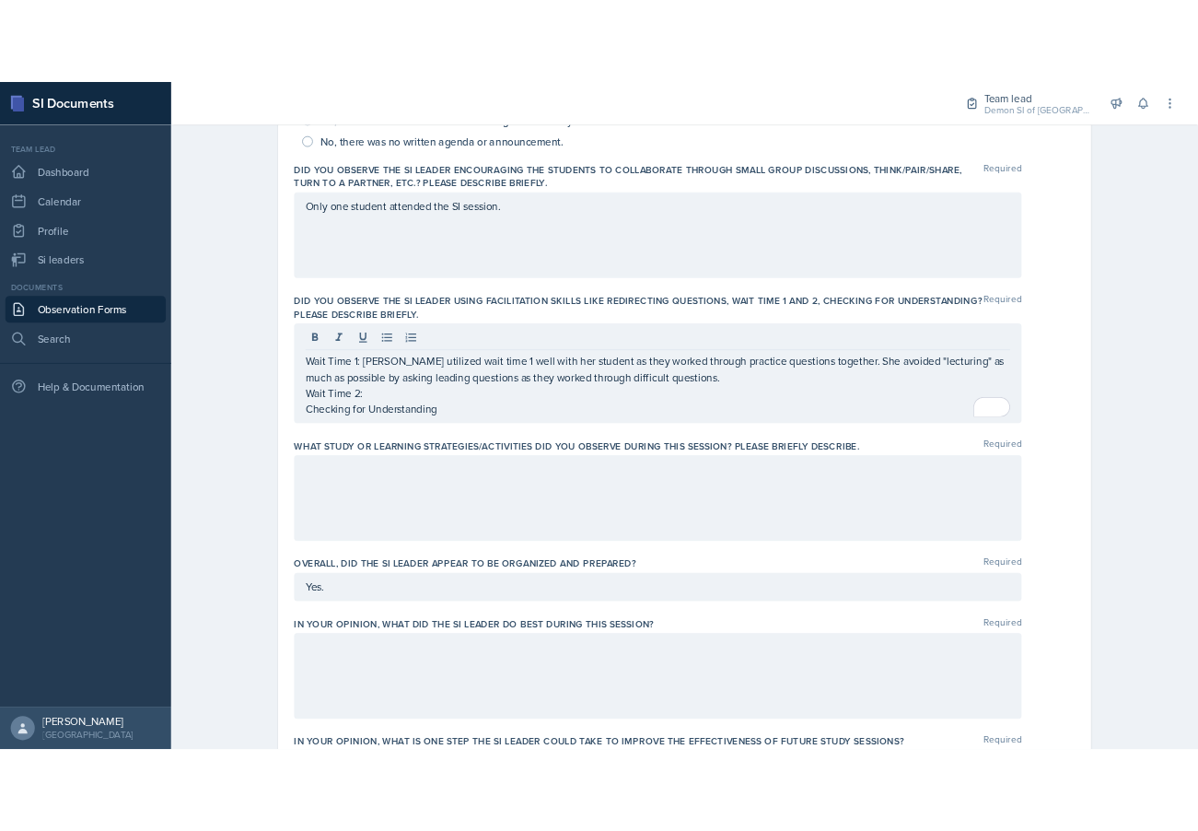
scroll to position [536, 0]
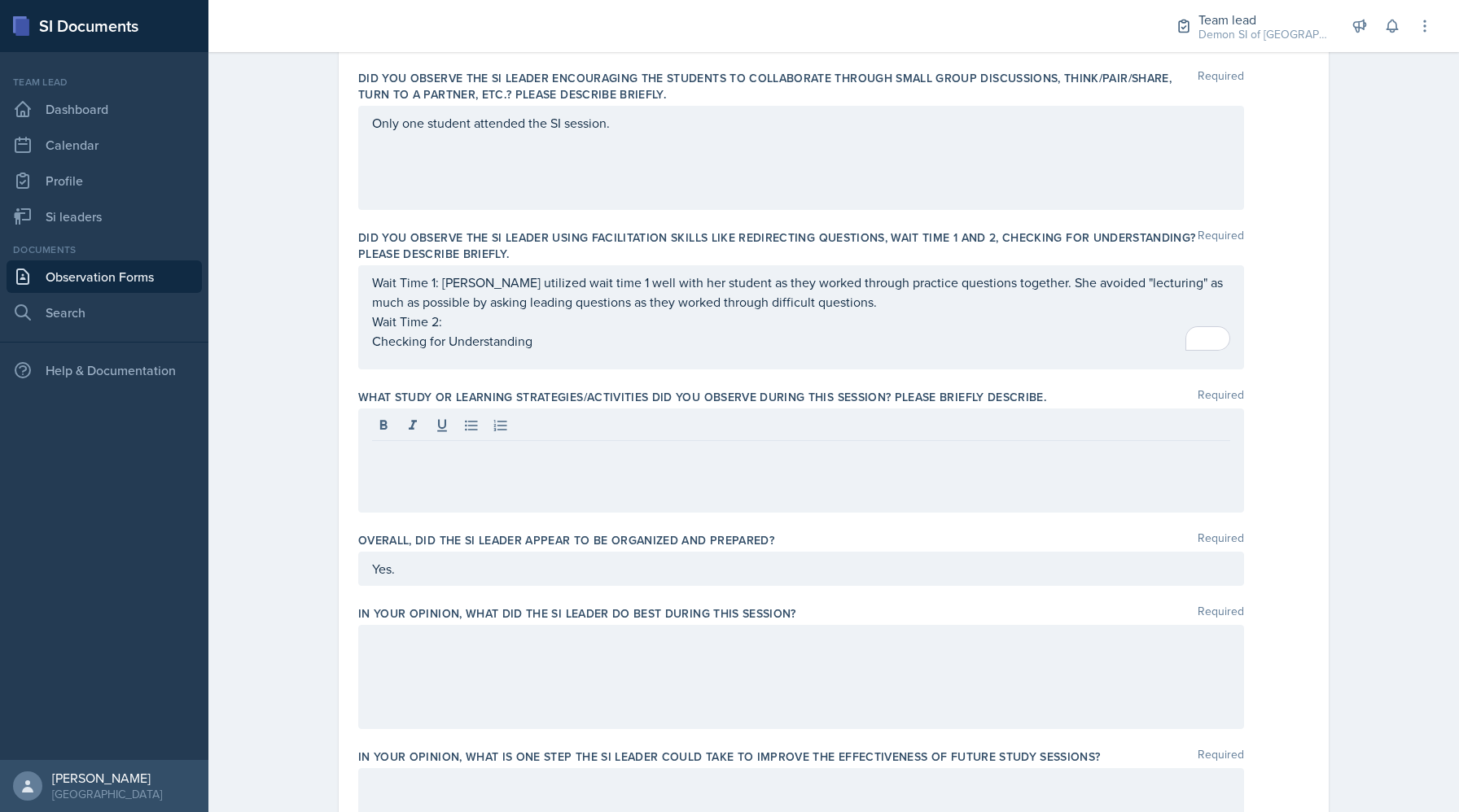
click at [447, 494] on div at bounding box center [801, 460] width 885 height 104
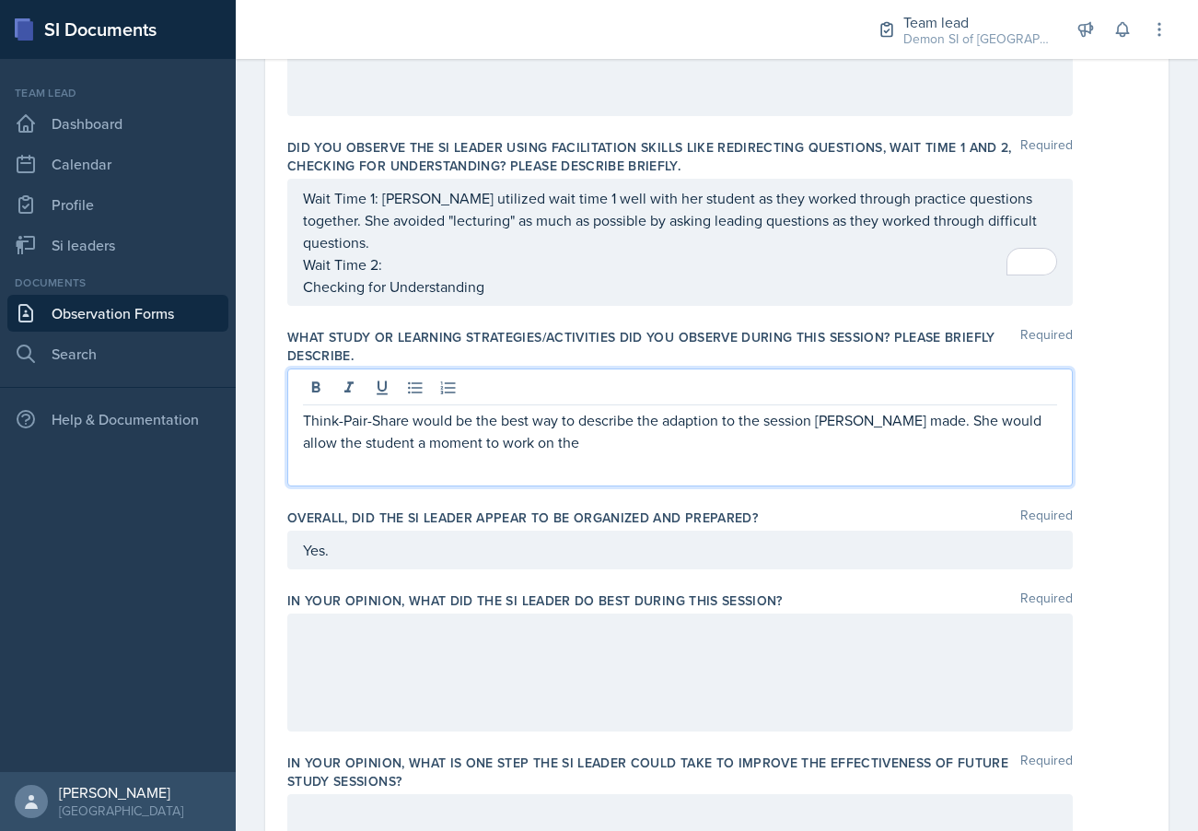
scroll to position [679, 0]
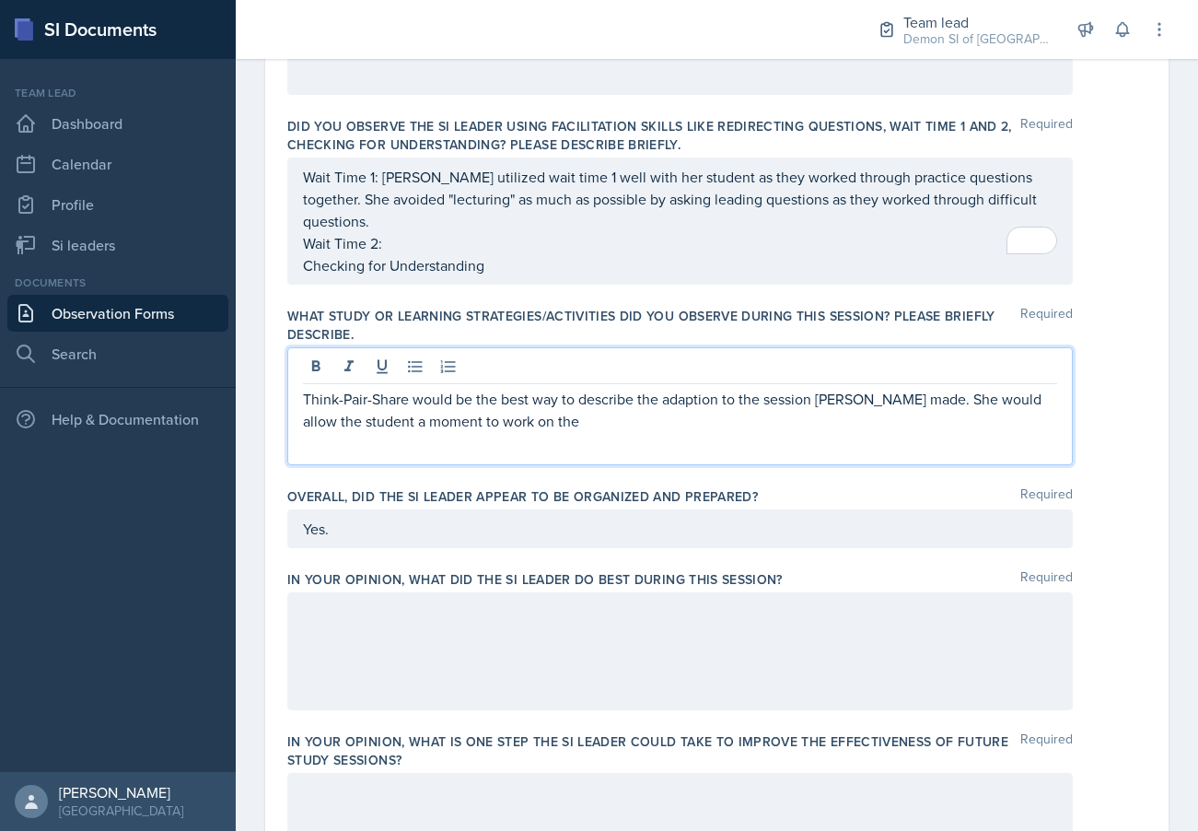
click at [695, 392] on p "Think-Pair-Share would be the best way to describe the adaption to the session …" at bounding box center [680, 410] width 754 height 44
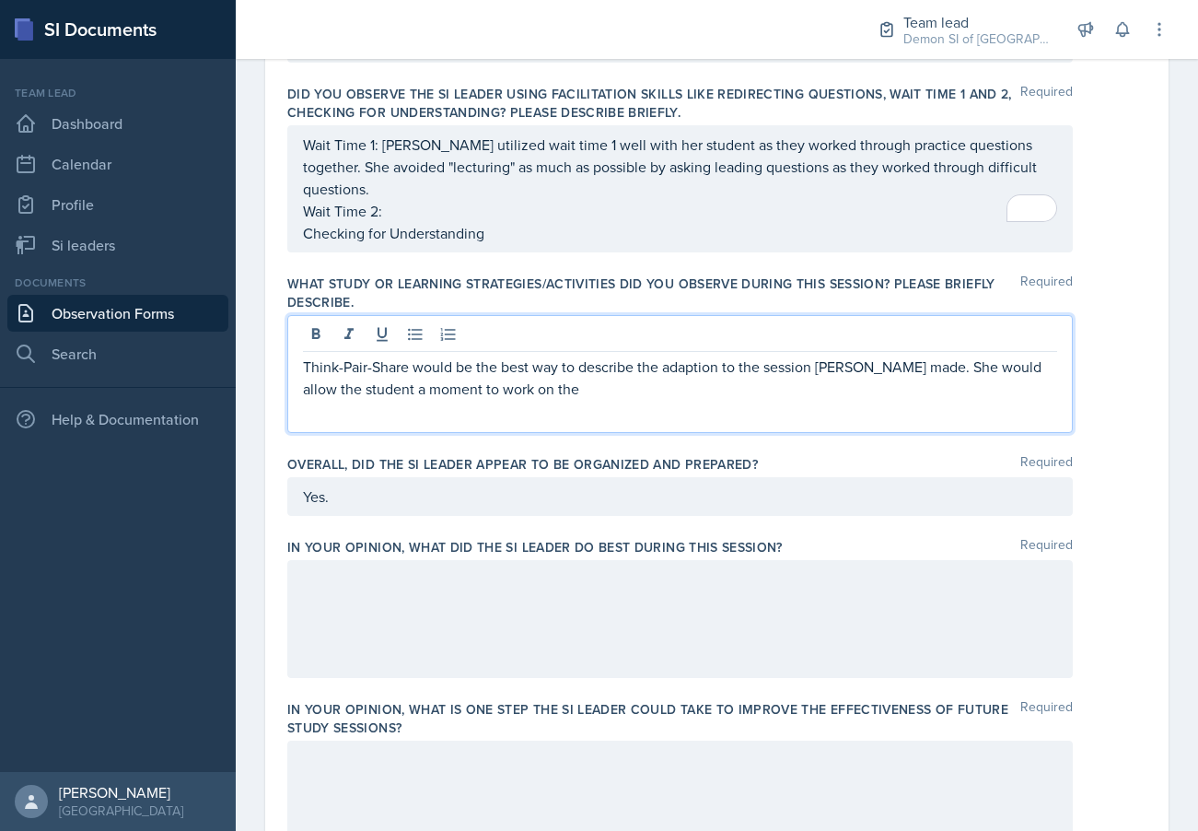
click at [586, 376] on p "Think-Pair-Share would be the best way to describe the adaption to the session …" at bounding box center [680, 378] width 754 height 44
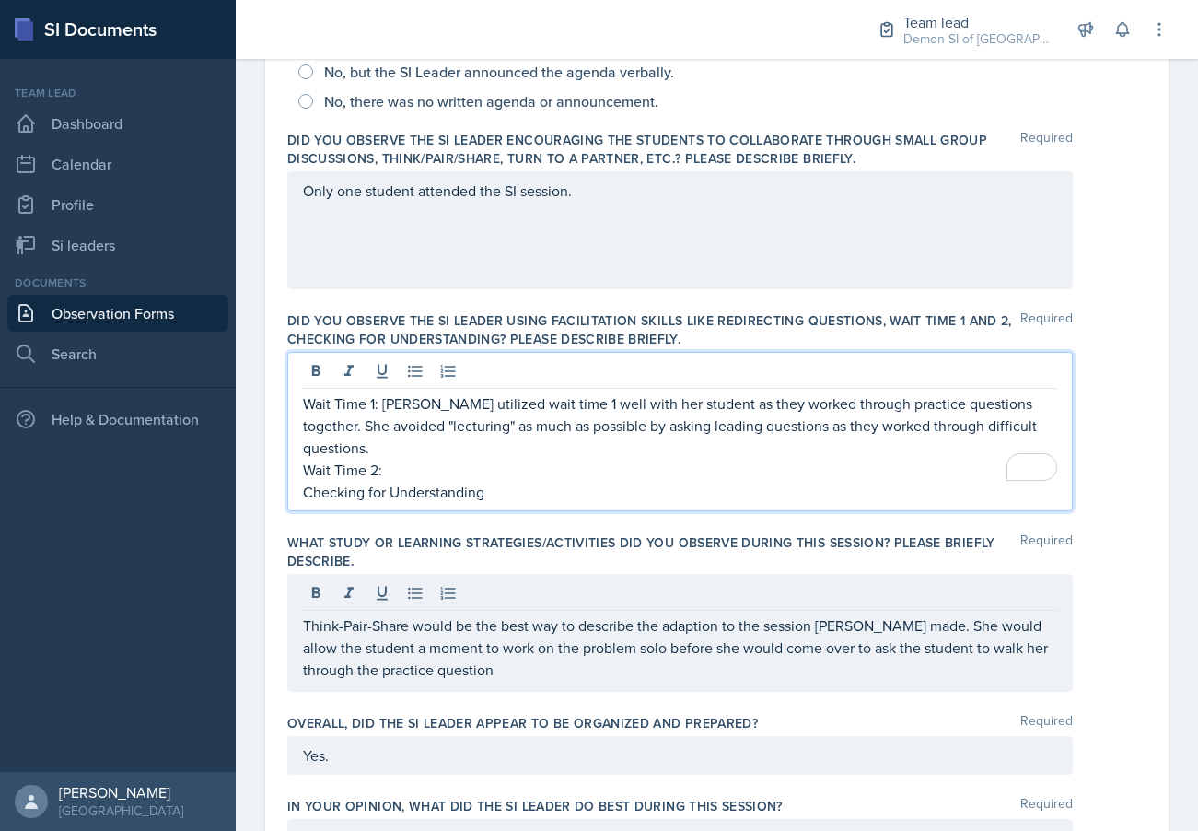
scroll to position [517, 0]
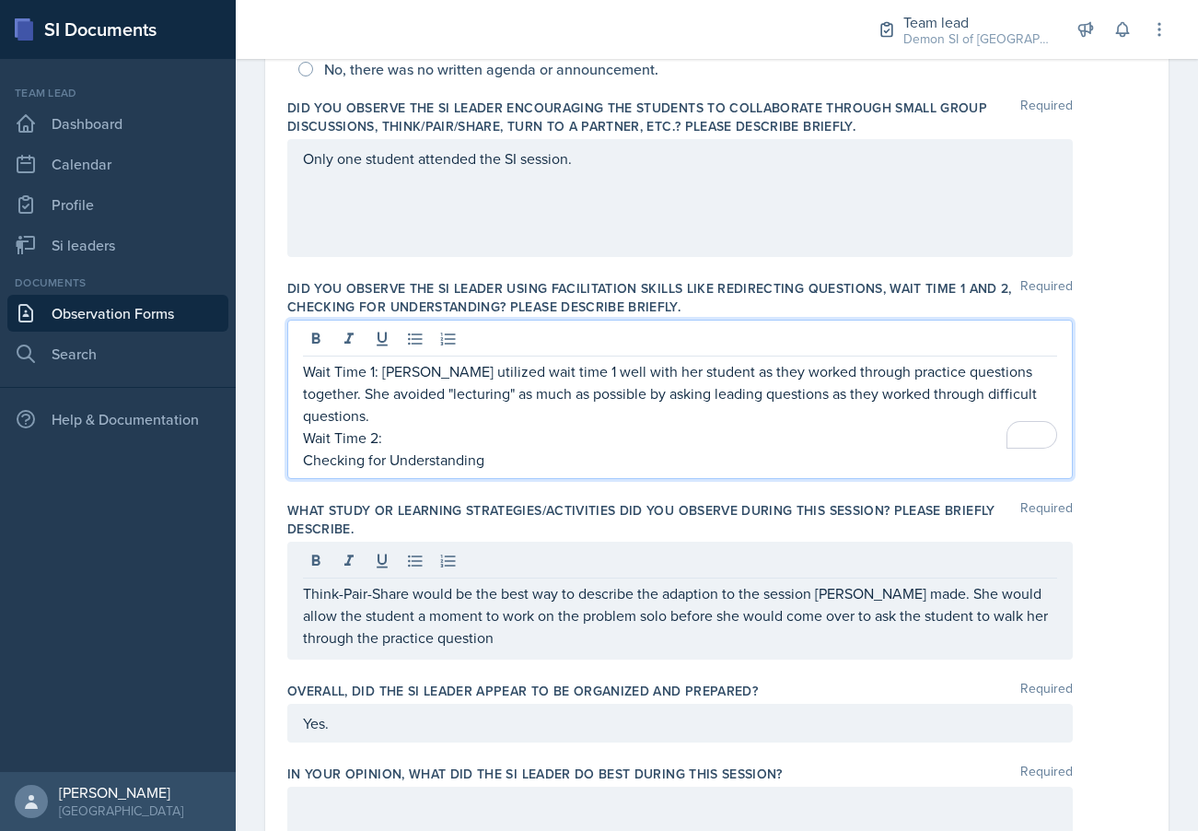
click at [412, 426] on p "Wait Time 2:" at bounding box center [680, 437] width 754 height 22
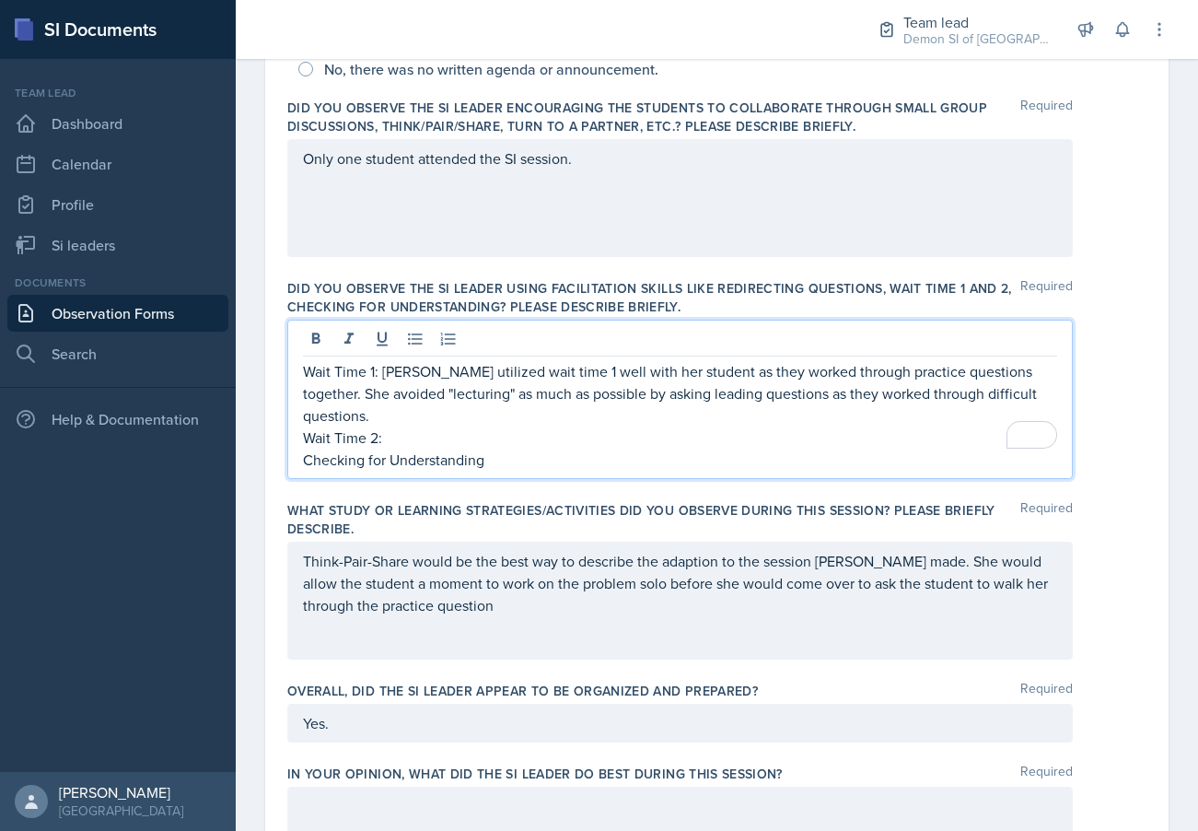
click at [546, 402] on p "Wait Time 1: [PERSON_NAME] utilized wait time 1 well with her student as they w…" at bounding box center [680, 393] width 754 height 66
click at [486, 403] on p "Wait Time 1: [PERSON_NAME] utilized wait time 1 well with her student as they w…" at bounding box center [680, 393] width 754 height 66
click at [451, 426] on p "Wait Time 2:" at bounding box center [680, 437] width 754 height 22
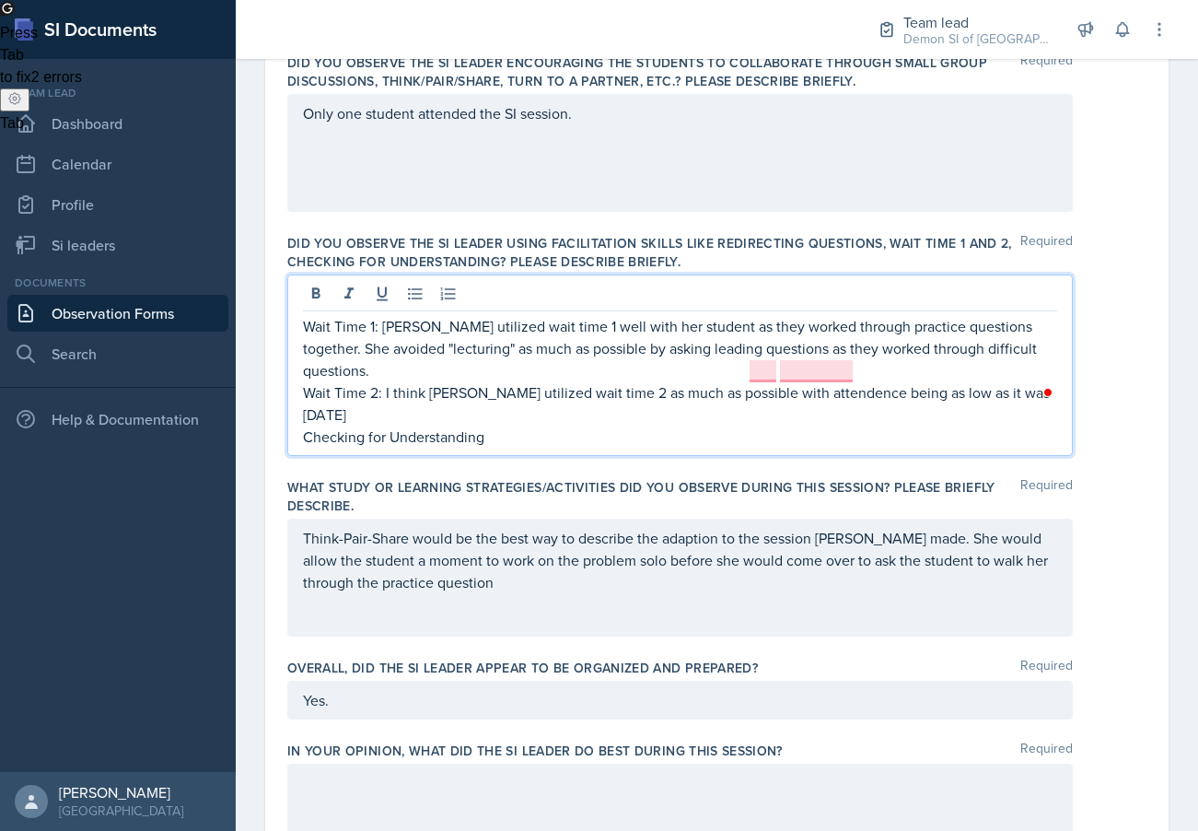
scroll to position [543, 0]
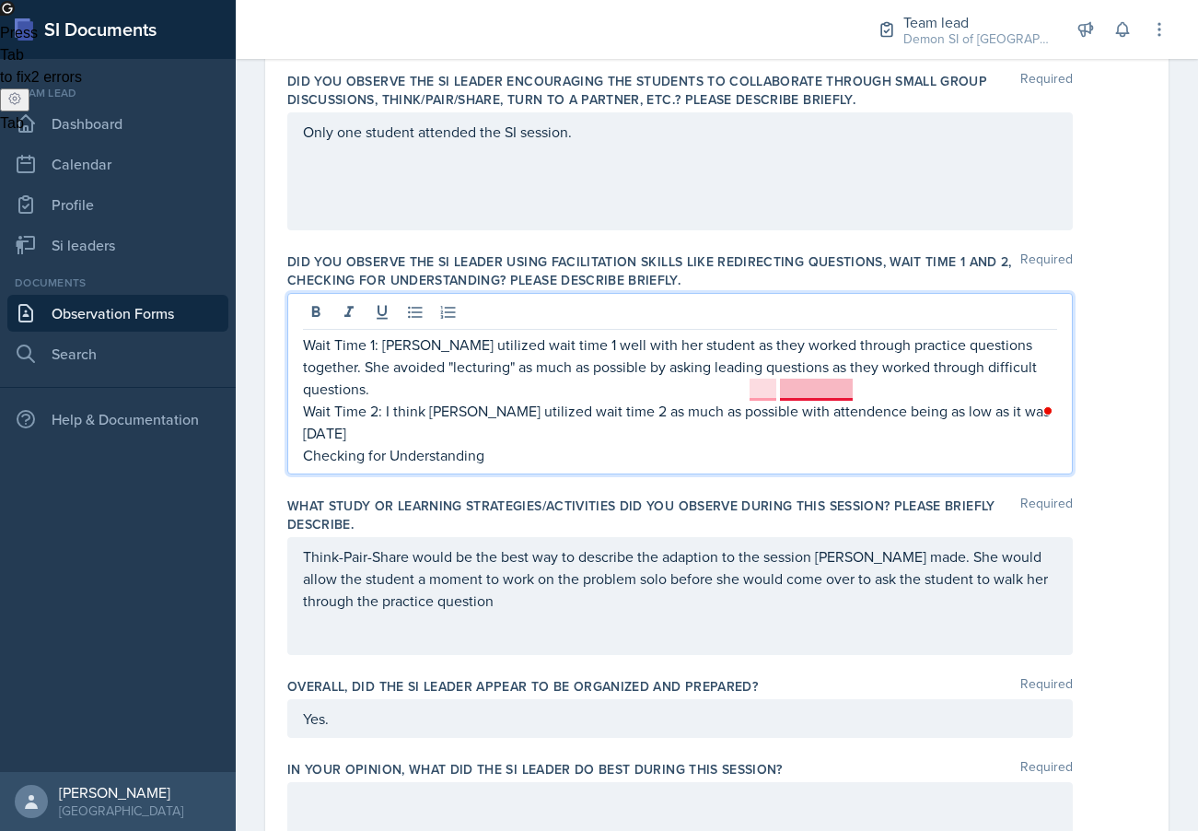
click at [802, 400] on p "Wait Time 2: I think Elizabeth utilized wait time 2 as much as possible with at…" at bounding box center [680, 422] width 754 height 44
click at [759, 400] on p "Wait Time 2: I think Elizabeth utilized wait time 2 as much as possible with at…" at bounding box center [680, 422] width 754 height 44
click at [1065, 393] on div "Wait Time 1: Elizabeth utilized wait time 1 well with her student as they worke…" at bounding box center [680, 383] width 786 height 181
click at [1043, 400] on p "Wait Time 2: I think Elizabeth utilized wait time 2 as much as possible, with a…" at bounding box center [680, 422] width 754 height 44
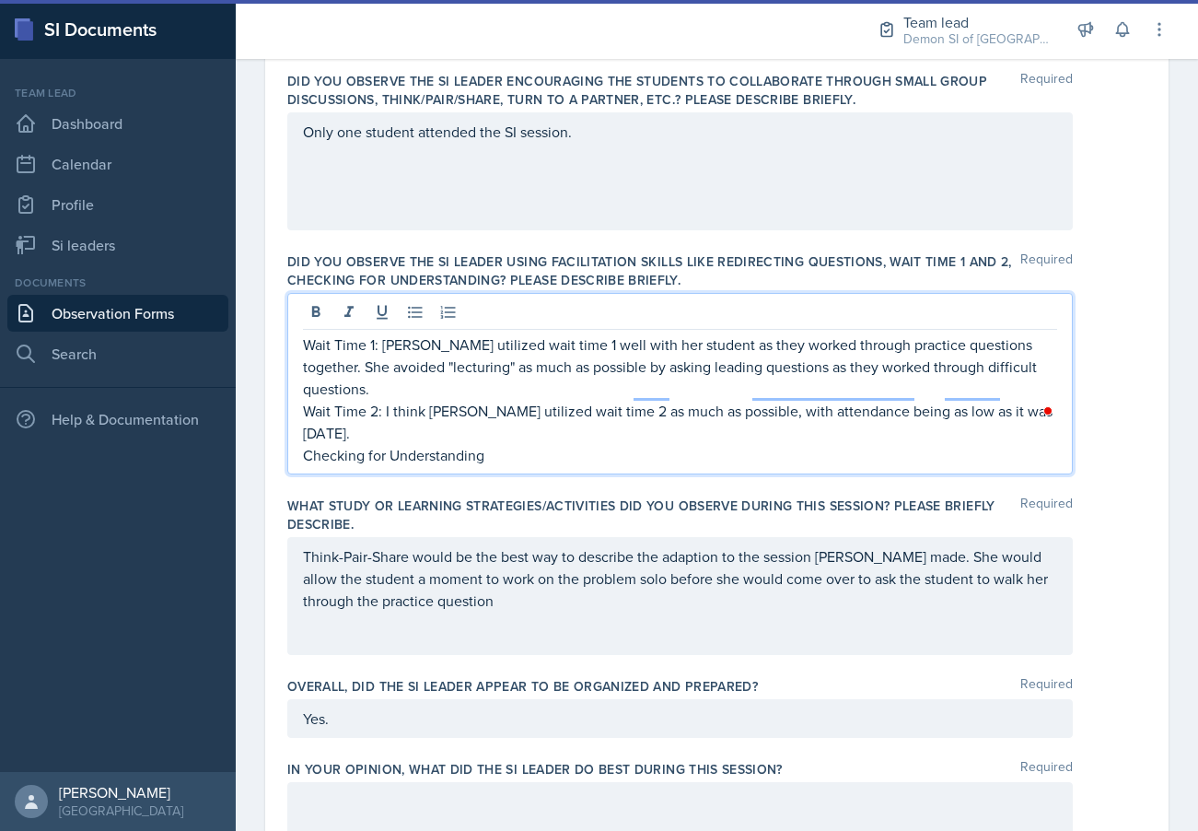
click at [478, 558] on p "Think-Pair-Share would be the best way to describe the adaption to the session …" at bounding box center [680, 578] width 754 height 66
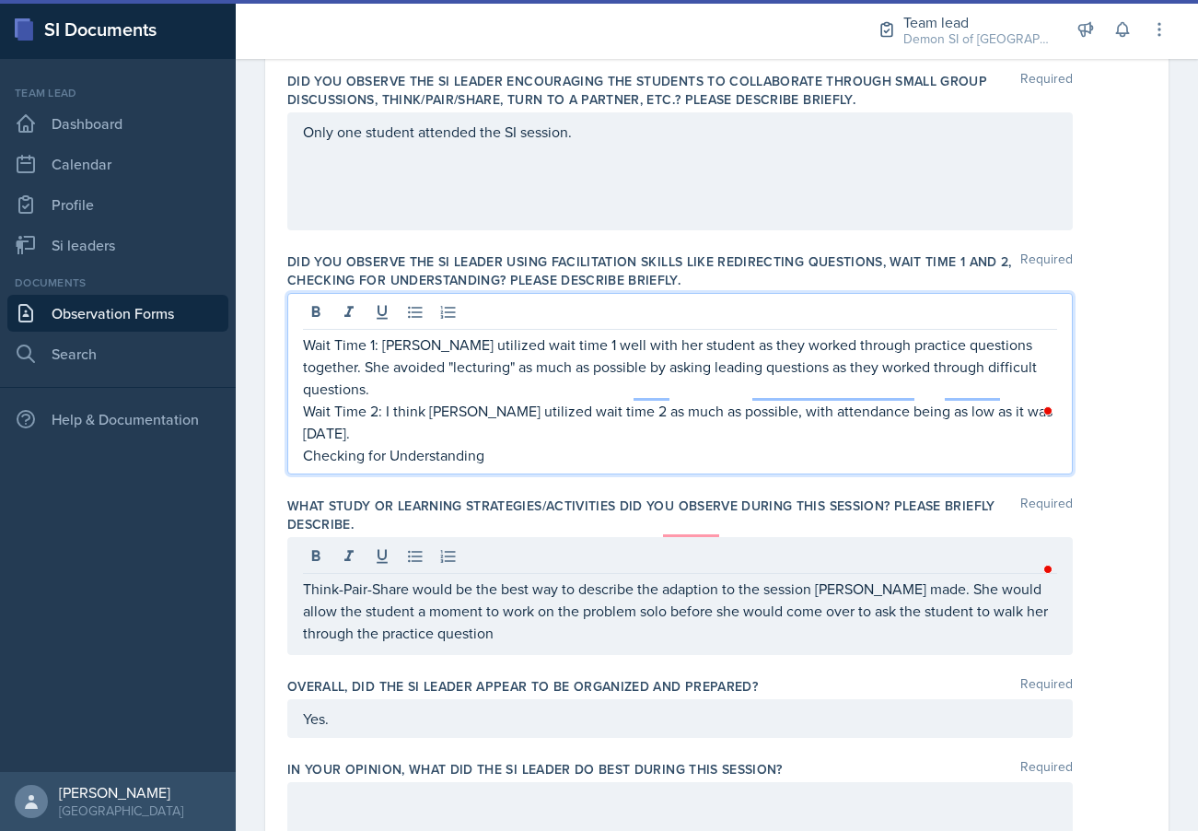
click at [537, 392] on div "Wait Time 1: Elizabeth utilized wait time 1 well with her student as they worke…" at bounding box center [680, 399] width 754 height 133
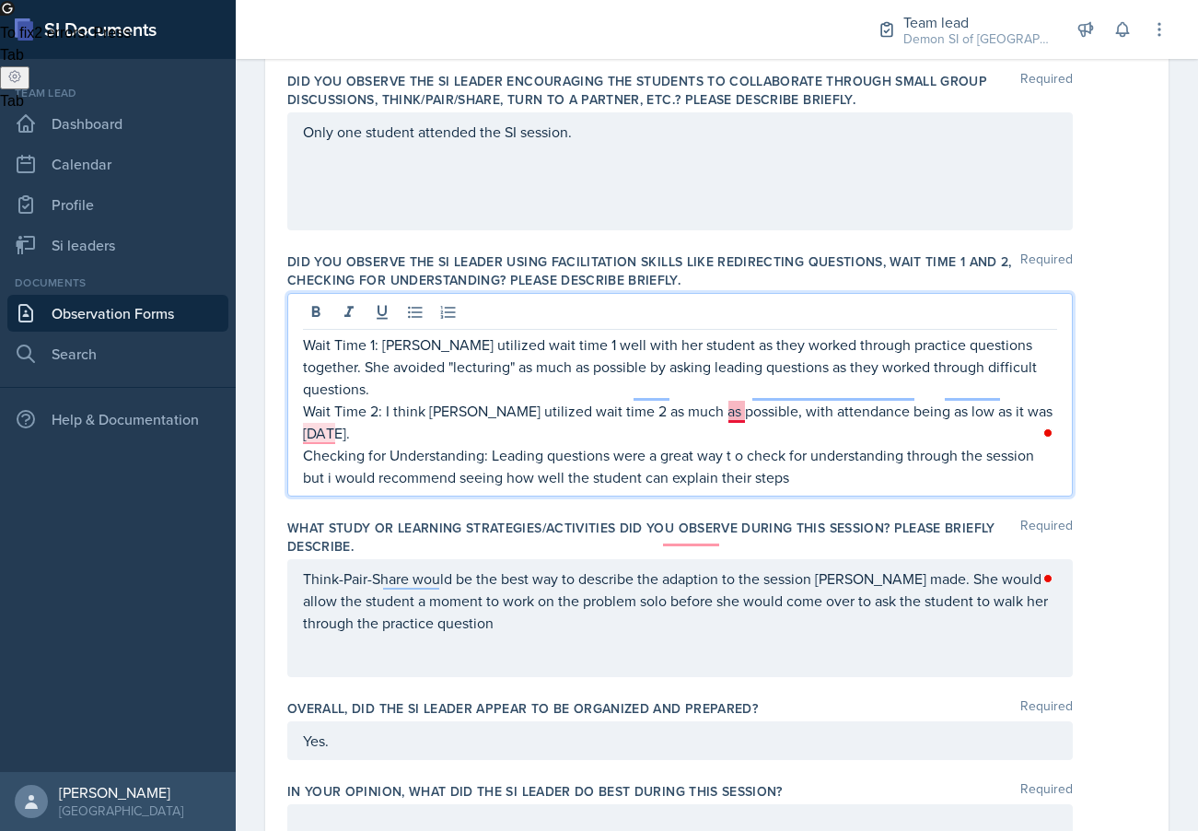
click at [744, 444] on p "Checking for Understanding: Leading questions were a great way t o check for un…" at bounding box center [680, 466] width 754 height 44
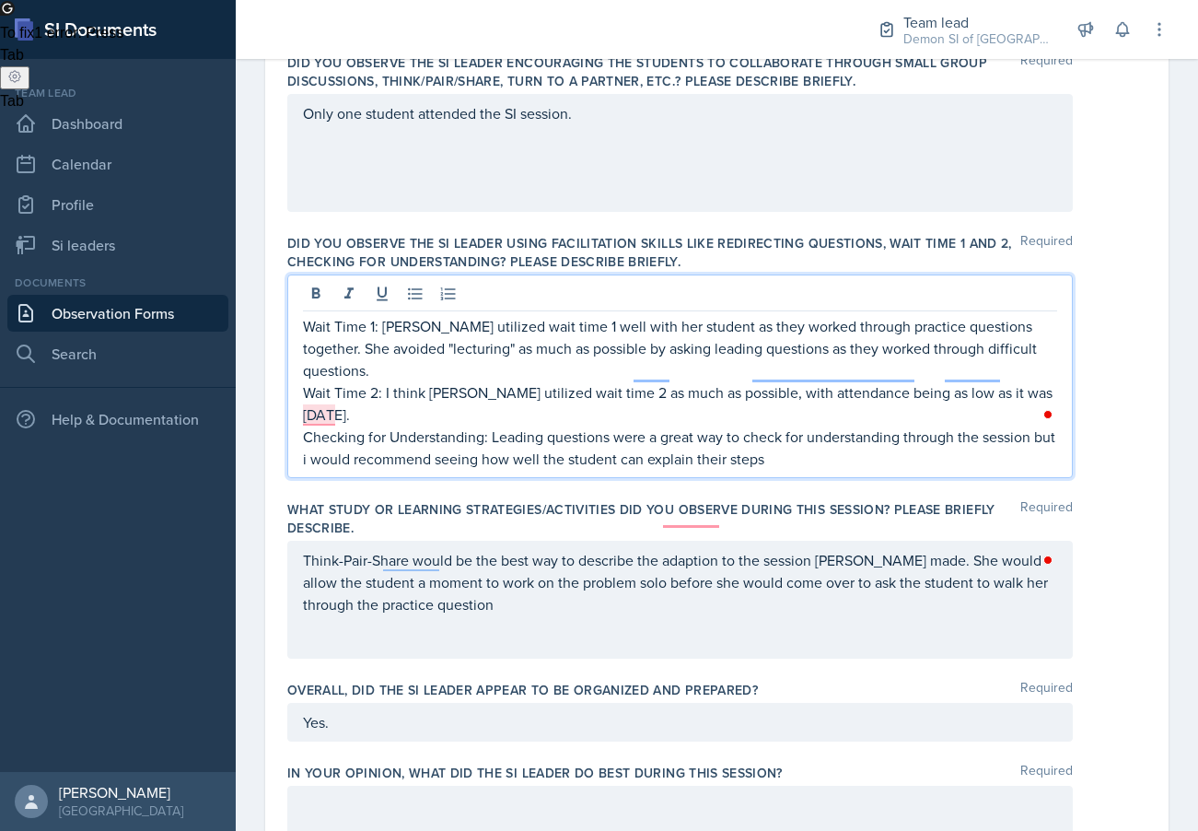
scroll to position [567, 0]
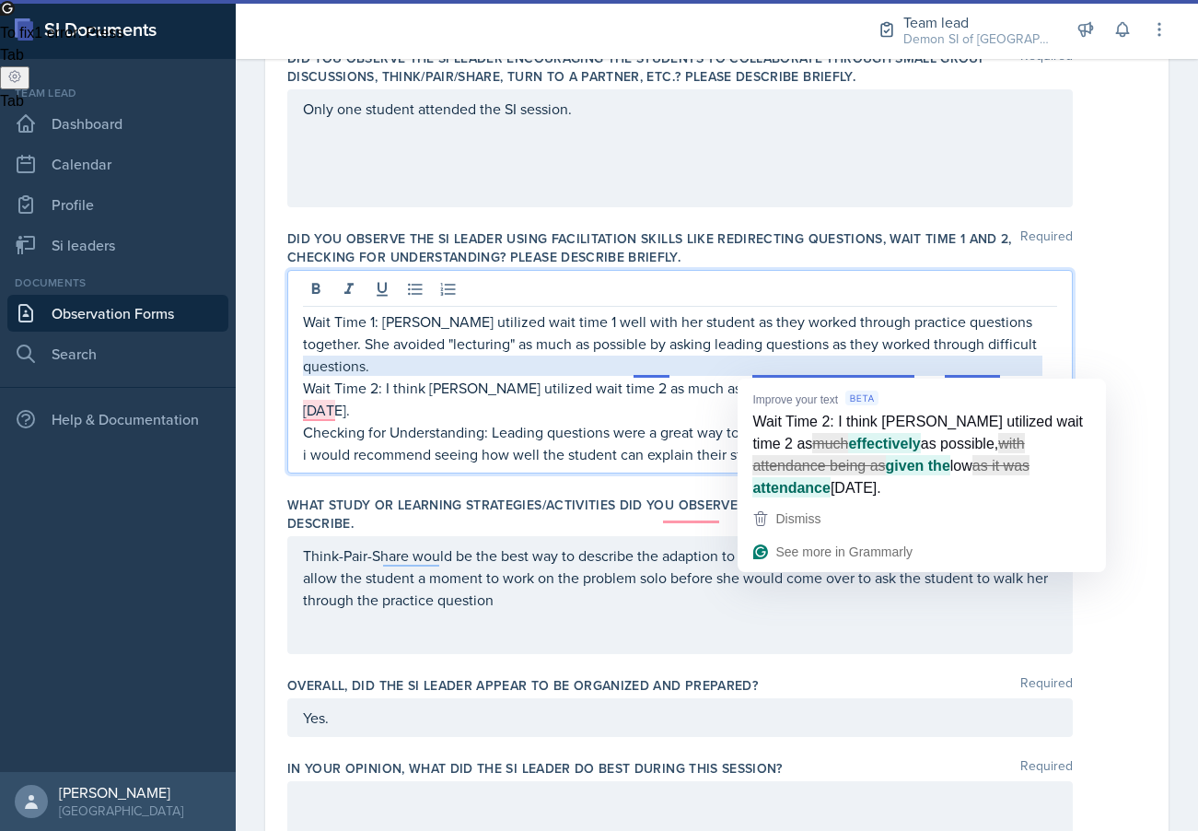
click at [791, 377] on p "Wait Time 2: I think [PERSON_NAME] utilized wait time 2 as much as possible, wi…" at bounding box center [680, 399] width 754 height 44
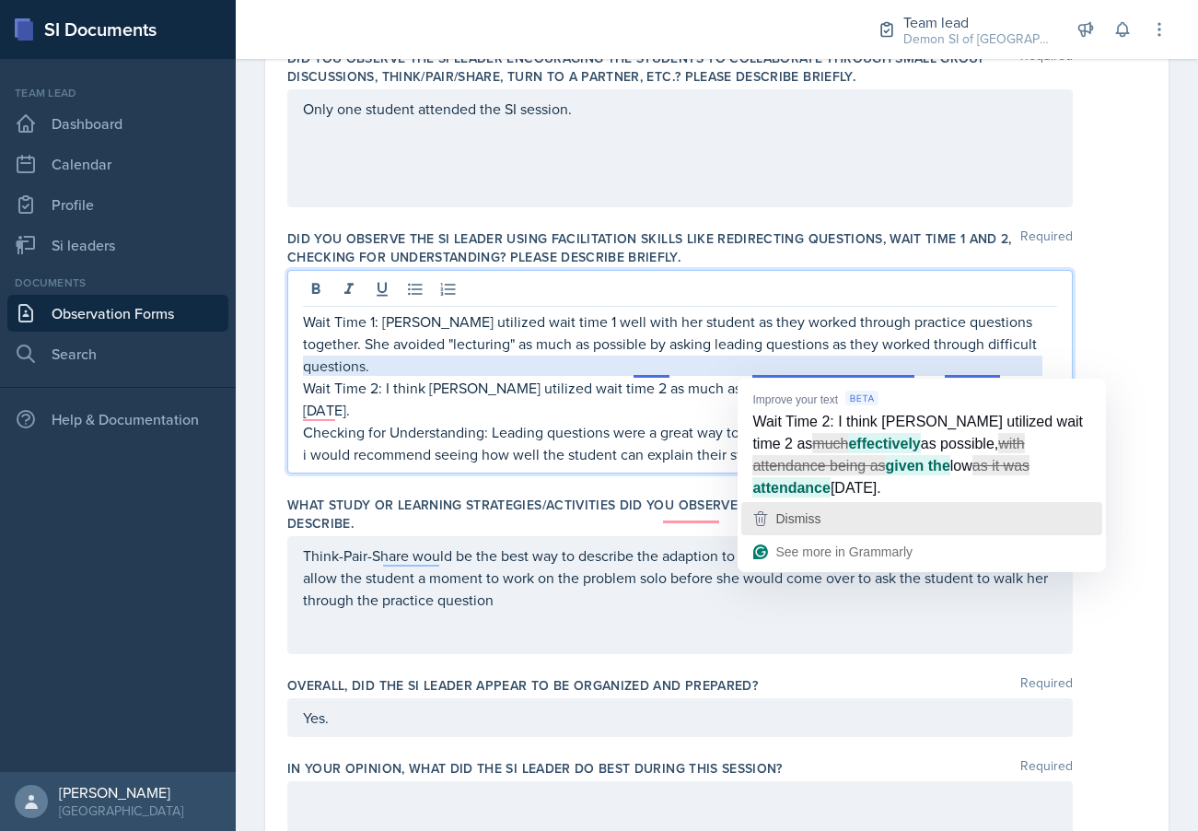
click at [796, 514] on span "Dismiss" at bounding box center [798, 518] width 45 height 15
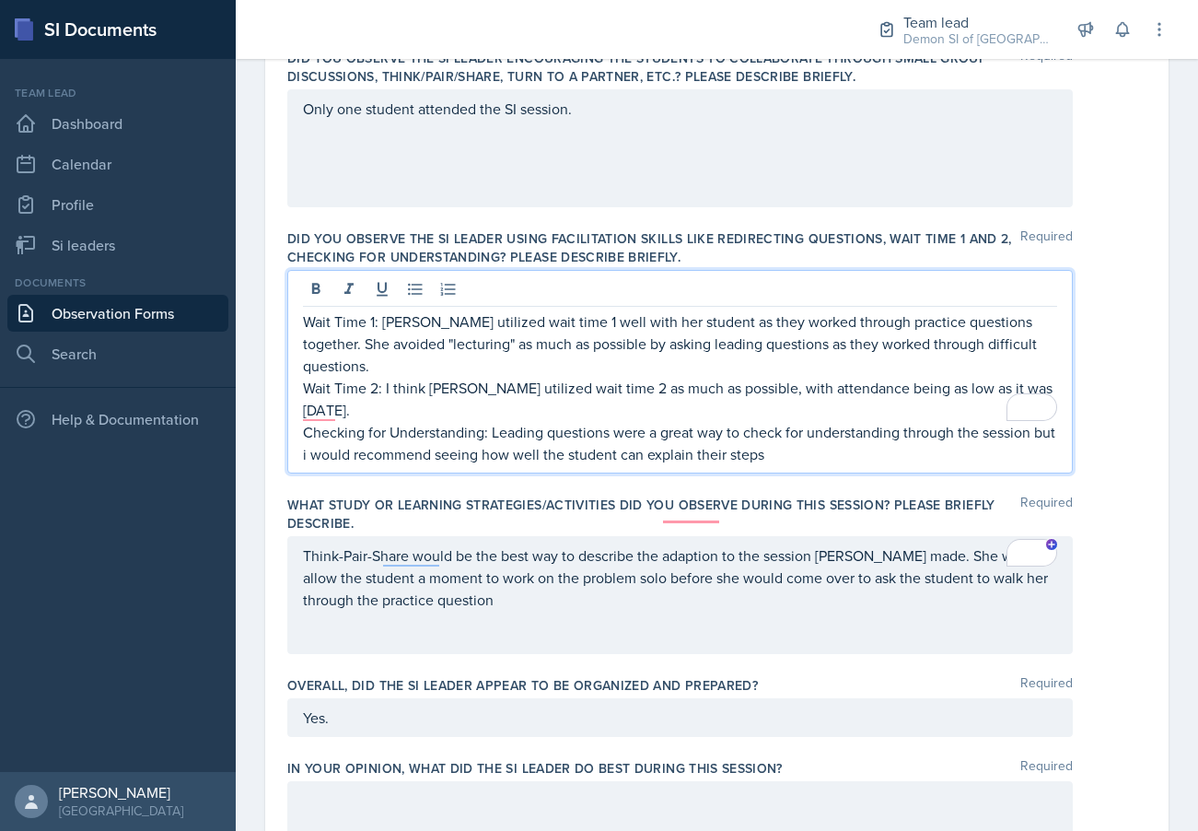
click at [748, 377] on p "Wait Time 2: I think [PERSON_NAME] utilized wait time 2 as much as possible, wi…" at bounding box center [680, 399] width 754 height 44
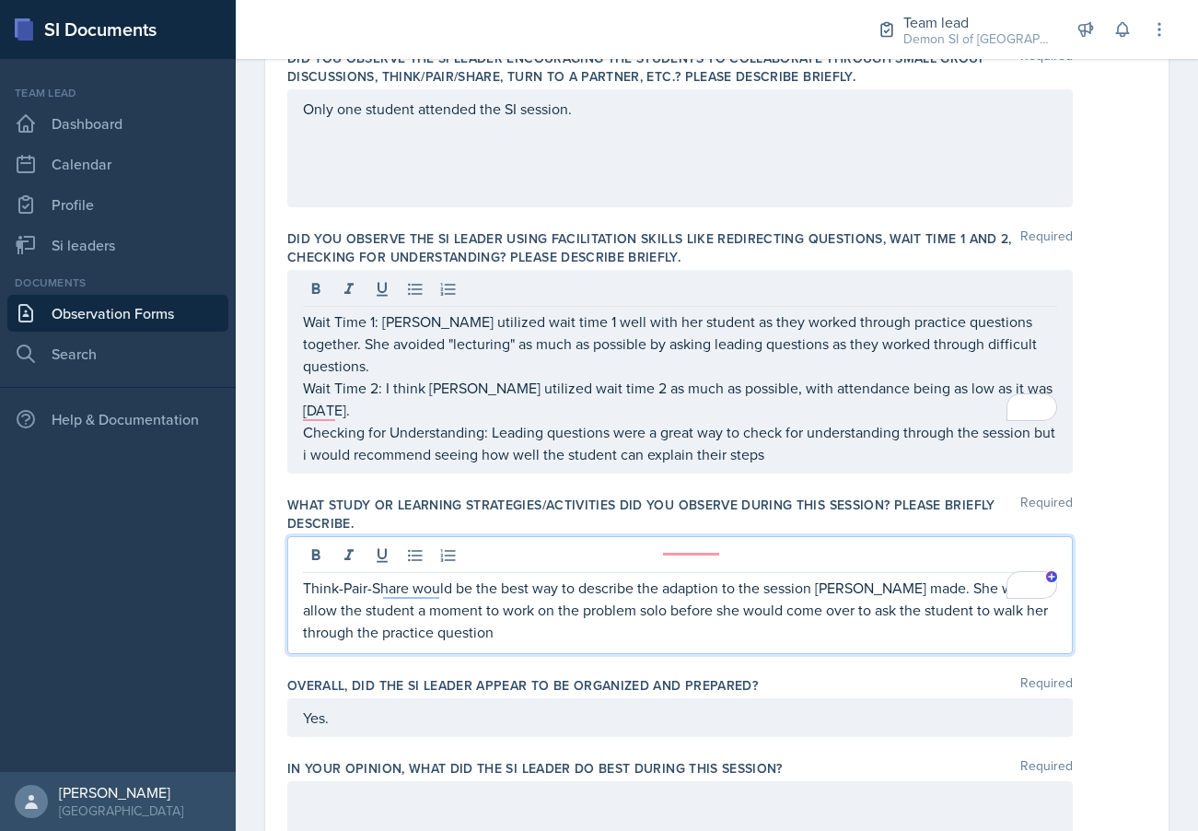
click at [699, 536] on div "Think-Pair-Share would be the best way to describe the adaption to the session …" at bounding box center [680, 595] width 786 height 118
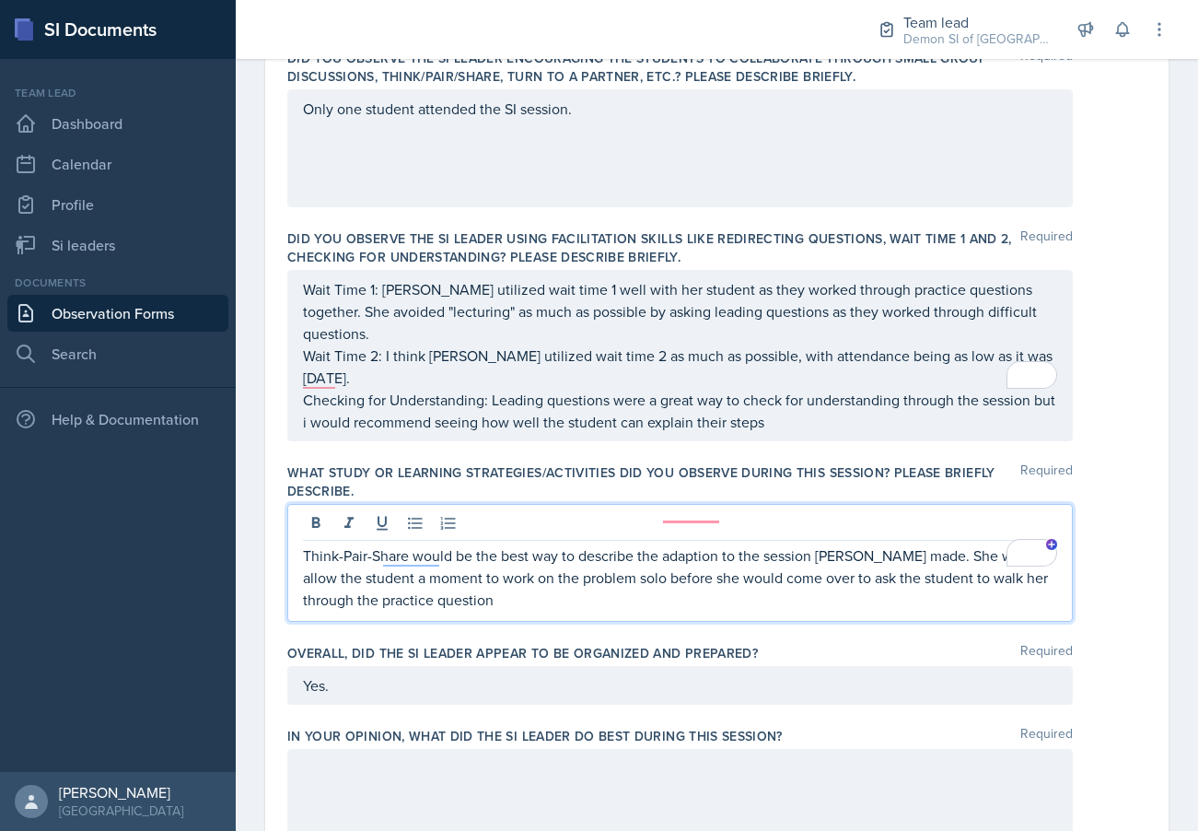
scroll to position [534, 0]
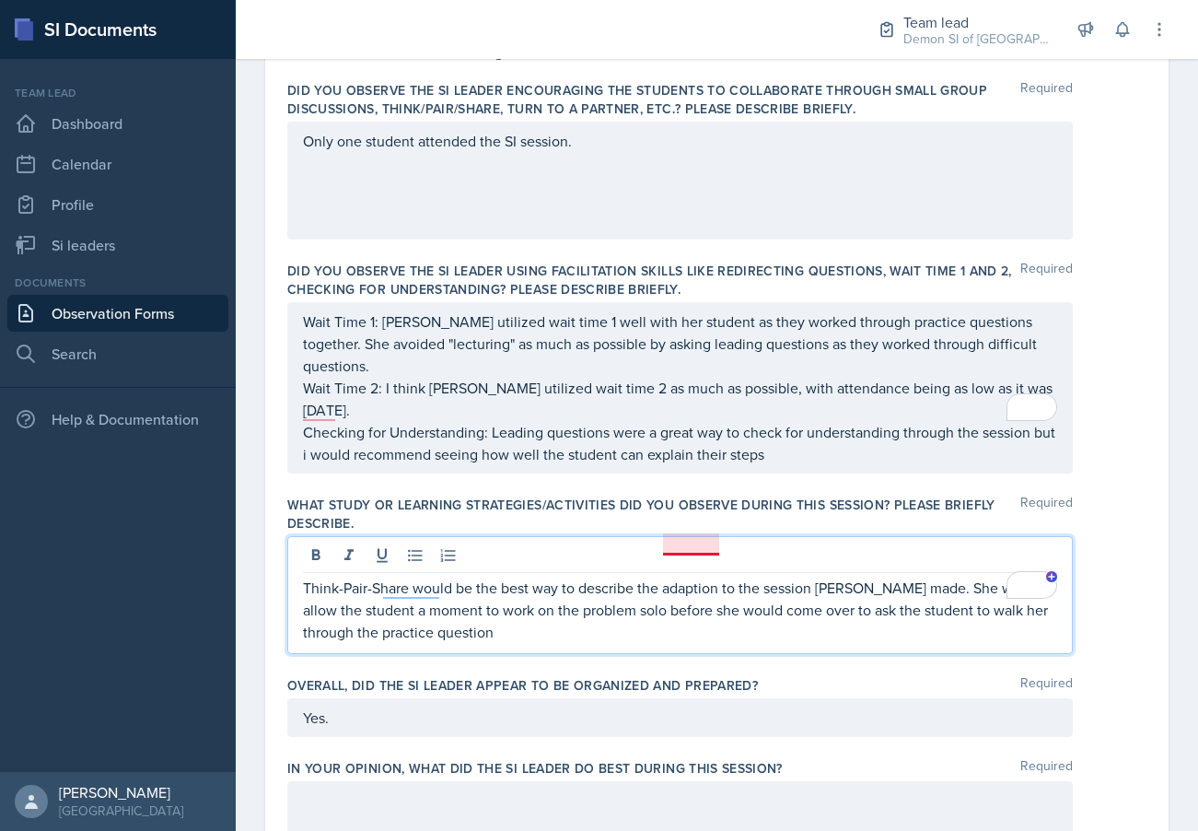
click at [703, 577] on p "Think-Pair-Share would be the best way to describe the adaption to the session …" at bounding box center [680, 610] width 754 height 66
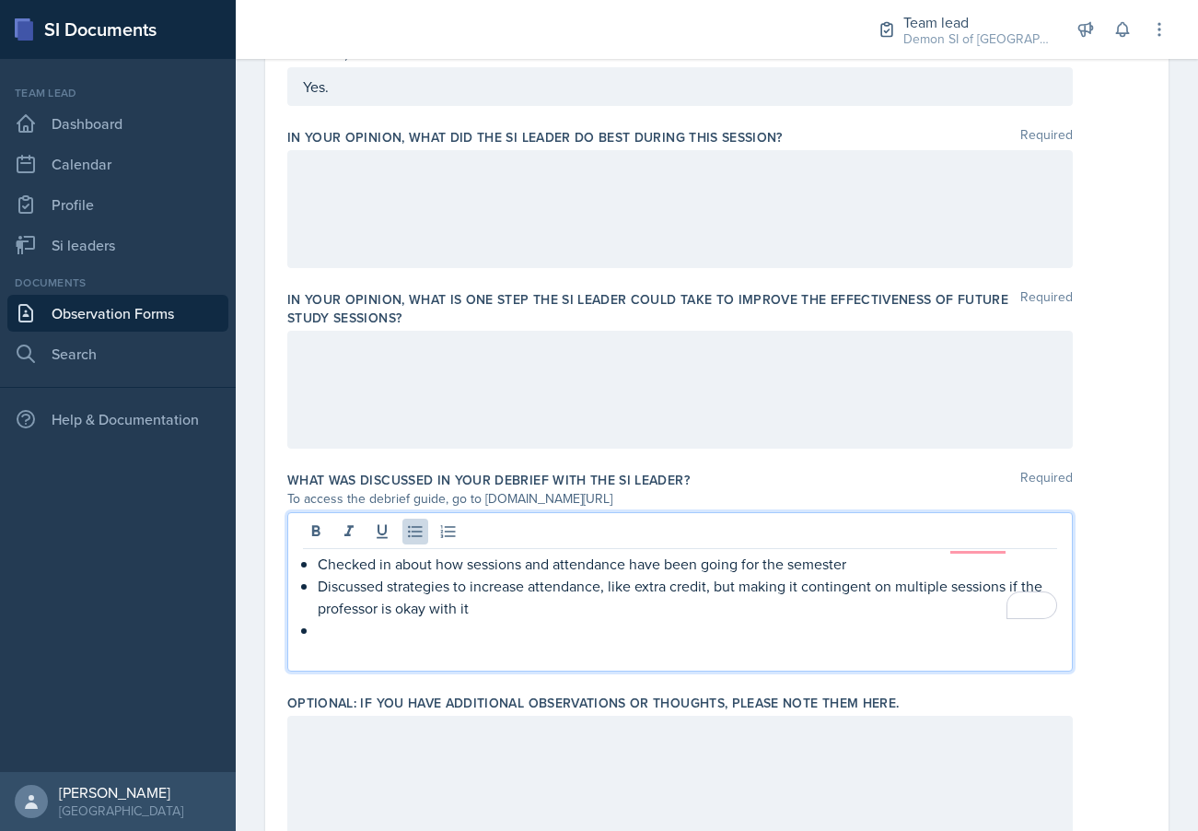
scroll to position [1198, 0]
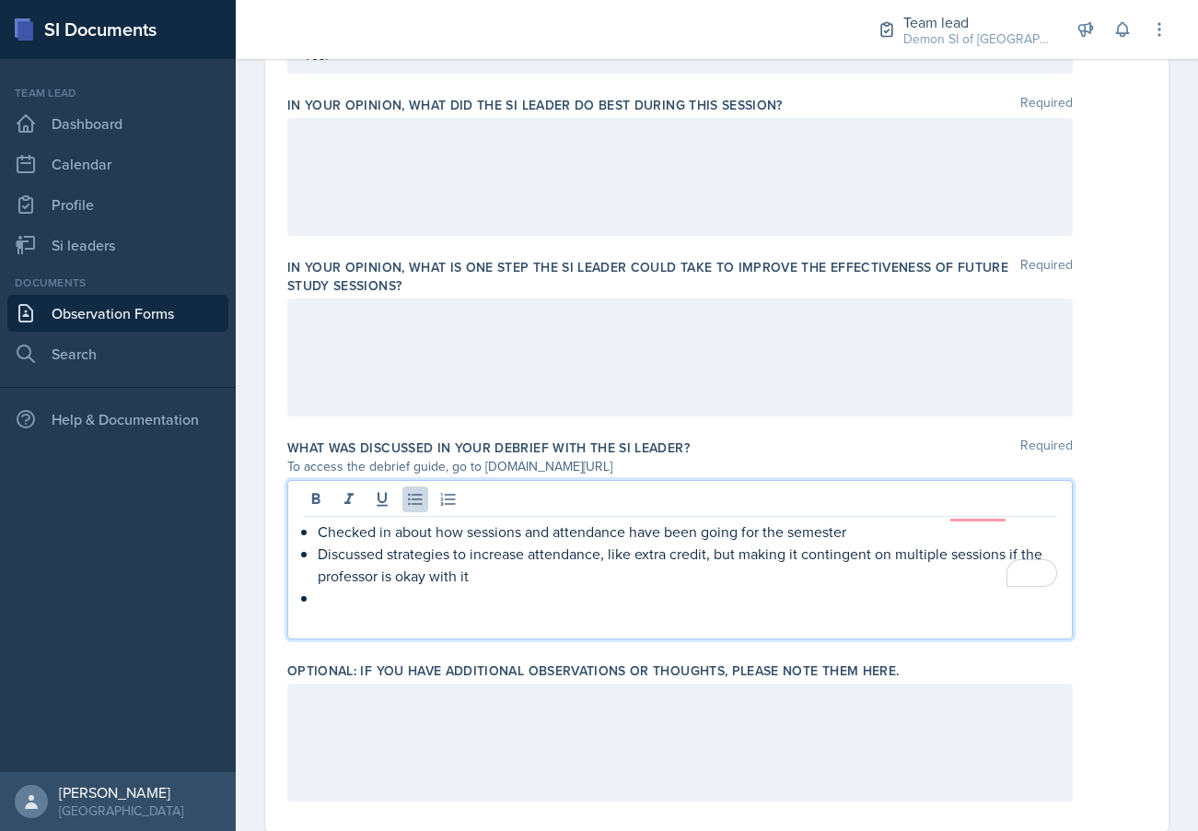
click at [359, 587] on p "To enrich screen reader interactions, please activate Accessibility in Grammarl…" at bounding box center [688, 598] width 740 height 22
click at [708, 431] on div "What was discussed in your debrief with the SI Leader? Required To access the d…" at bounding box center [716, 542] width 859 height 223
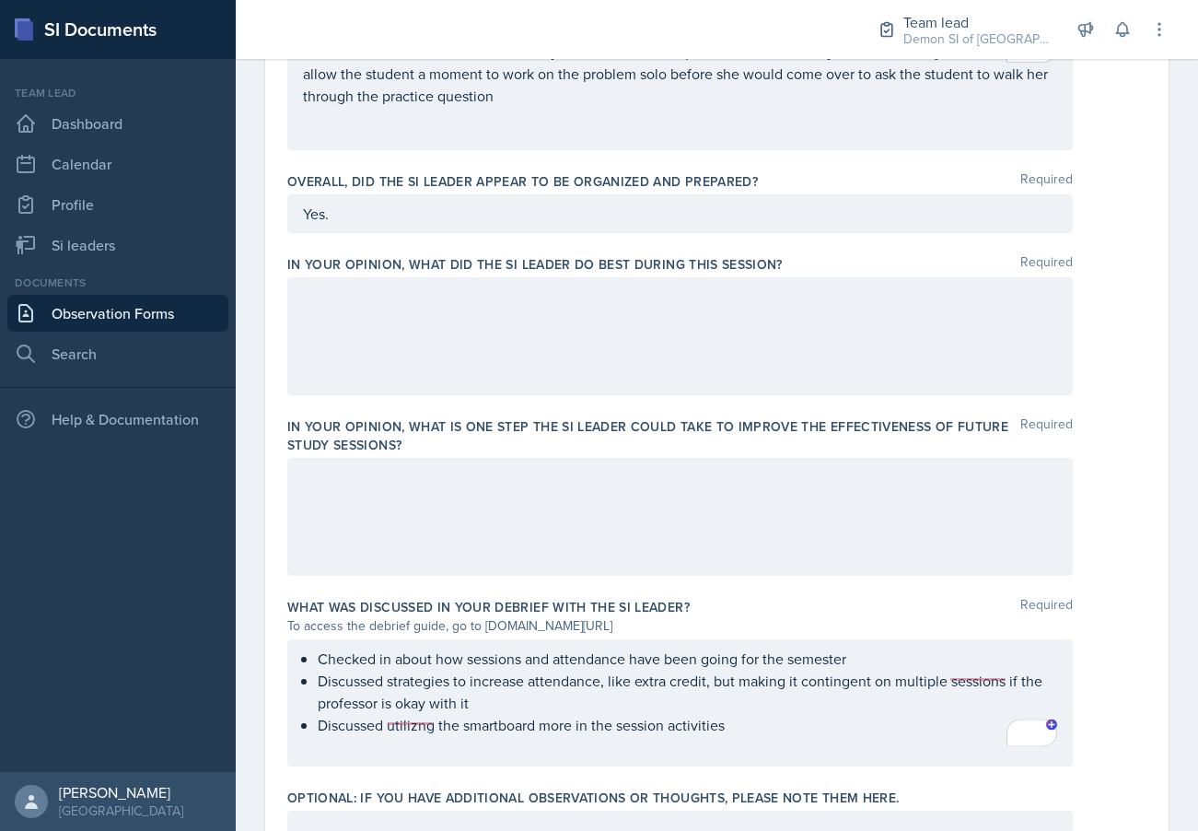
scroll to position [1038, 0]
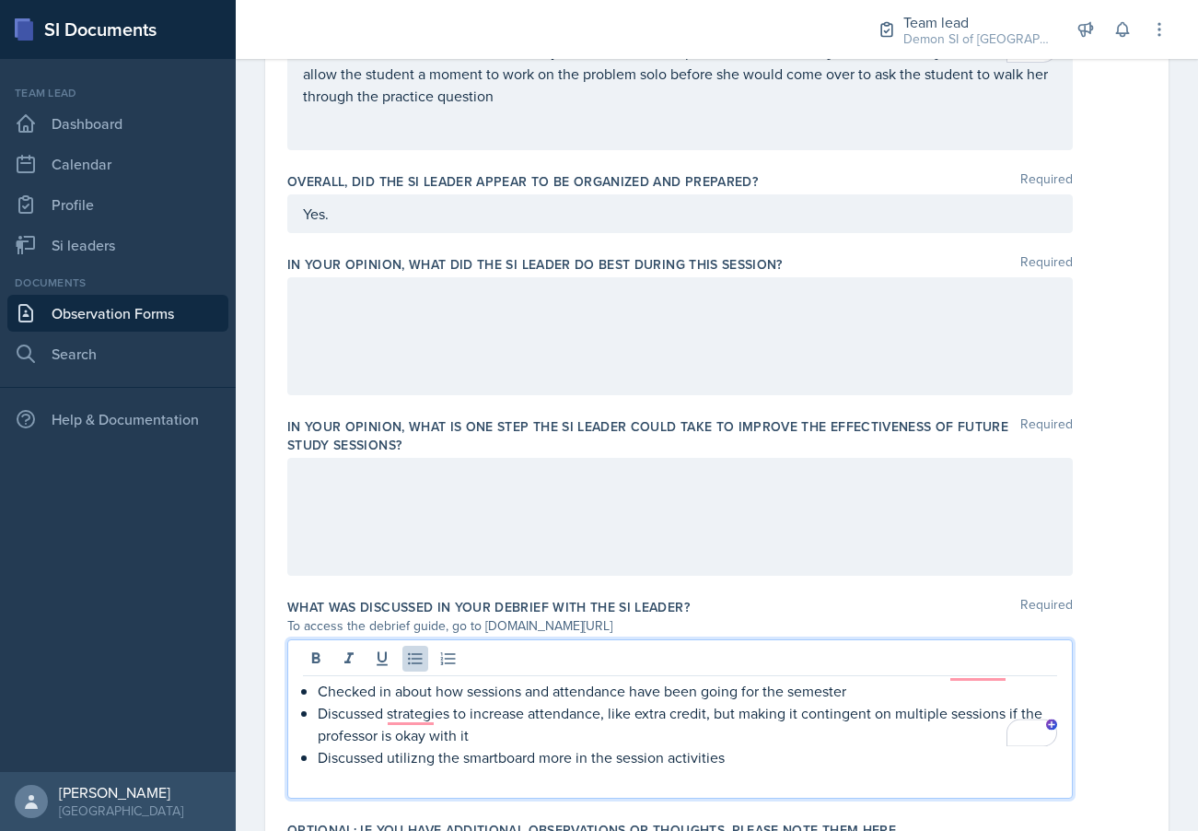
click at [961, 639] on div "Checked in about how sessions and attendance have been going for the semester D…" at bounding box center [680, 718] width 786 height 159
click at [972, 702] on p "Discussed strategies to increase attendance, like extra credit, but making it c…" at bounding box center [688, 724] width 740 height 44
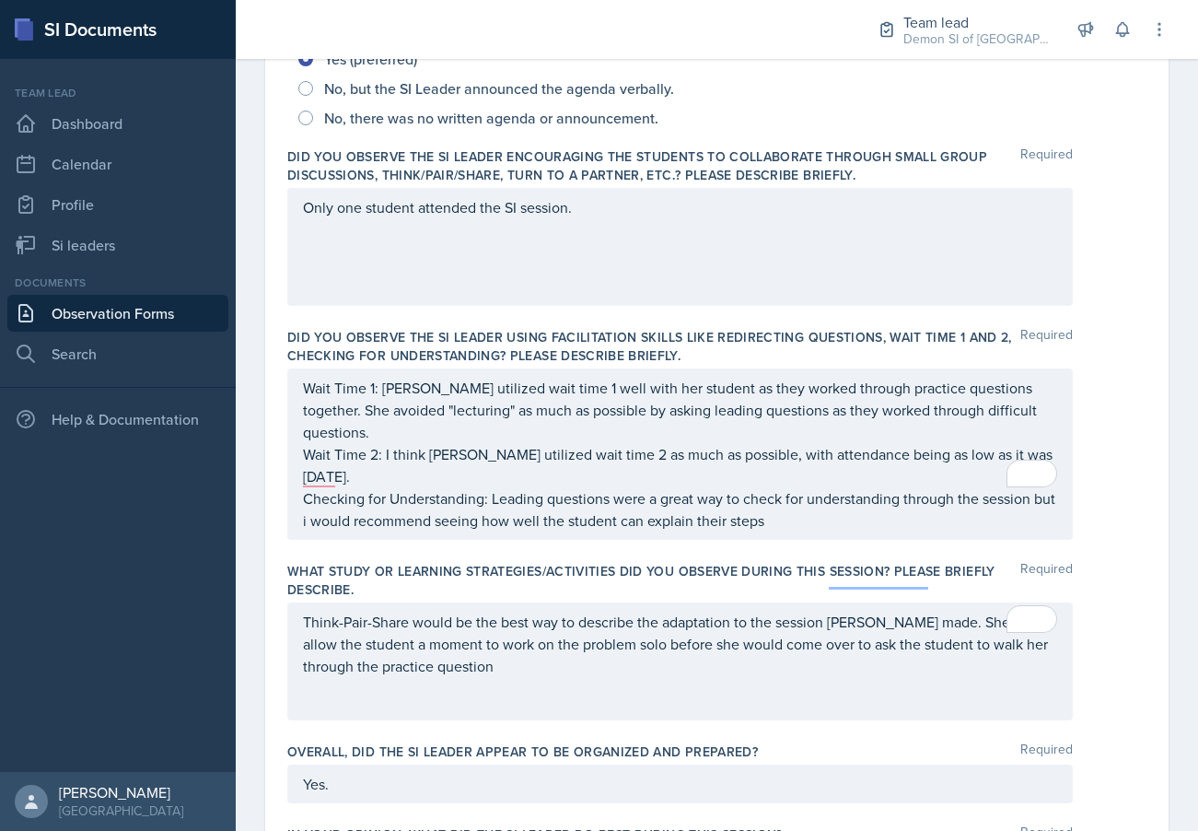
scroll to position [465, 0]
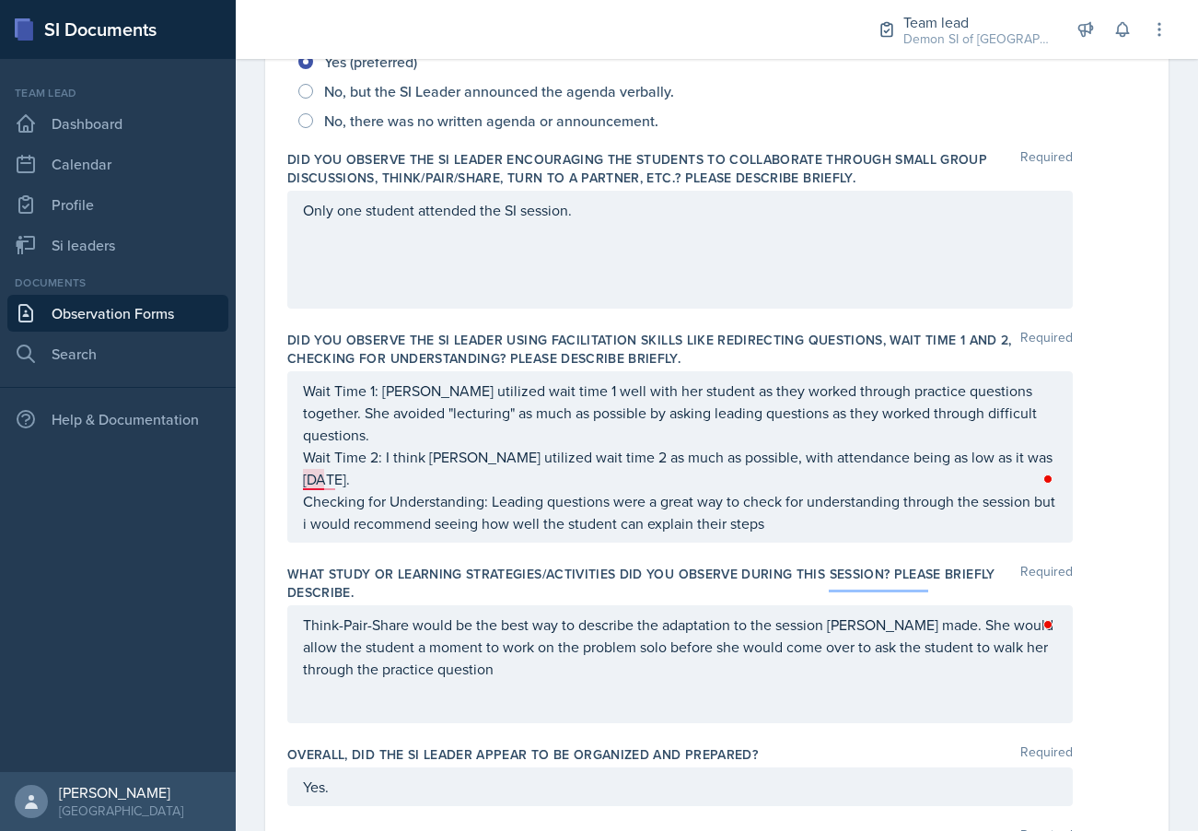
click at [321, 490] on p "Checking for Understanding: Leading questions were a great way to check for und…" at bounding box center [680, 512] width 754 height 44
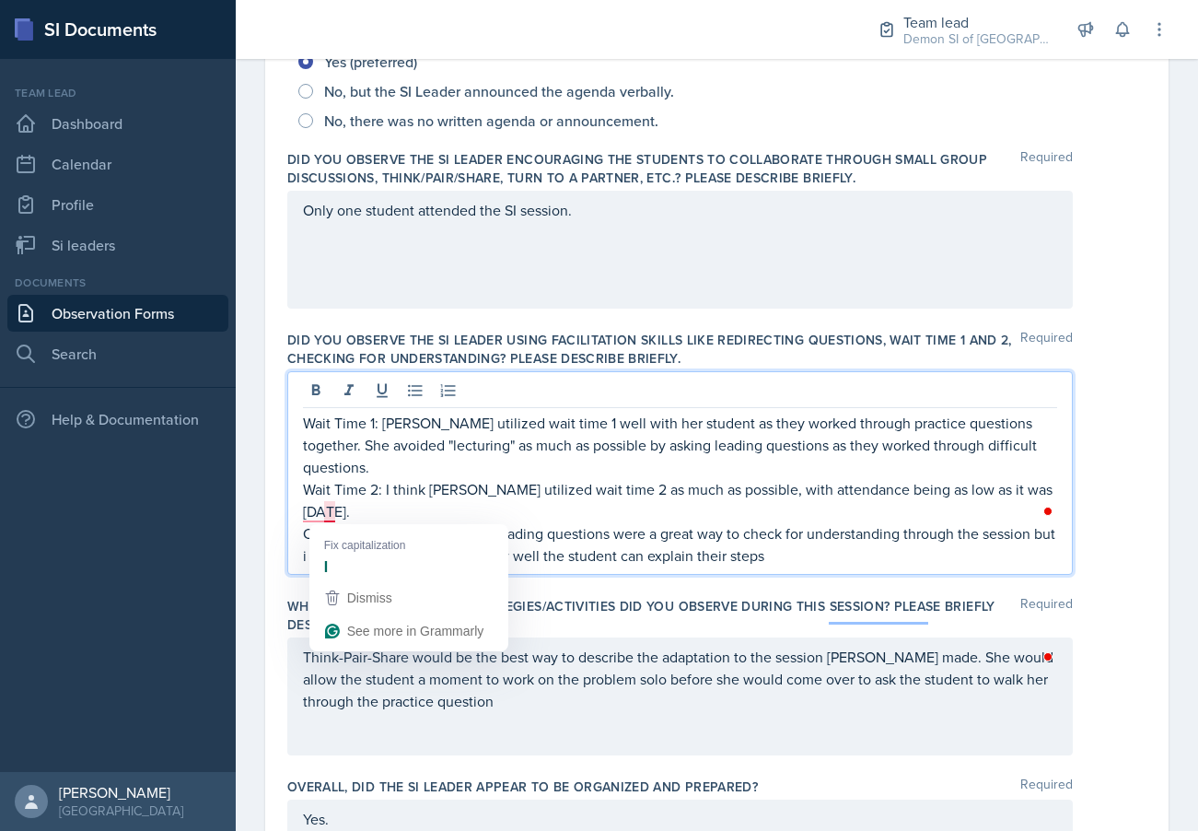
click at [331, 522] on p "Checking for Understanding: Leading questions were a great way to check for und…" at bounding box center [680, 544] width 754 height 44
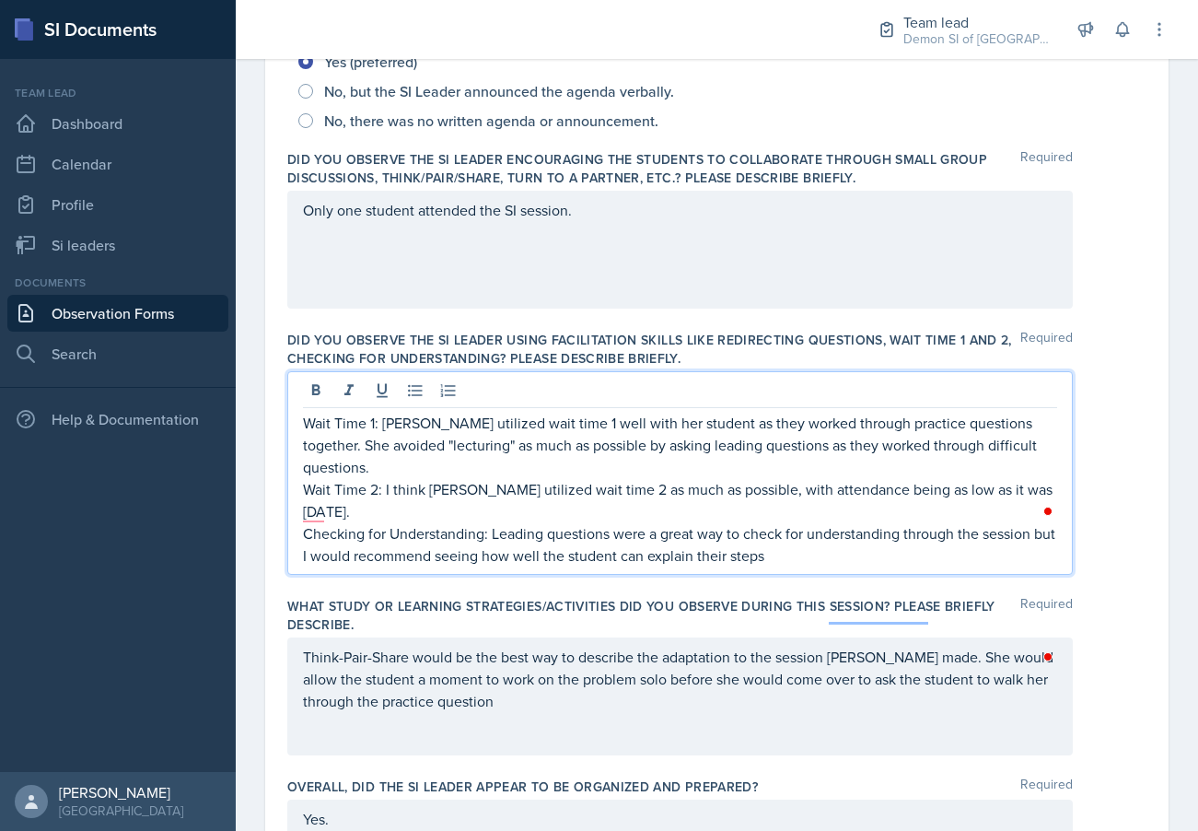
click at [795, 522] on p "Checking for Understanding: Leading questions were a great way to check for und…" at bounding box center [680, 544] width 754 height 44
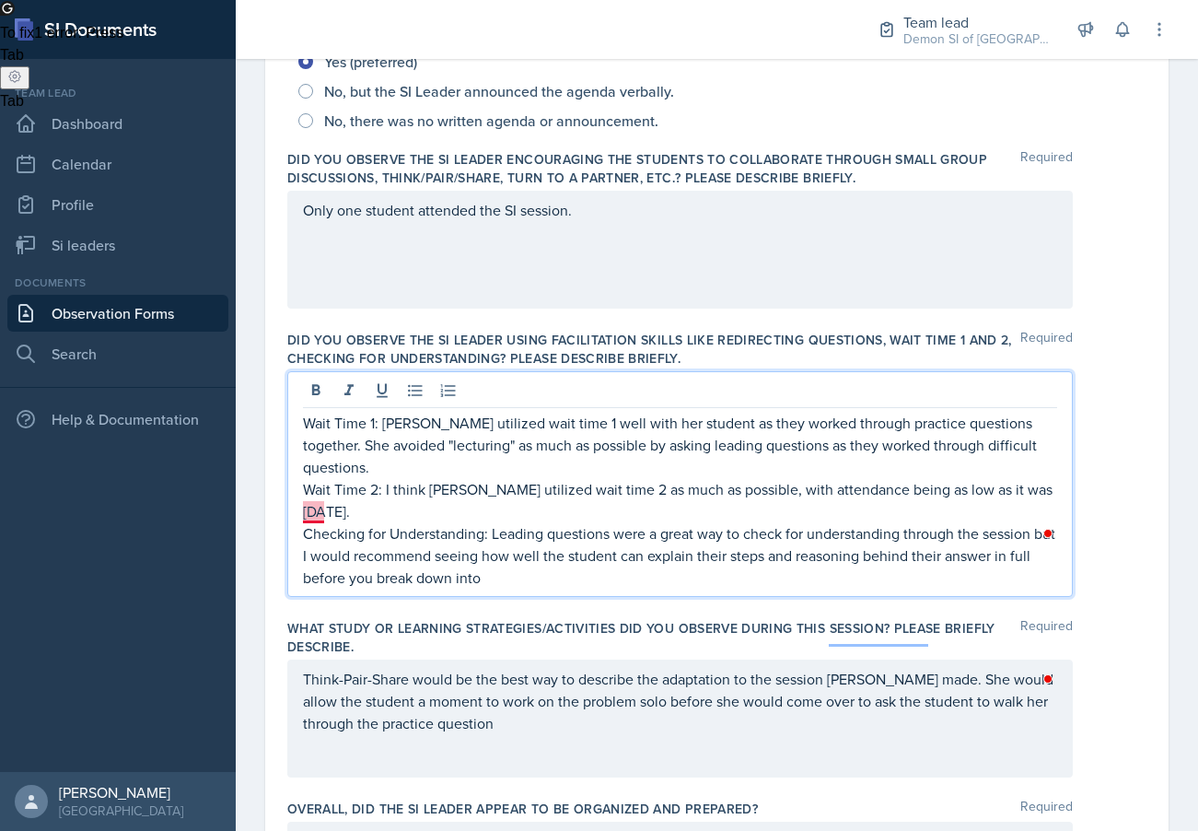
click at [307, 522] on p "Checking for Understanding: Leading questions were a great way to check for und…" at bounding box center [680, 555] width 754 height 66
click at [1031, 522] on p "Checking for Understanding: Leading questions were a great way to check for und…" at bounding box center [680, 555] width 754 height 66
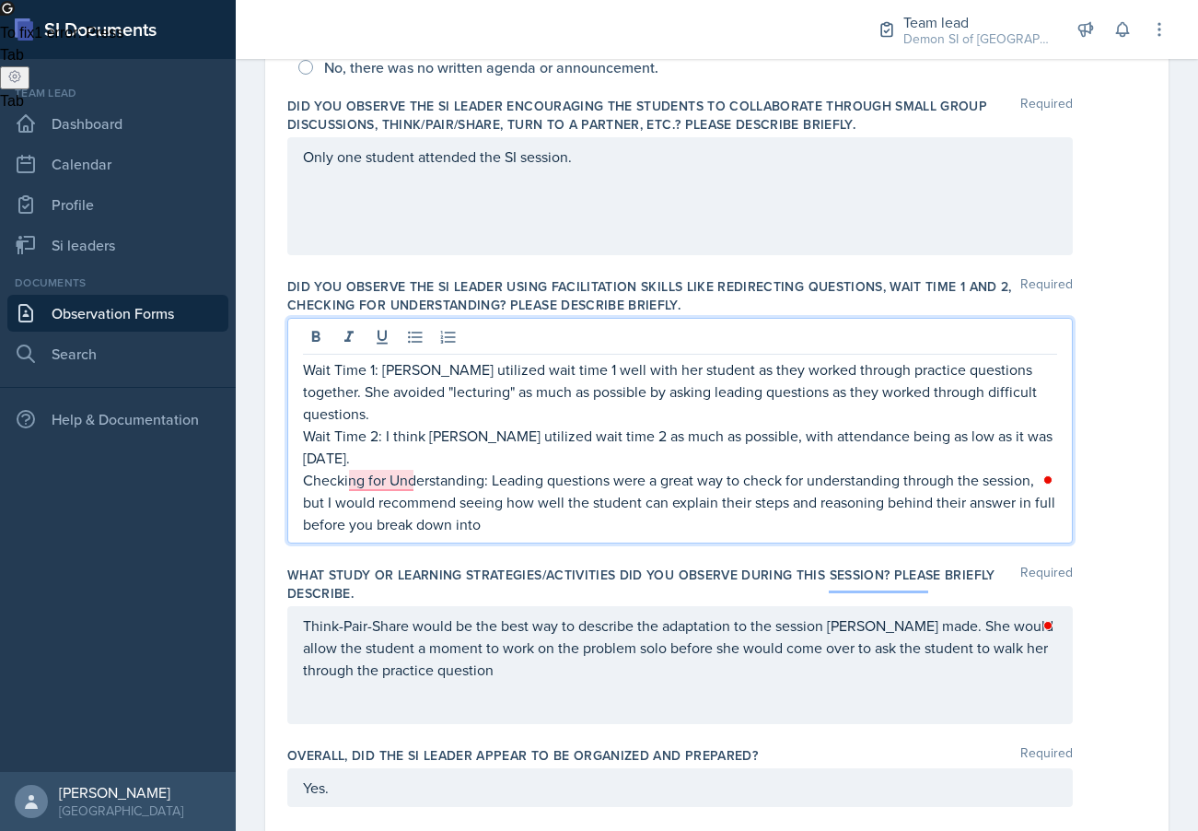
scroll to position [580, 0]
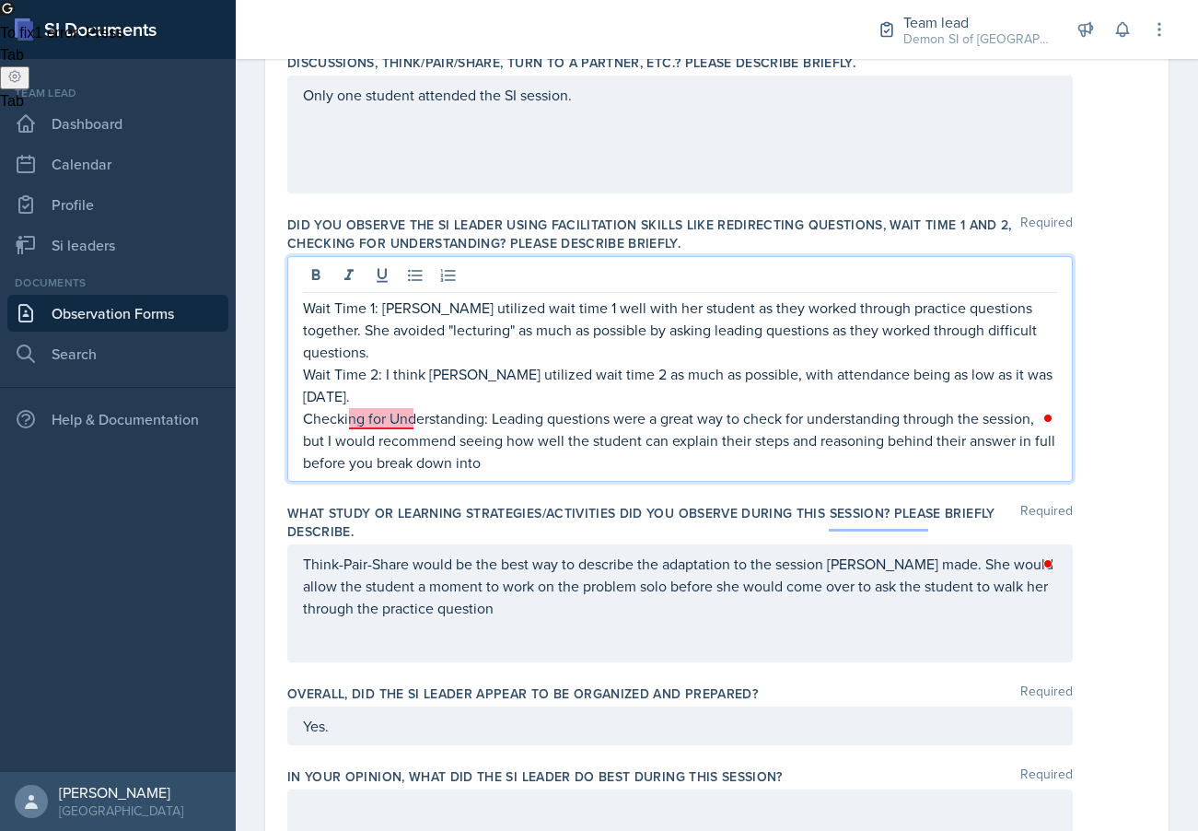
click at [387, 428] on p "Checking for Understanding: Leading questions were a great way to check for und…" at bounding box center [680, 440] width 754 height 66
click at [512, 419] on p "Checking for Understanding: Leading questions were a great way to check for und…" at bounding box center [680, 440] width 754 height 66
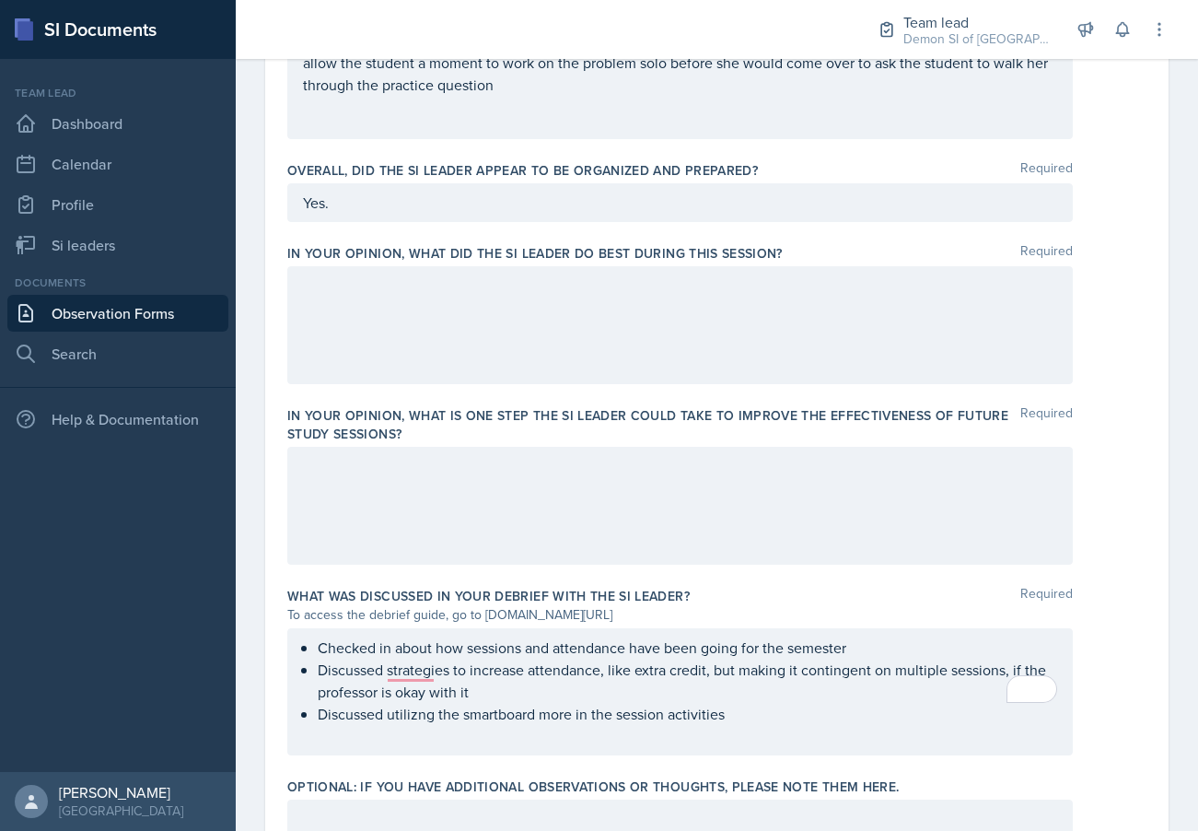
click at [443, 313] on div at bounding box center [680, 325] width 786 height 118
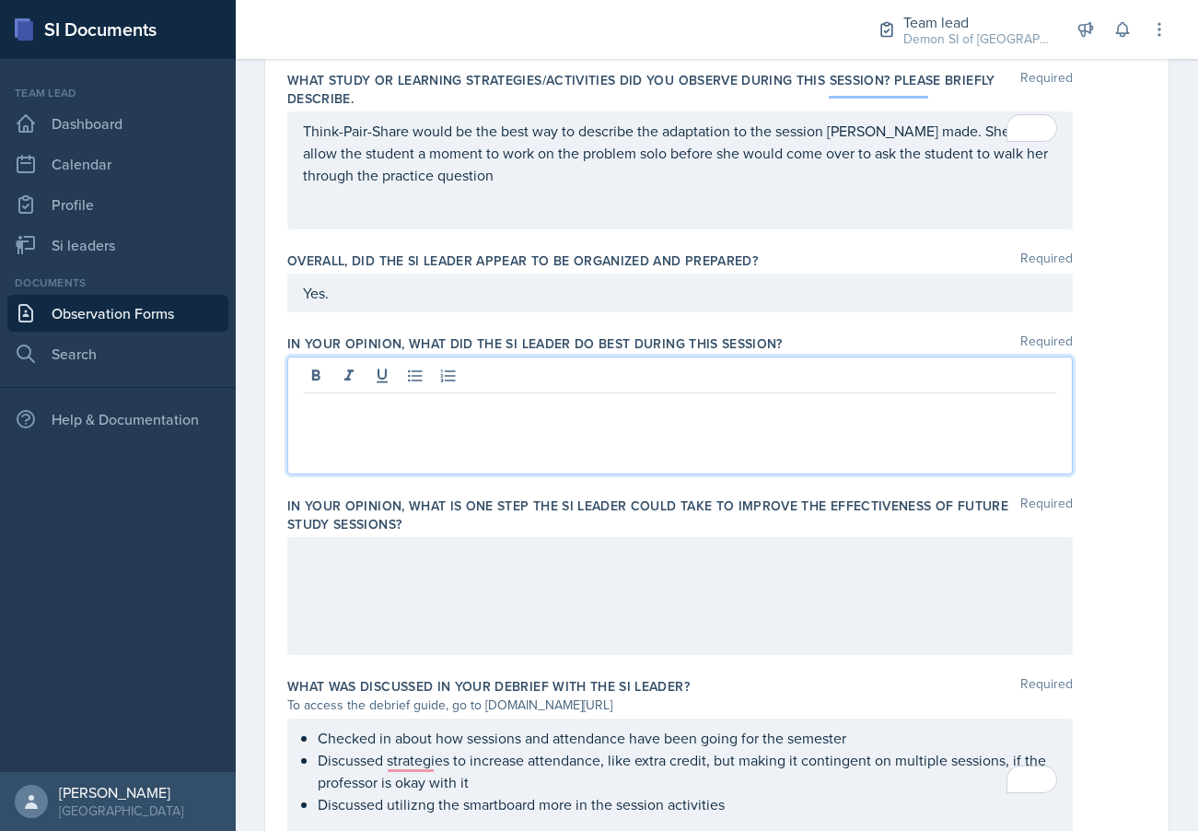
scroll to position [976, 0]
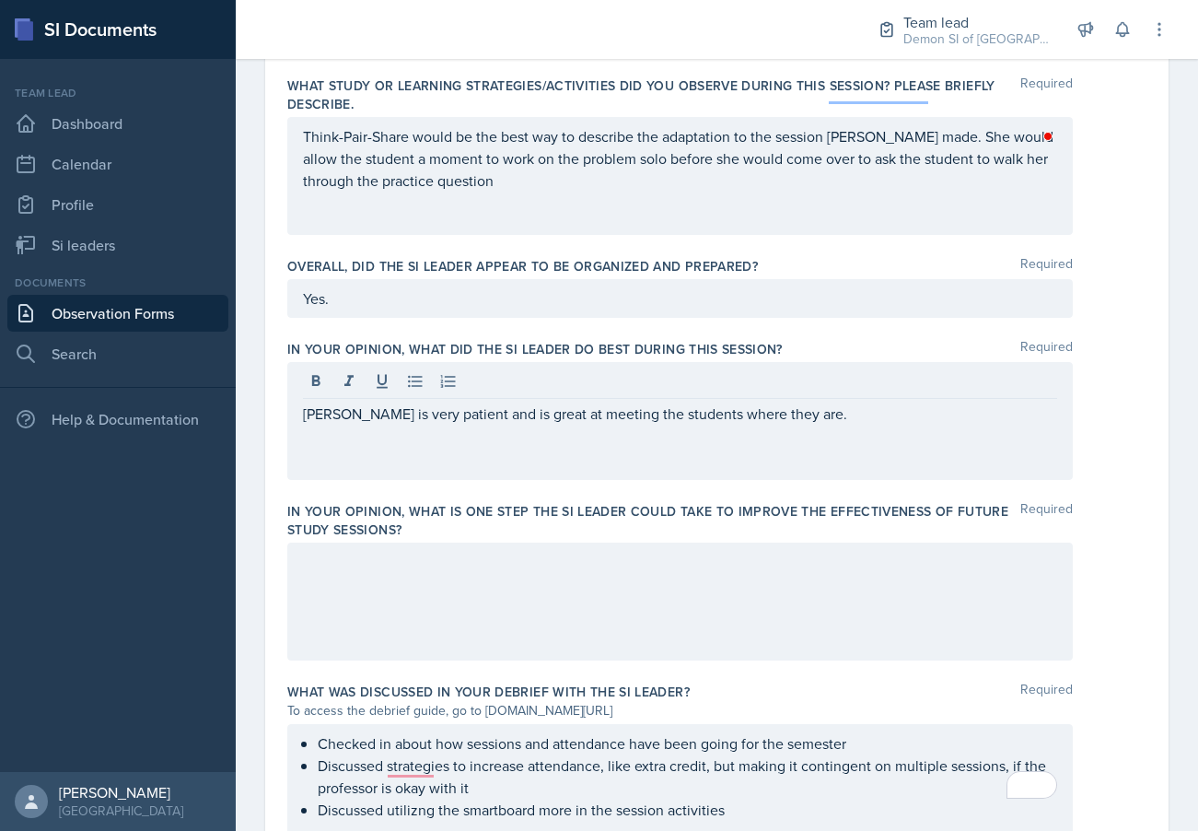
click at [857, 410] on div "Elizabeth is very patient and is great at meeting the students where they are." at bounding box center [680, 421] width 786 height 118
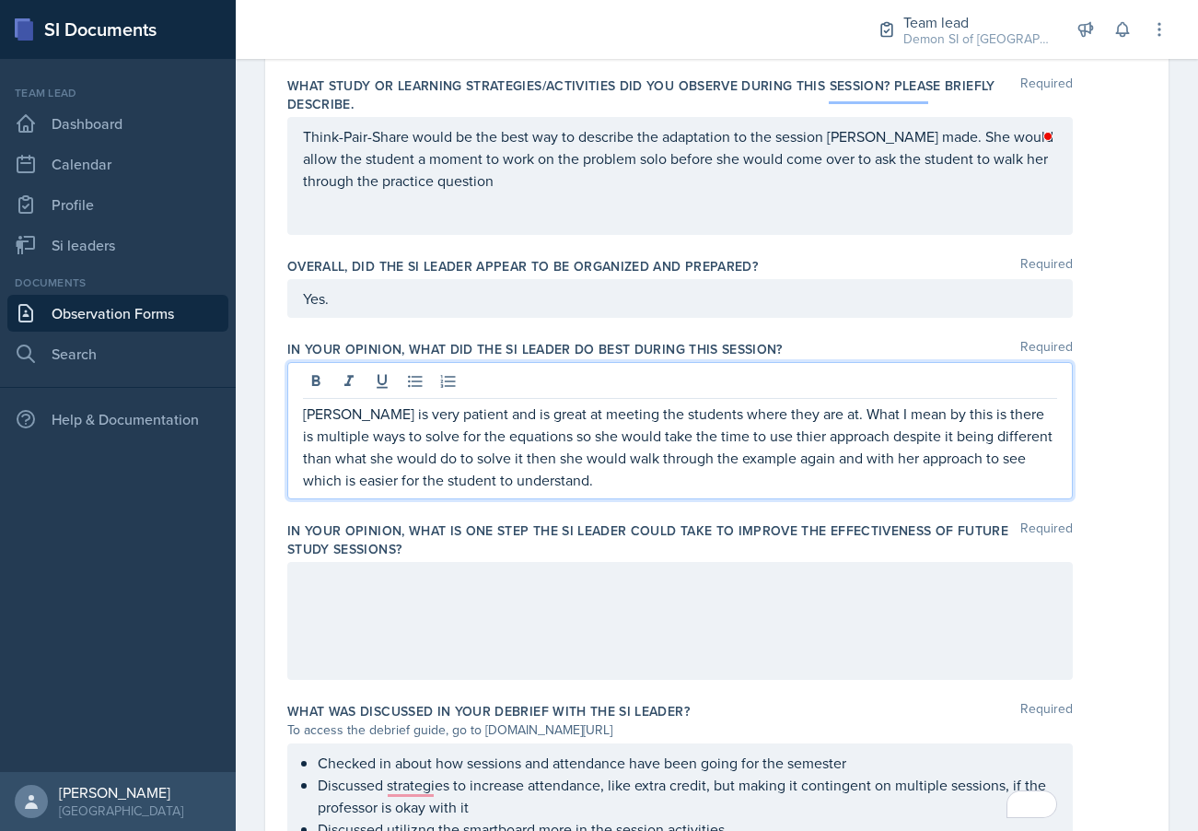
click at [797, 403] on p "Elizabeth is very patient and is great at meeting the students where they are a…" at bounding box center [680, 447] width 754 height 88
click at [686, 418] on p "Elizabeth is very patient and is great at meeting the students where they are a…" at bounding box center [680, 447] width 754 height 88
click at [632, 429] on p "Elizabeth is very patient and is great at meeting the students where they are a…" at bounding box center [680, 447] width 754 height 88
click at [630, 429] on p "Elizabeth is very patient and is great at meeting the students where they are a…" at bounding box center [680, 447] width 754 height 88
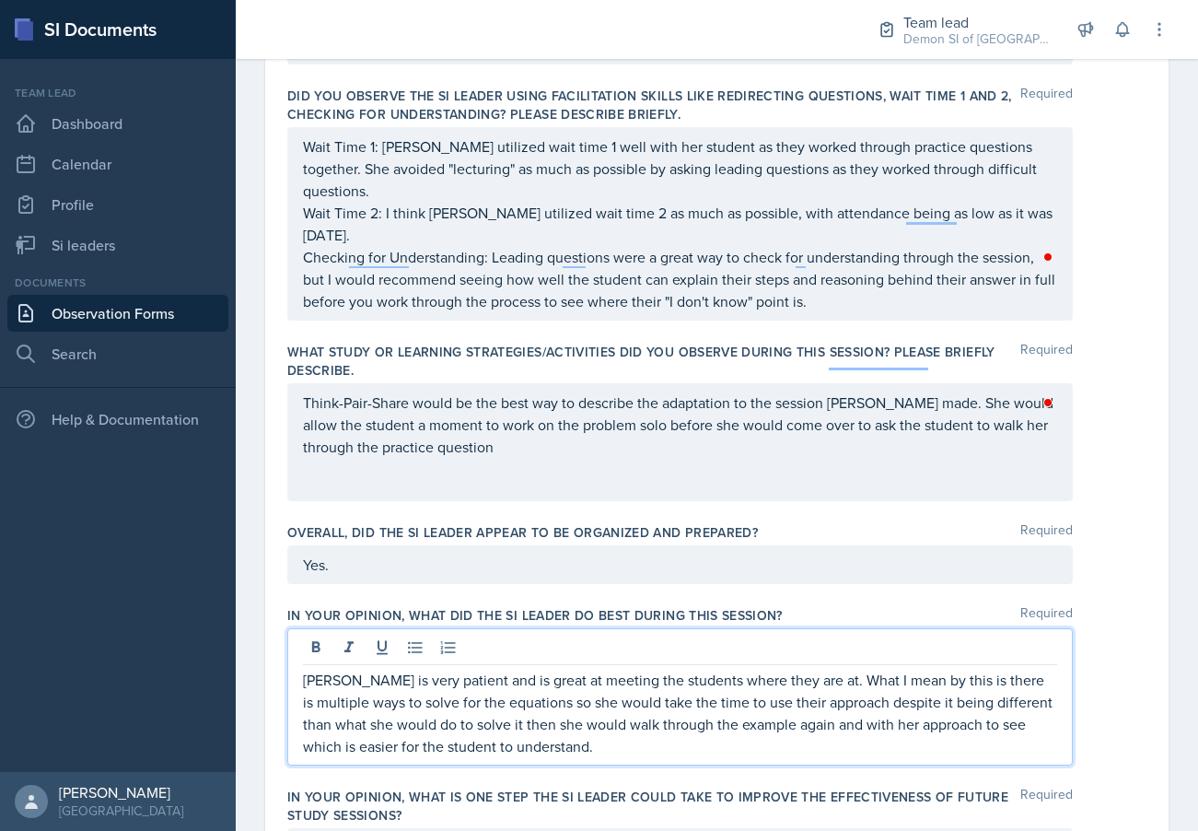
scroll to position [710, 0]
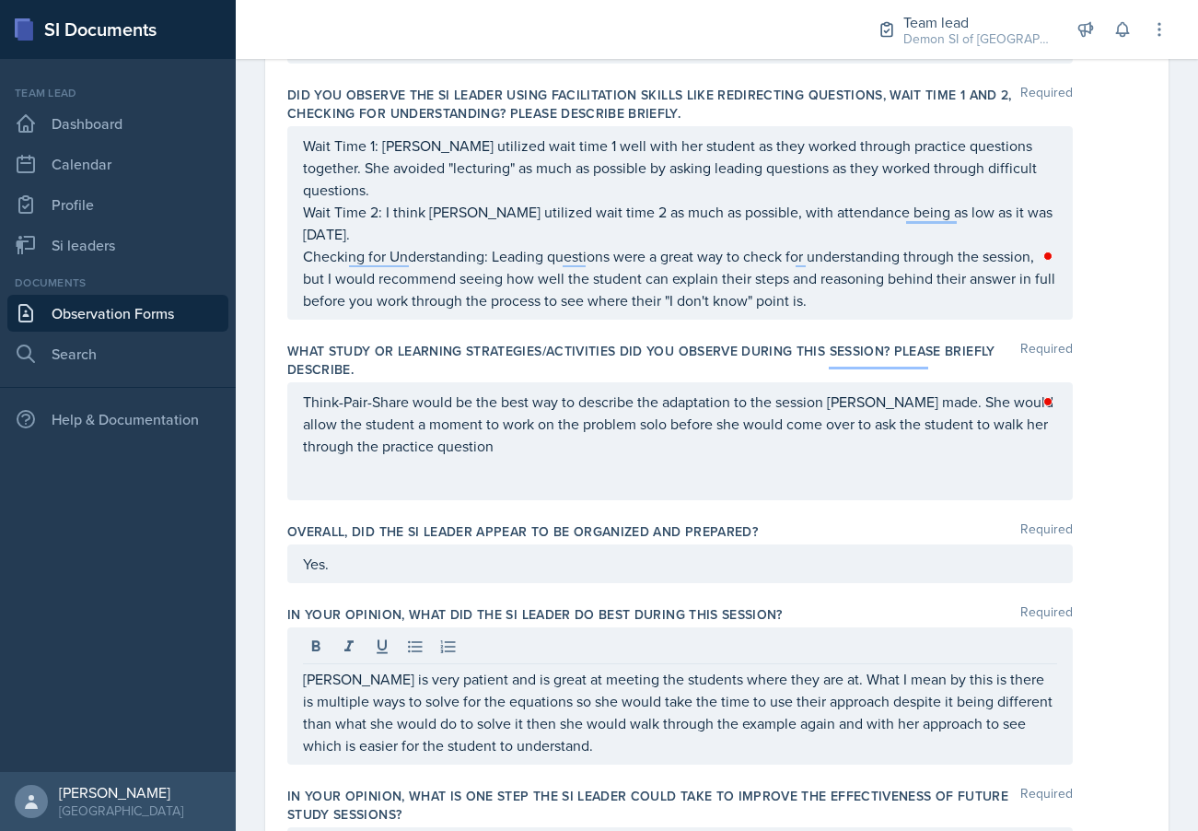
click at [593, 430] on div "Think-Pair-Share would be the best way to describe the adaptation to the sessio…" at bounding box center [680, 441] width 786 height 118
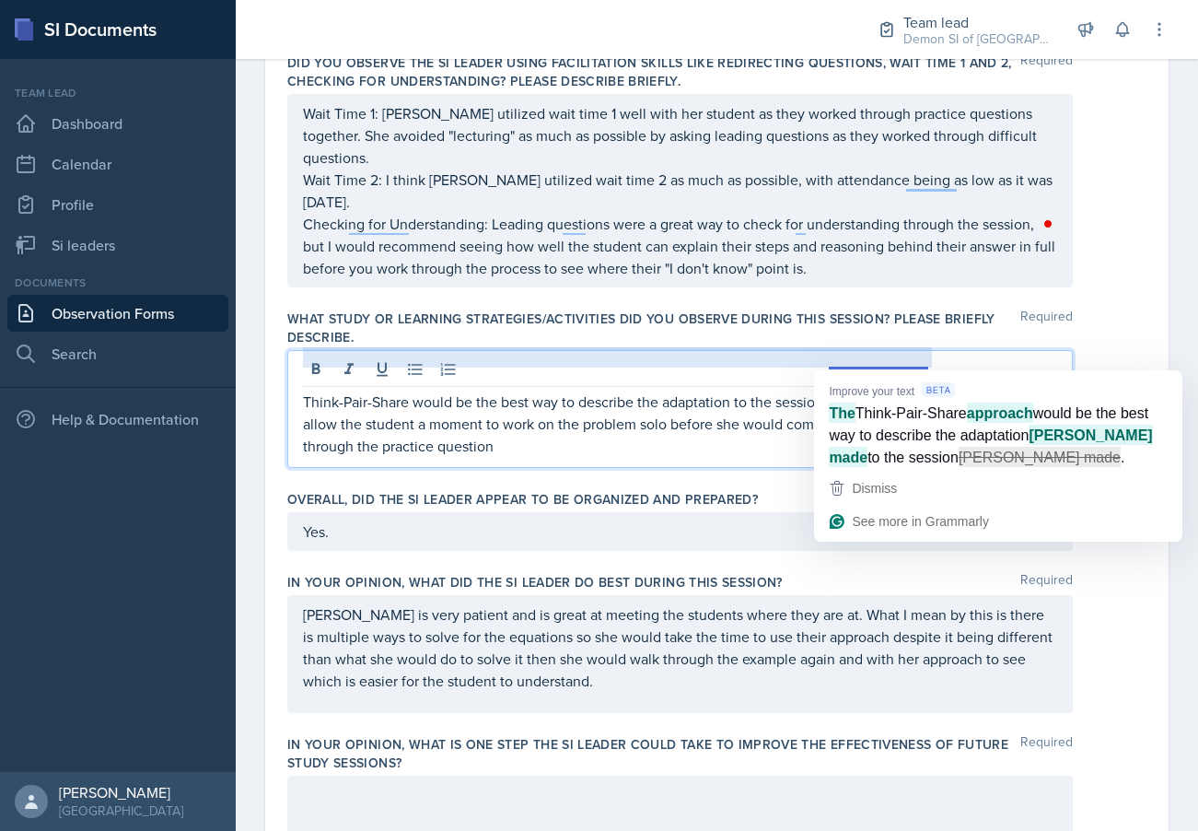
click at [890, 391] on p "Think-Pair-Share would be the best way to describe the adaptation to the sessio…" at bounding box center [680, 424] width 754 height 66
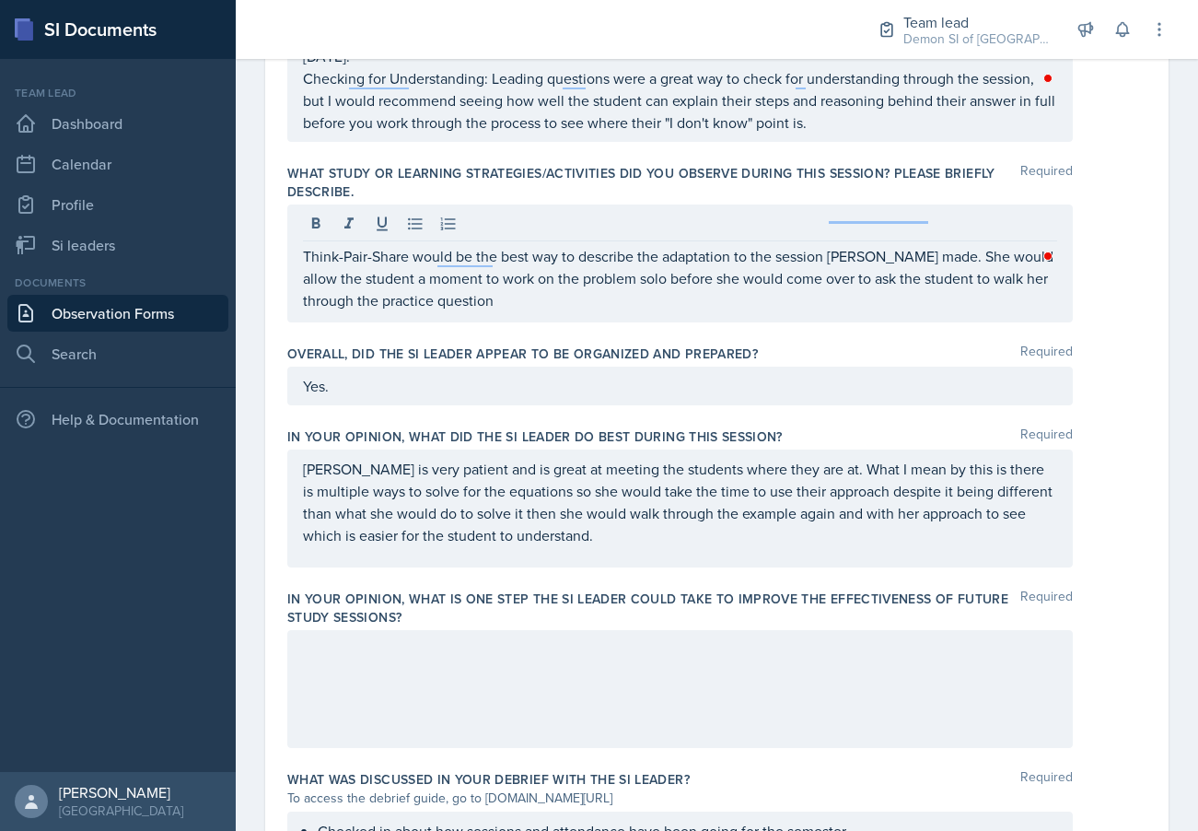
click at [443, 689] on div at bounding box center [680, 689] width 786 height 118
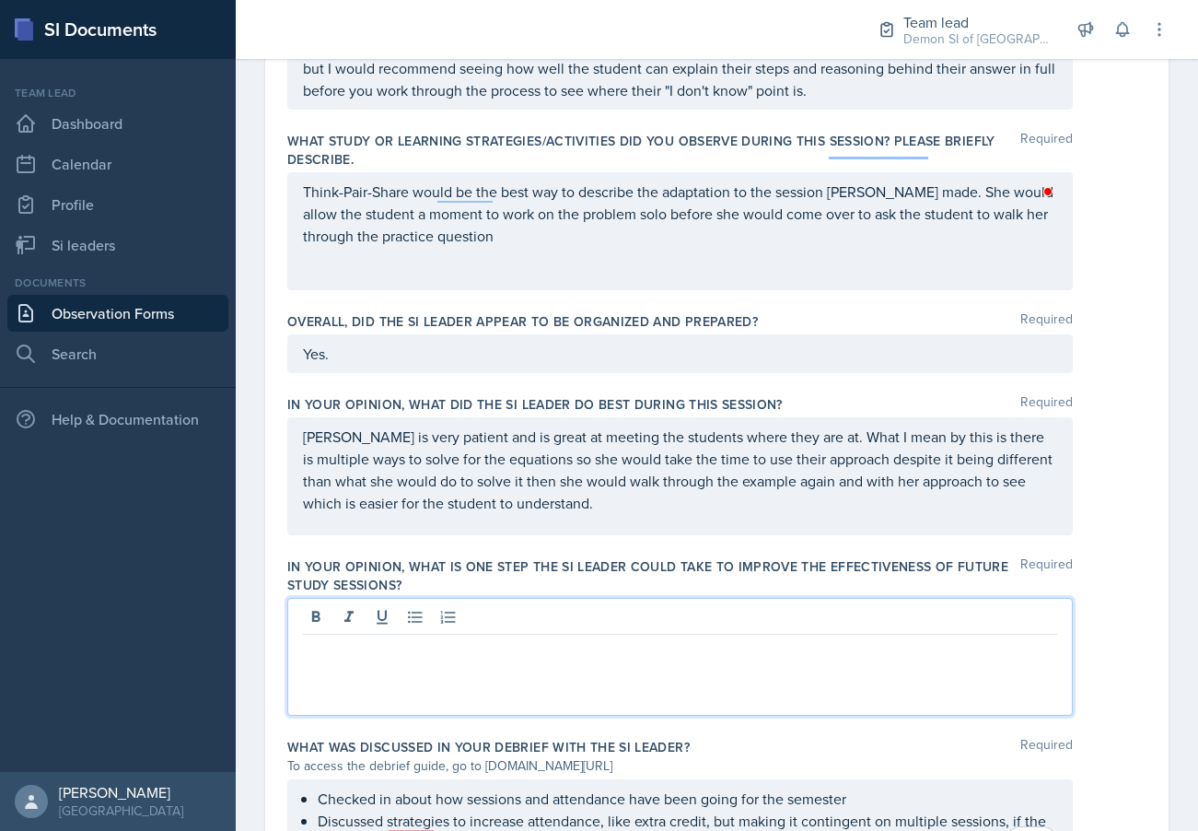
click at [640, 452] on p "Elizabeth is very patient and is great at meeting the students where they are a…" at bounding box center [680, 470] width 754 height 88
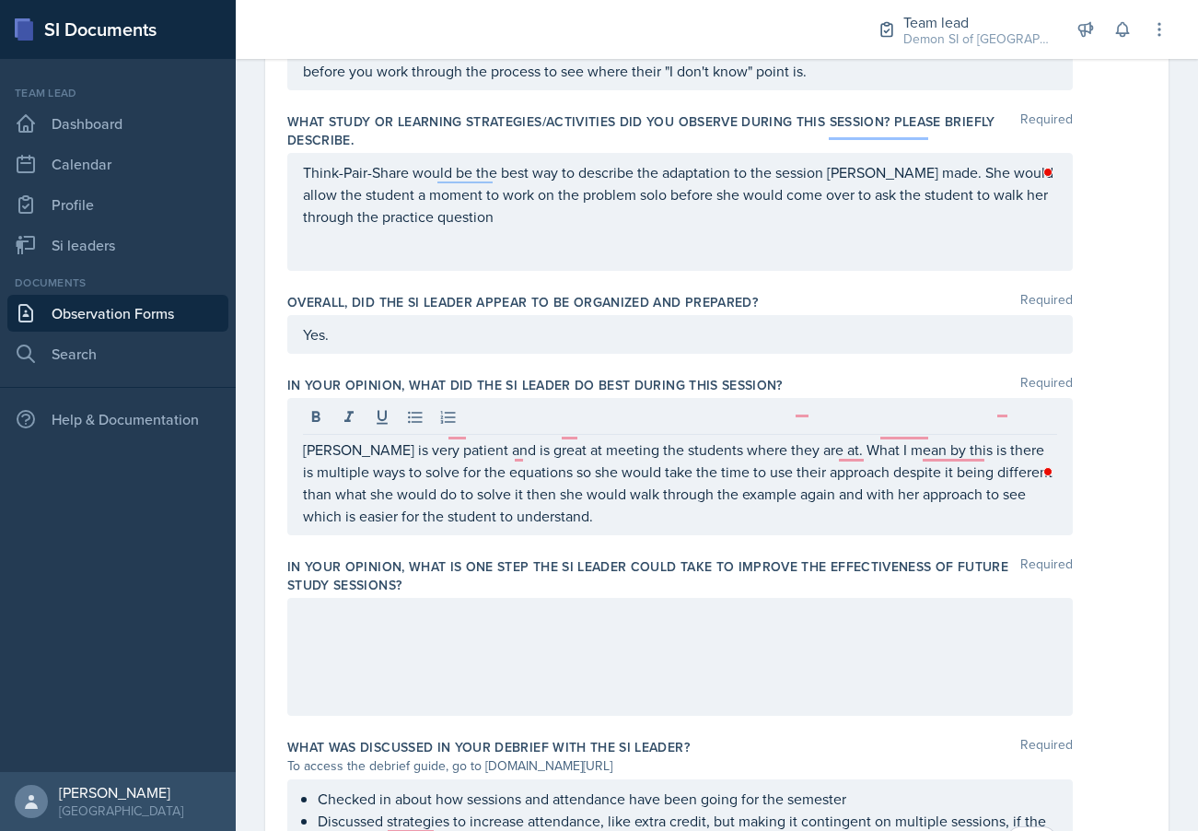
click at [620, 485] on div "Elizabeth is very patient and is great at meeting the students where they are a…" at bounding box center [680, 466] width 786 height 137
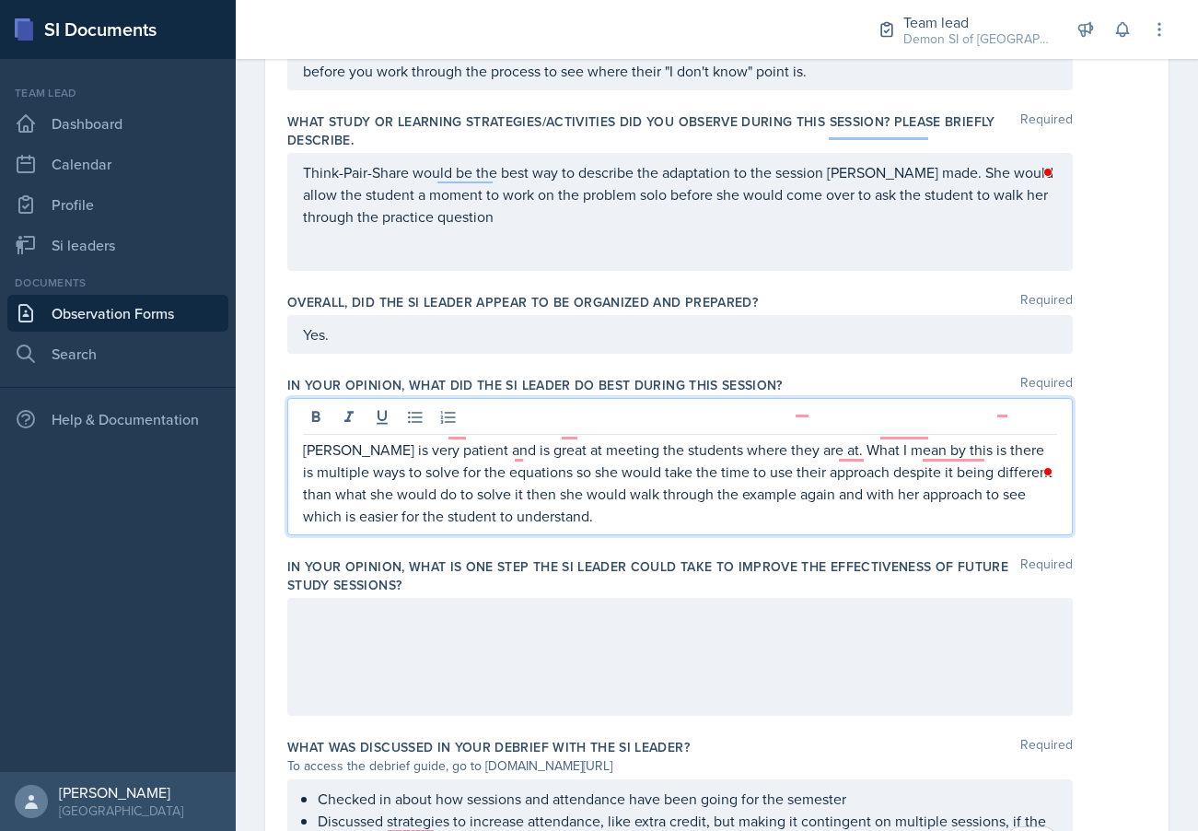
click at [602, 475] on p "Elizabeth is very patient and is great at meeting the students where they are a…" at bounding box center [680, 482] width 754 height 88
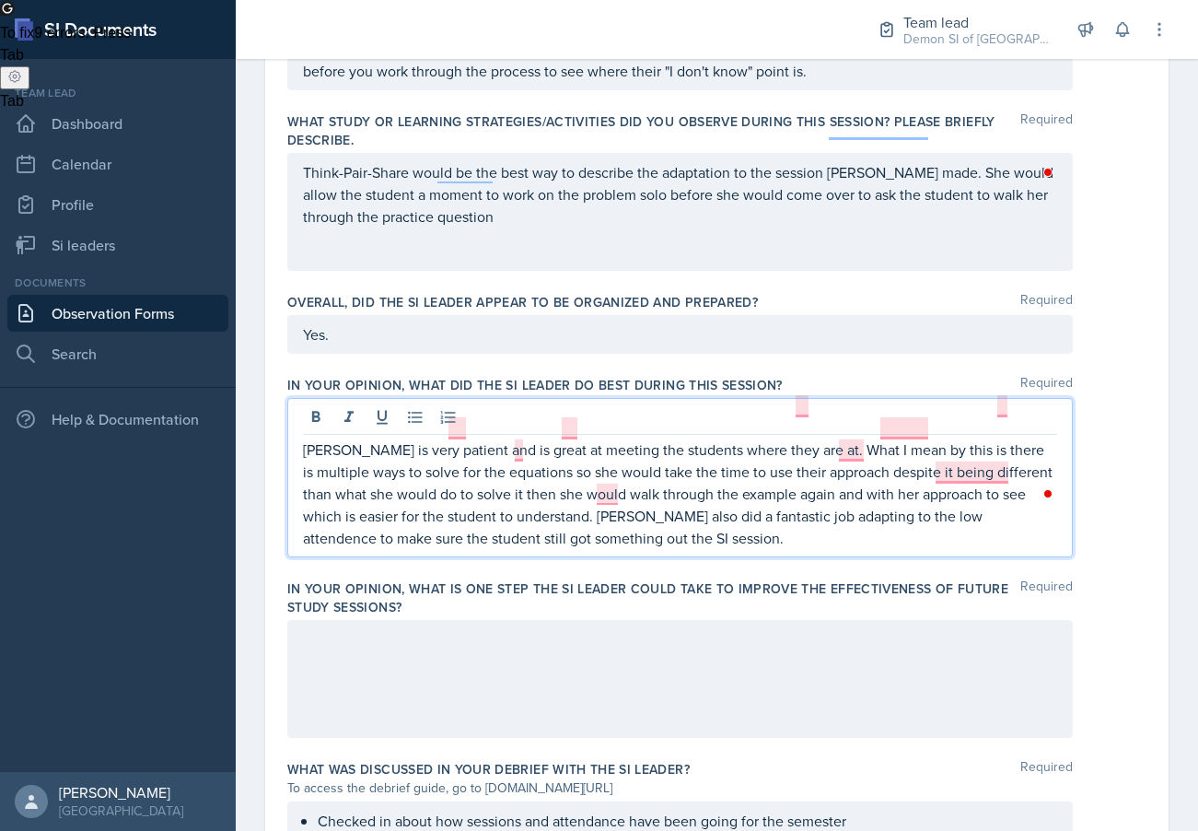
click at [1047, 495] on div "Open Grammarly." at bounding box center [1048, 493] width 9 height 9
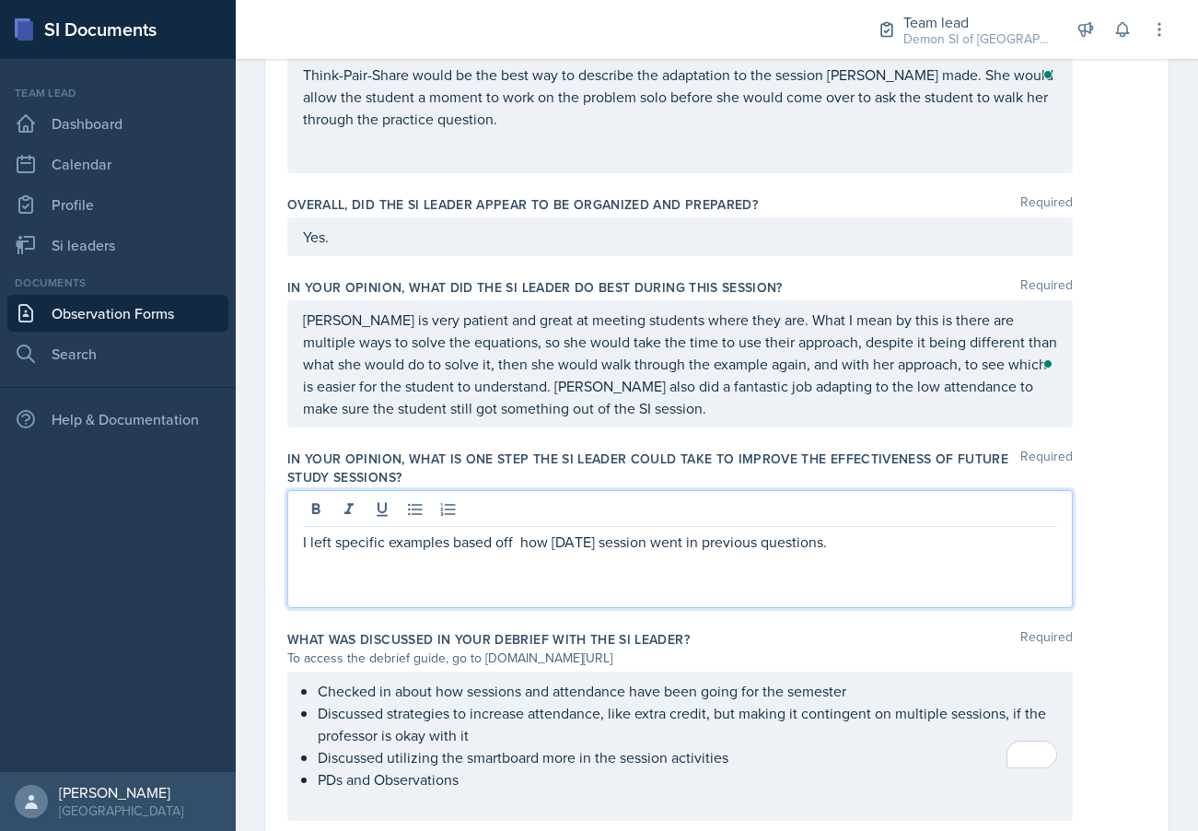
scroll to position [1050, 0]
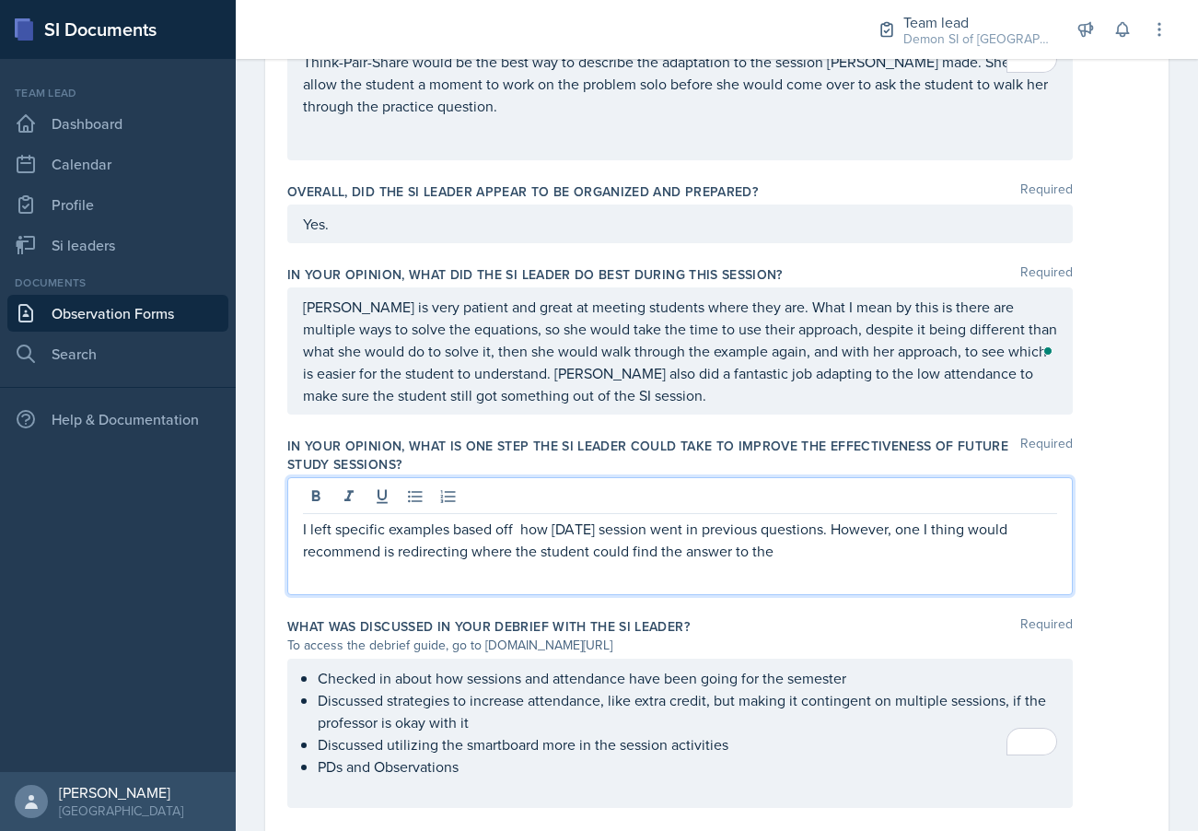
click at [469, 518] on p "I left specific examples based off how today's session went in previous questio…" at bounding box center [680, 540] width 754 height 44
click at [926, 518] on p "I left specific examples based off how today's session went in previous questio…" at bounding box center [680, 540] width 754 height 44
click at [449, 518] on p "I left specific examples based off how today's session went in previous questio…" at bounding box center [680, 551] width 754 height 66
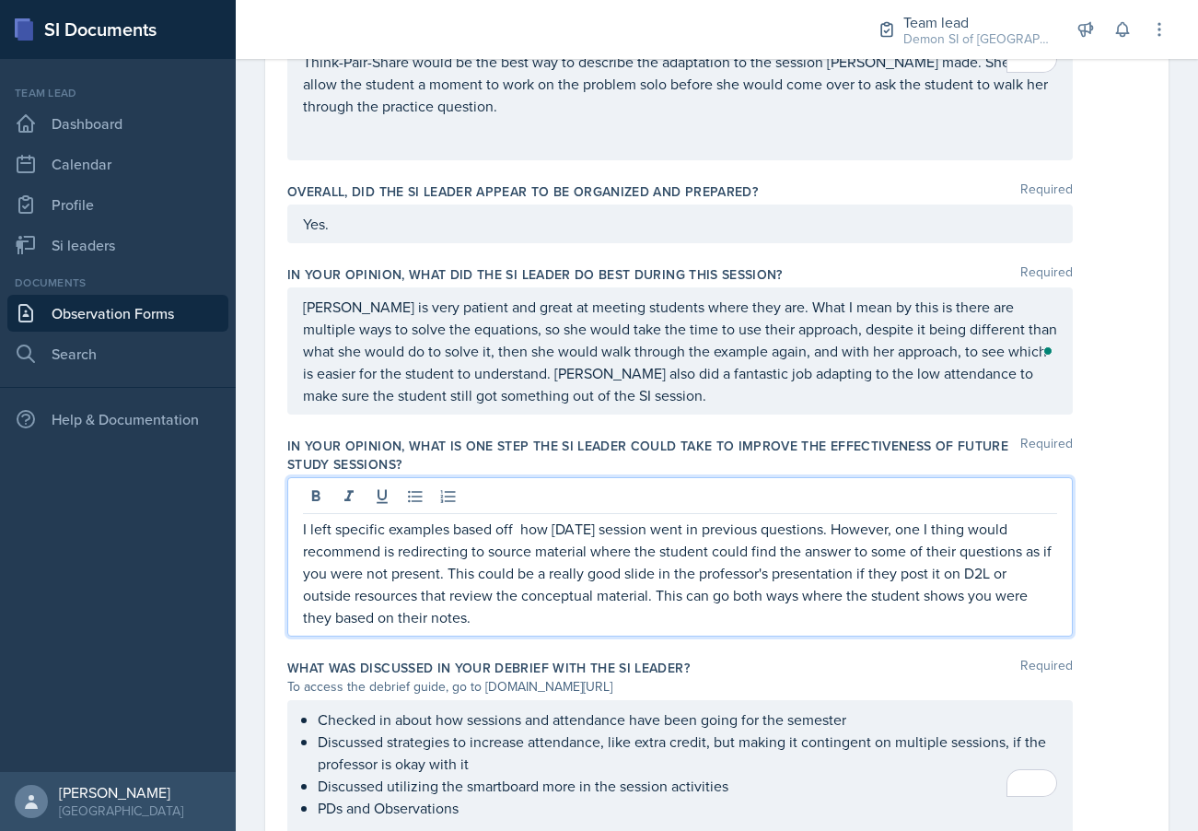
click at [523, 518] on p "I left specific examples based off how today's session went in previous questio…" at bounding box center [680, 573] width 754 height 111
click at [564, 569] on p "I left specific examples based off how today's session went in previous questio…" at bounding box center [680, 573] width 754 height 111
click at [663, 534] on p "I left specific examples based off how today's session went in previous questio…" at bounding box center [680, 573] width 754 height 111
drag, startPoint x: 993, startPoint y: 526, endPoint x: 852, endPoint y: 514, distance: 141.4
click at [852, 518] on p "I left specific examples based off how today's session went in previous questio…" at bounding box center [680, 573] width 754 height 111
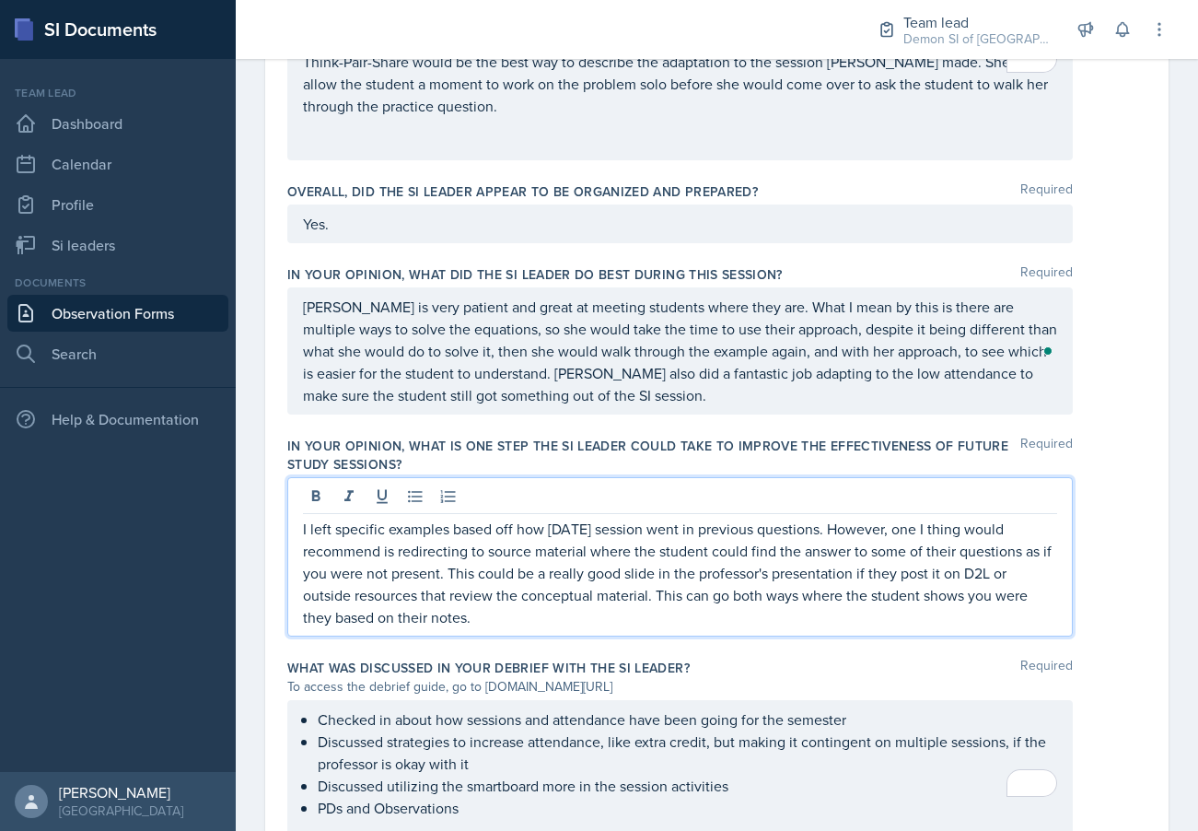
click at [642, 558] on p "I left specific examples based off how today's session went in previous questio…" at bounding box center [680, 573] width 754 height 111
click at [777, 553] on p "I left specific examples based off how today's session went in previous questio…" at bounding box center [680, 573] width 754 height 111
click at [753, 568] on p "I left specific examples based off how today's session went in previous questio…" at bounding box center [680, 573] width 754 height 111
click at [778, 582] on p "I left specific examples based off how today's session went in previous questio…" at bounding box center [680, 573] width 754 height 111
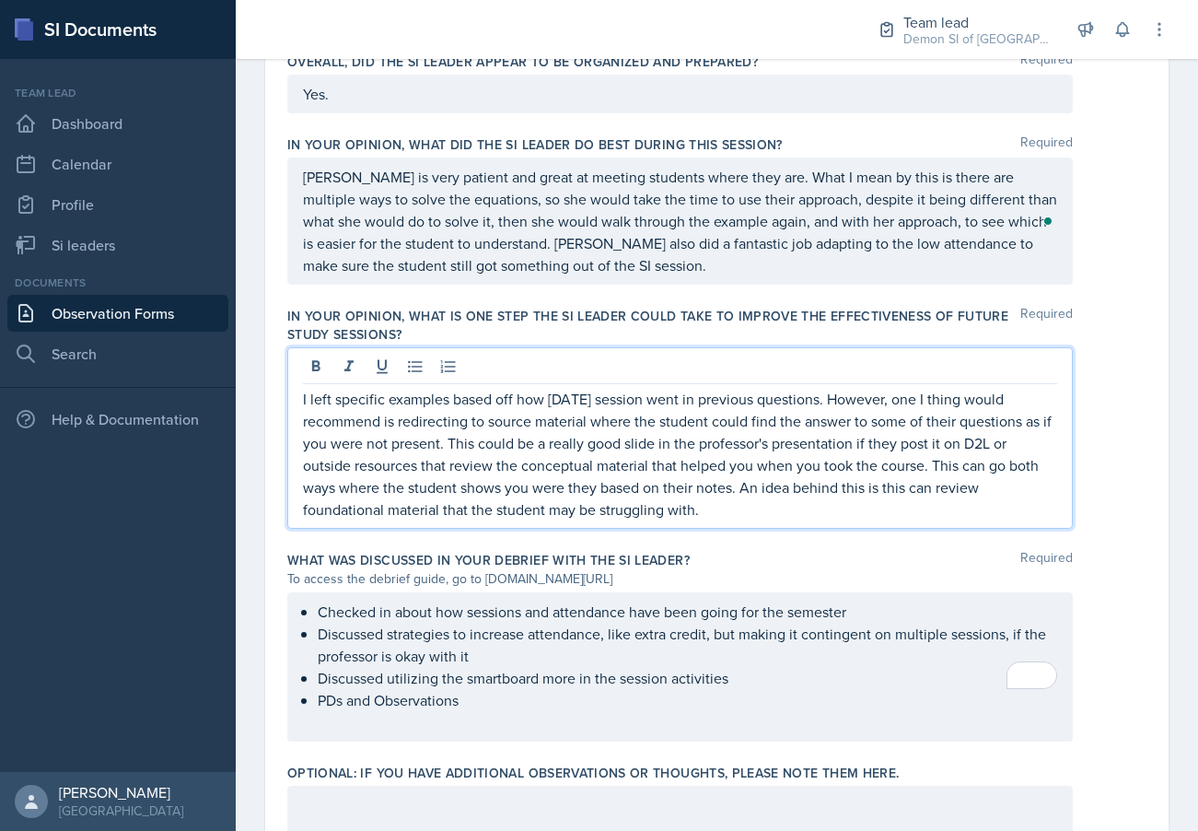
scroll to position [1183, 0]
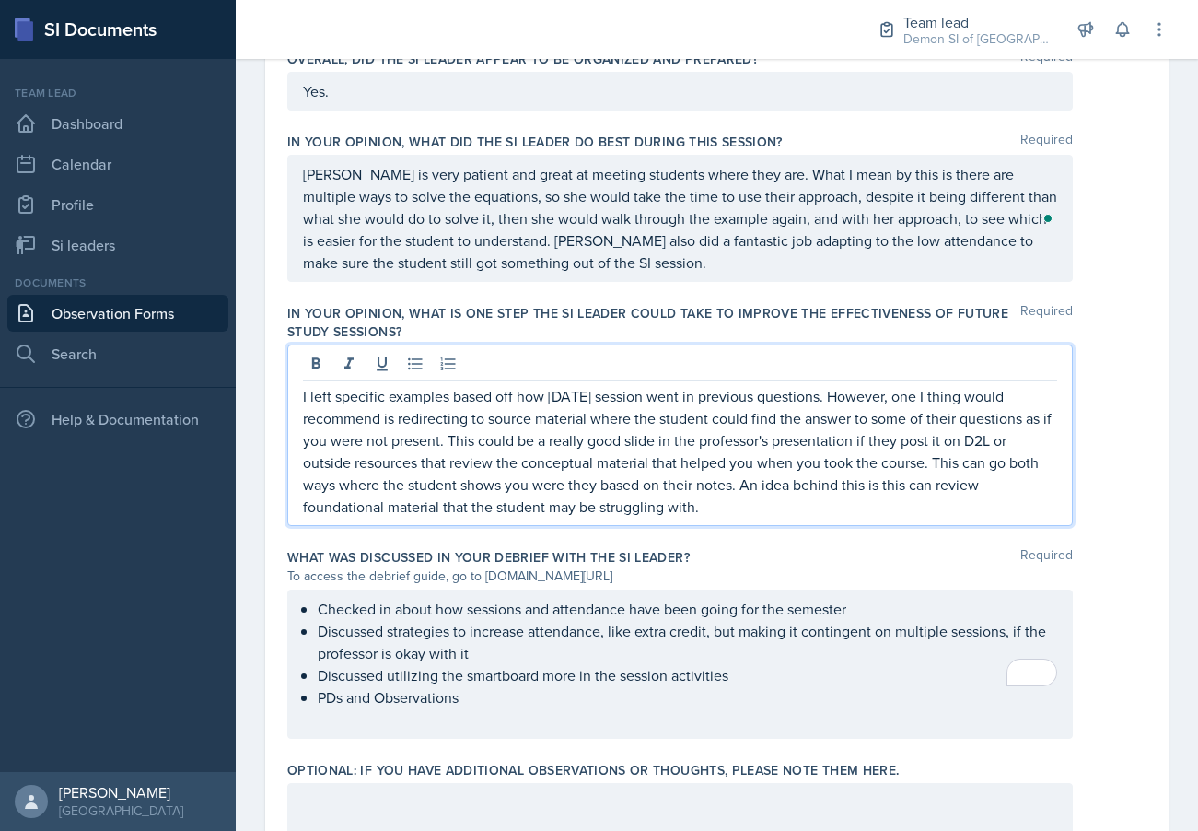
click at [488, 421] on p "I left specific examples based off how today's session went in previous questio…" at bounding box center [680, 451] width 754 height 133
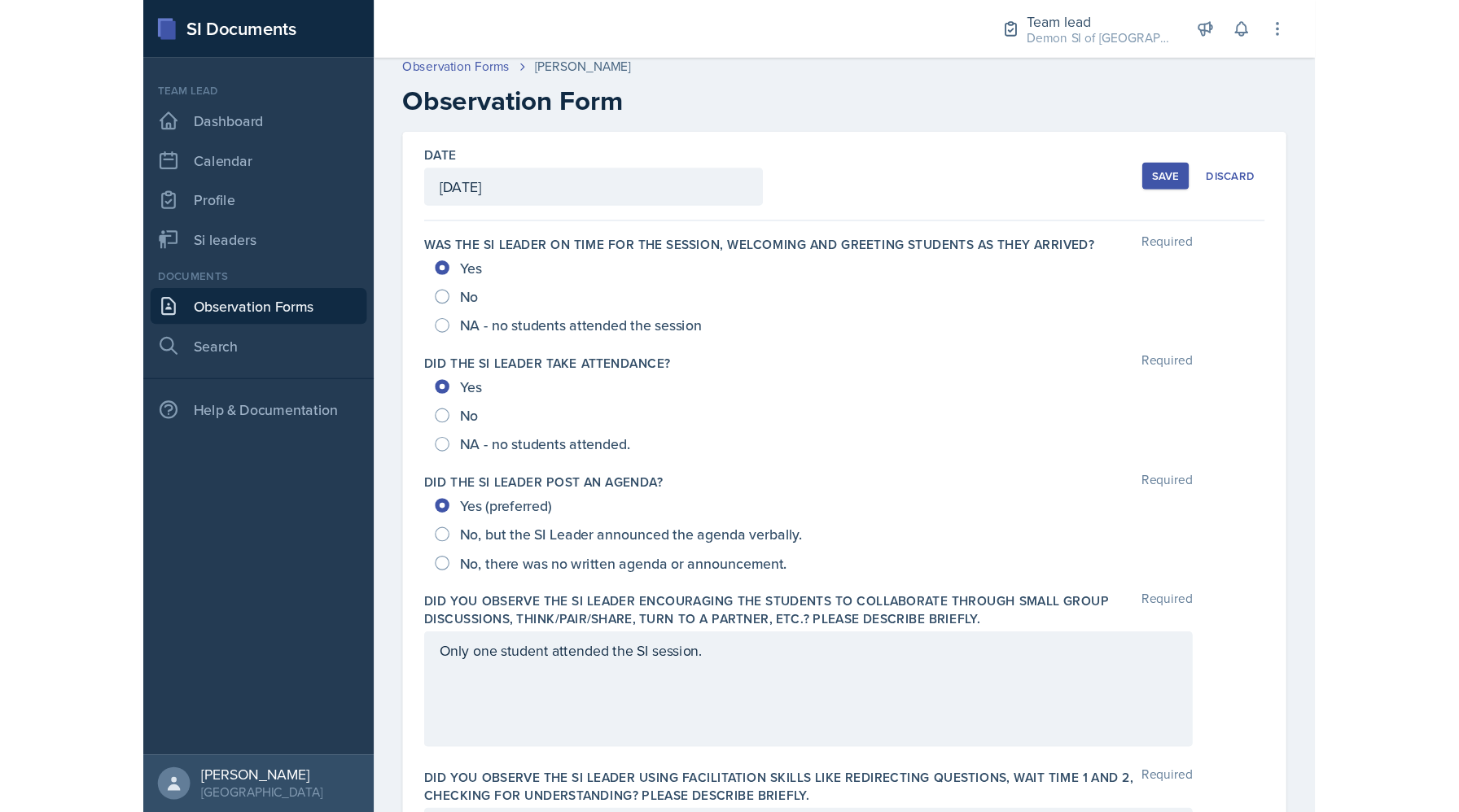
scroll to position [0, 0]
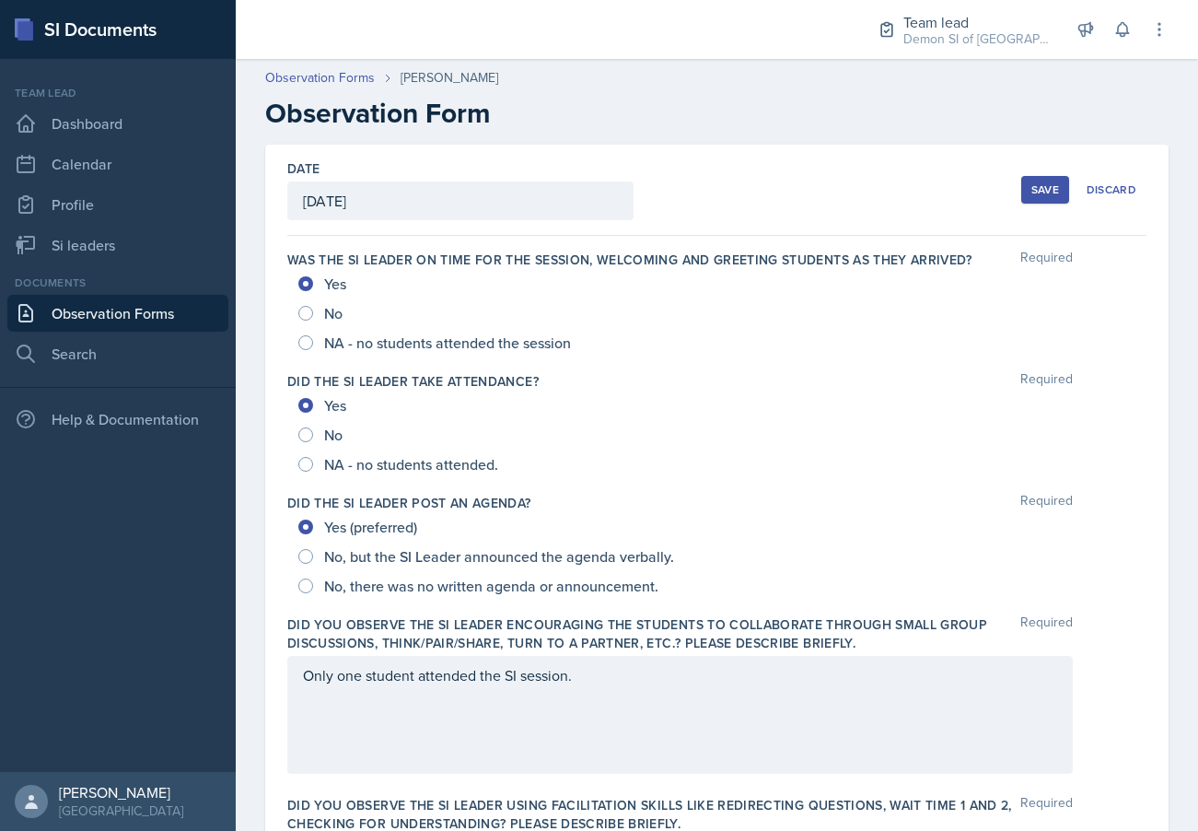
click at [1064, 190] on button "Save" at bounding box center [1046, 190] width 48 height 28
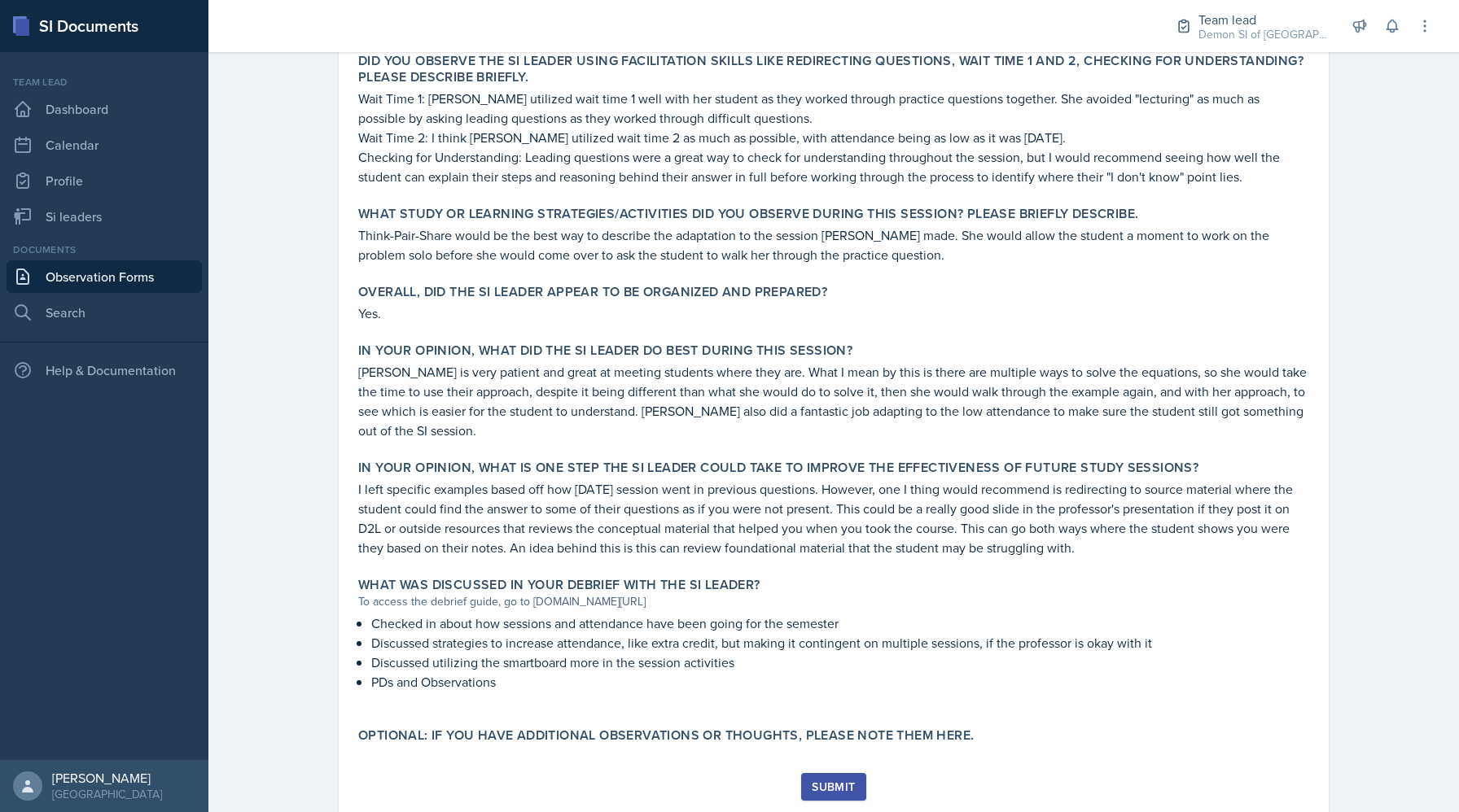
scroll to position [614, 0]
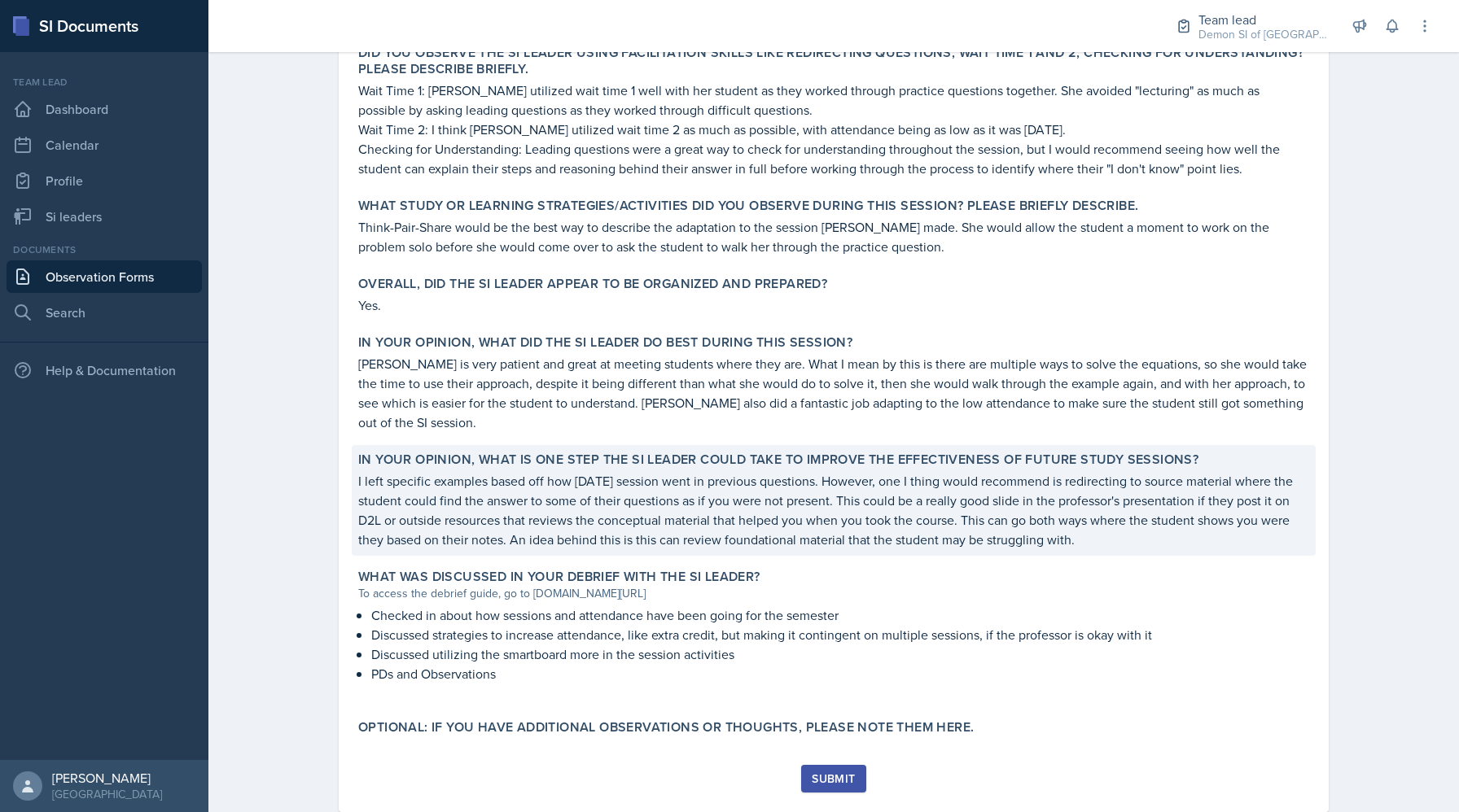
click at [608, 541] on p "I left specific examples based off how today's session went in previous questio…" at bounding box center [833, 510] width 951 height 78
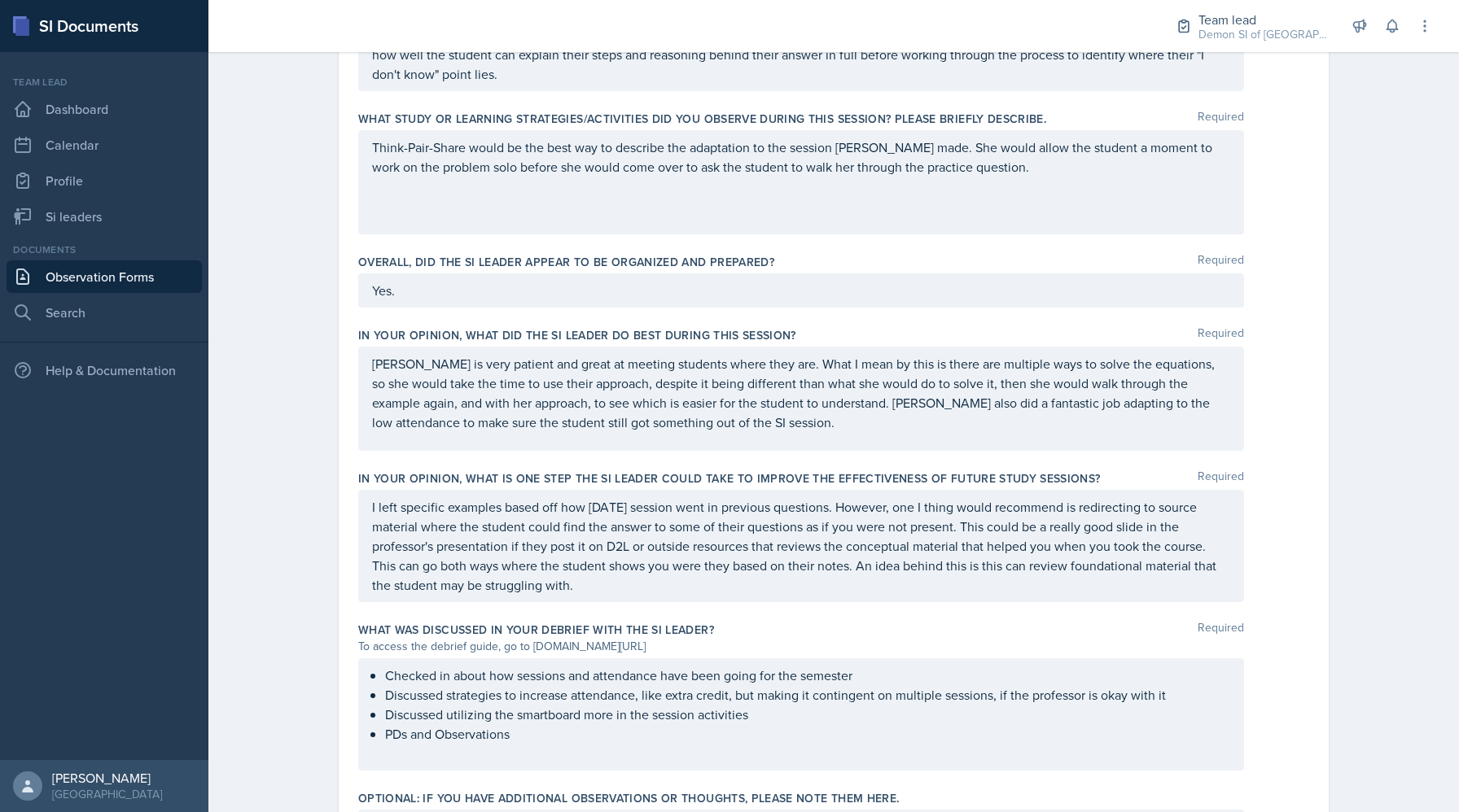
scroll to position [780, 0]
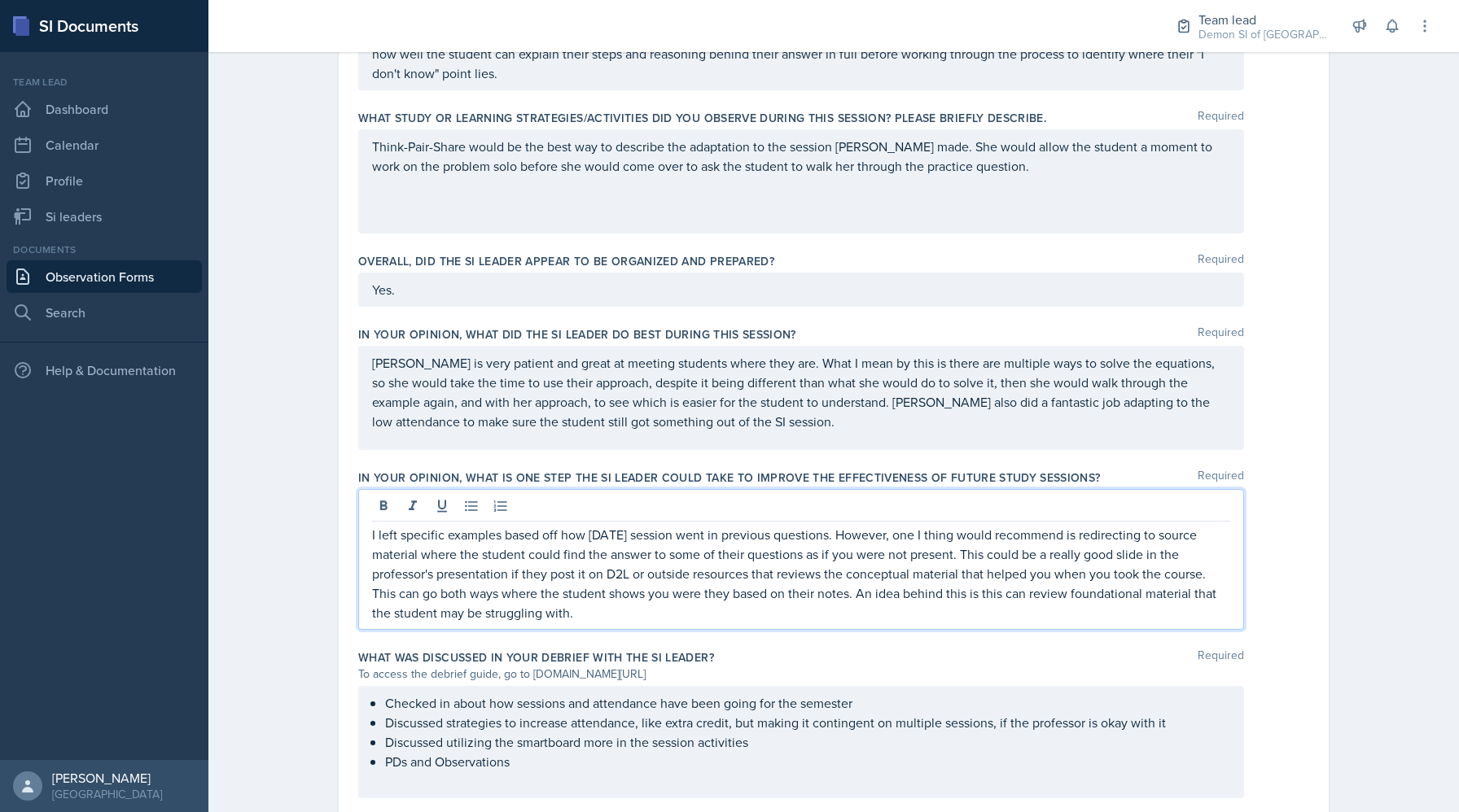
click at [728, 568] on p "I left specific examples based off how today's session went in previous questio…" at bounding box center [801, 573] width 858 height 98
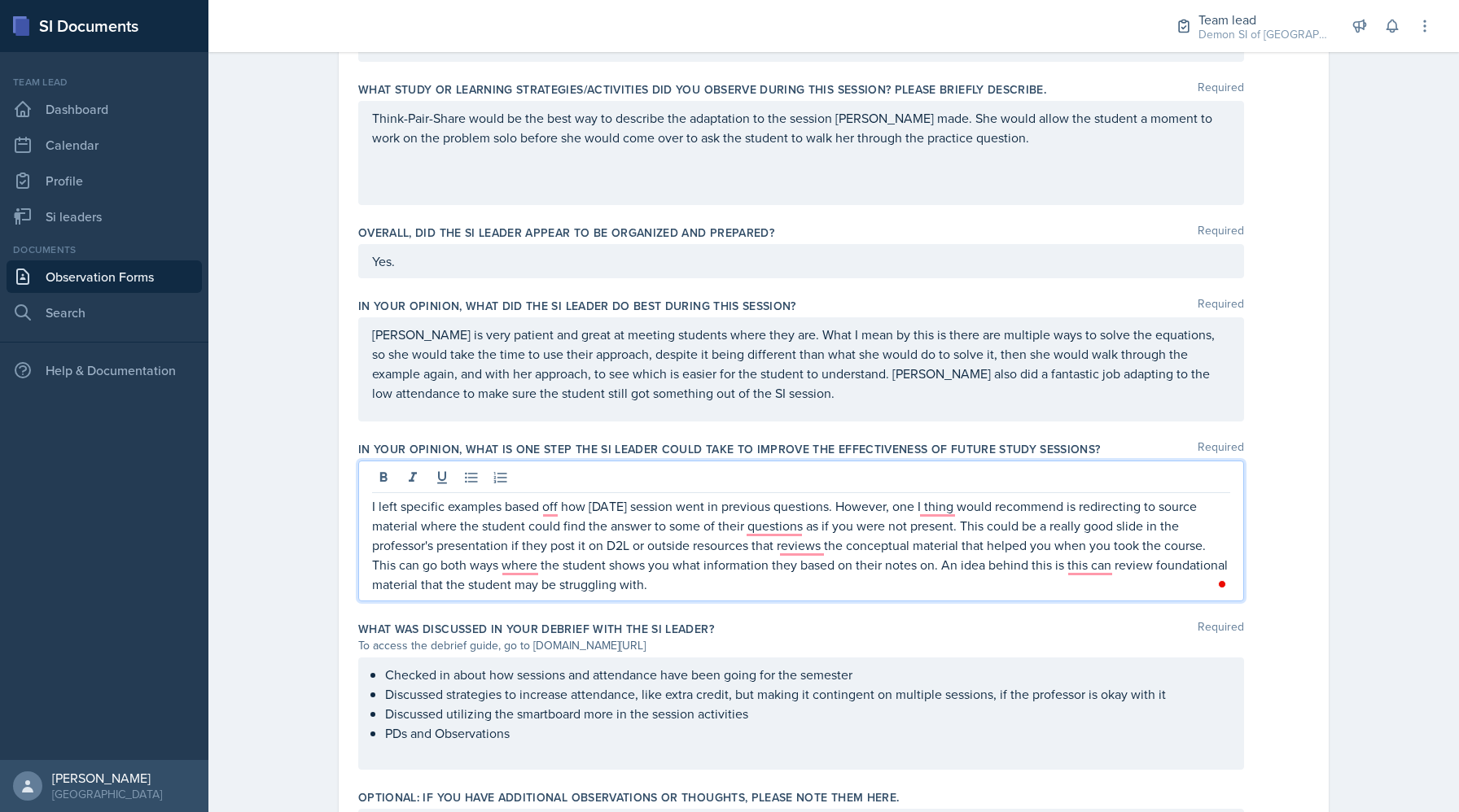
click at [1059, 575] on p "I left specific examples based off how today's session went in previous questio…" at bounding box center [801, 545] width 858 height 98
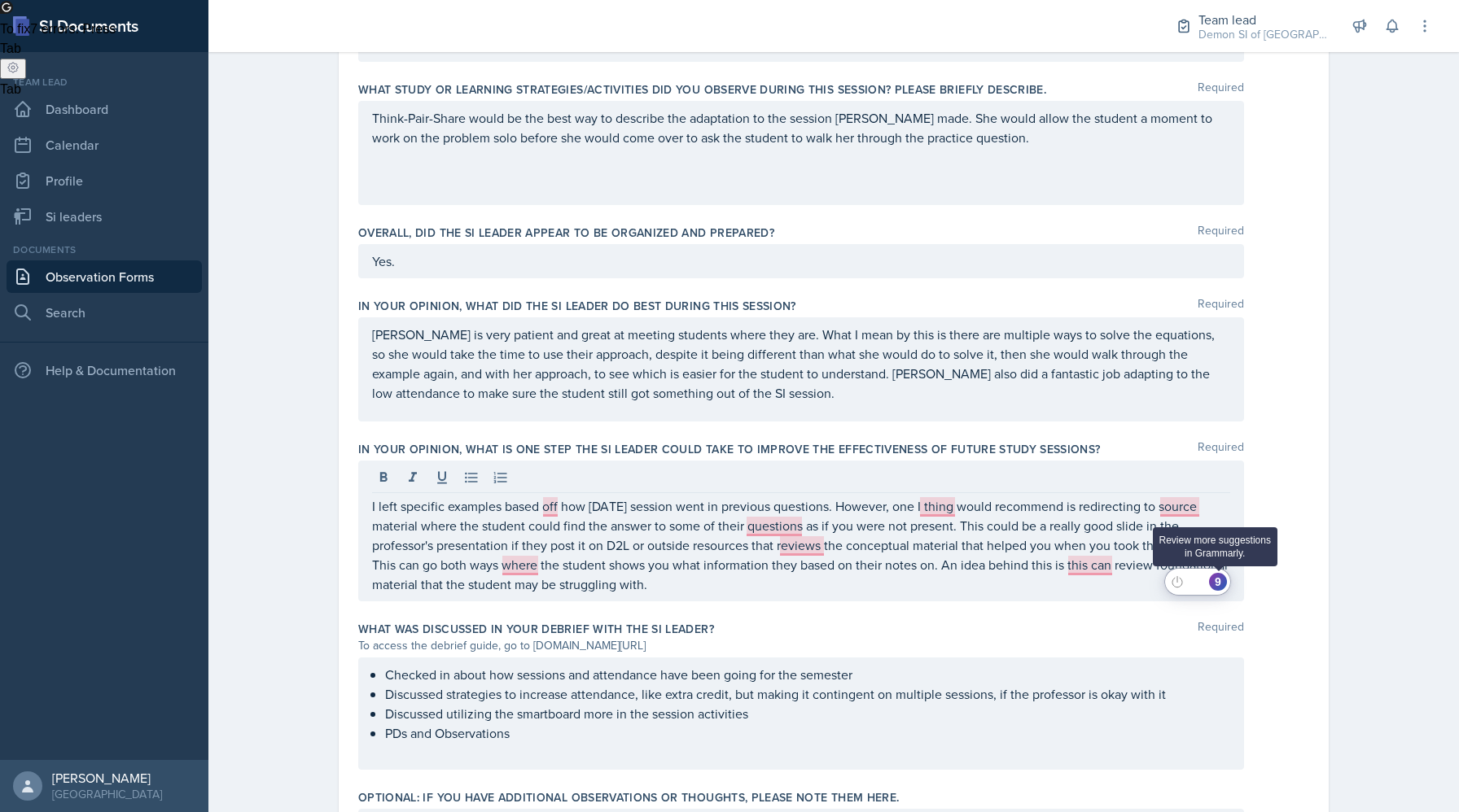
click at [1059, 583] on div "9" at bounding box center [1218, 581] width 18 height 18
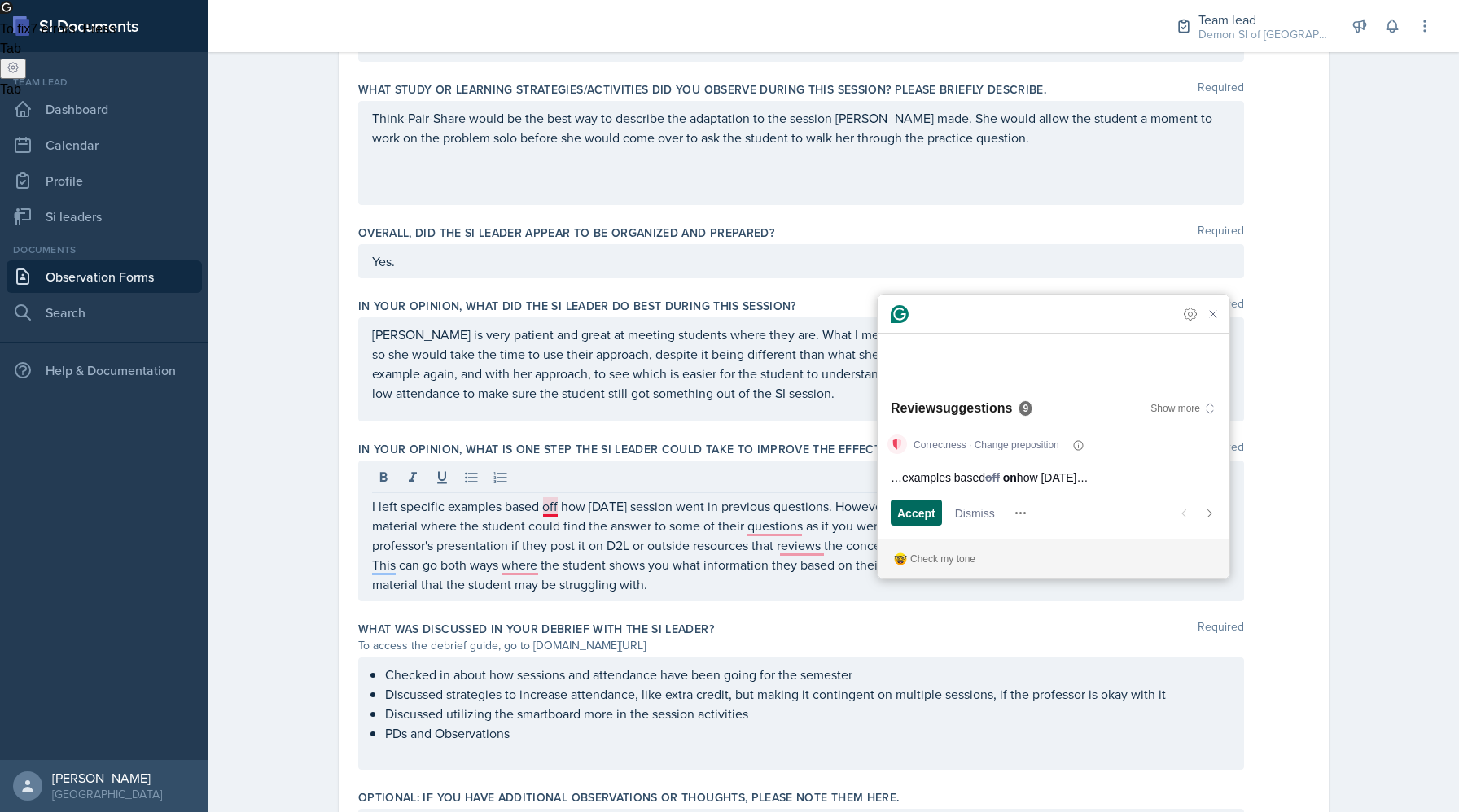
click at [927, 514] on span "Accept" at bounding box center [916, 512] width 38 height 17
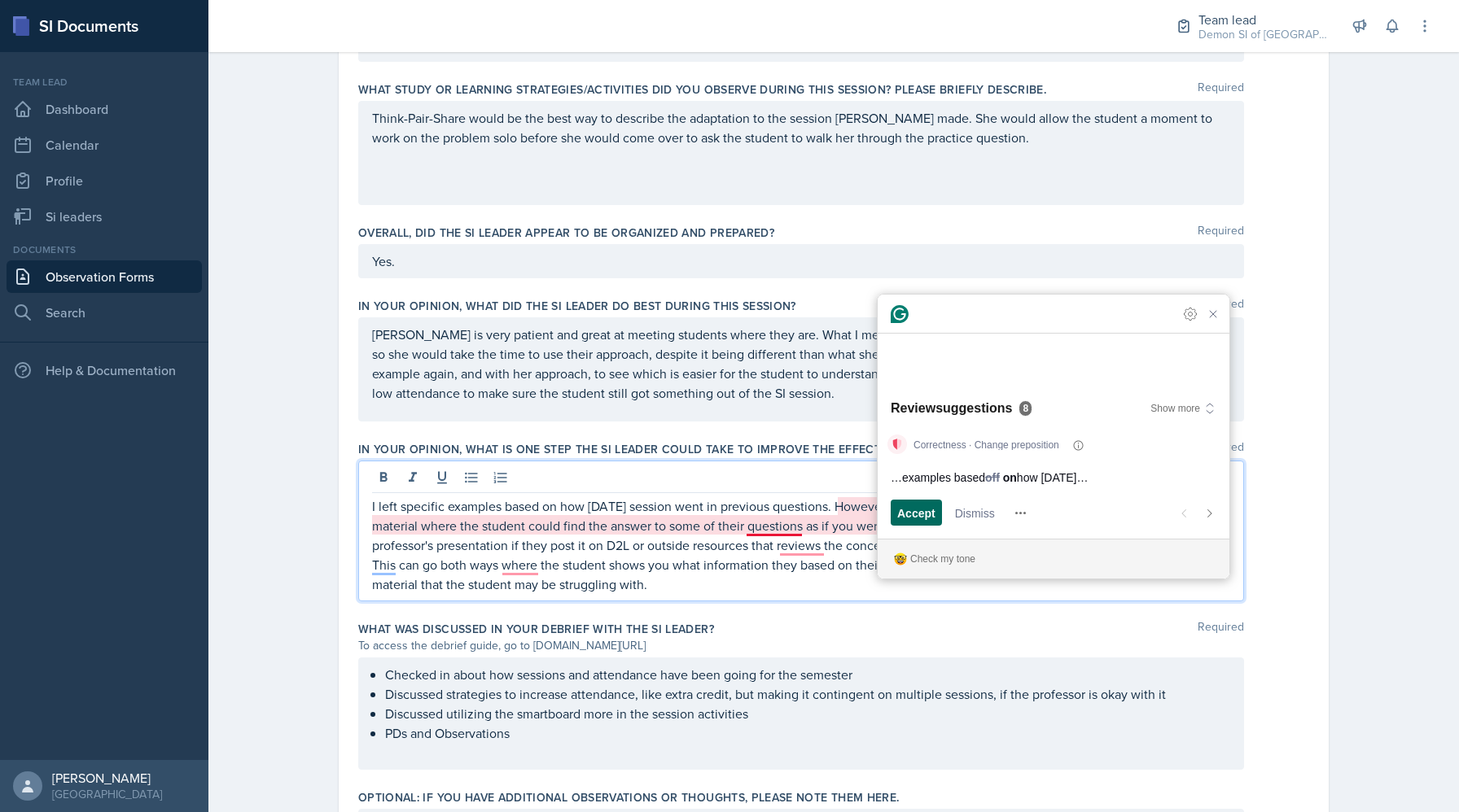
scroll to position [873, 0]
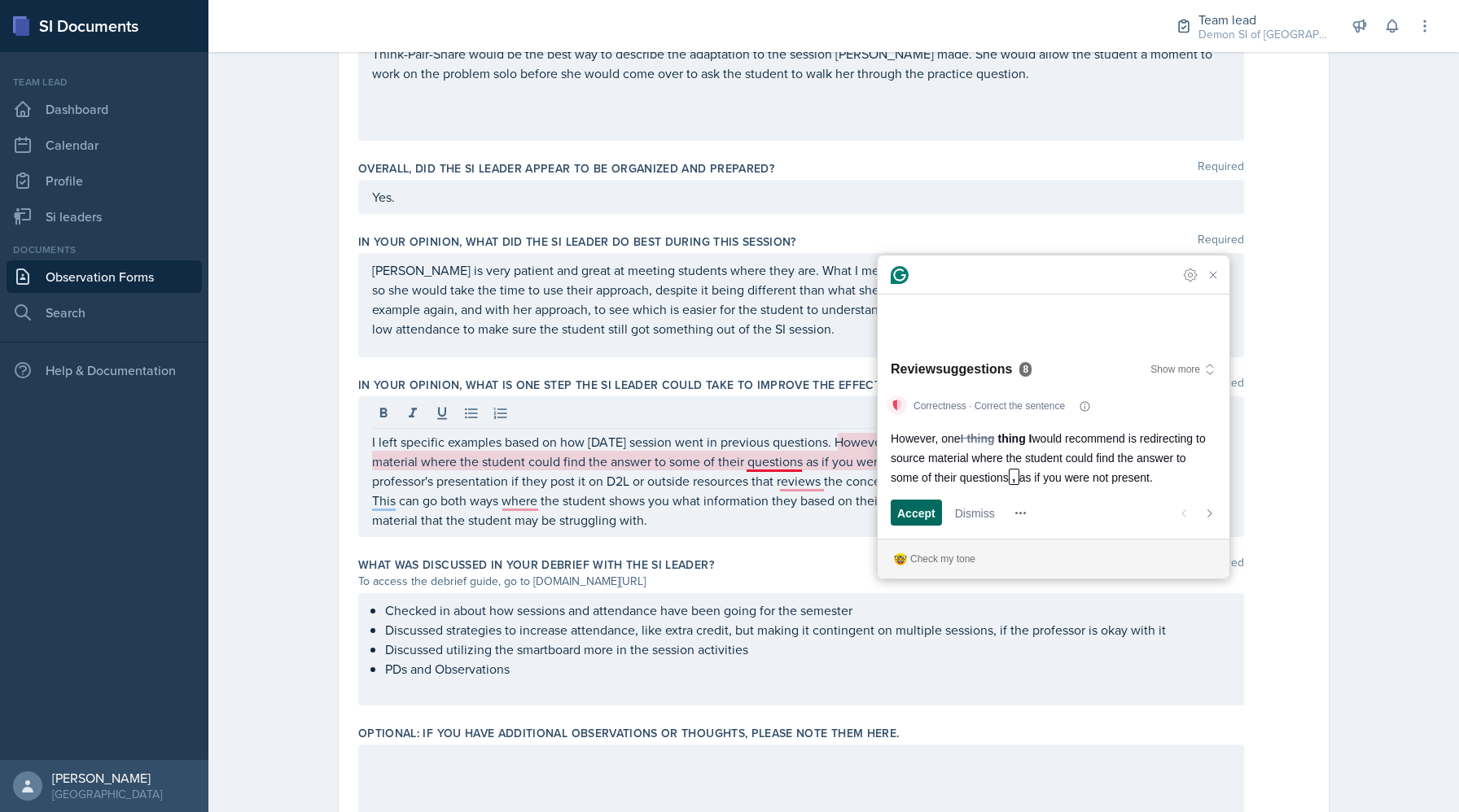
click at [924, 511] on span "Accept" at bounding box center [916, 512] width 38 height 17
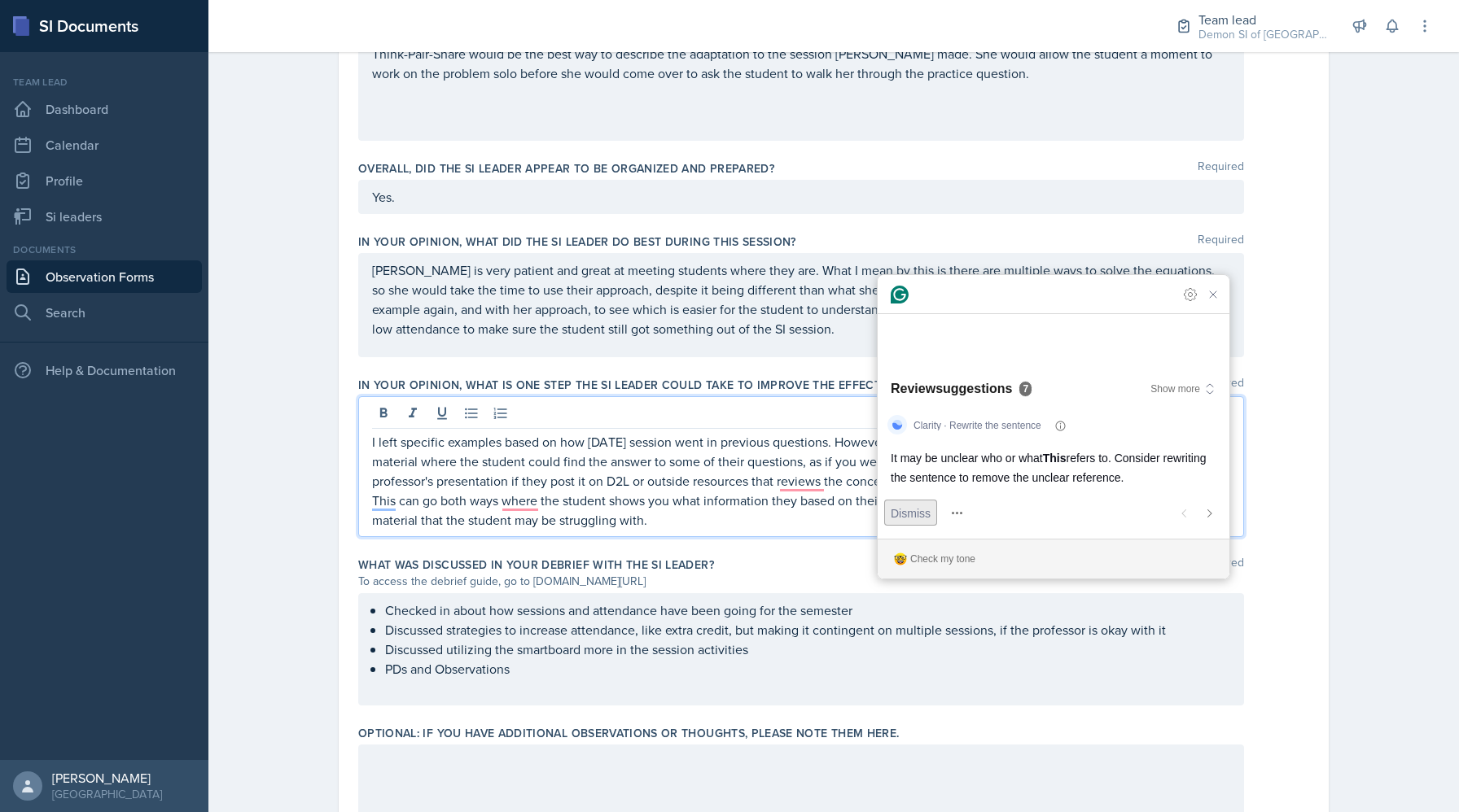
scroll to position [893, 0]
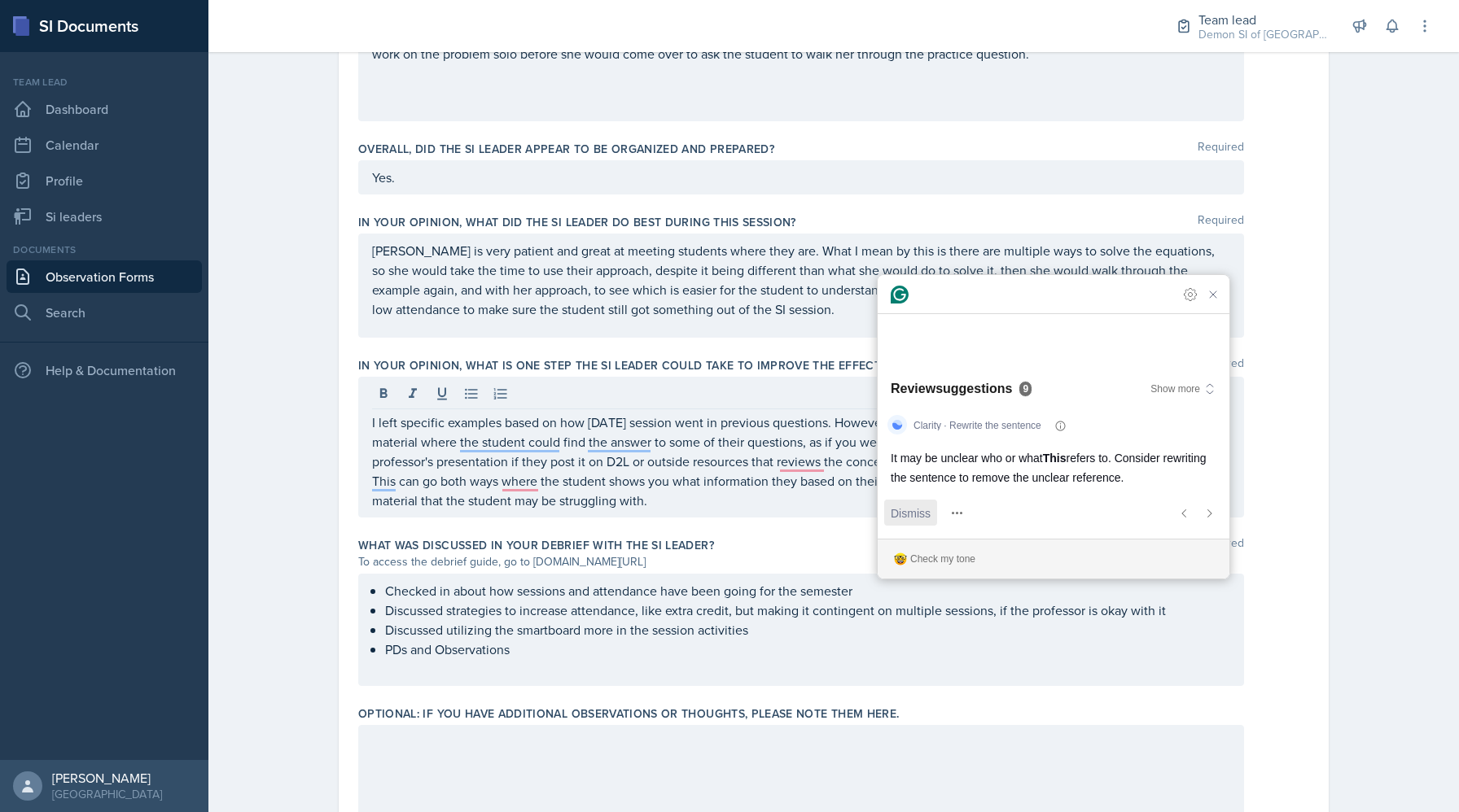
click at [914, 512] on span "Dismiss" at bounding box center [910, 512] width 40 height 17
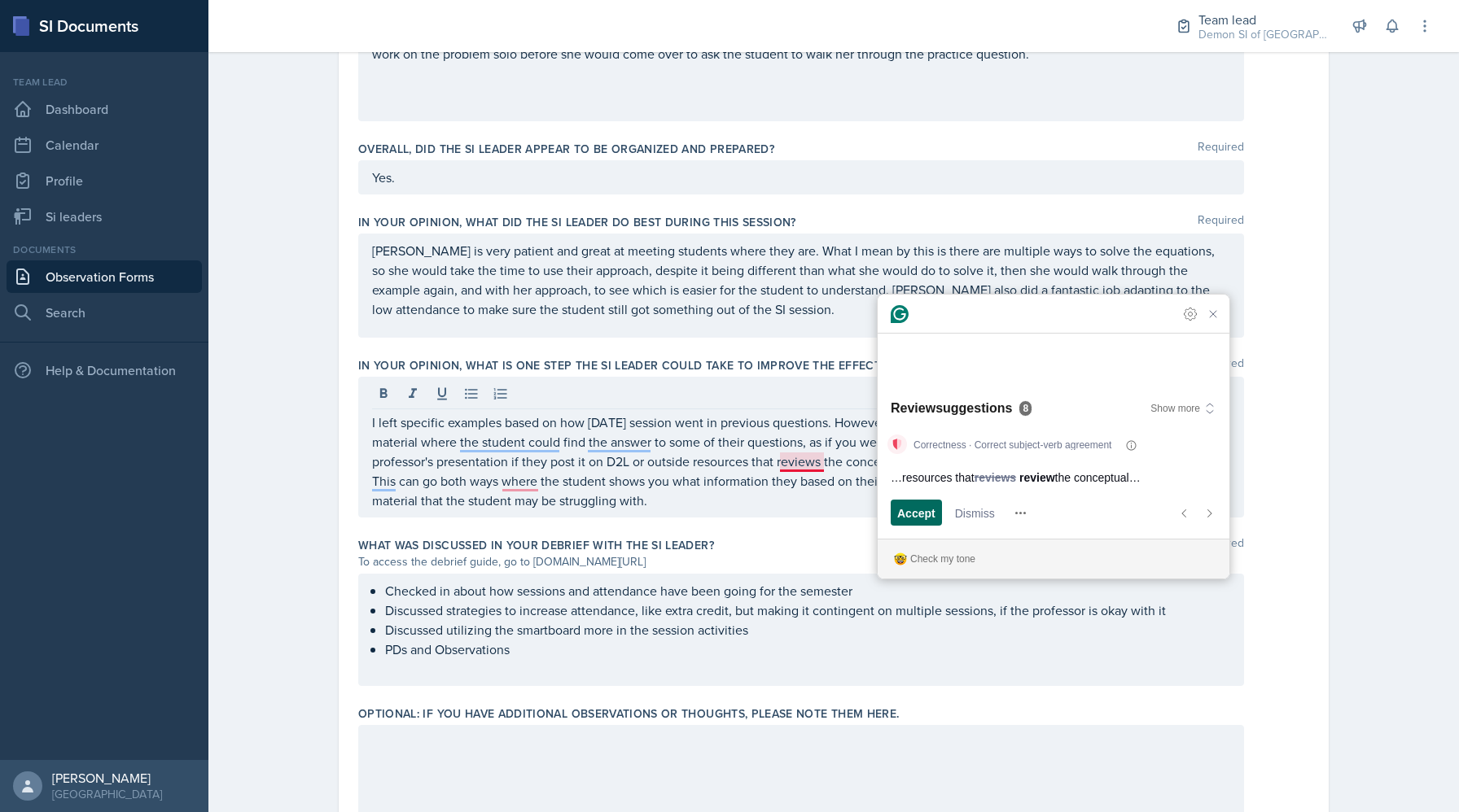
scroll to position [913, 0]
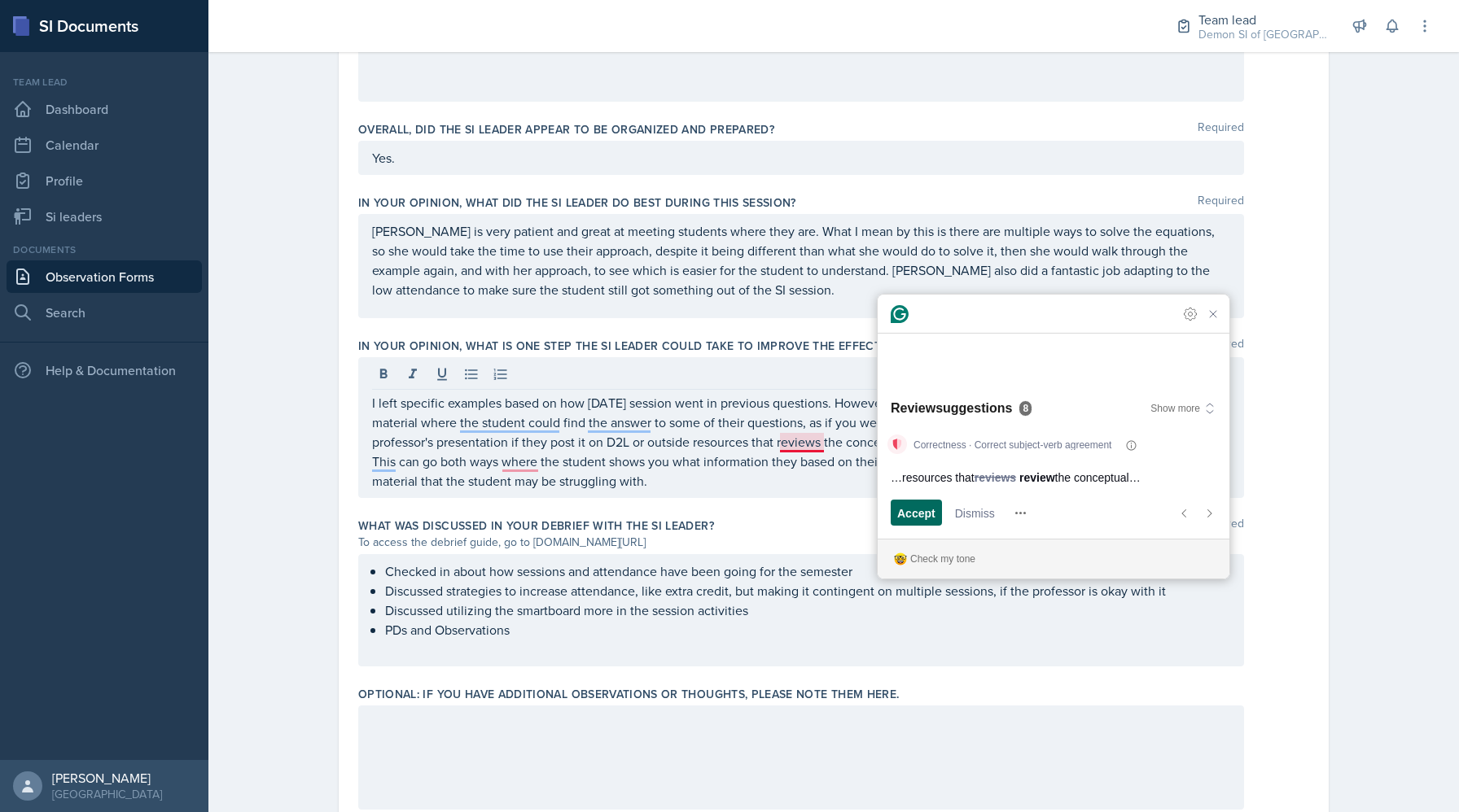
click at [914, 512] on span "Accept" at bounding box center [916, 512] width 38 height 17
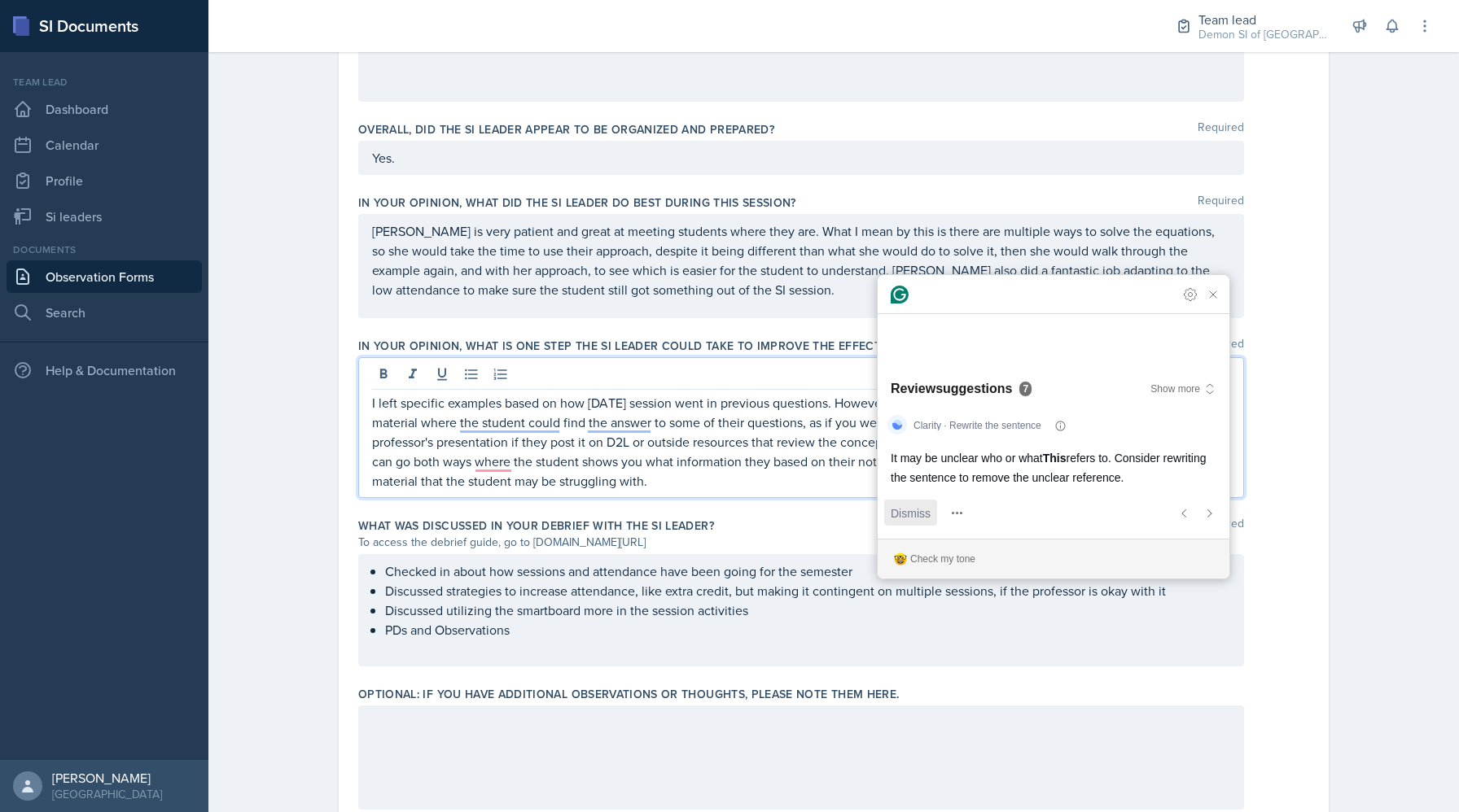
click at [913, 512] on span "Dismiss" at bounding box center [910, 512] width 40 height 17
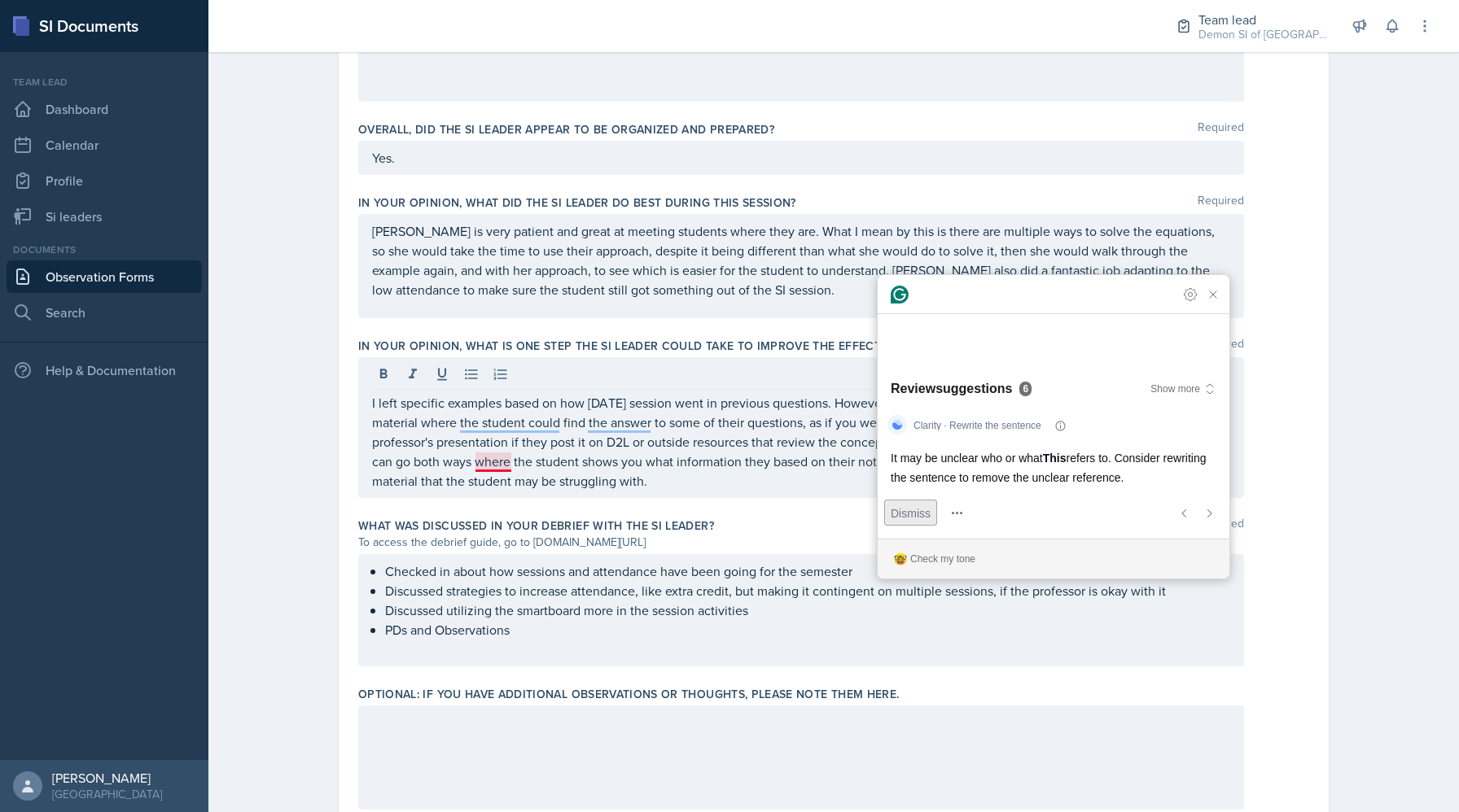
scroll to position [932, 0]
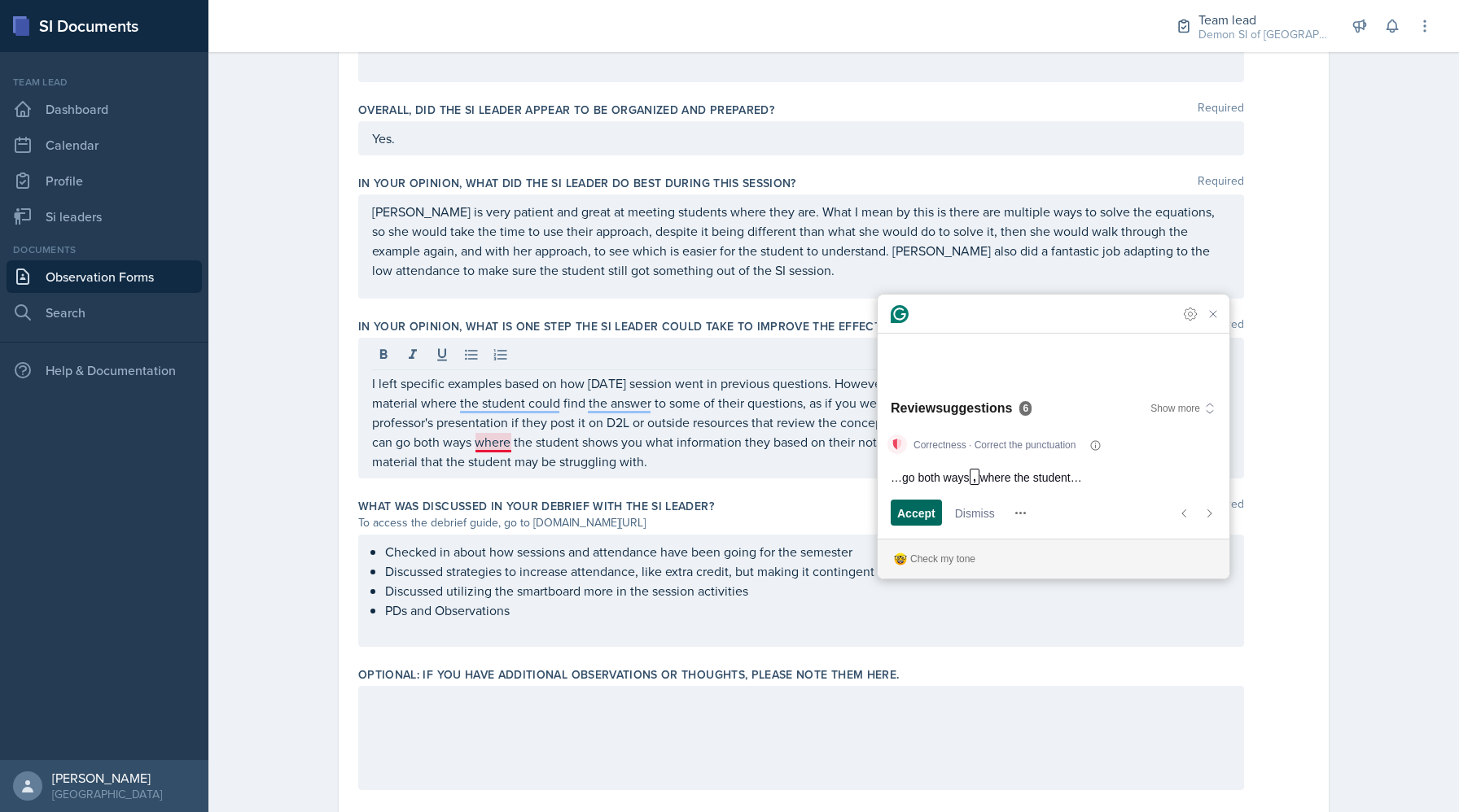
click at [913, 512] on span "Accept" at bounding box center [916, 512] width 38 height 17
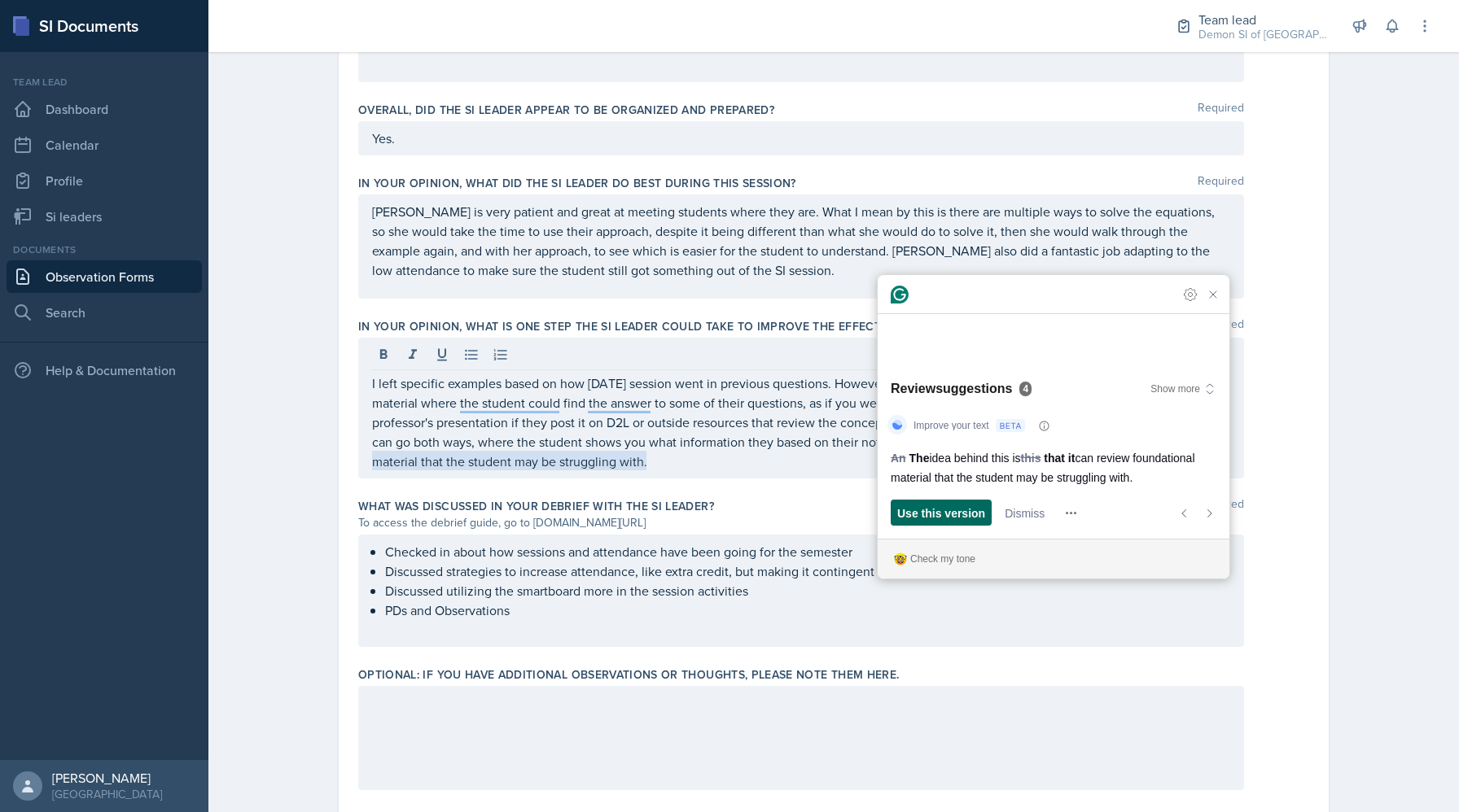
click at [975, 512] on span "Use this version" at bounding box center [940, 512] width 87 height 17
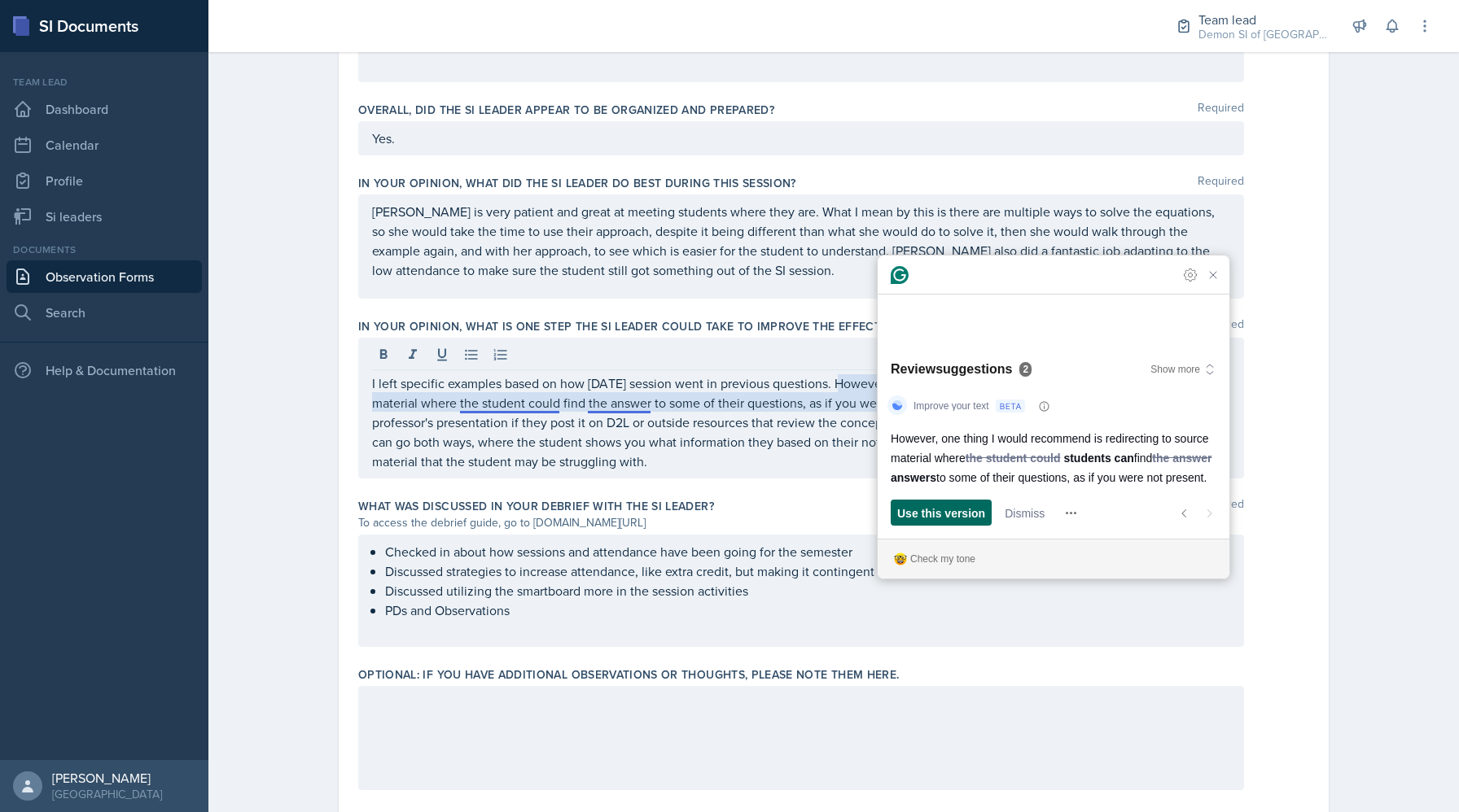
click at [951, 518] on span "Use this version" at bounding box center [940, 512] width 87 height 17
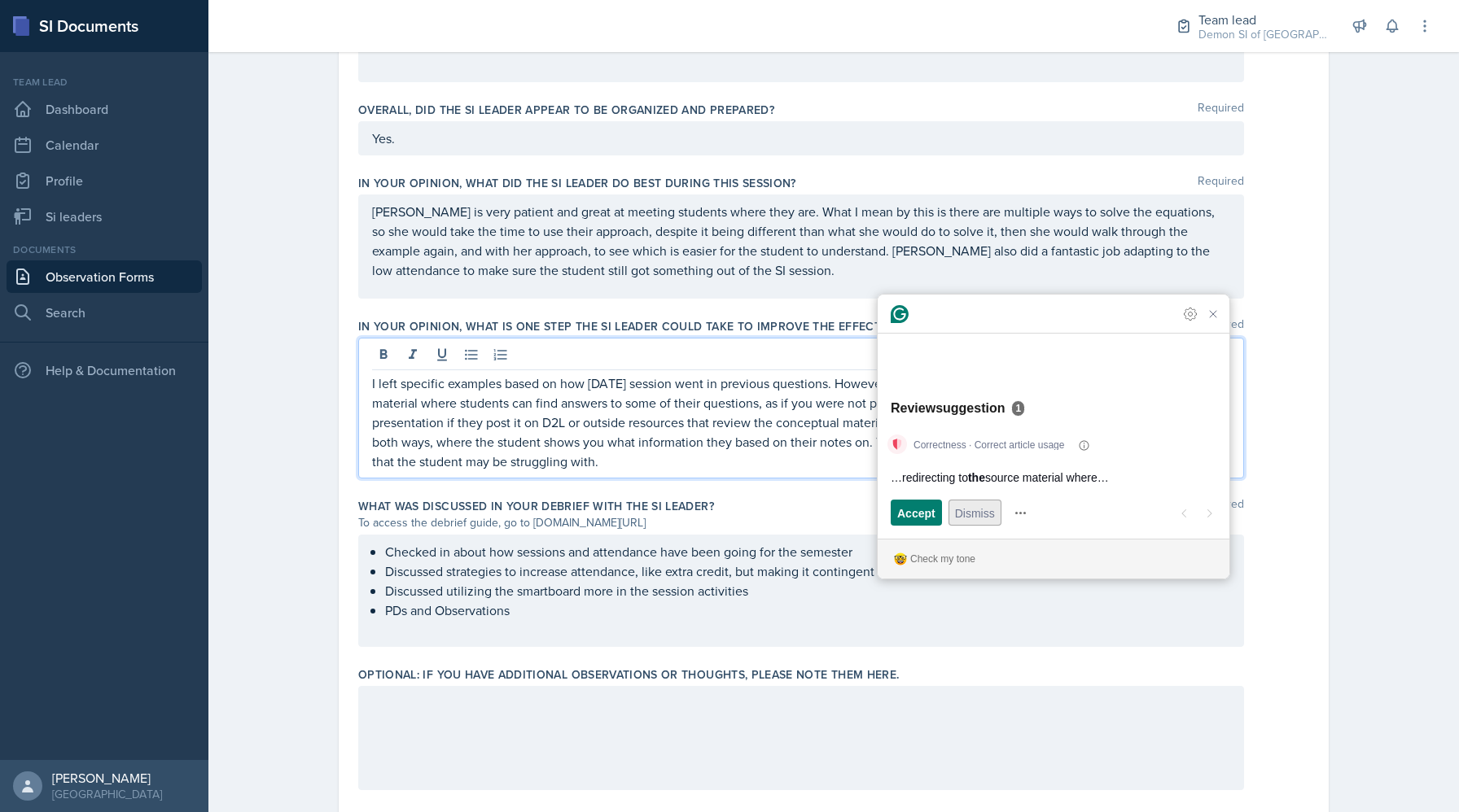
scroll to position [873, 0]
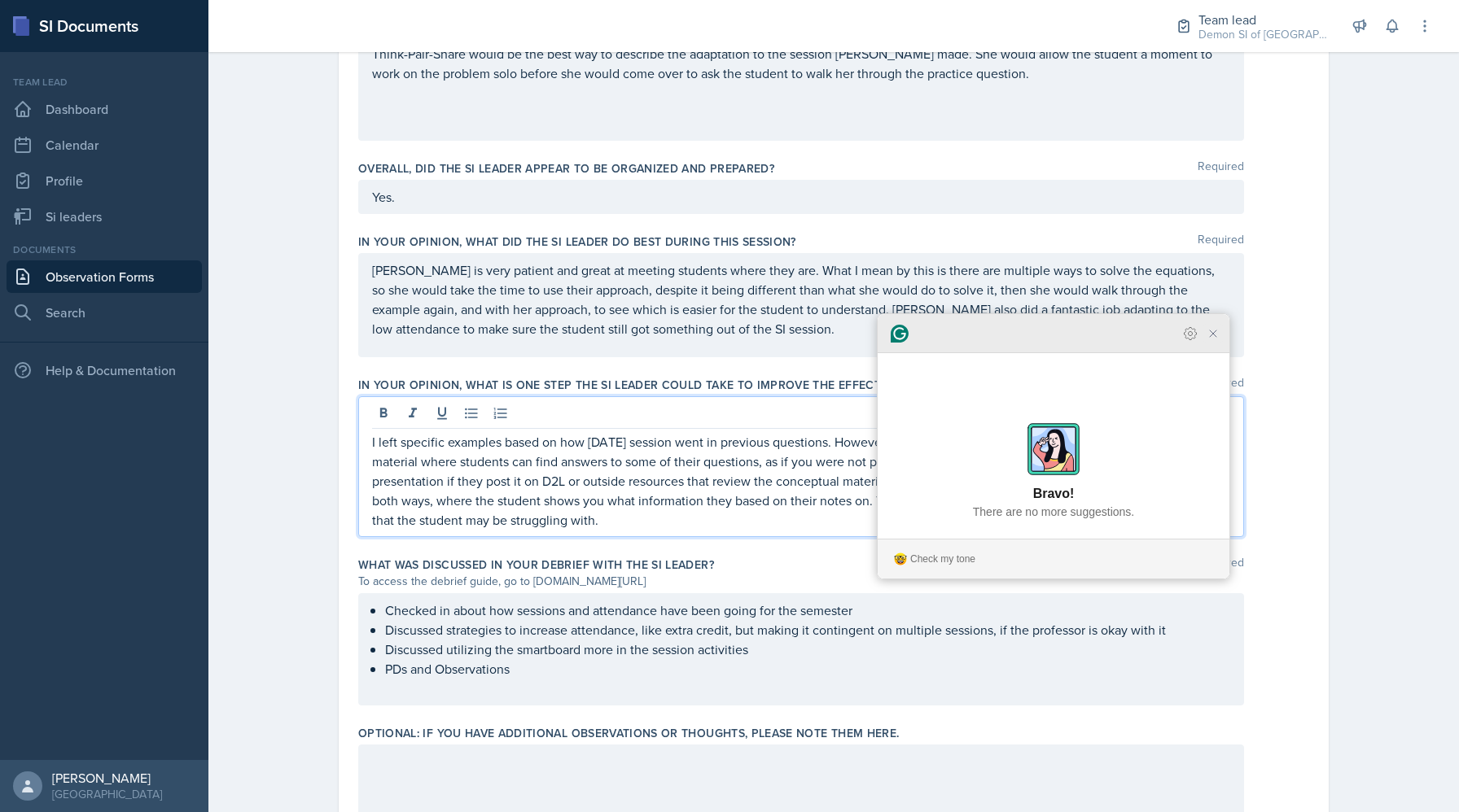
click at [1059, 340] on icon "Close Grammarly Assistant" at bounding box center [1212, 333] width 13 height 13
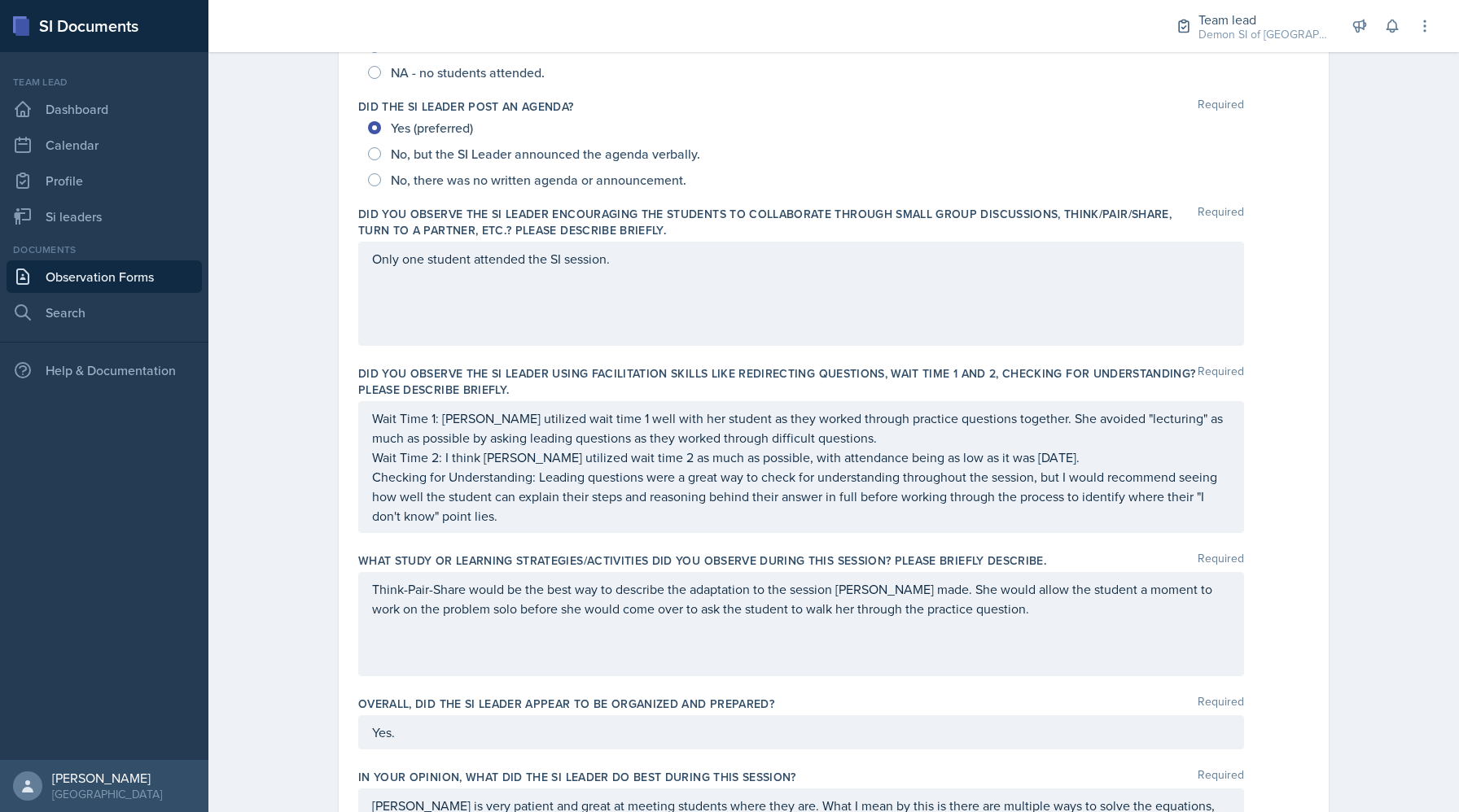
scroll to position [0, 0]
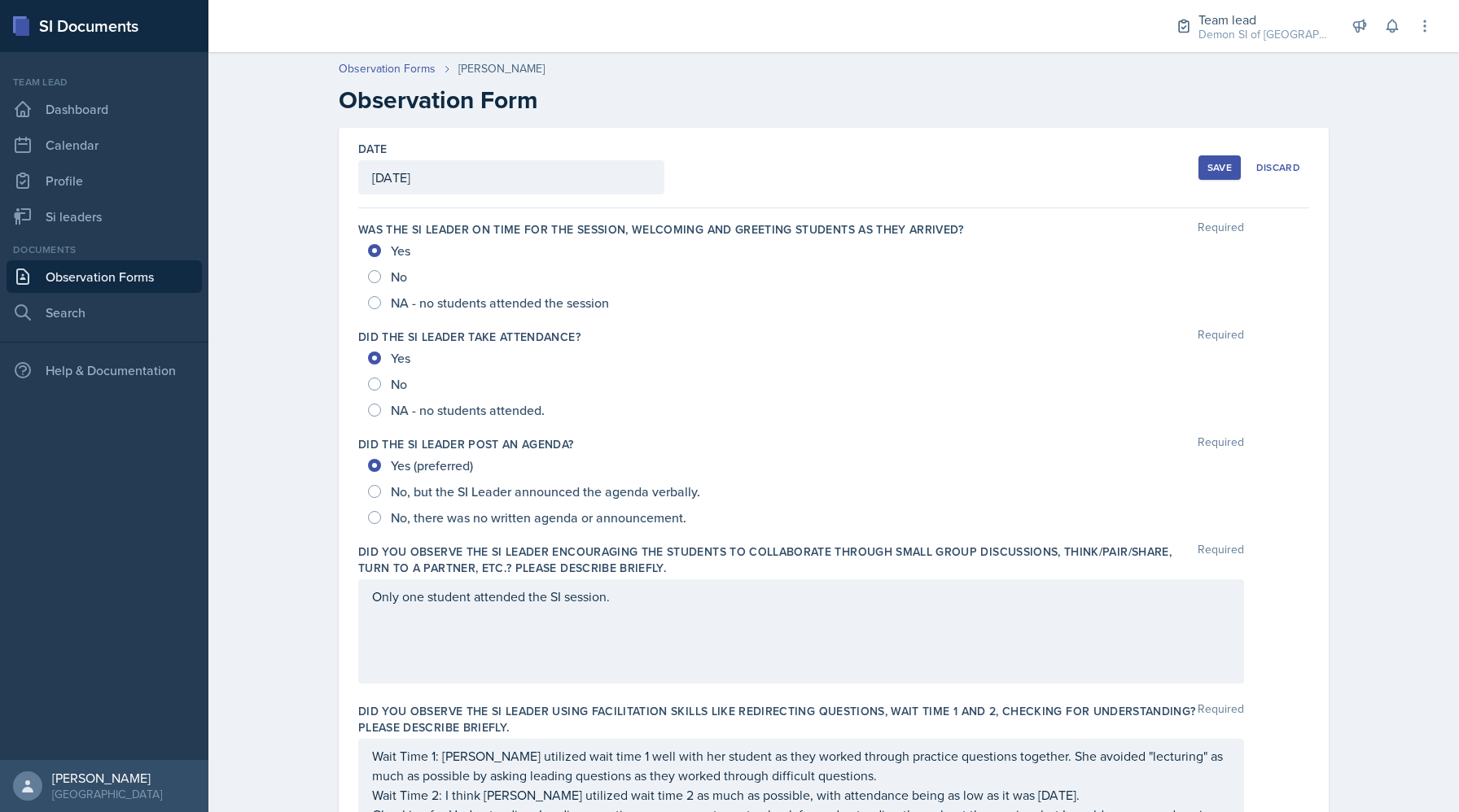
click at [1059, 175] on button "Save" at bounding box center [1220, 168] width 42 height 25
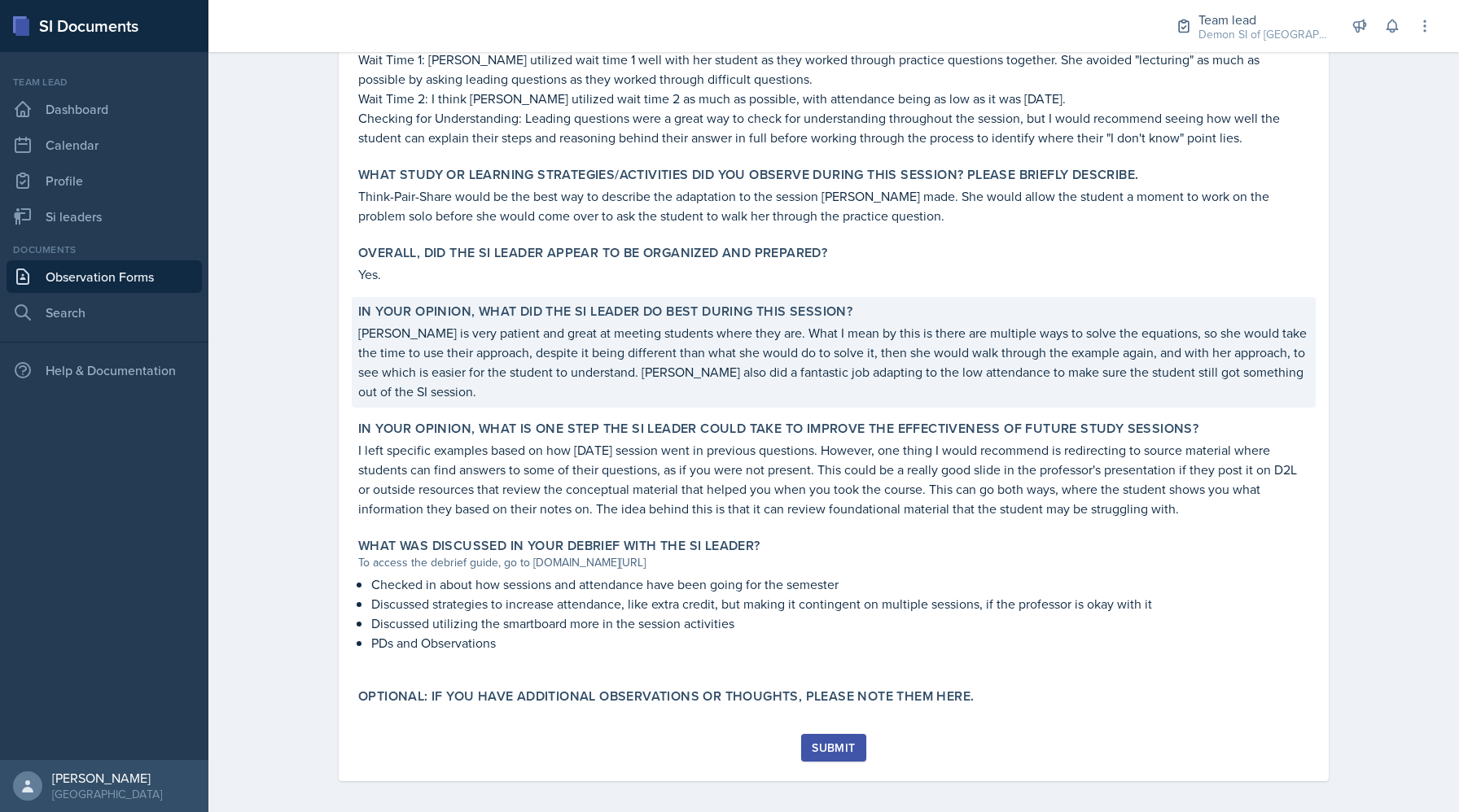
scroll to position [653, 0]
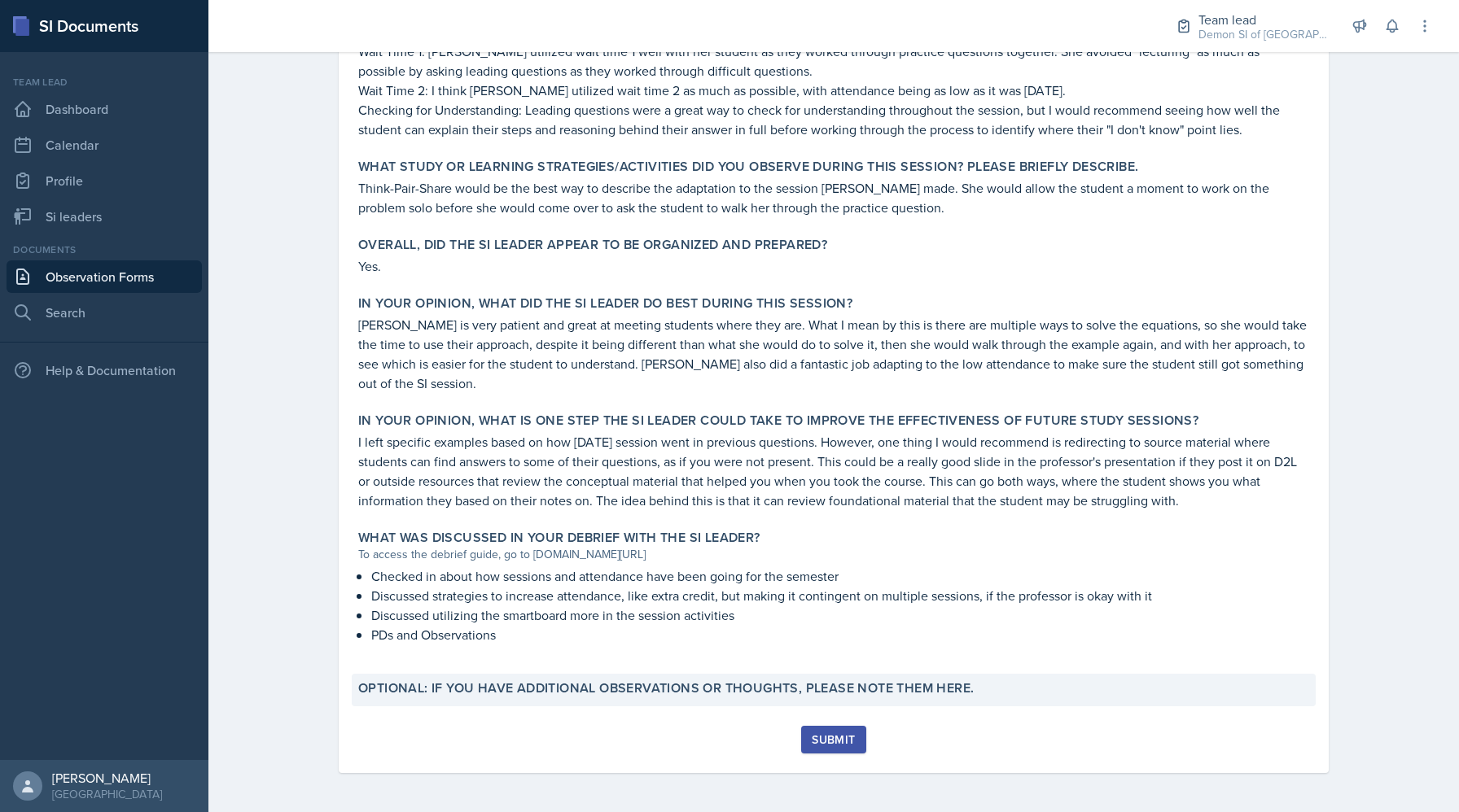
click at [731, 684] on label "Optional: If you have additional observations or thoughts, please note them her…" at bounding box center [665, 688] width 615 height 16
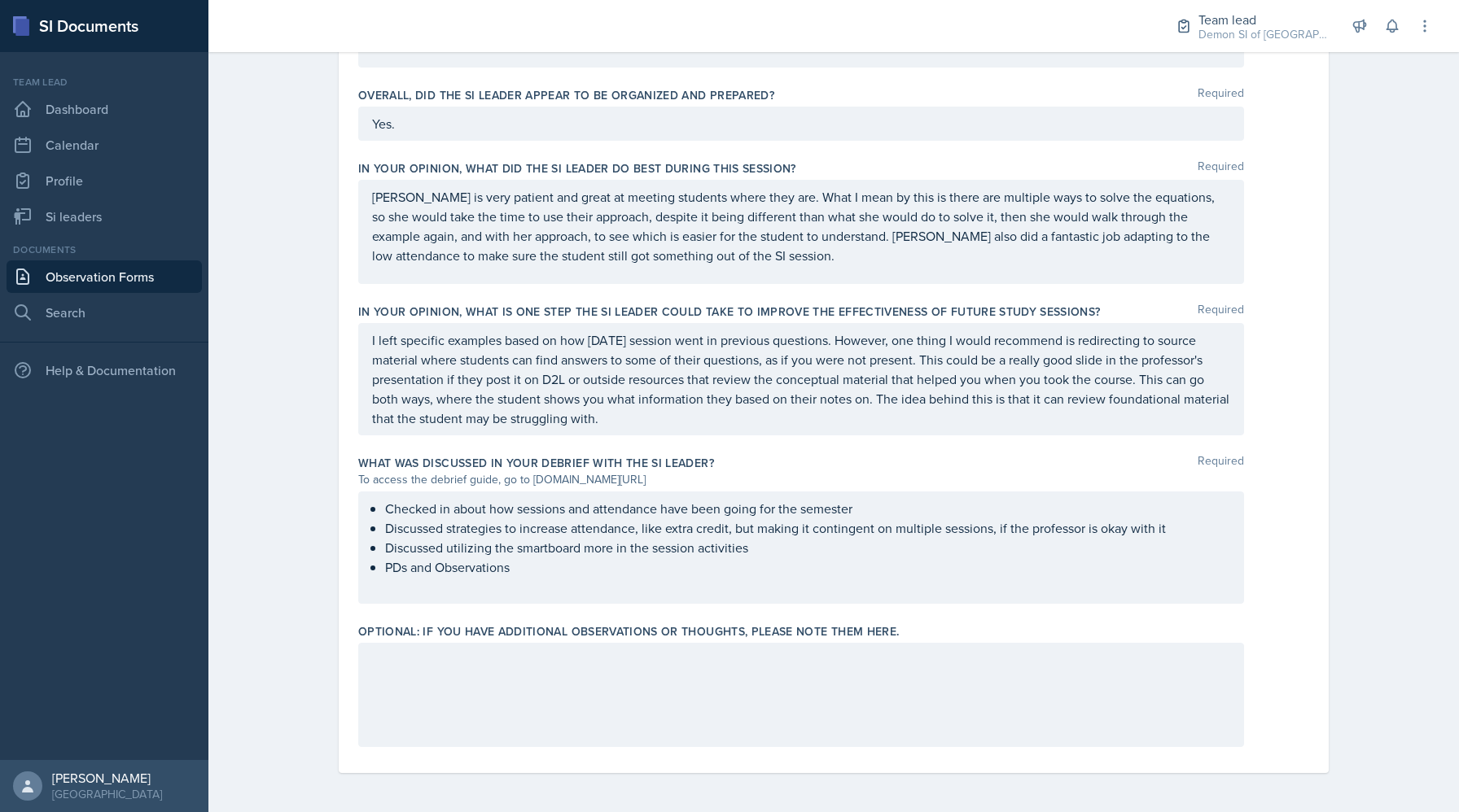
scroll to position [946, 0]
click at [650, 709] on div at bounding box center [801, 695] width 885 height 104
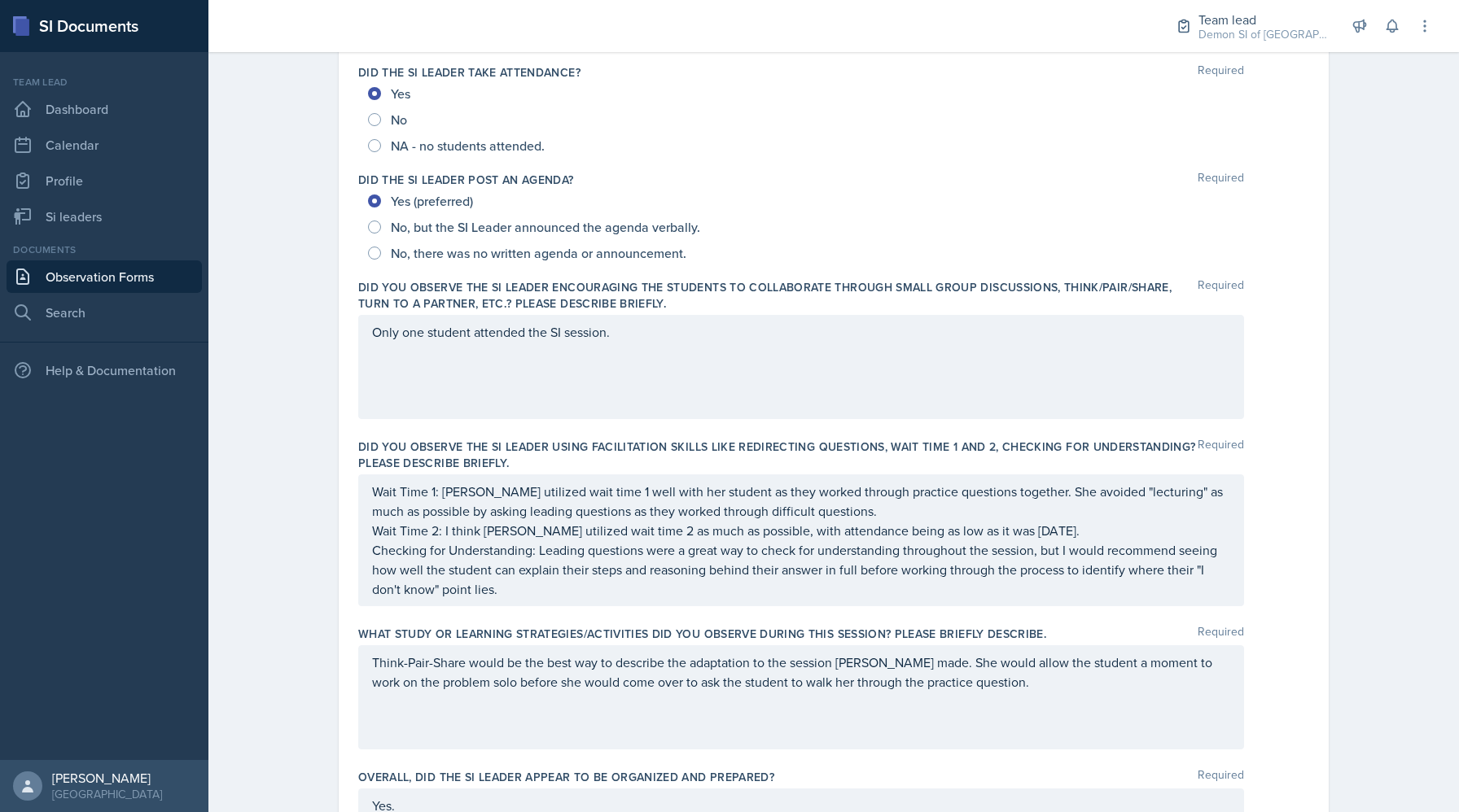
scroll to position [27, 0]
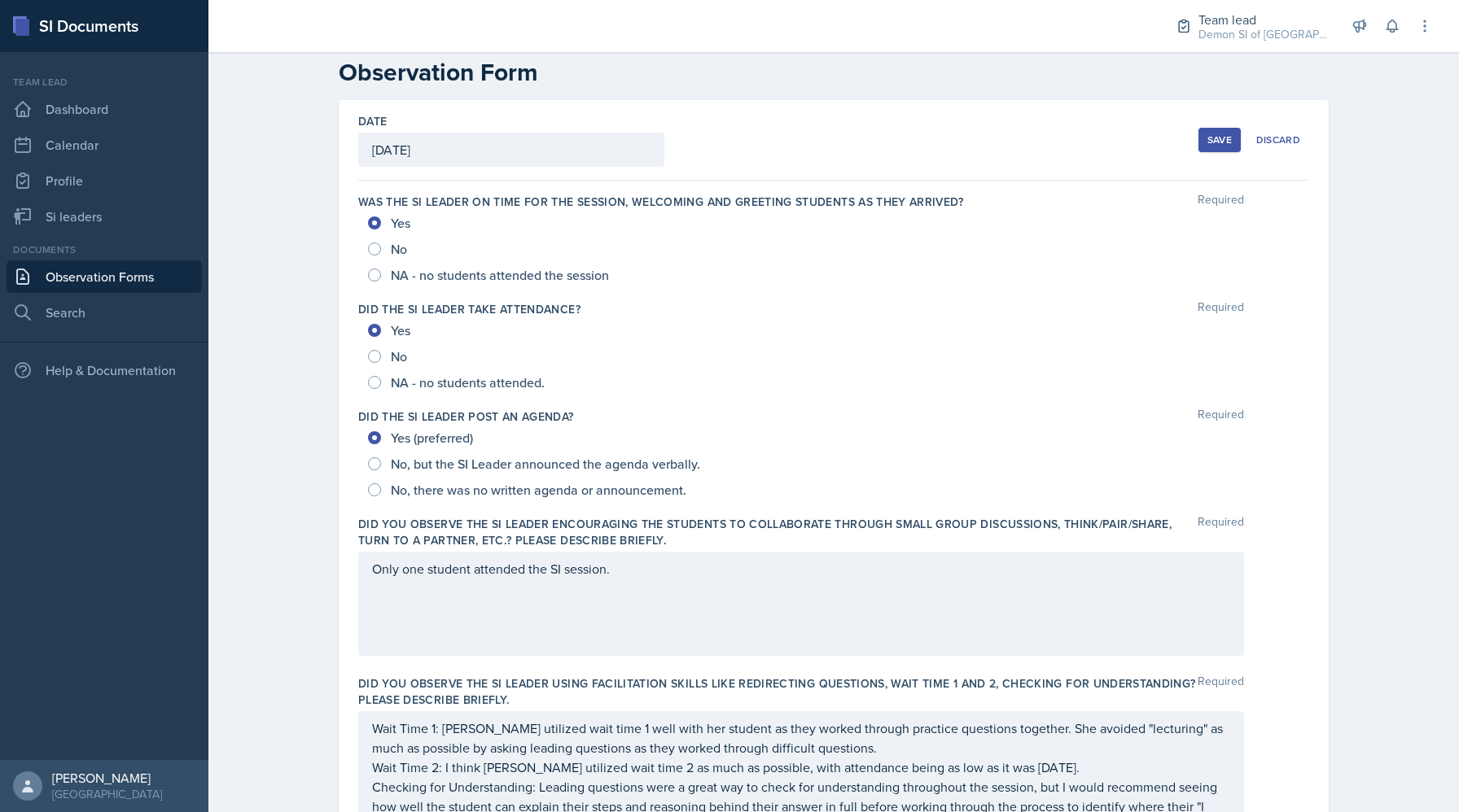
click at [1224, 149] on button "Save" at bounding box center [1220, 140] width 42 height 25
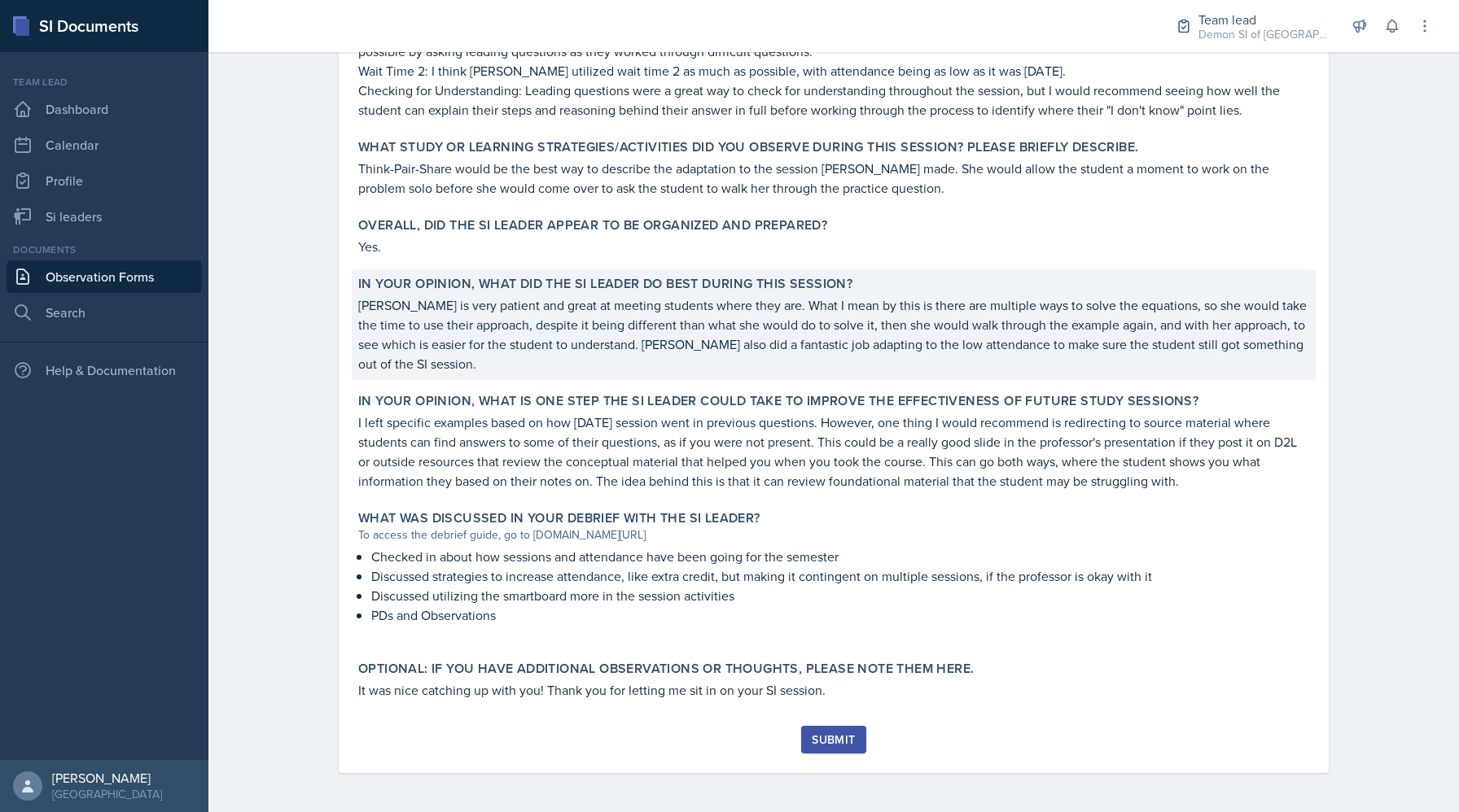
scroll to position [666, 0]
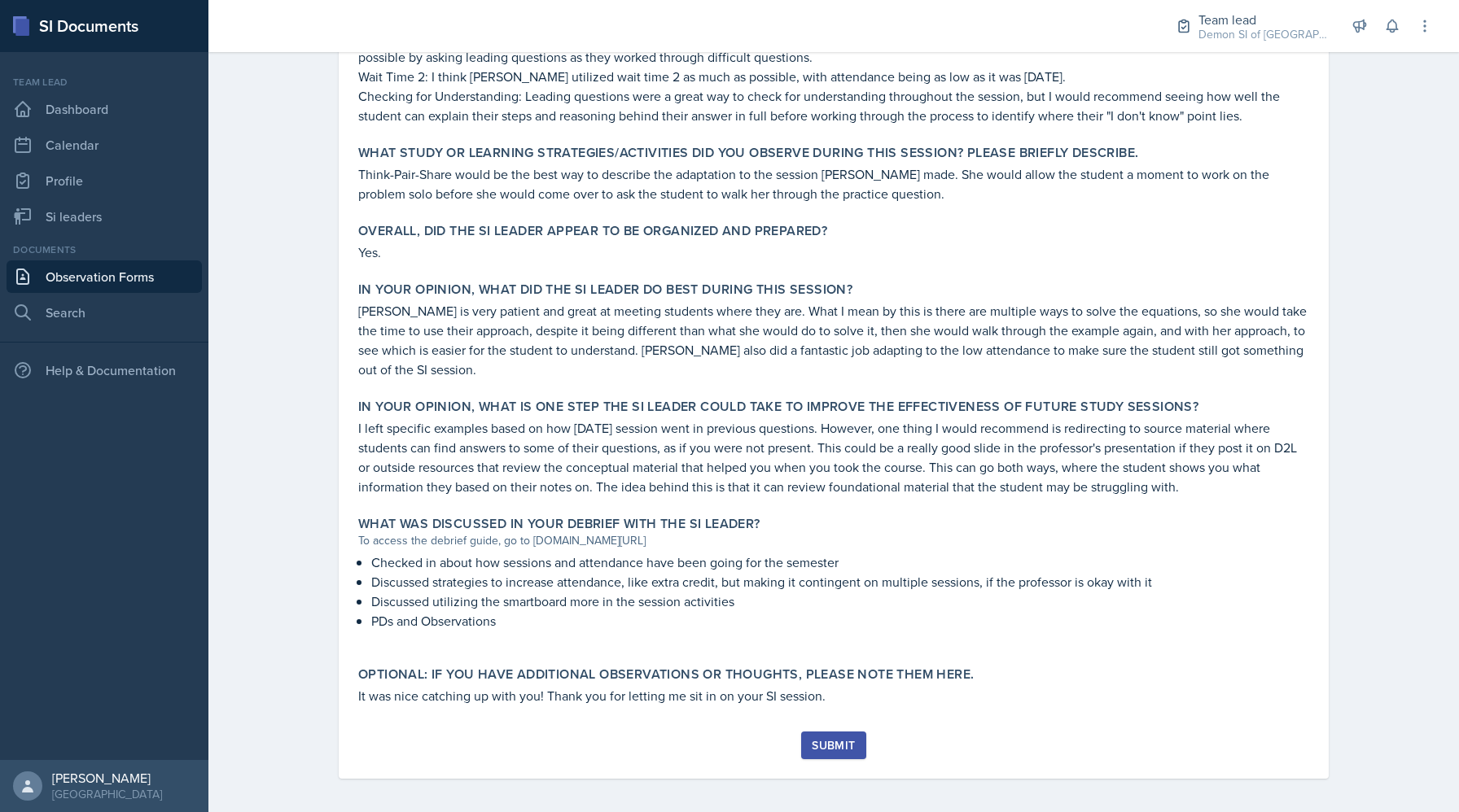
click at [845, 744] on div "Submit" at bounding box center [832, 745] width 43 height 13
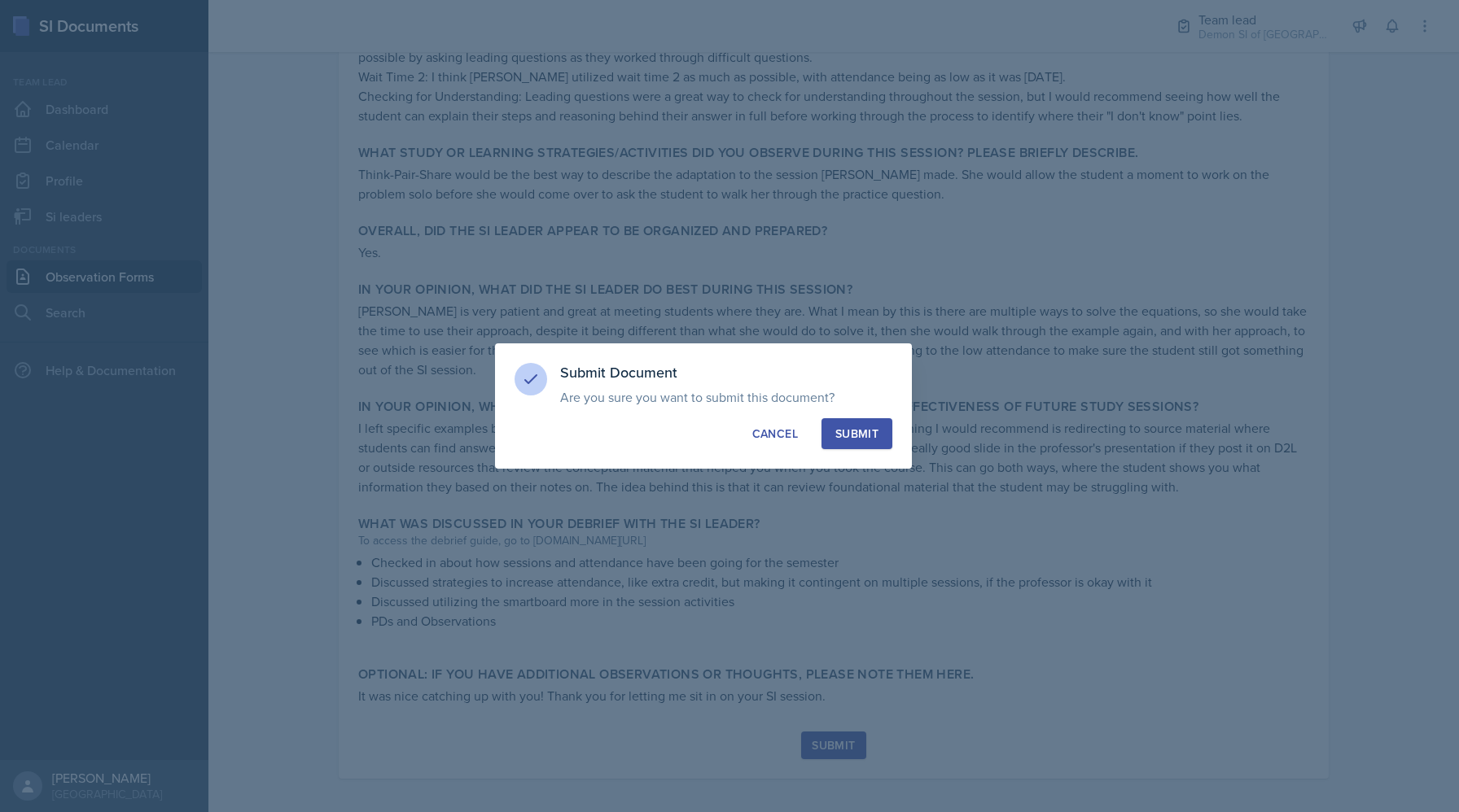
click at [857, 437] on div "Submit" at bounding box center [856, 434] width 43 height 16
radio input "true"
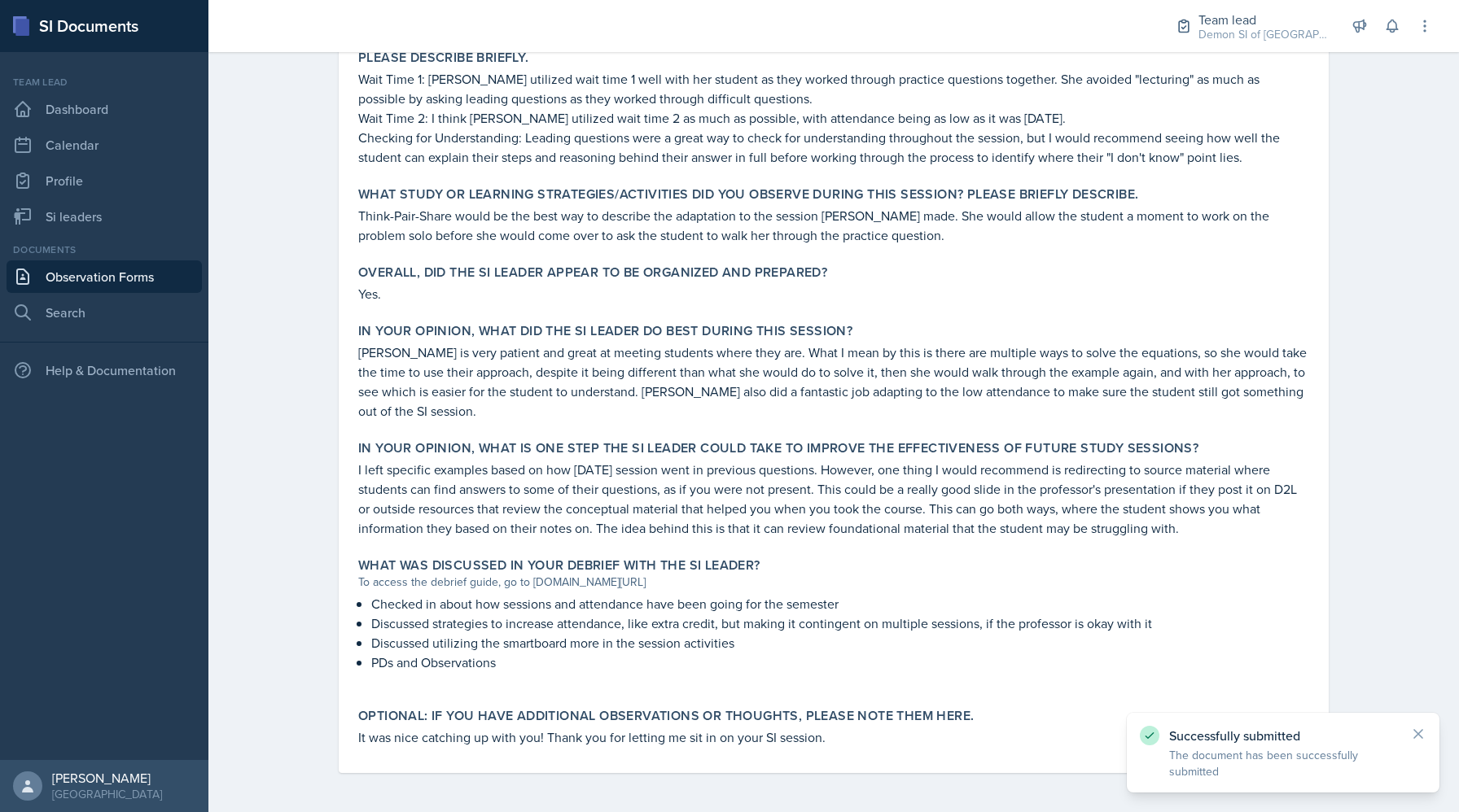
scroll to position [625, 0]
